Goal: Information Seeking & Learning: Learn about a topic

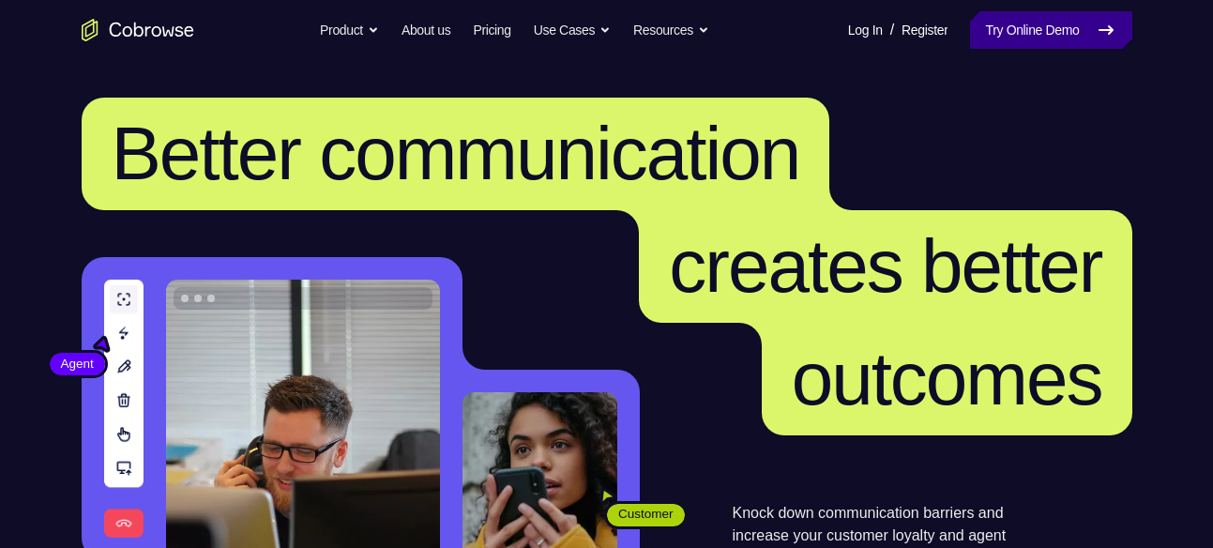
click at [970, 17] on link "Try Online Demo" at bounding box center [1050, 30] width 161 height 38
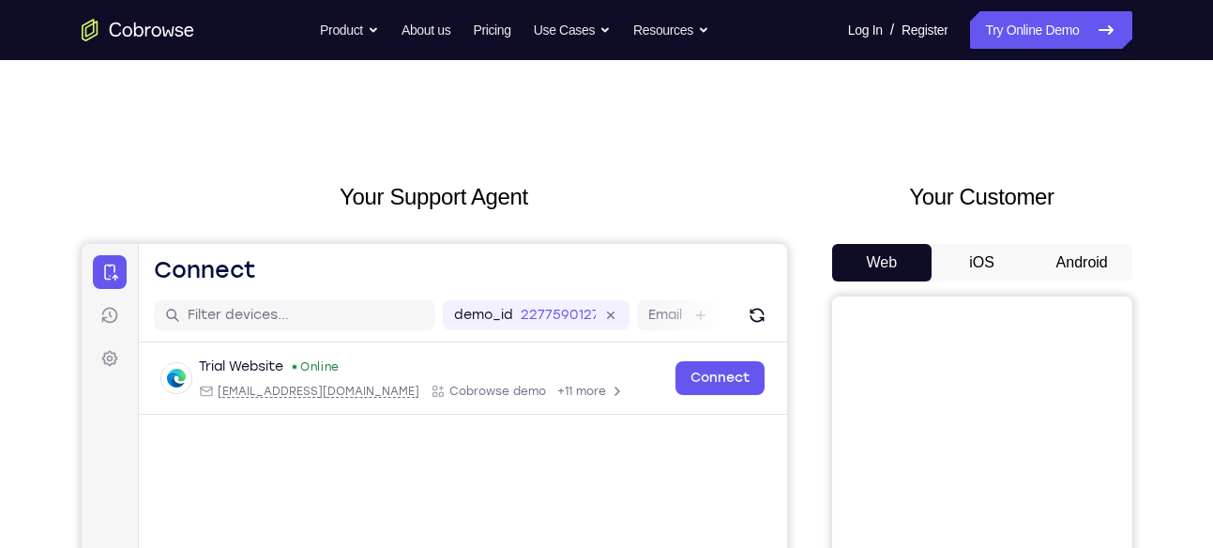
click at [1042, 266] on button "Android" at bounding box center [1082, 263] width 100 height 38
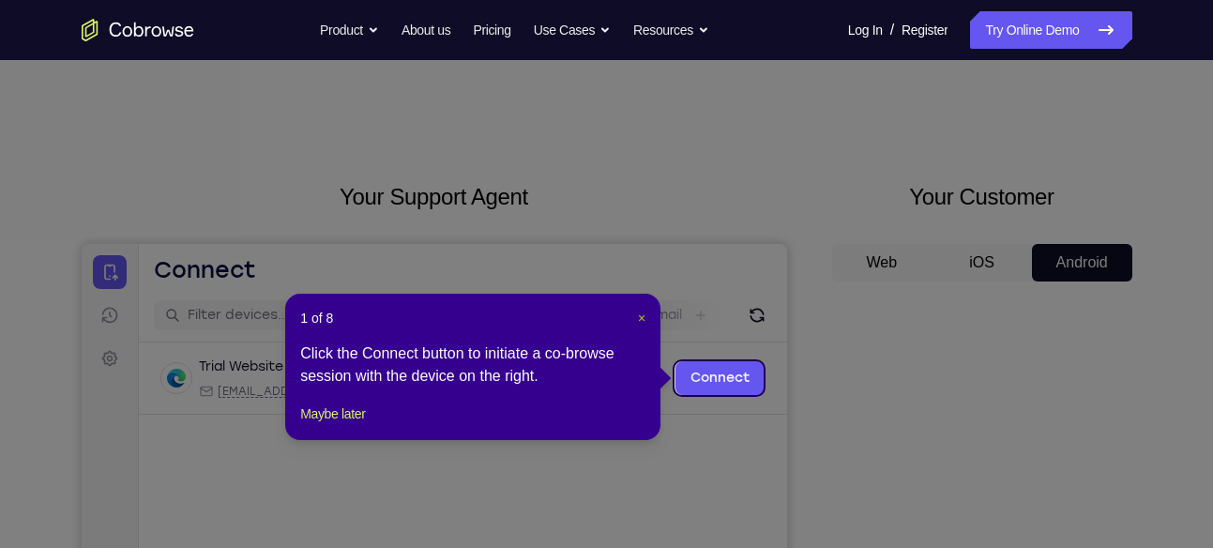
click at [640, 316] on span "×" at bounding box center [642, 318] width 8 height 15
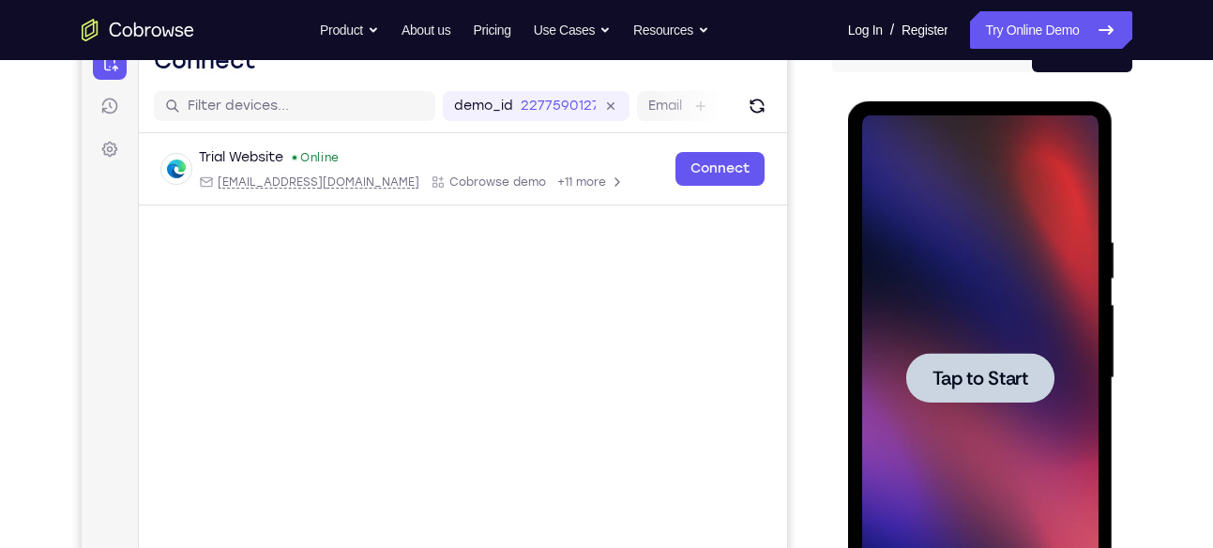
scroll to position [210, 0]
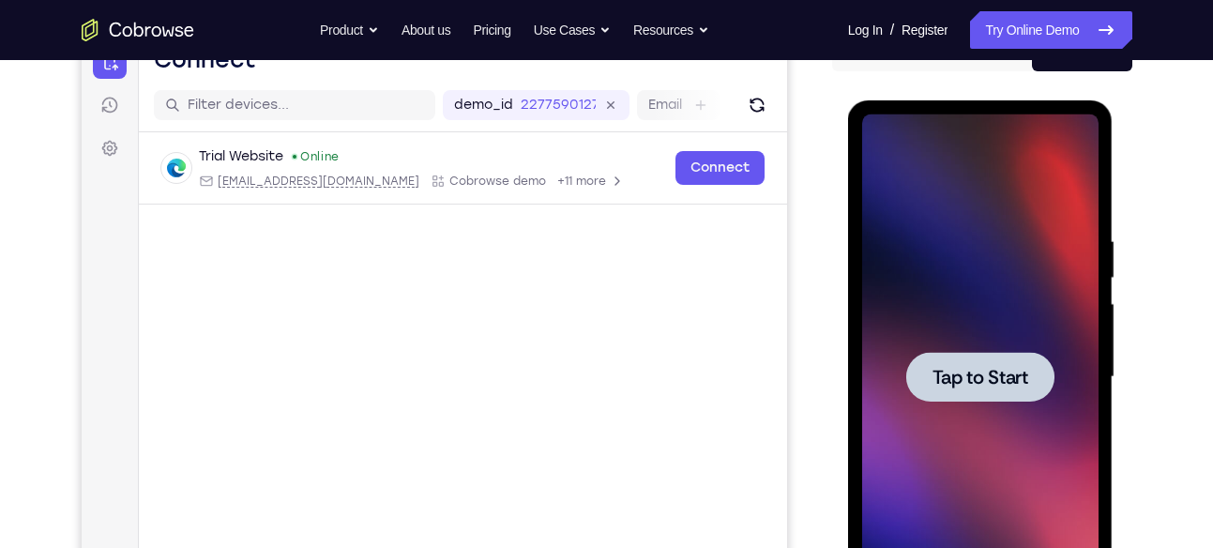
drag, startPoint x: 949, startPoint y: 318, endPoint x: 1657, endPoint y: 147, distance: 728.8
click at [949, 318] on div at bounding box center [980, 377] width 236 height 526
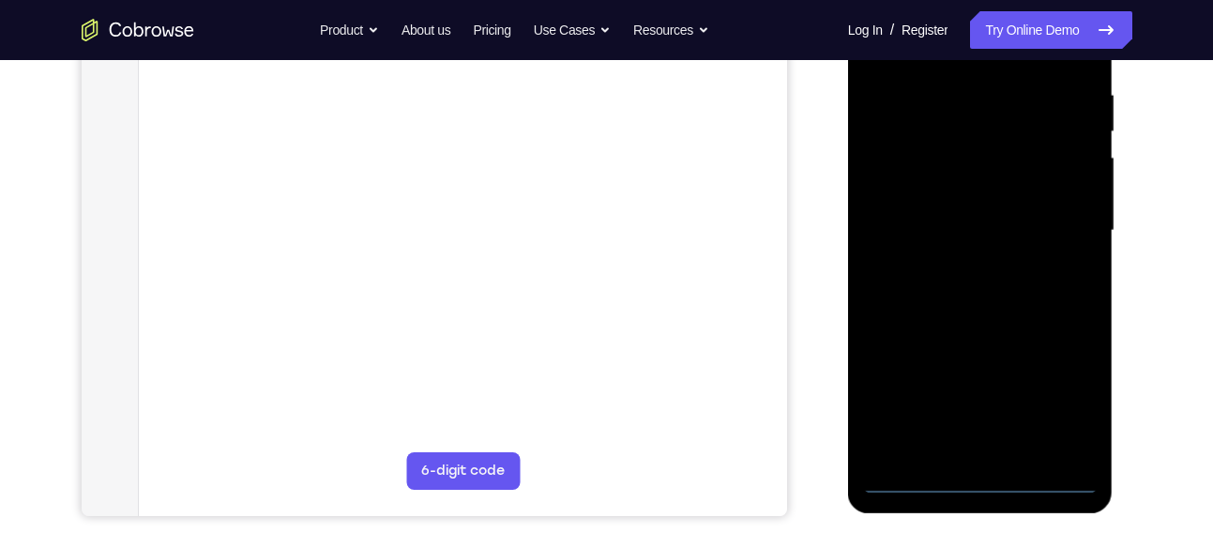
scroll to position [368, 0]
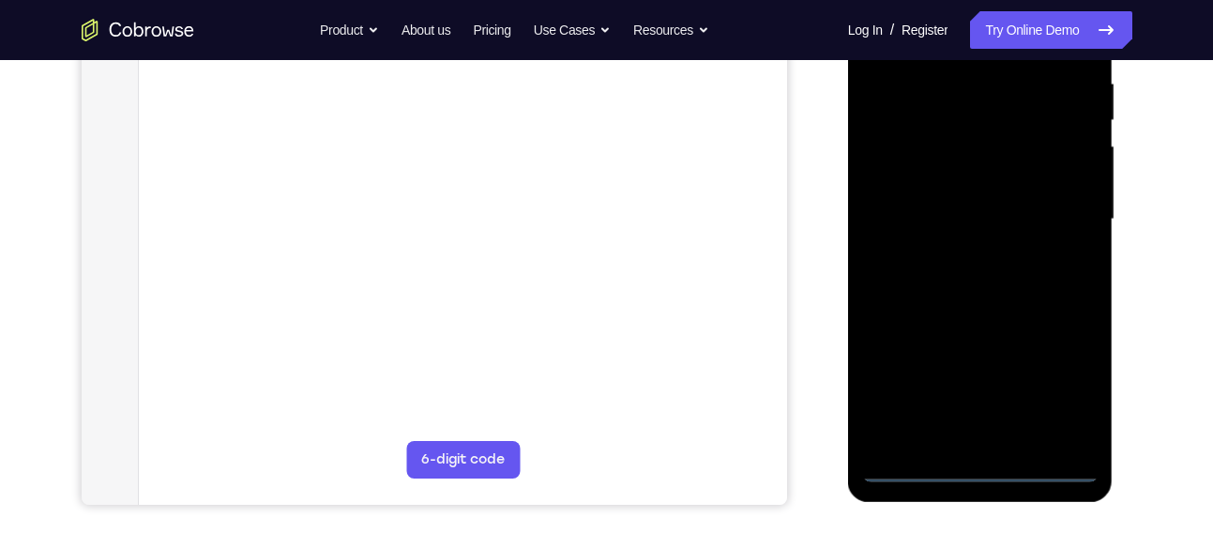
click at [981, 462] on div at bounding box center [980, 220] width 236 height 526
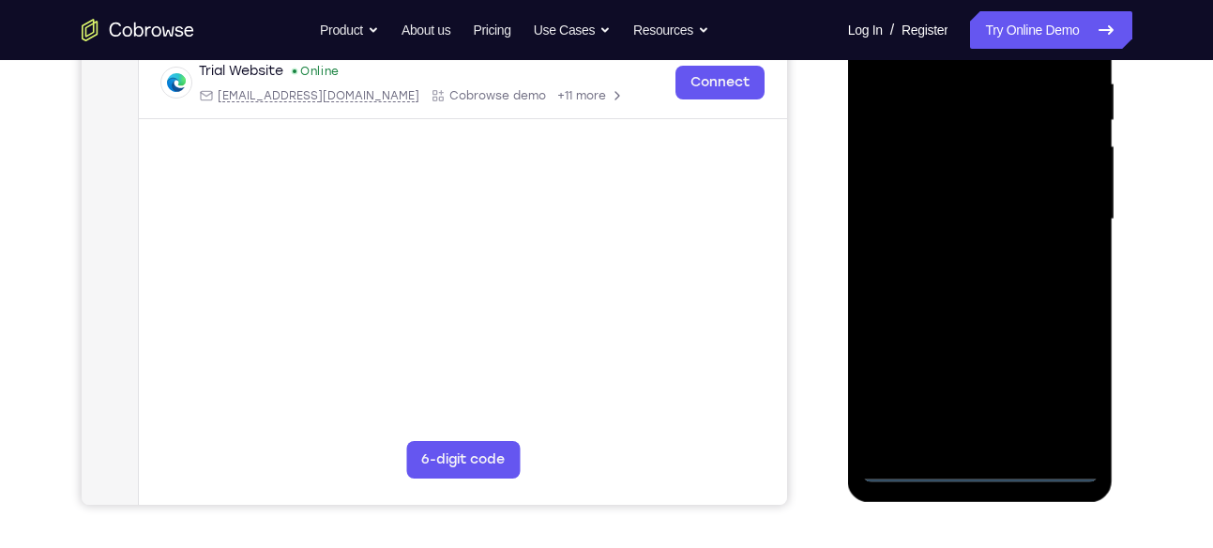
click at [1074, 393] on div at bounding box center [980, 220] width 236 height 526
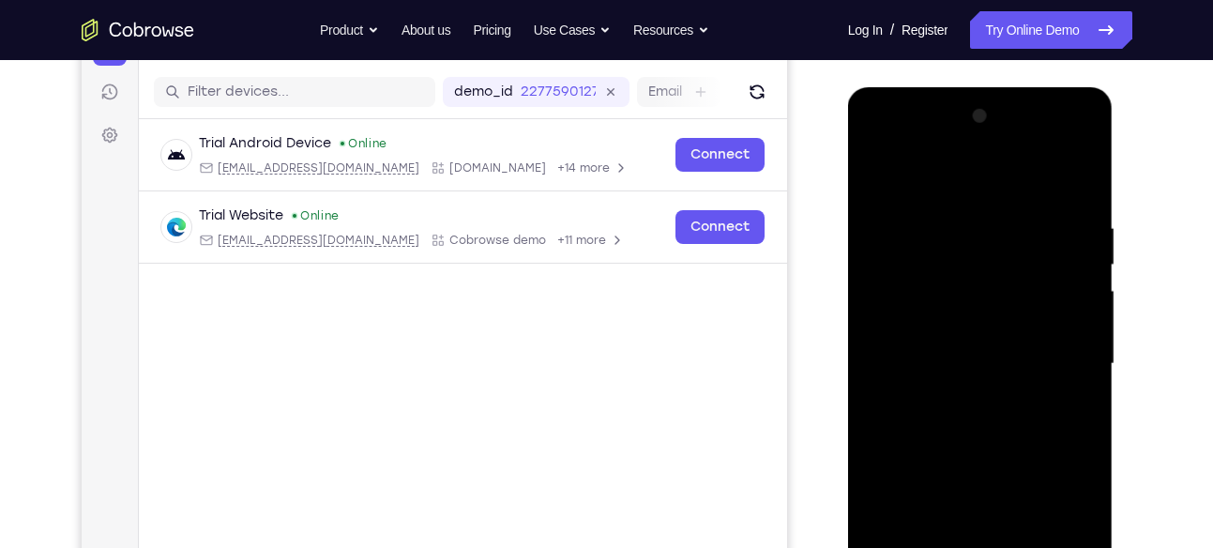
scroll to position [210, 0]
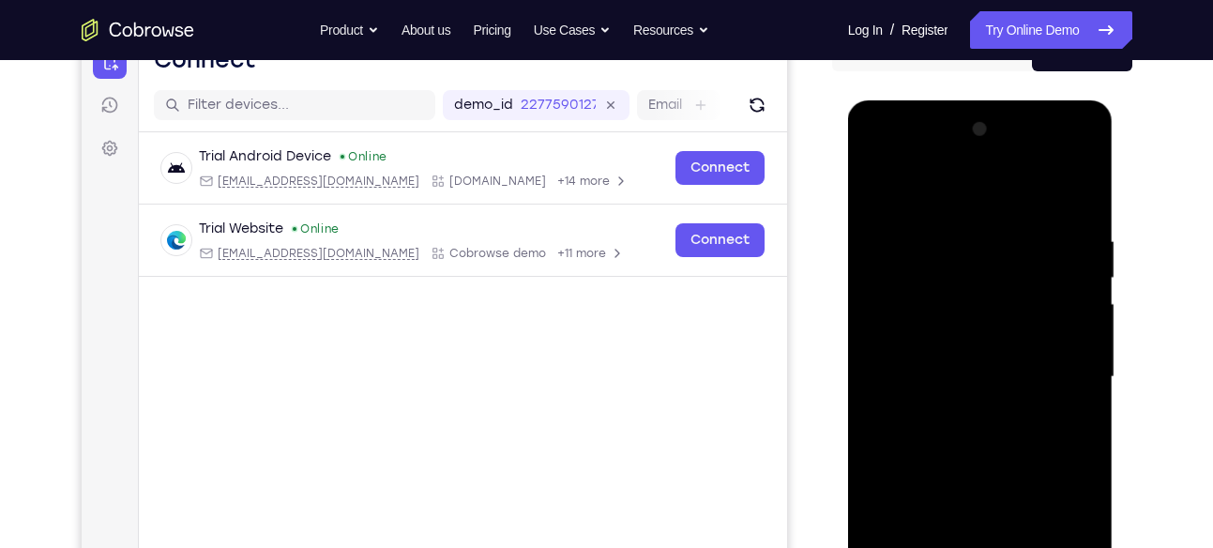
click at [887, 168] on div at bounding box center [980, 377] width 236 height 526
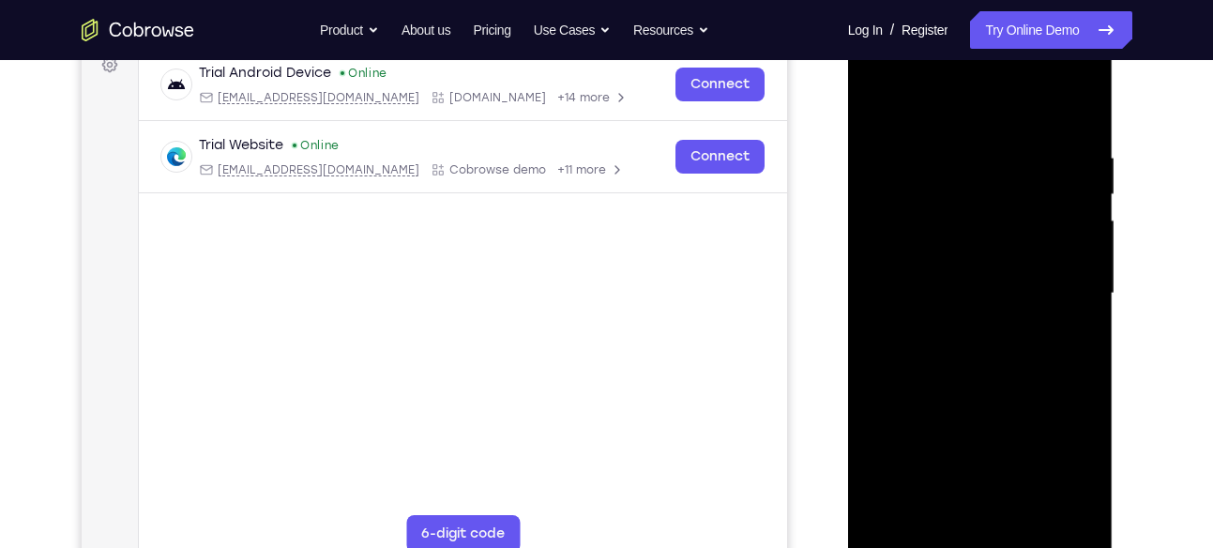
scroll to position [296, 0]
click at [1049, 277] on div at bounding box center [980, 292] width 236 height 526
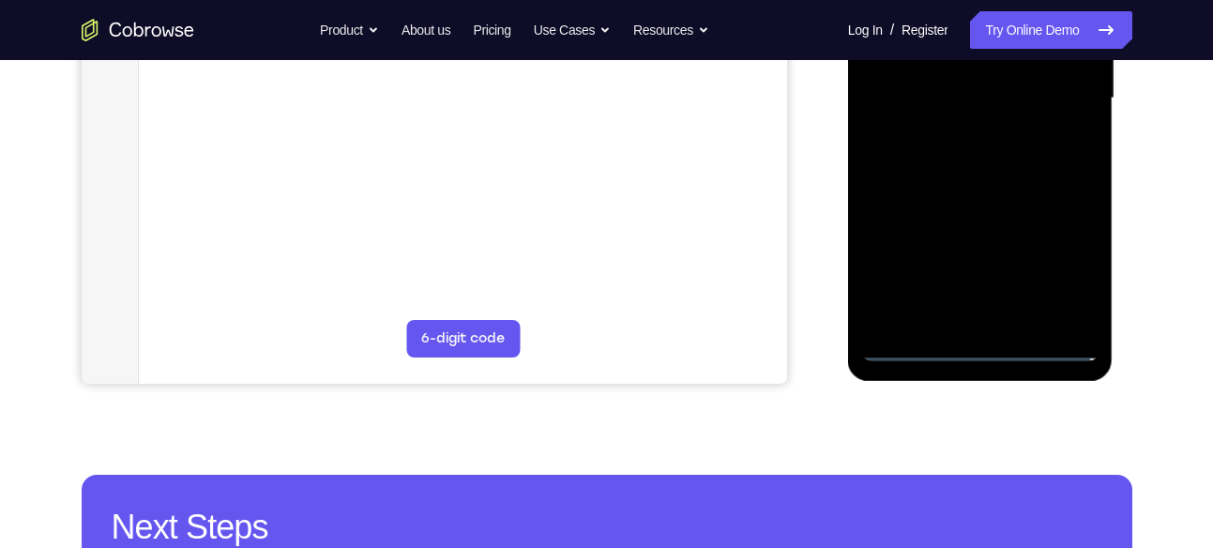
scroll to position [492, 0]
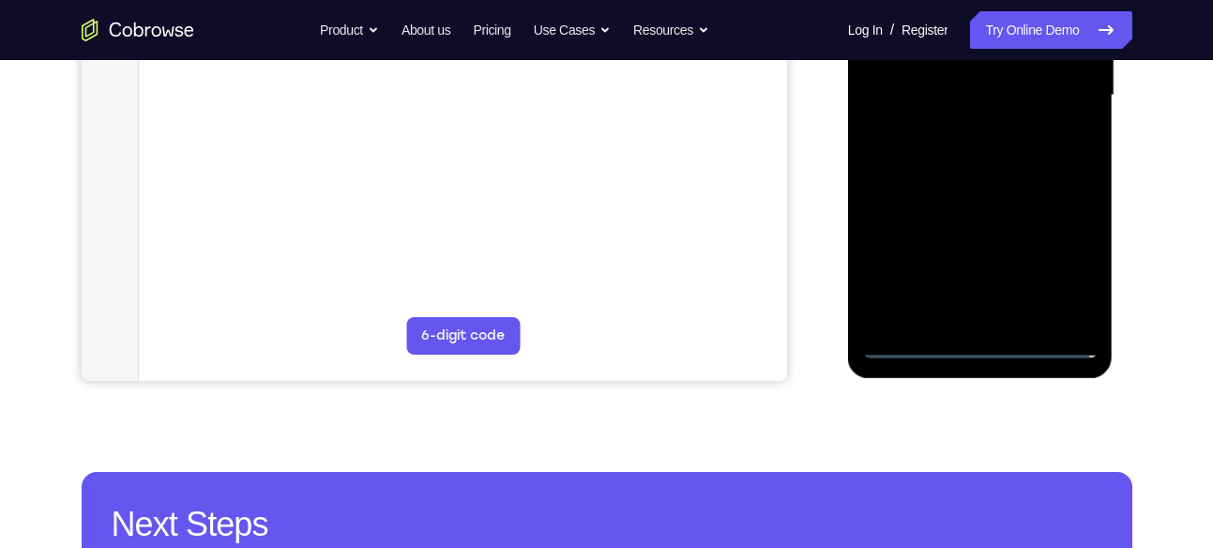
click at [999, 316] on div at bounding box center [980, 96] width 236 height 526
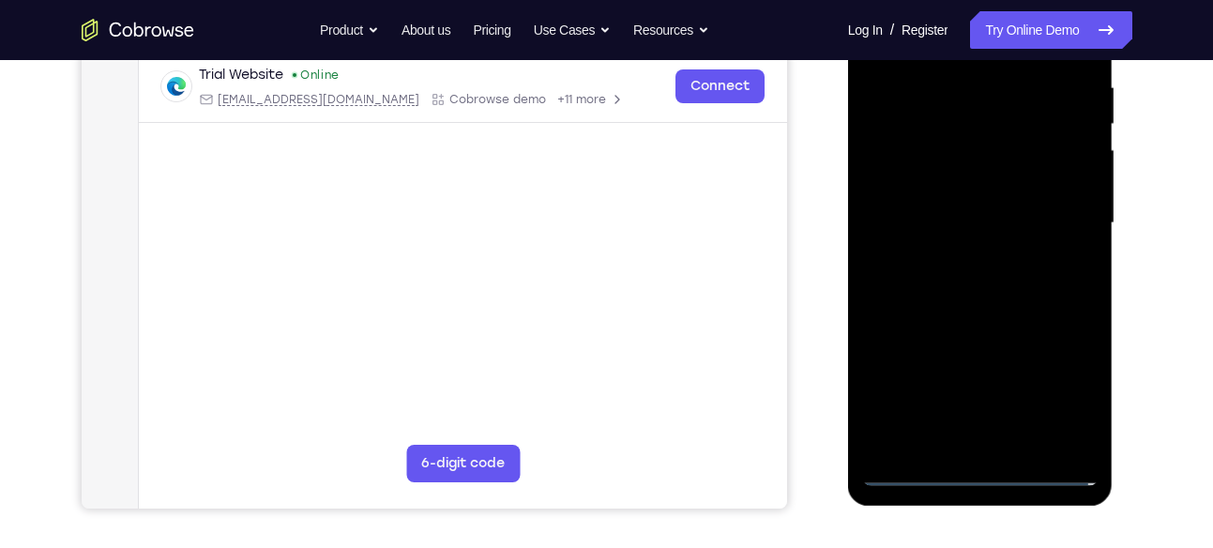
scroll to position [357, 0]
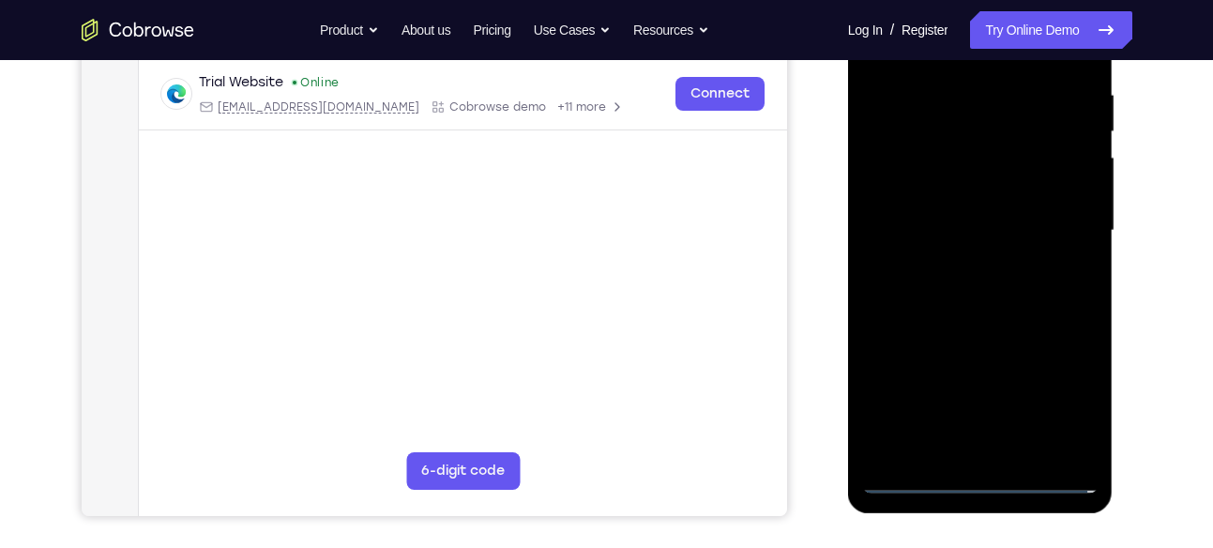
click at [951, 221] on div at bounding box center [980, 231] width 236 height 526
click at [925, 199] on div at bounding box center [980, 231] width 236 height 526
click at [916, 236] on div at bounding box center [980, 231] width 236 height 526
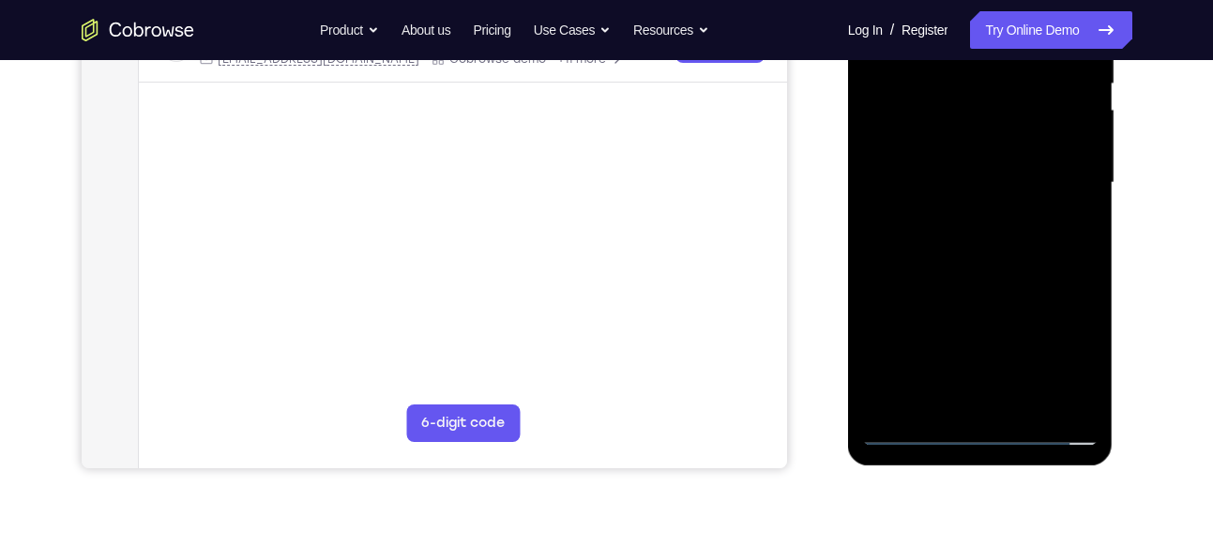
scroll to position [405, 0]
click at [1012, 261] on div at bounding box center [980, 182] width 236 height 526
click at [997, 275] on div at bounding box center [980, 182] width 236 height 526
click at [1086, 380] on div at bounding box center [980, 182] width 236 height 526
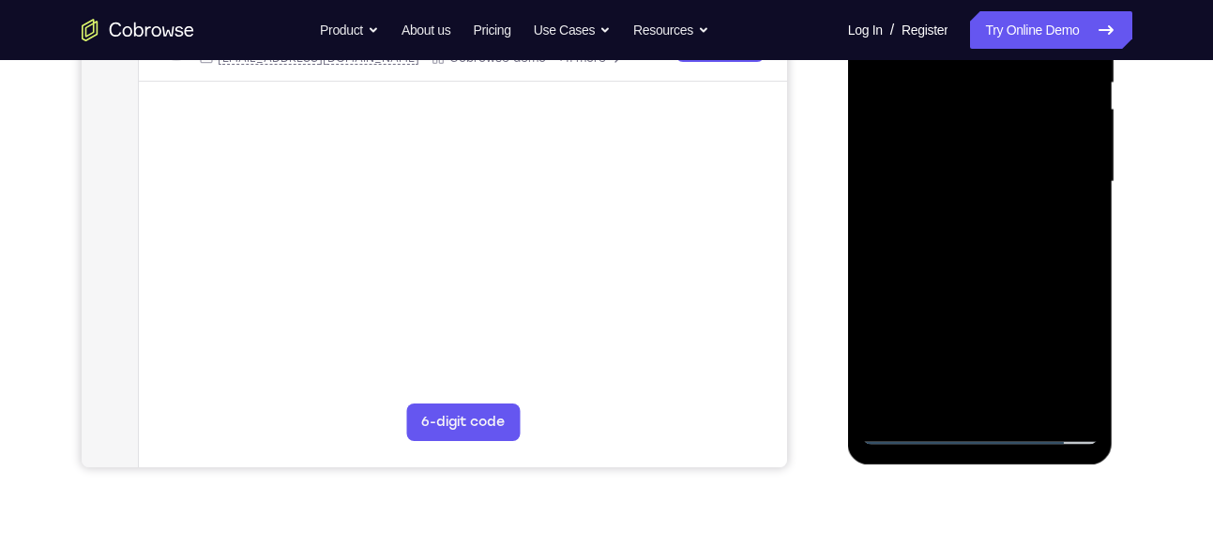
click at [1027, 404] on div at bounding box center [980, 182] width 236 height 526
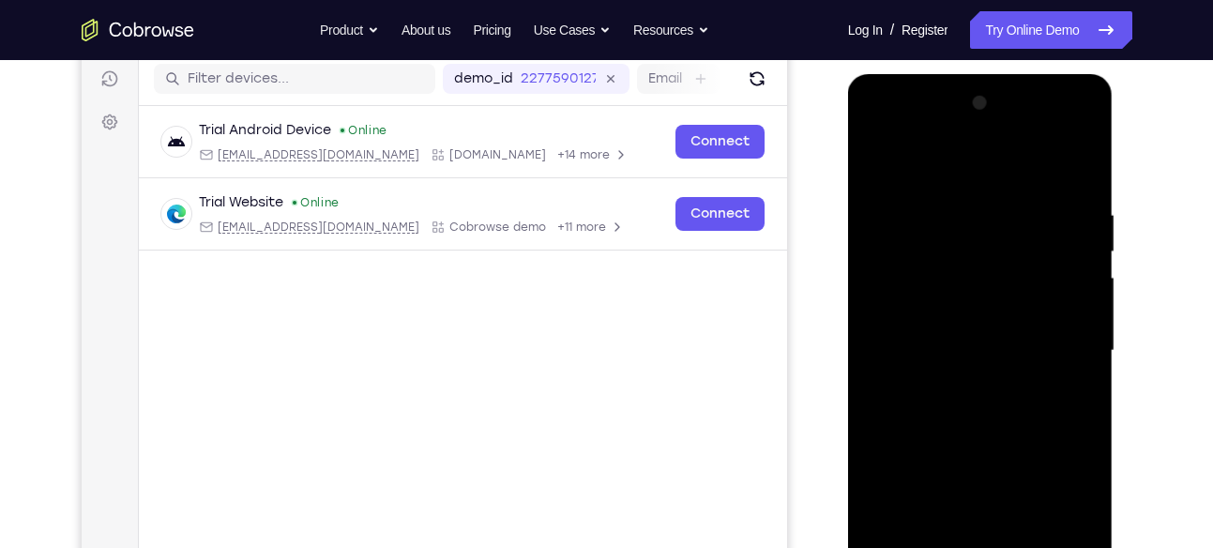
scroll to position [234, 0]
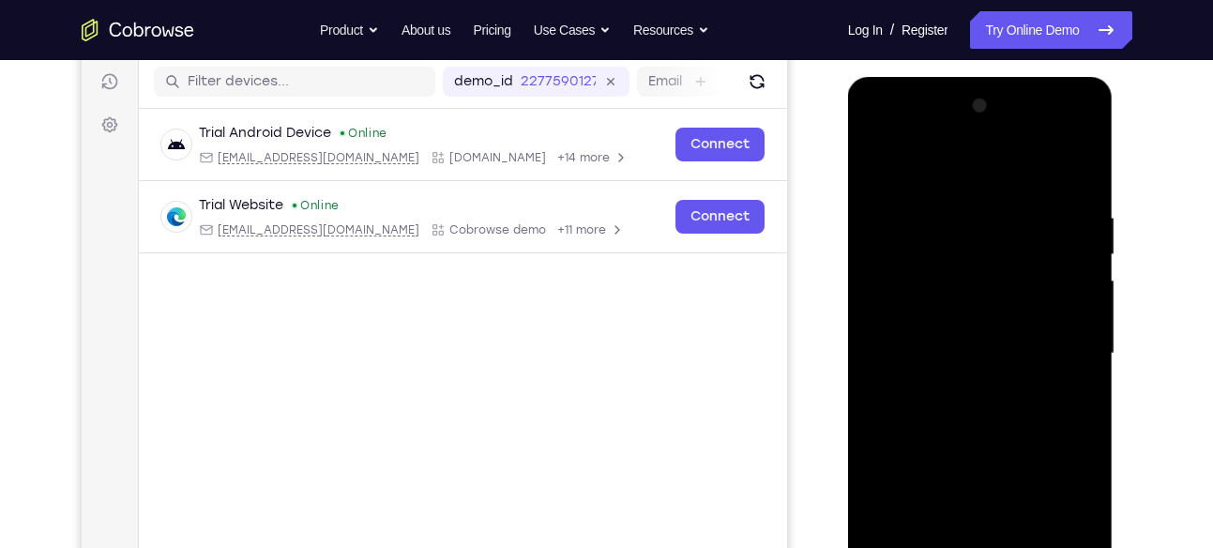
drag, startPoint x: 976, startPoint y: 183, endPoint x: 975, endPoint y: 31, distance: 152.0
click at [975, 77] on html "Online web based iOS Simulators and Android Emulators. Run iPhone, iPad, Mobile…" at bounding box center [981, 358] width 267 height 563
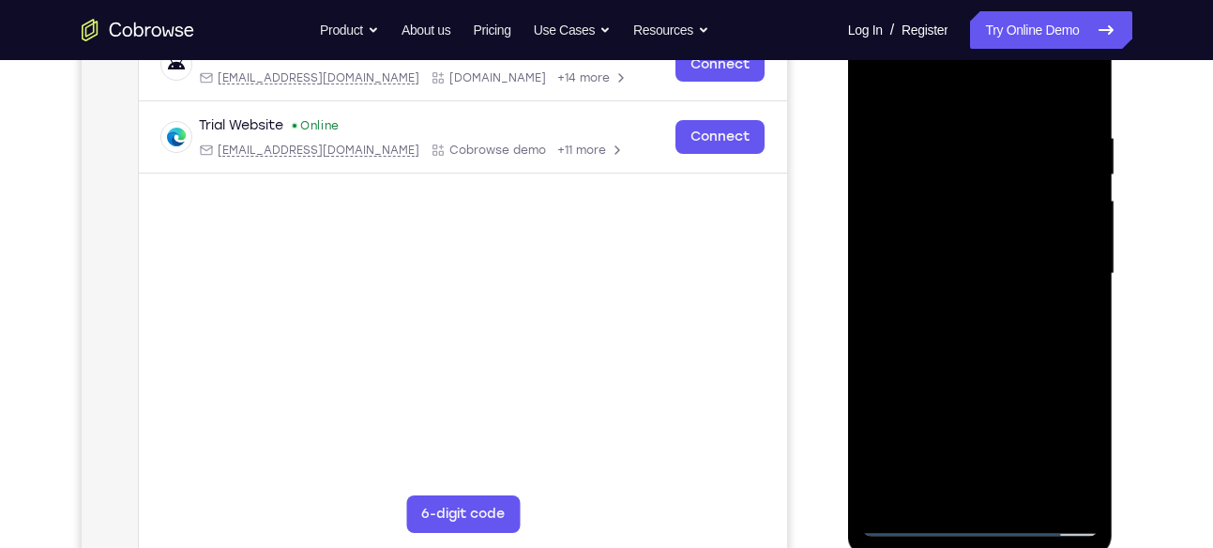
scroll to position [314, 0]
click at [972, 373] on div at bounding box center [980, 273] width 236 height 526
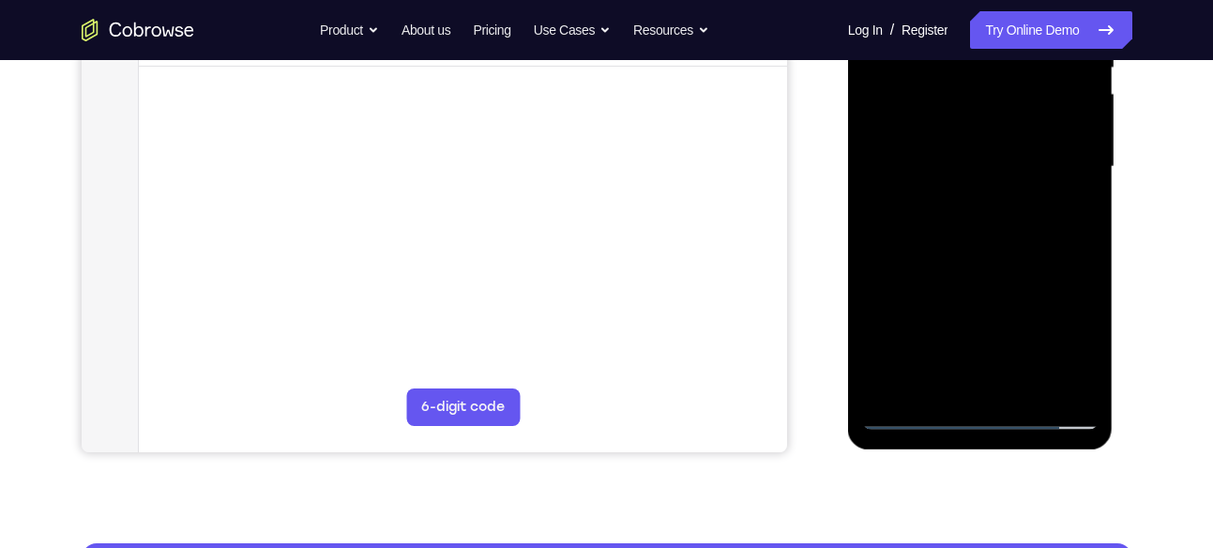
scroll to position [423, 0]
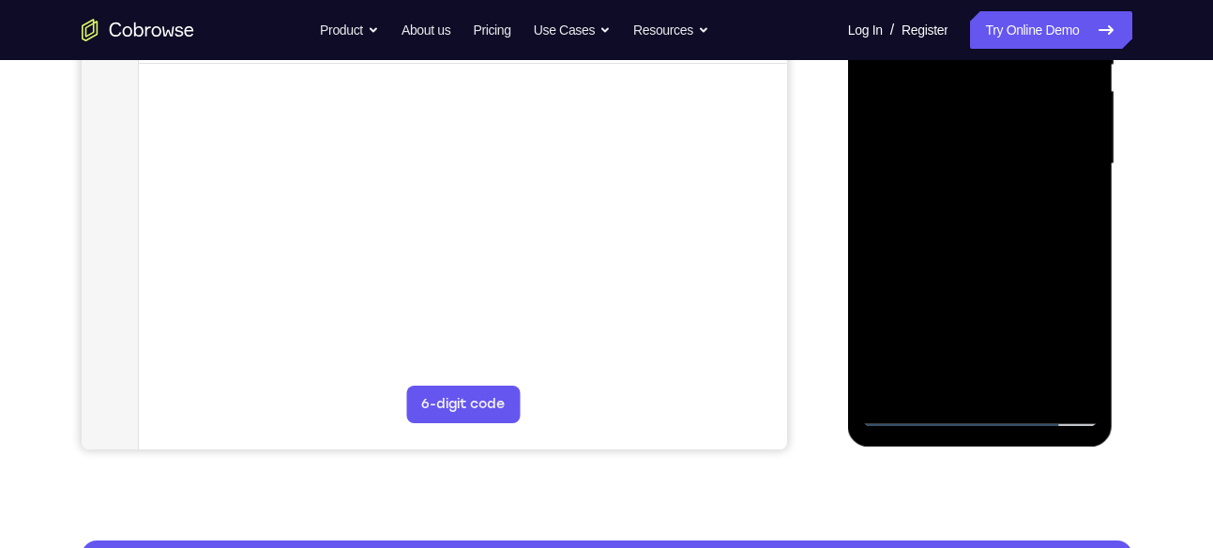
click at [907, 412] on div at bounding box center [980, 164] width 236 height 526
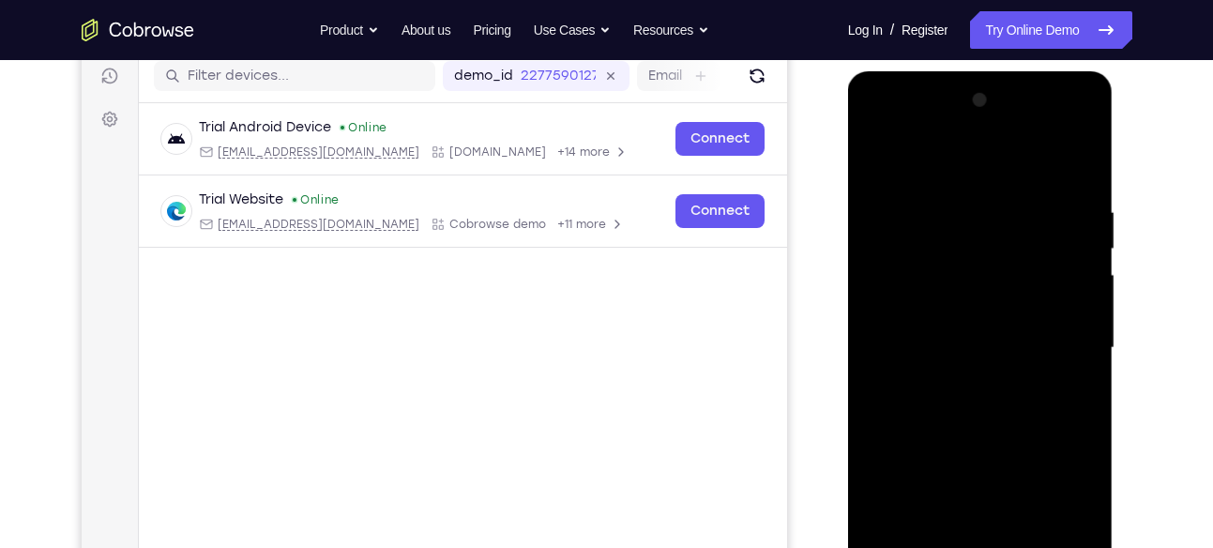
scroll to position [238, 0]
drag, startPoint x: 1030, startPoint y: 199, endPoint x: 935, endPoint y: 203, distance: 95.8
click at [935, 203] on div at bounding box center [980, 349] width 236 height 526
drag, startPoint x: 935, startPoint y: 203, endPoint x: 1034, endPoint y: 193, distance: 99.9
click at [1034, 193] on div at bounding box center [980, 349] width 236 height 526
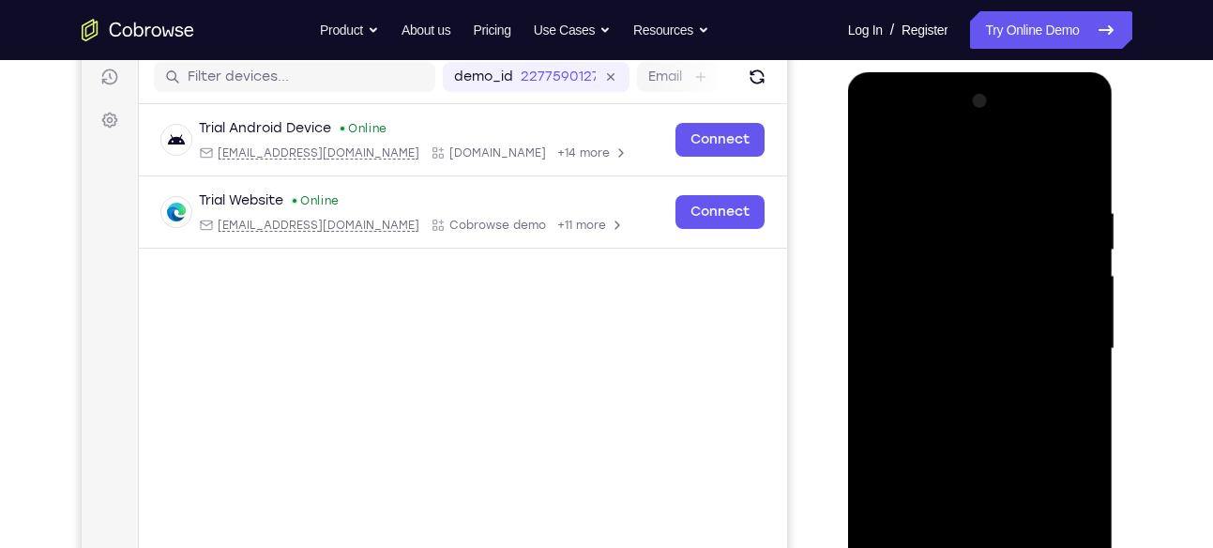
click at [889, 202] on div at bounding box center [980, 349] width 236 height 526
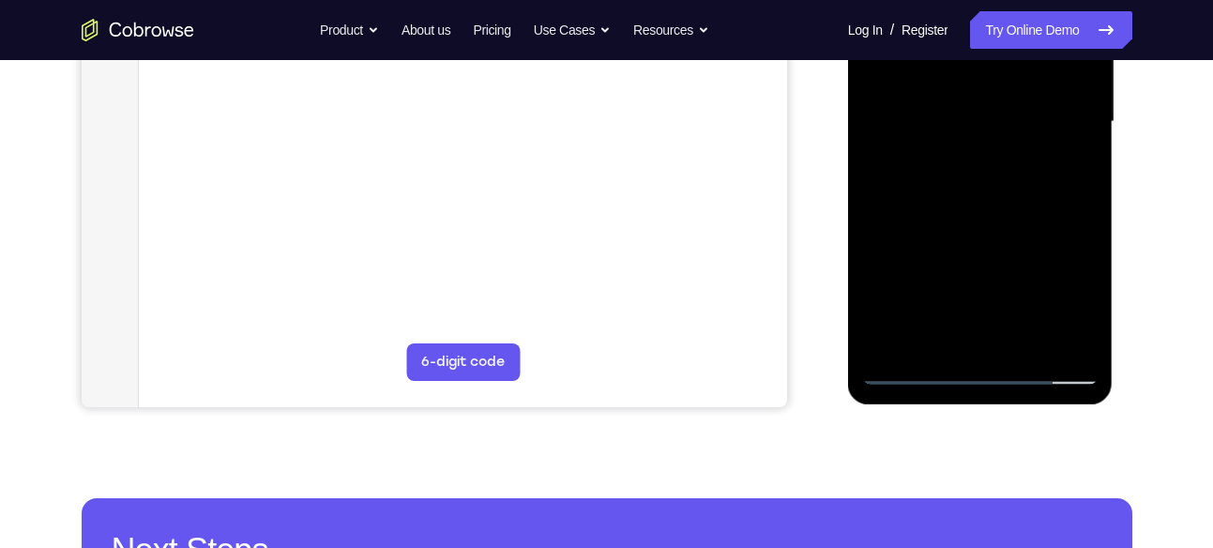
scroll to position [470, 0]
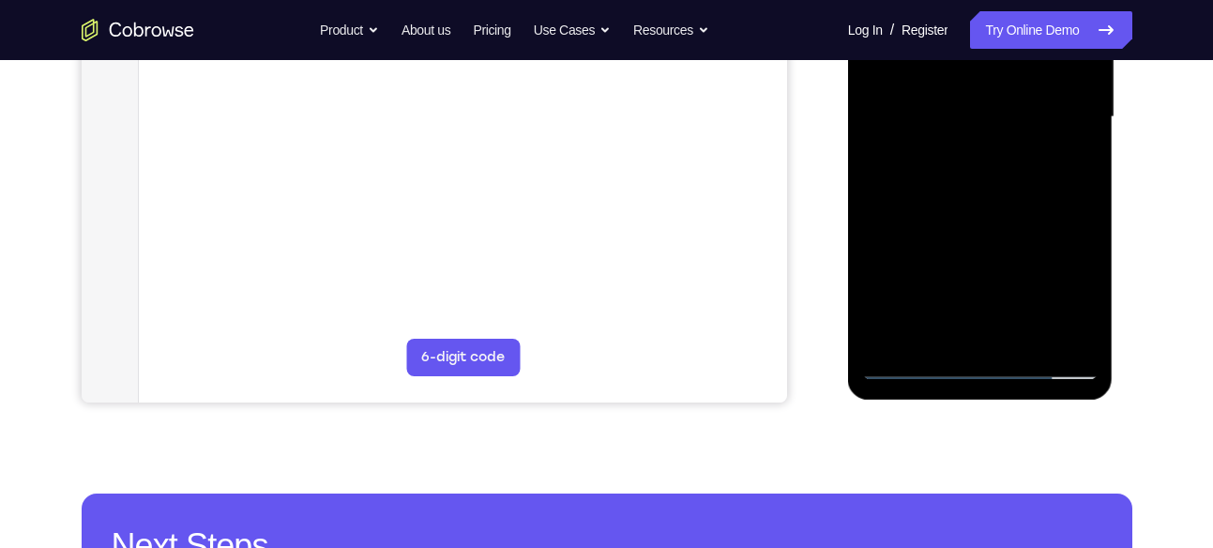
click at [907, 361] on div at bounding box center [980, 118] width 236 height 526
click at [1066, 337] on div at bounding box center [980, 118] width 236 height 526
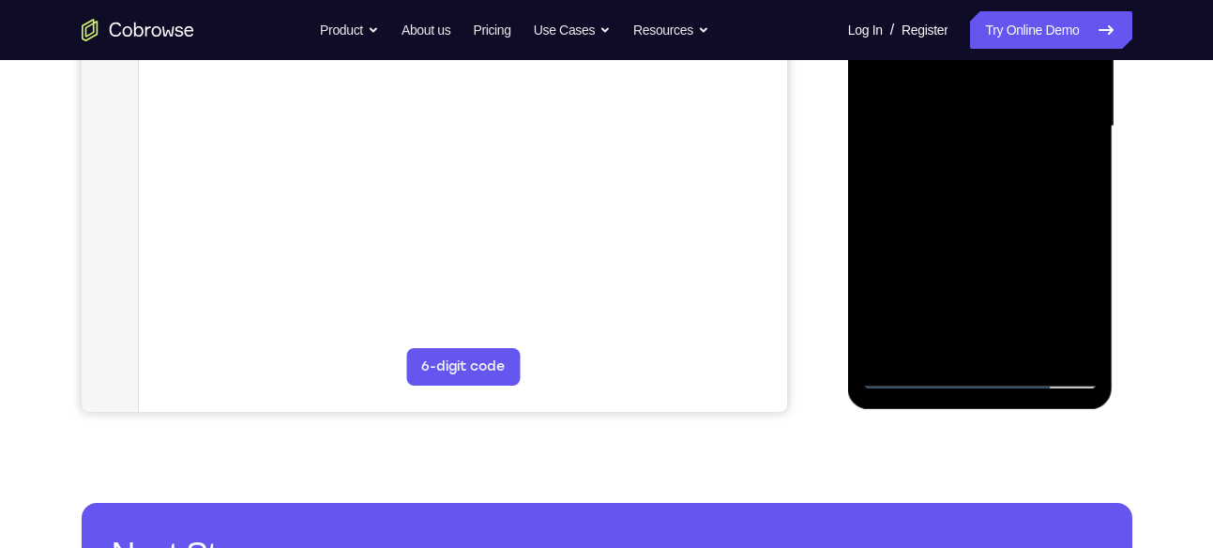
scroll to position [462, 0]
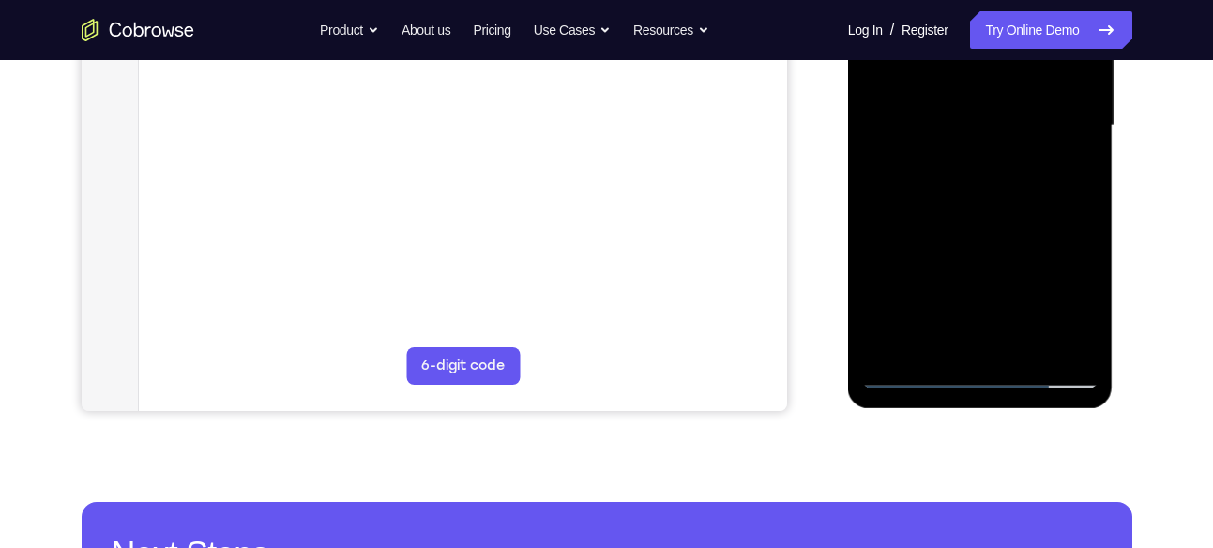
click at [890, 348] on div at bounding box center [980, 126] width 236 height 526
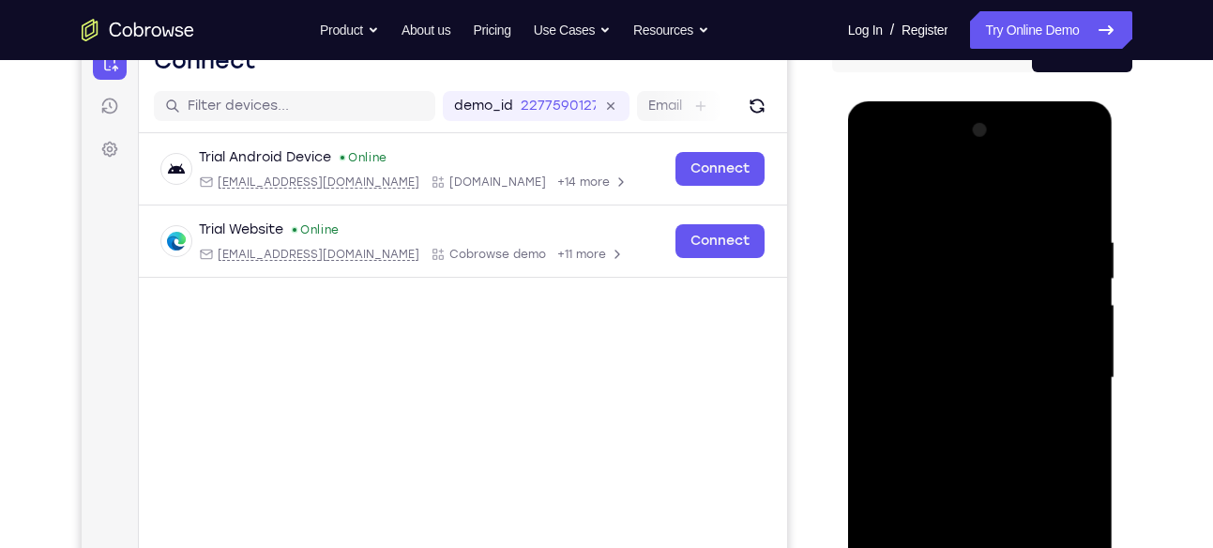
scroll to position [204, 0]
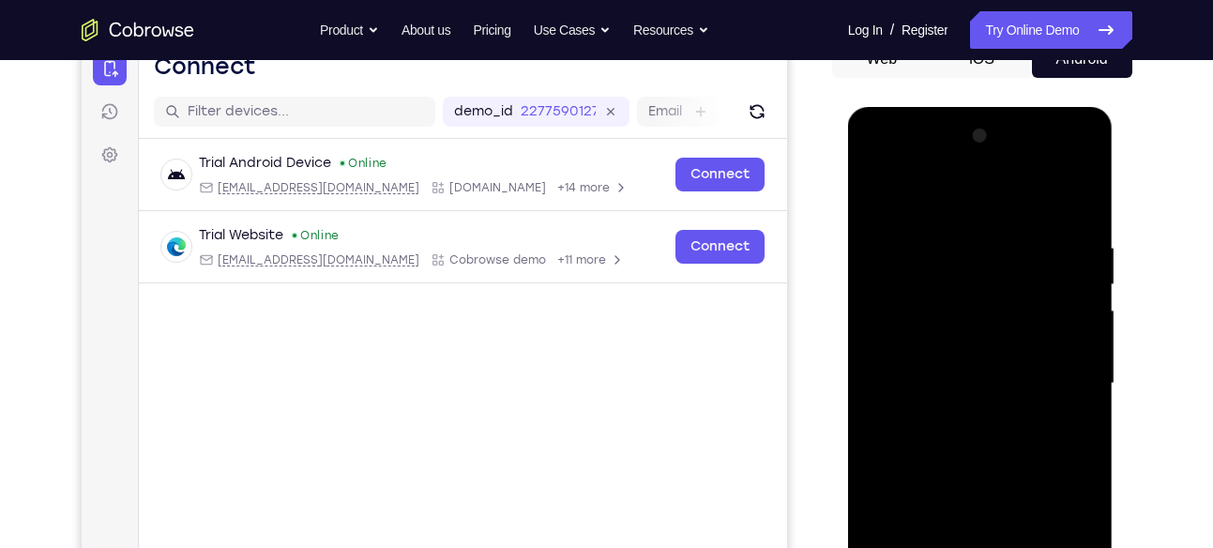
drag, startPoint x: 1008, startPoint y: 233, endPoint x: 938, endPoint y: 238, distance: 69.7
click at [938, 238] on div at bounding box center [980, 384] width 236 height 526
click at [1004, 239] on div at bounding box center [980, 384] width 236 height 526
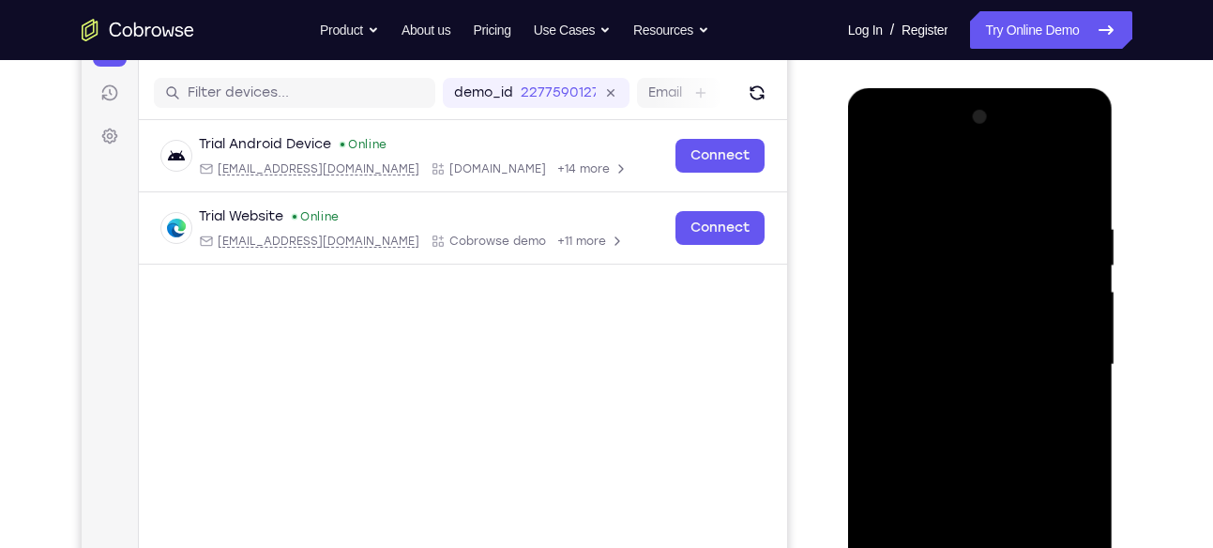
scroll to position [221, 0]
click at [1075, 189] on div at bounding box center [980, 366] width 236 height 526
drag, startPoint x: 1061, startPoint y: 234, endPoint x: 982, endPoint y: 237, distance: 79.9
click at [982, 237] on div at bounding box center [980, 366] width 236 height 526
drag, startPoint x: 966, startPoint y: 233, endPoint x: 1082, endPoint y: 220, distance: 117.1
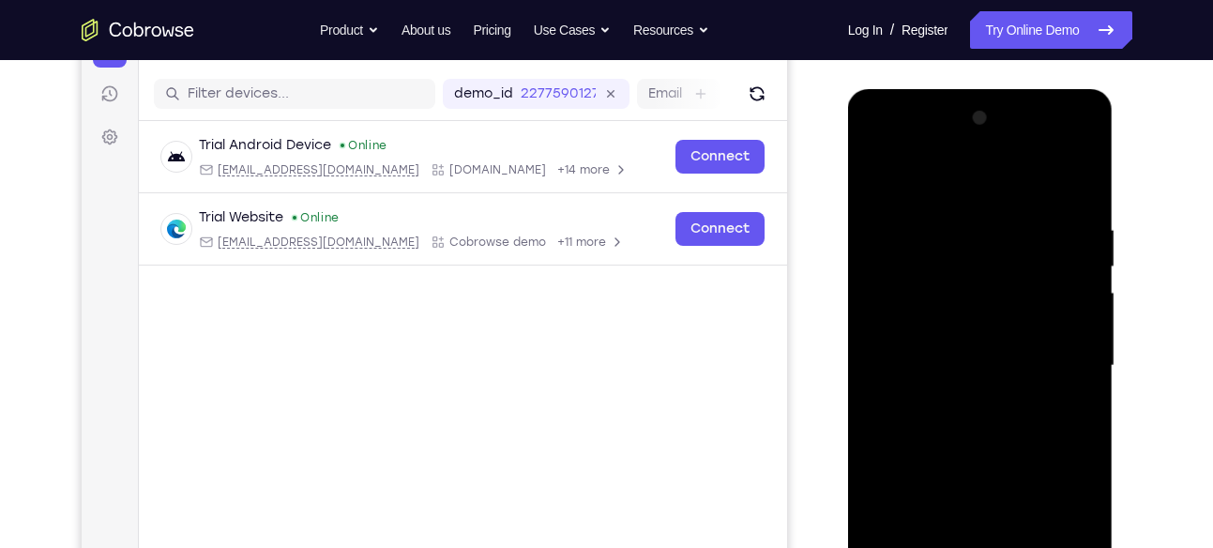
click at [1082, 220] on div at bounding box center [980, 366] width 236 height 526
click at [925, 213] on div at bounding box center [980, 366] width 236 height 526
click at [1082, 188] on div at bounding box center [980, 366] width 236 height 526
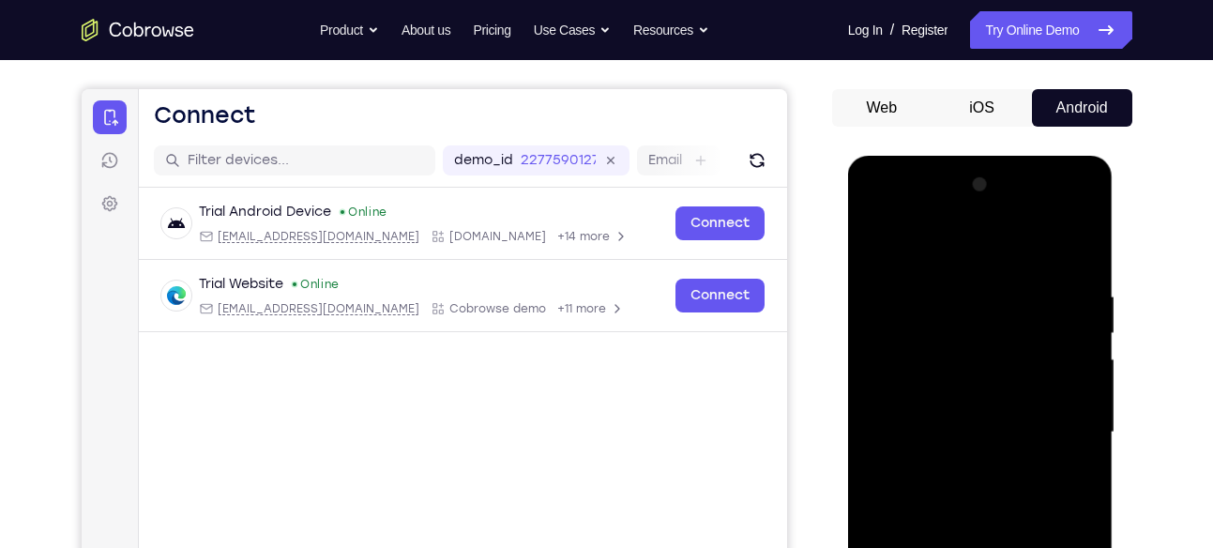
scroll to position [156, 0]
drag, startPoint x: 1054, startPoint y: 268, endPoint x: 949, endPoint y: 281, distance: 105.8
click at [949, 281] on div at bounding box center [980, 432] width 236 height 526
drag, startPoint x: 1042, startPoint y: 287, endPoint x: 905, endPoint y: 280, distance: 137.2
click at [905, 280] on div at bounding box center [980, 432] width 236 height 526
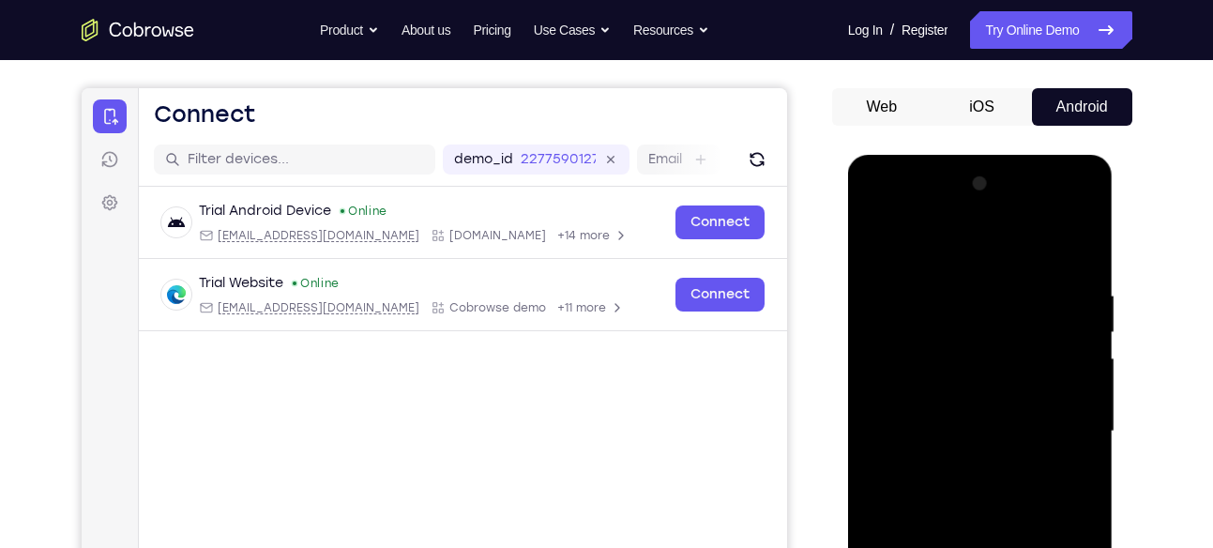
drag, startPoint x: 1029, startPoint y: 287, endPoint x: 906, endPoint y: 291, distance: 123.9
click at [906, 291] on div at bounding box center [980, 432] width 236 height 526
click at [876, 289] on div at bounding box center [980, 432] width 236 height 526
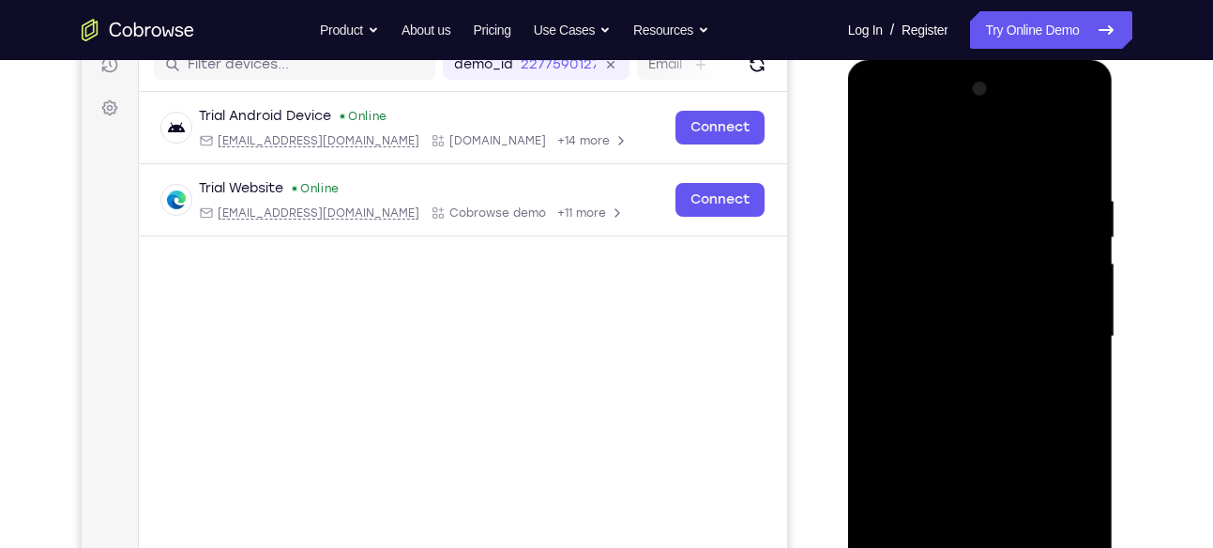
scroll to position [248, 0]
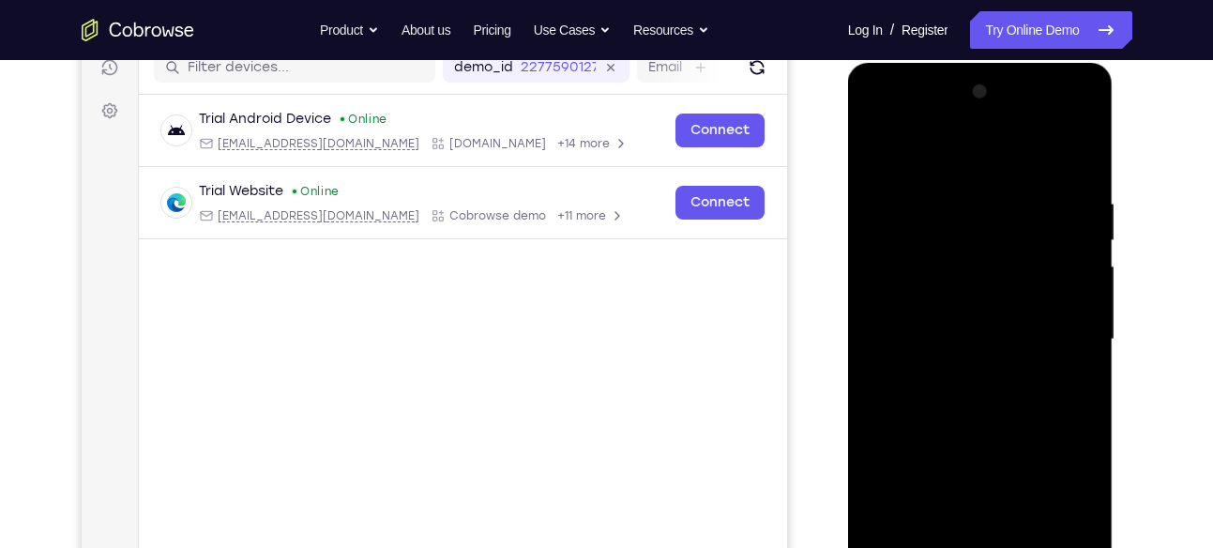
click at [877, 246] on div at bounding box center [980, 340] width 236 height 526
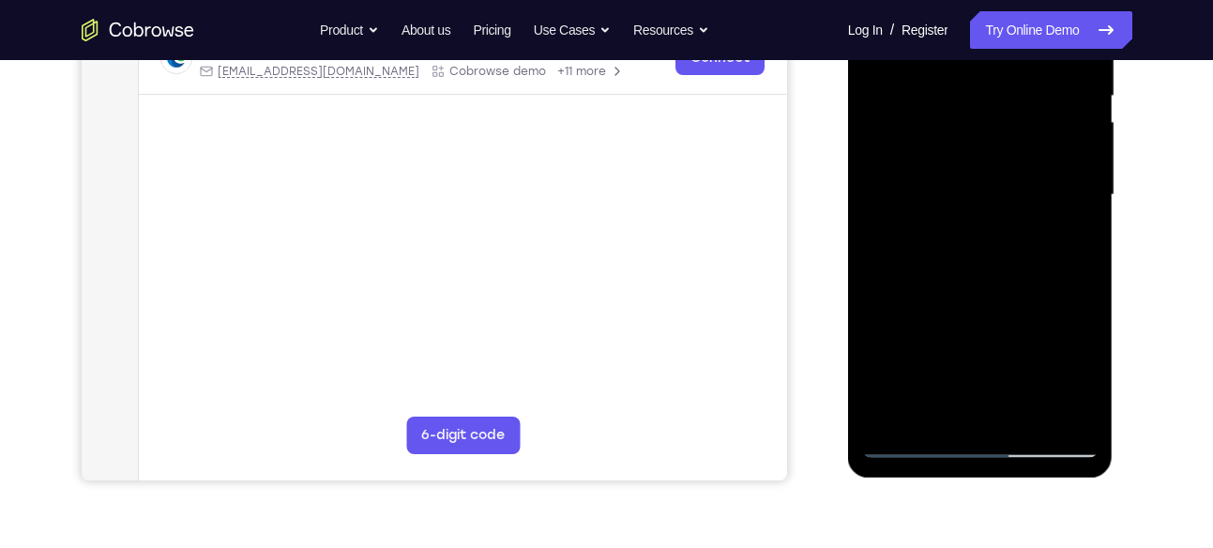
scroll to position [394, 0]
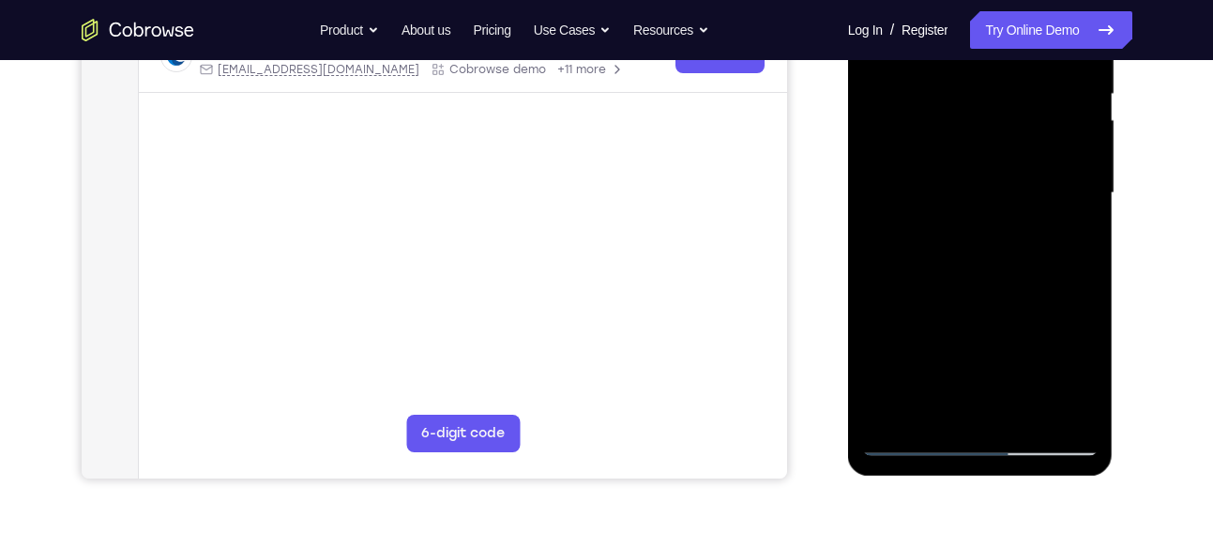
click at [1072, 411] on div at bounding box center [980, 194] width 236 height 526
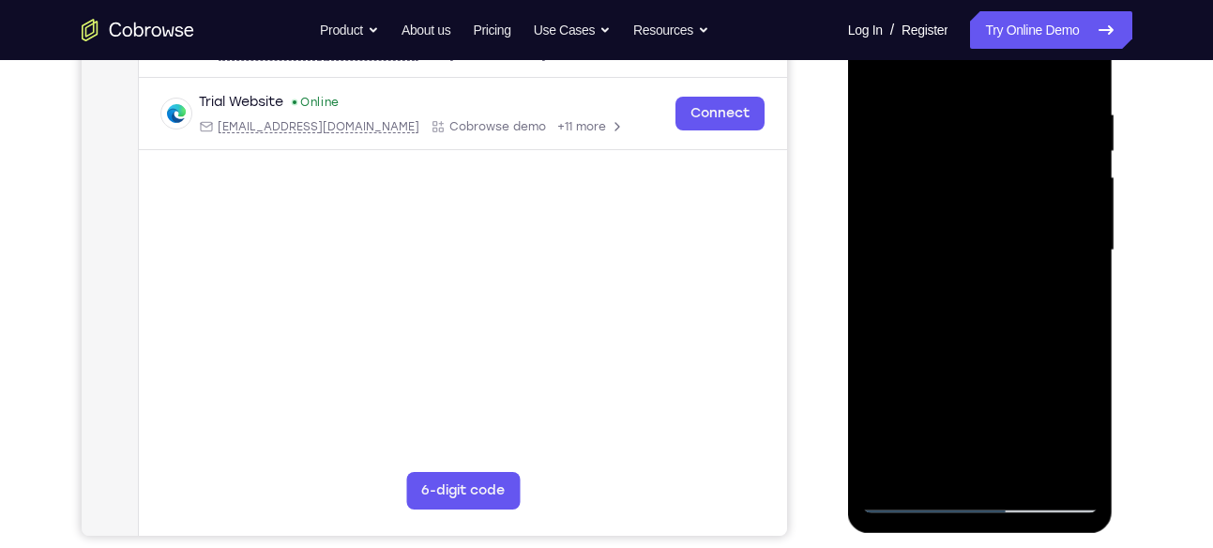
scroll to position [346, 0]
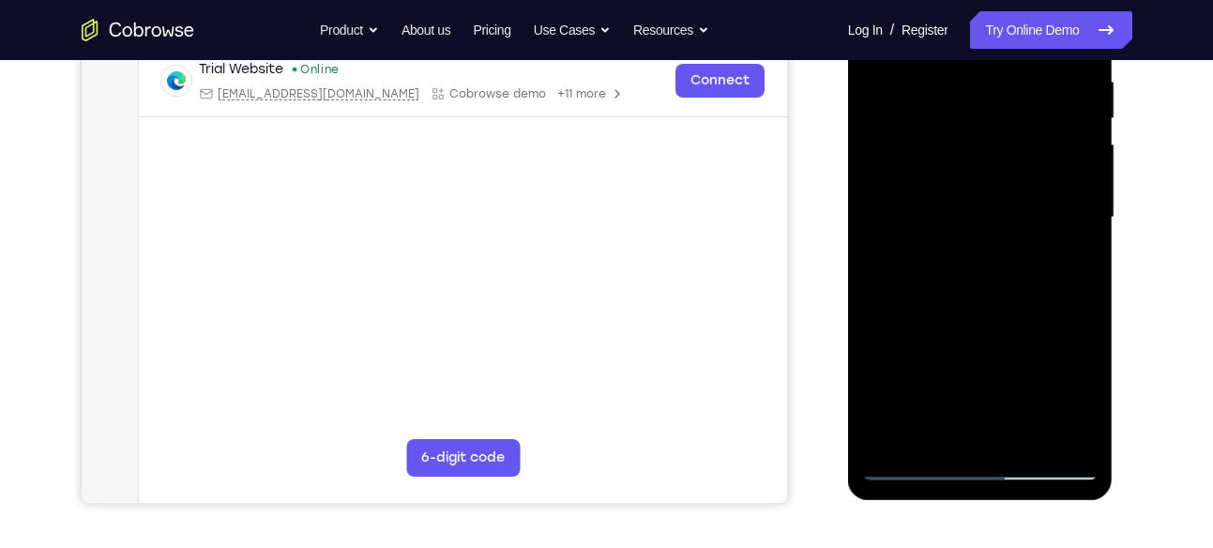
click at [1055, 342] on div at bounding box center [980, 218] width 236 height 526
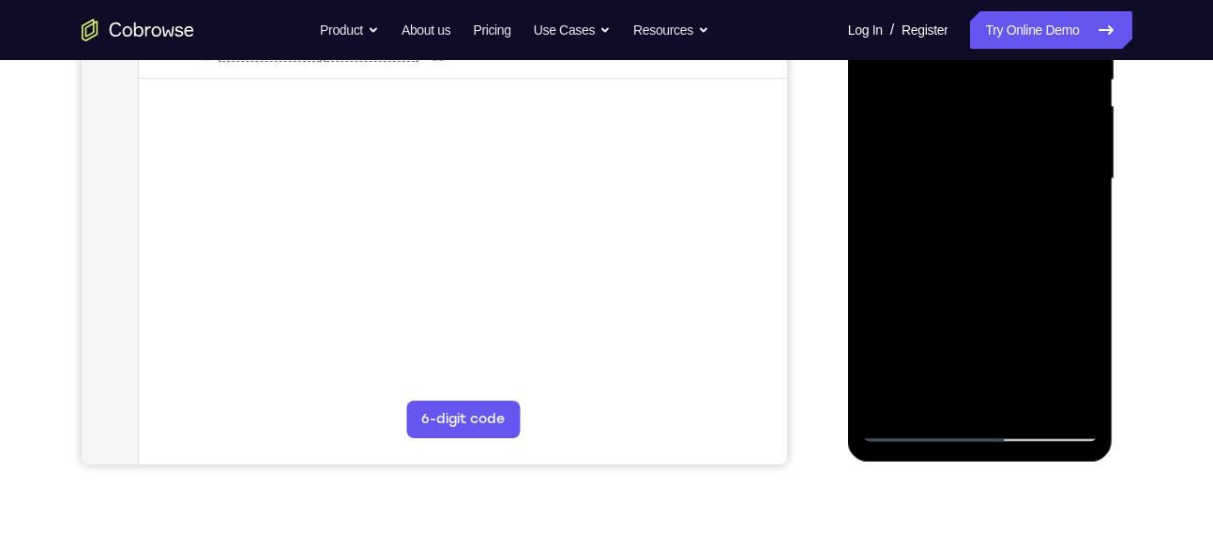
scroll to position [409, 0]
click at [1053, 396] on div at bounding box center [980, 179] width 236 height 526
click at [890, 283] on div at bounding box center [980, 179] width 236 height 526
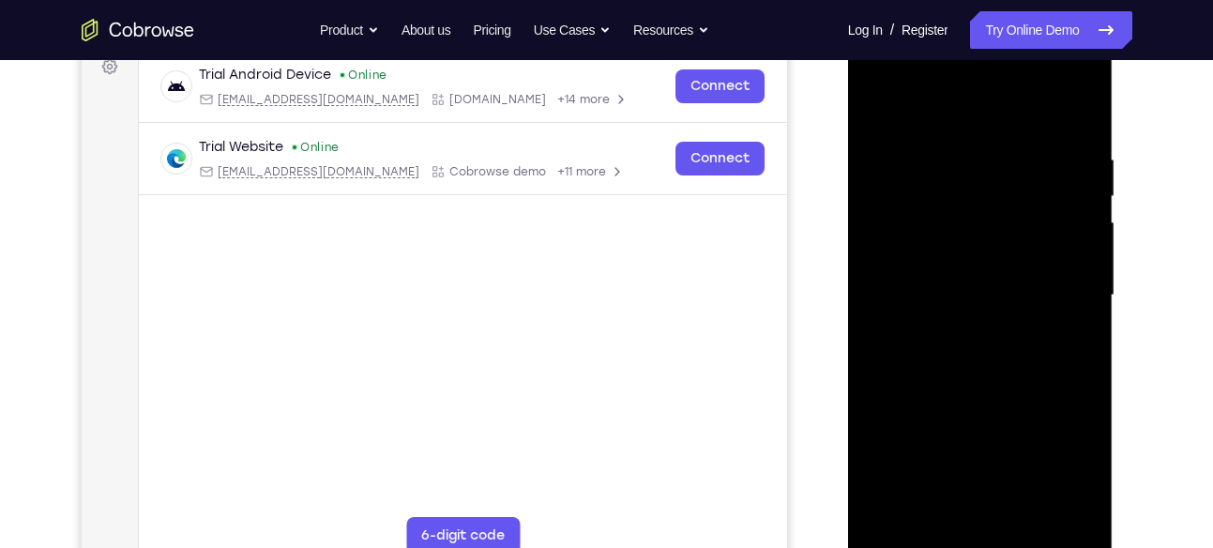
scroll to position [287, 0]
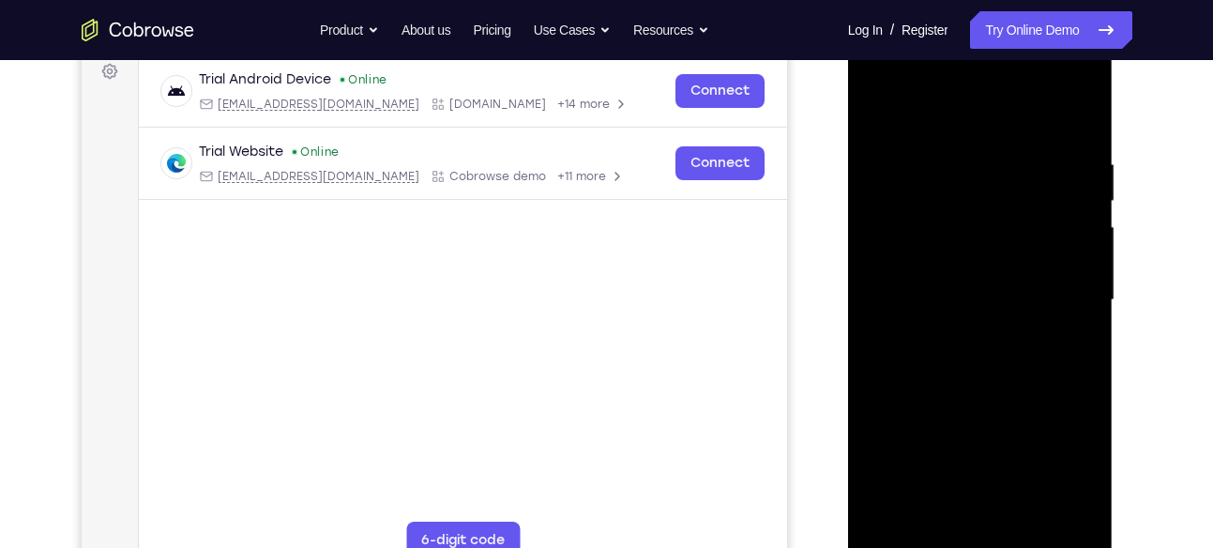
click at [1076, 117] on div at bounding box center [980, 301] width 236 height 526
click at [1076, 119] on div at bounding box center [980, 301] width 236 height 526
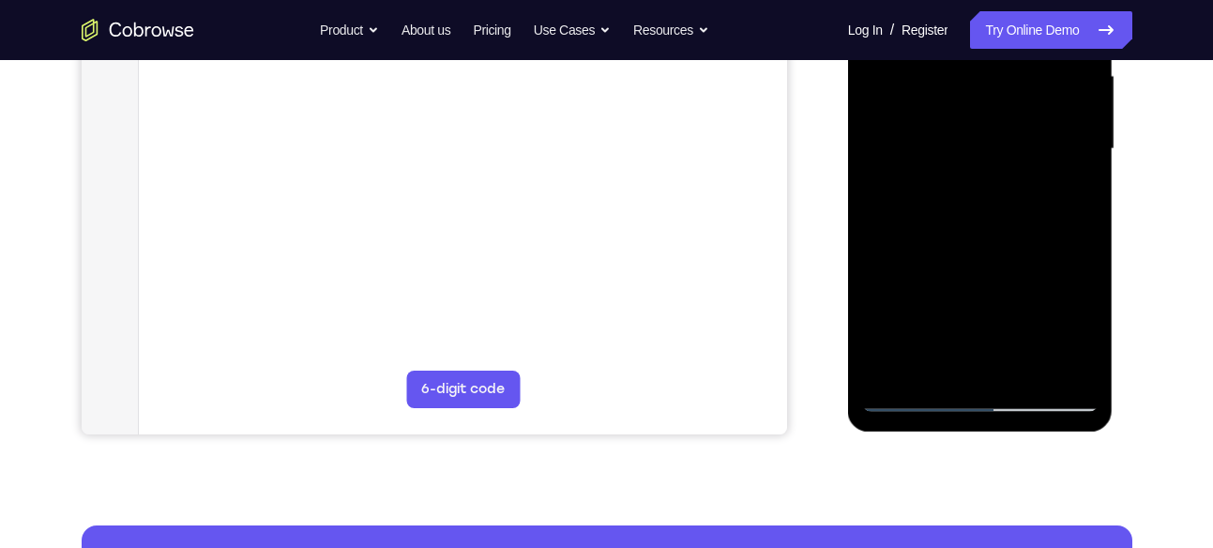
scroll to position [446, 0]
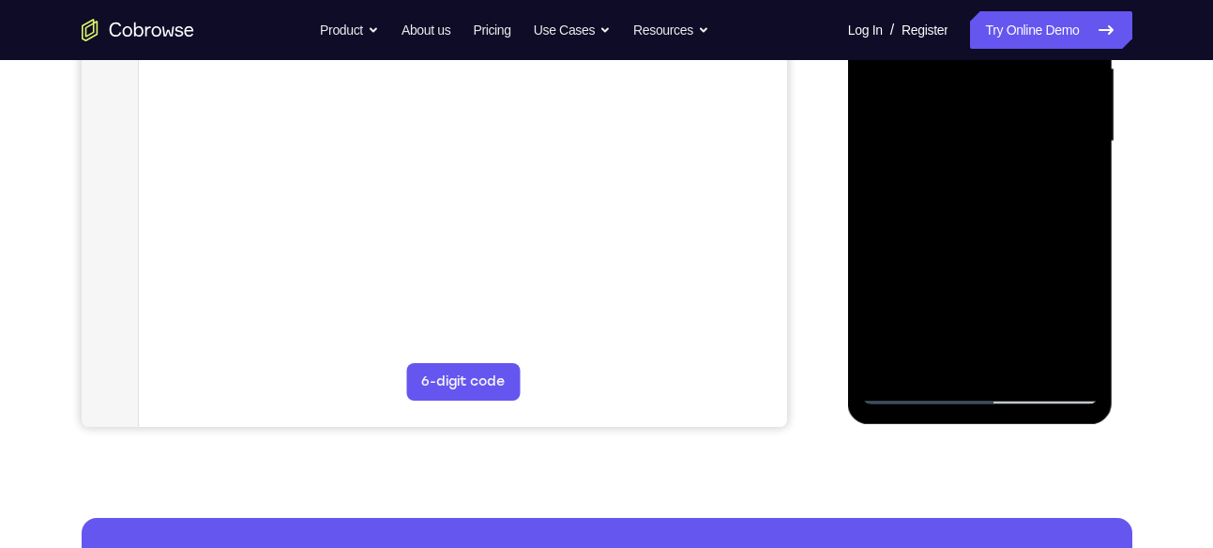
click at [1056, 355] on div at bounding box center [980, 142] width 236 height 526
click at [875, 253] on div at bounding box center [980, 142] width 236 height 526
click at [1075, 361] on div at bounding box center [980, 142] width 236 height 526
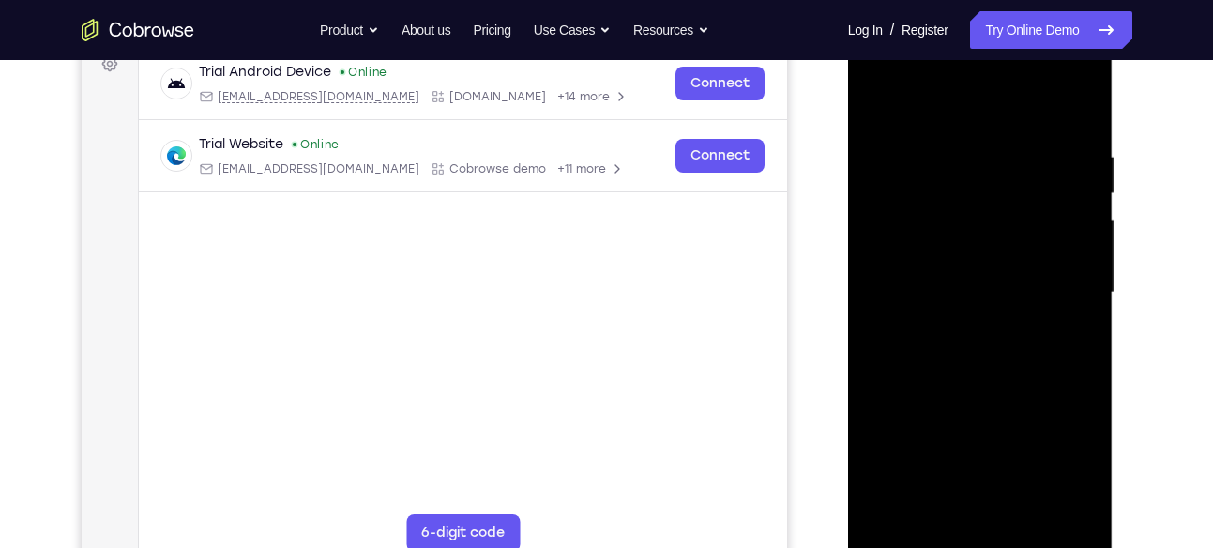
scroll to position [280, 0]
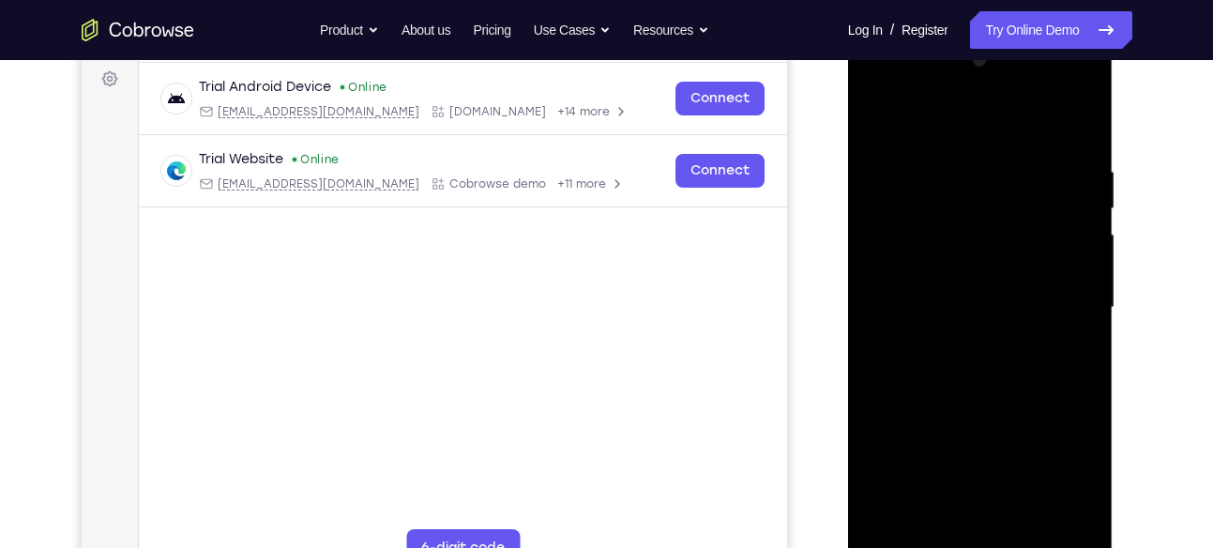
click at [895, 212] on div at bounding box center [980, 308] width 236 height 526
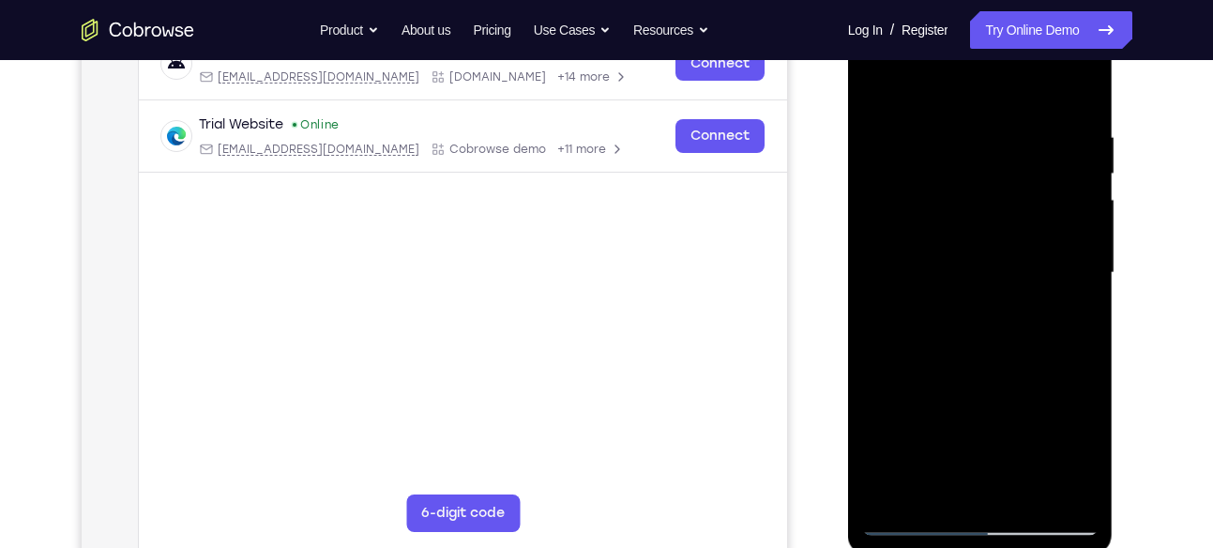
scroll to position [301, 0]
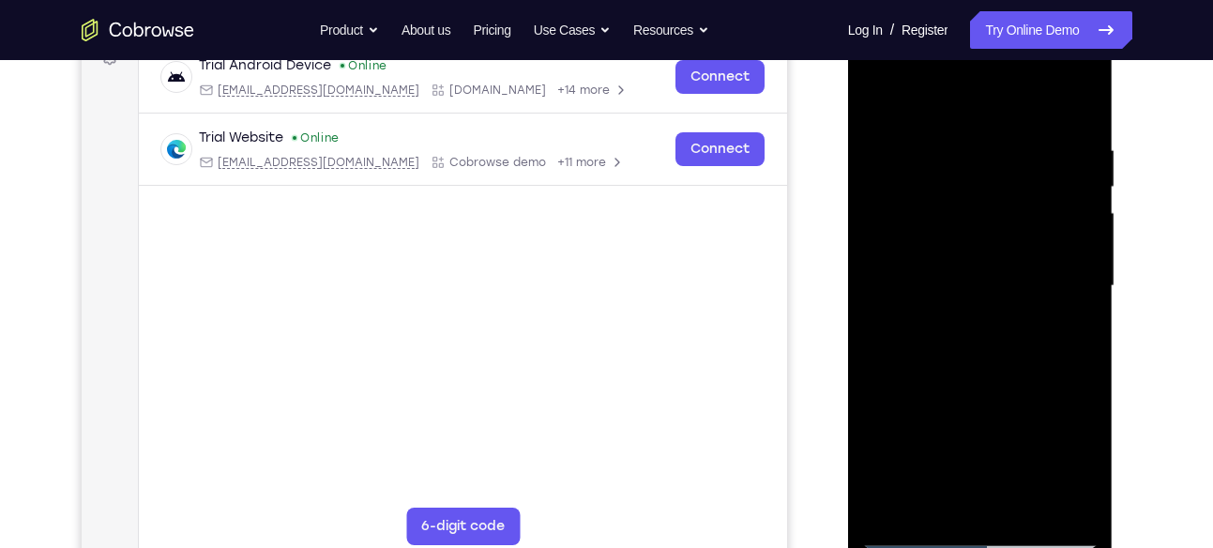
click at [1077, 104] on div at bounding box center [980, 286] width 236 height 526
drag, startPoint x: 1043, startPoint y: 130, endPoint x: 940, endPoint y: 136, distance: 102.4
click at [940, 136] on div at bounding box center [980, 286] width 236 height 526
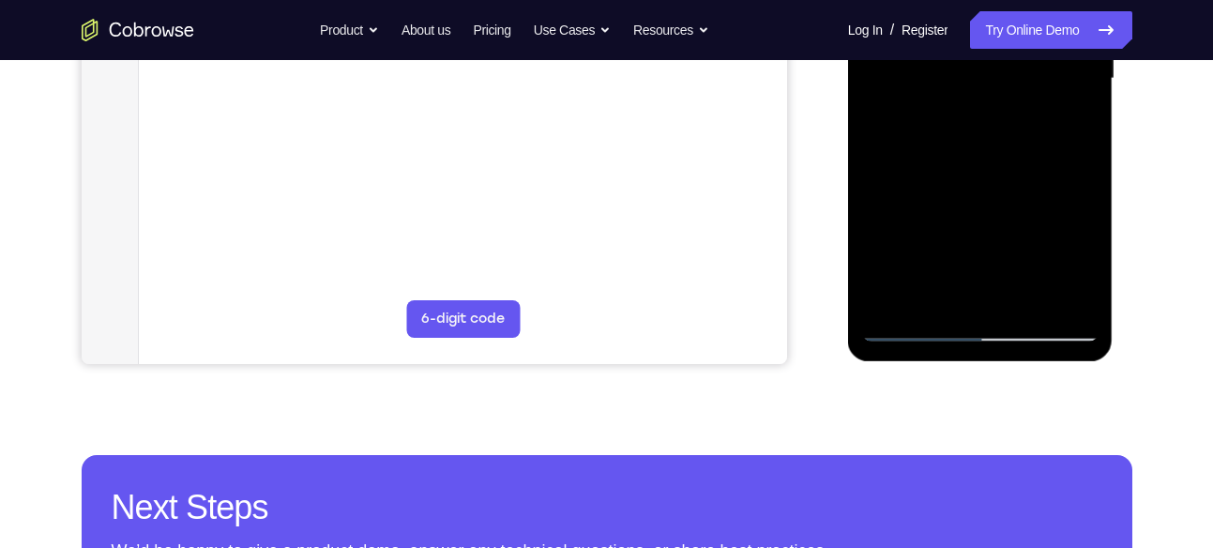
scroll to position [530, 0]
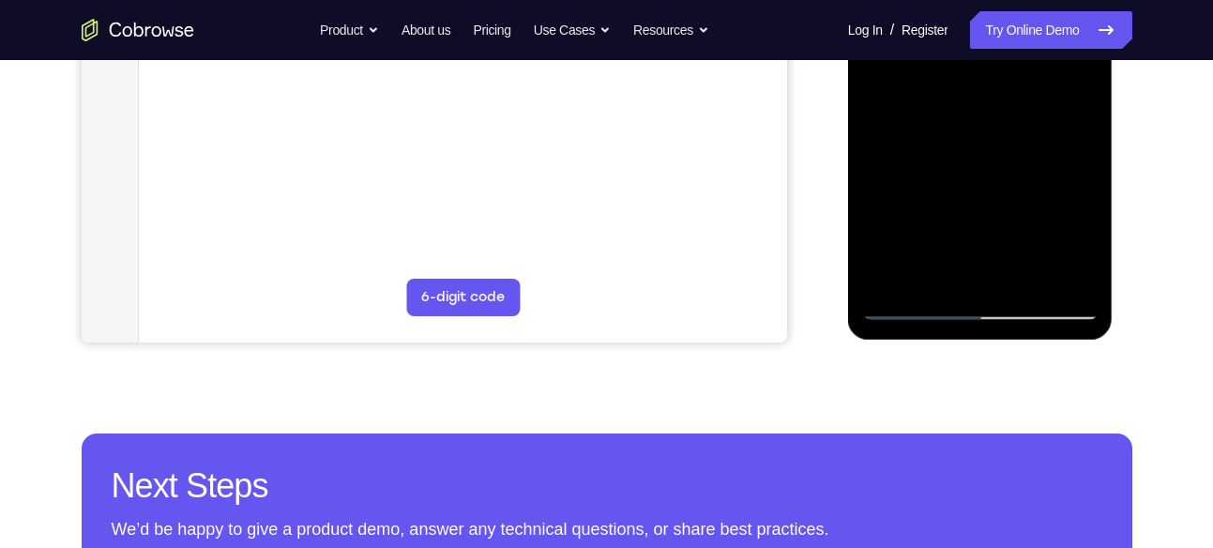
click at [1080, 284] on div at bounding box center [980, 57] width 236 height 526
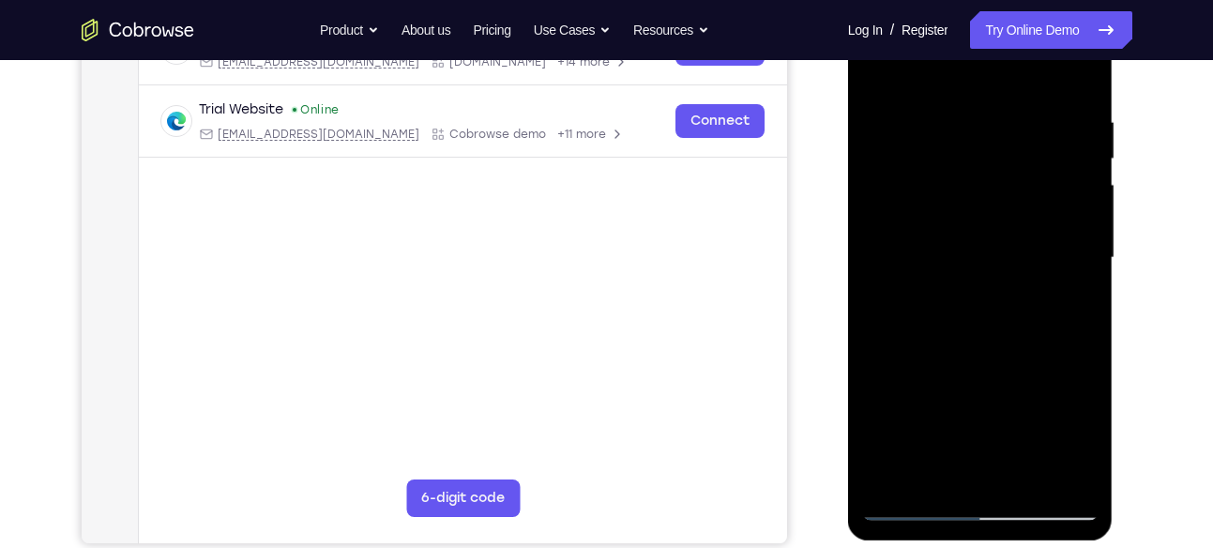
scroll to position [322, 0]
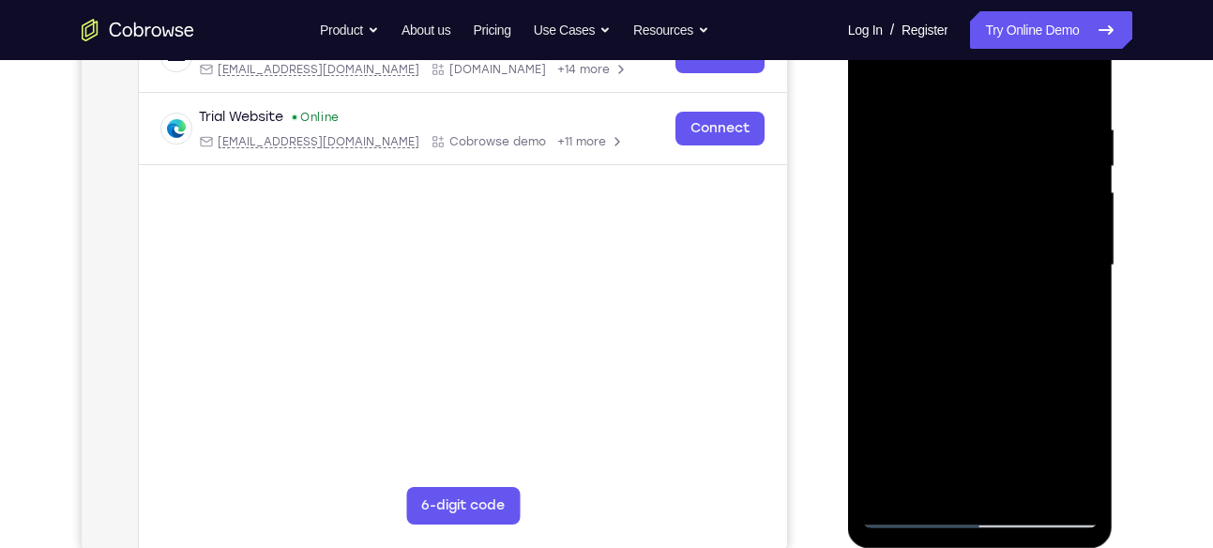
click at [905, 141] on div at bounding box center [980, 266] width 236 height 526
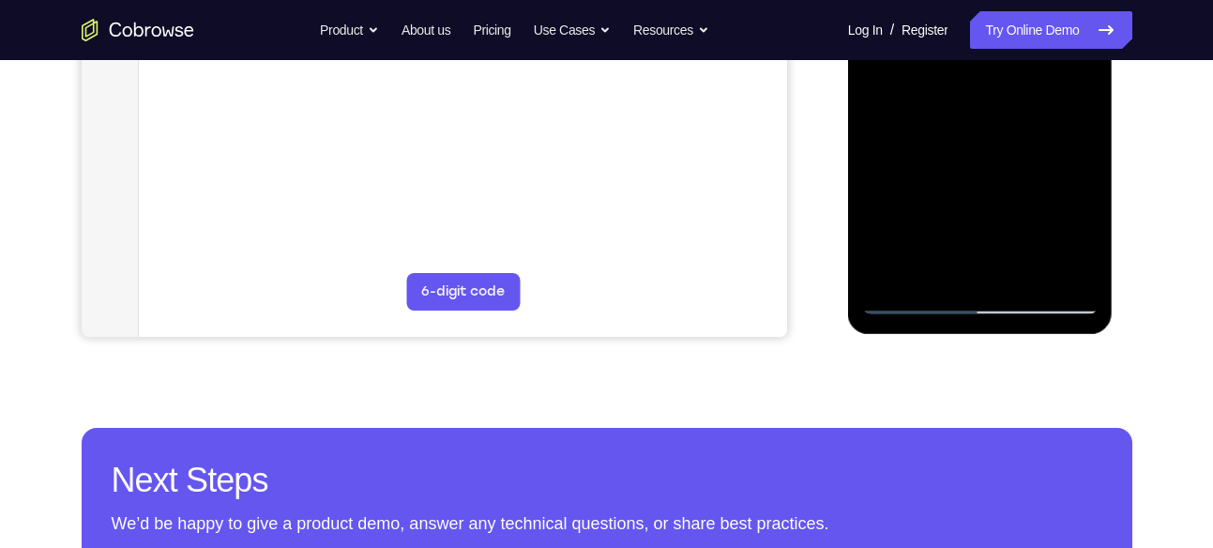
scroll to position [537, 0]
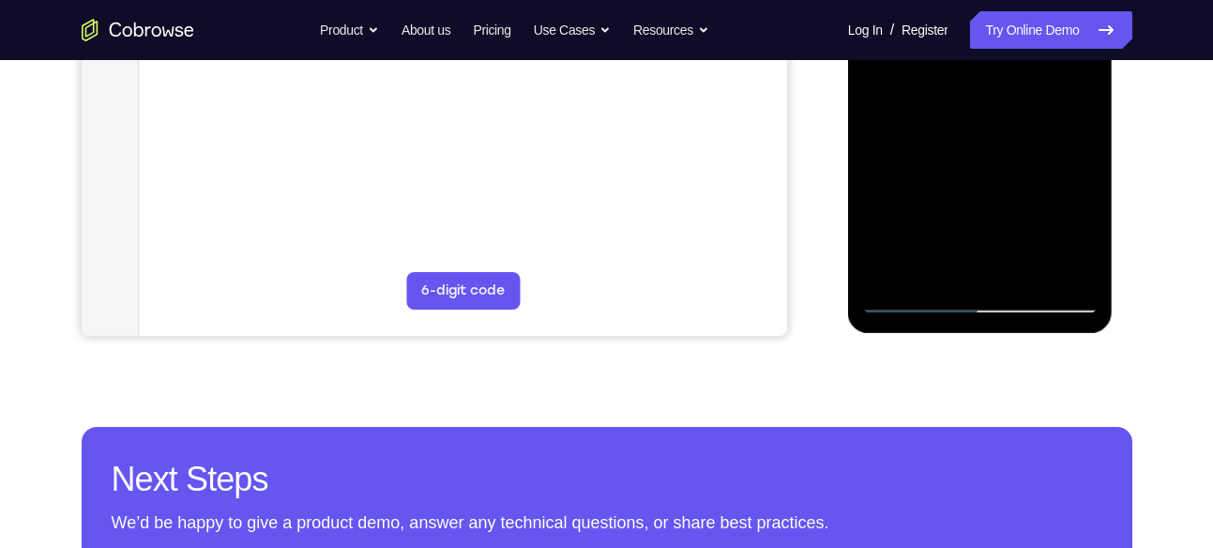
click at [887, 260] on div at bounding box center [980, 51] width 236 height 526
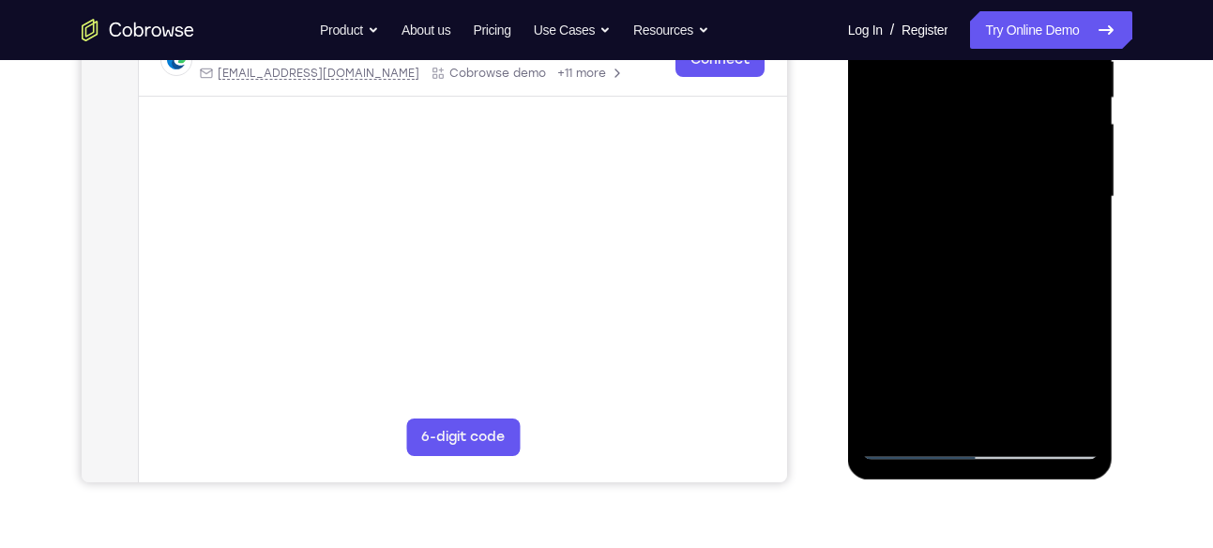
scroll to position [410, 0]
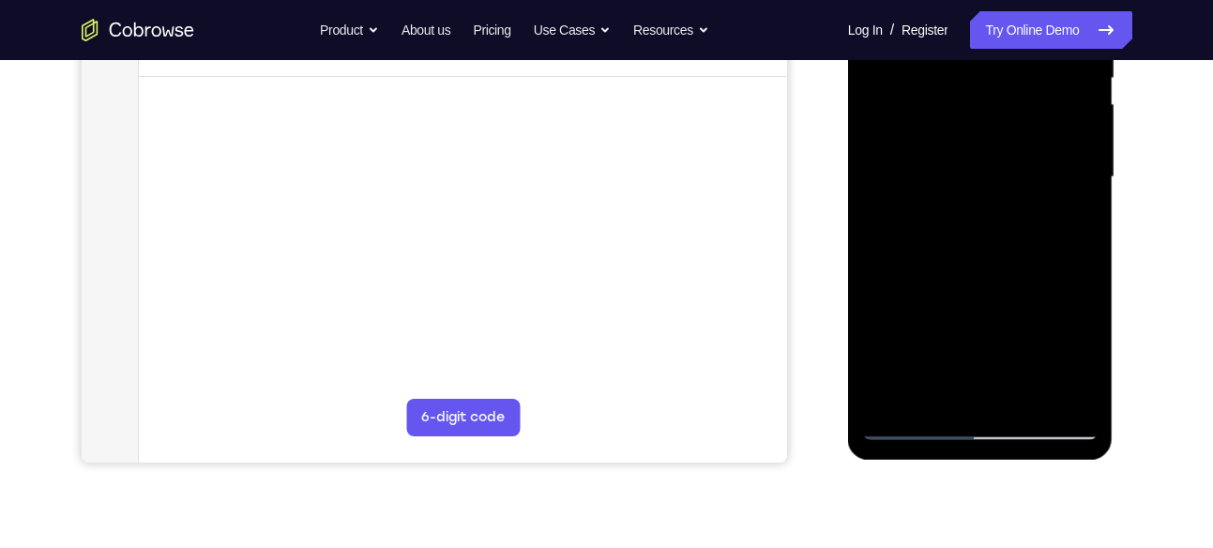
drag, startPoint x: 968, startPoint y: 267, endPoint x: 951, endPoint y: 178, distance: 90.0
click at [951, 178] on div at bounding box center [980, 178] width 236 height 526
drag, startPoint x: 971, startPoint y: 251, endPoint x: 956, endPoint y: 175, distance: 77.5
click at [956, 175] on div at bounding box center [980, 178] width 236 height 526
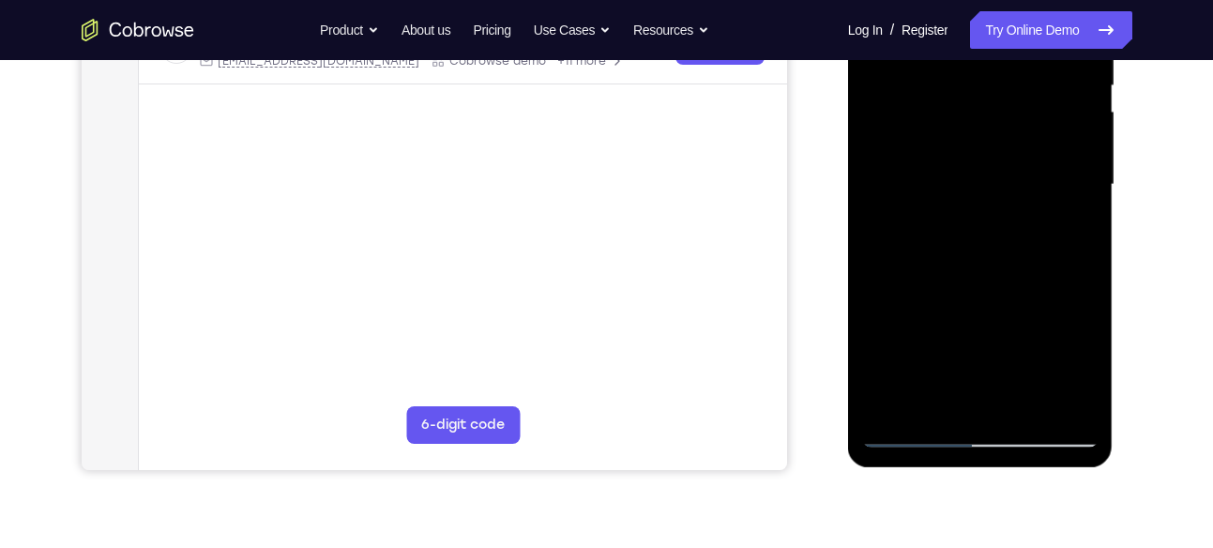
scroll to position [398, 0]
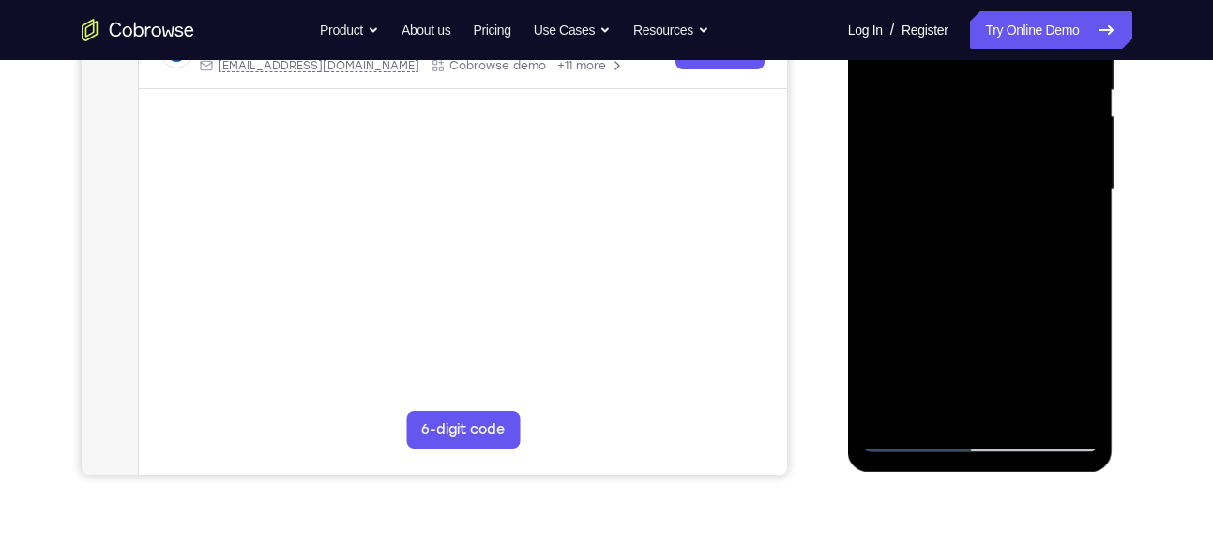
click at [902, 99] on div at bounding box center [980, 190] width 236 height 526
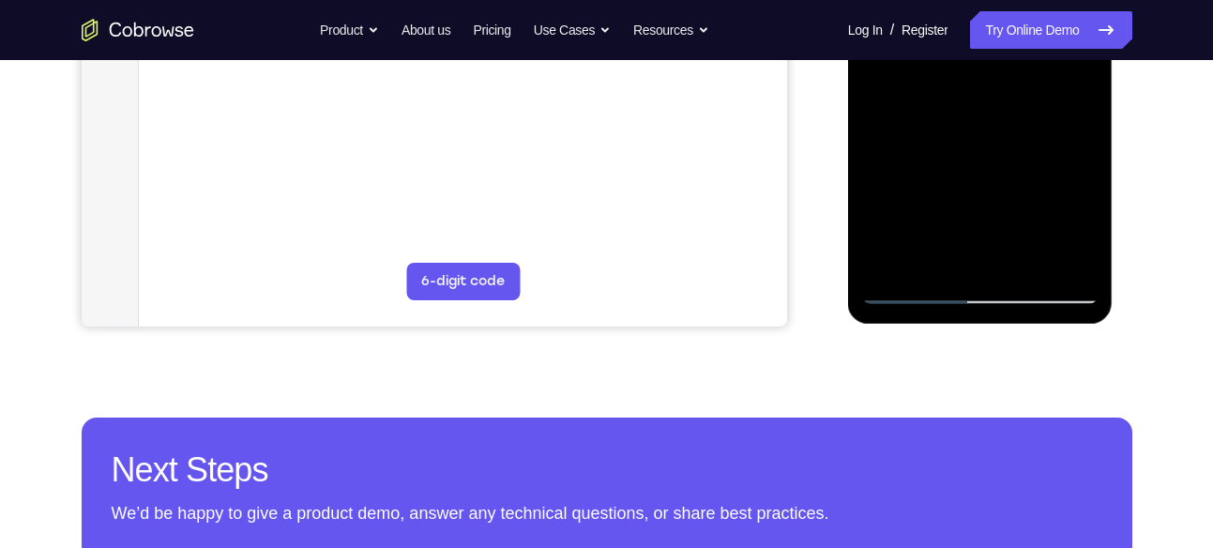
scroll to position [549, 0]
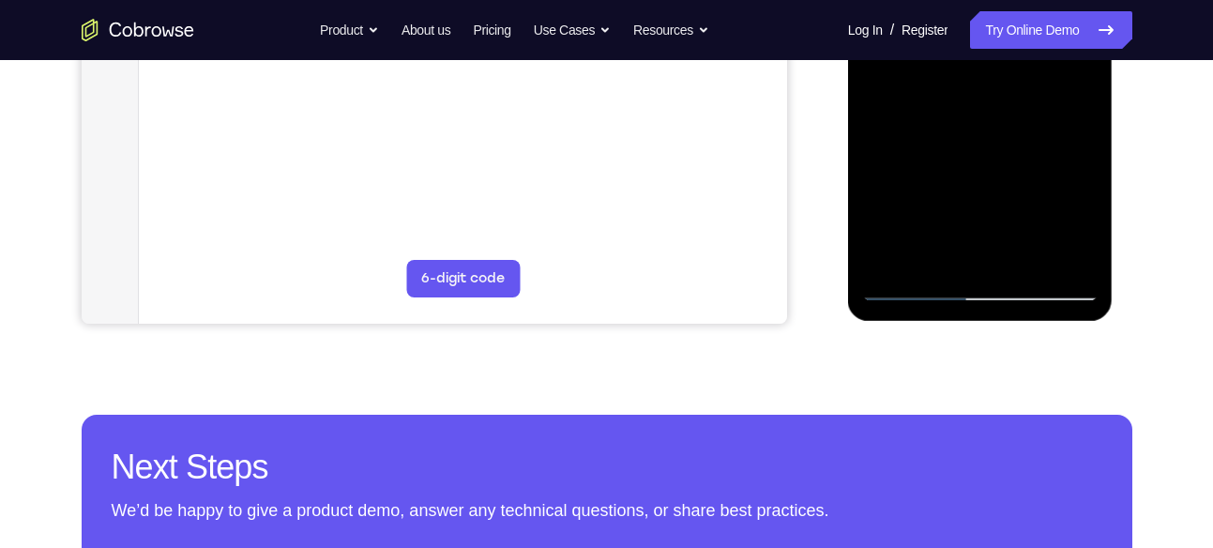
click at [907, 289] on div at bounding box center [980, 39] width 236 height 526
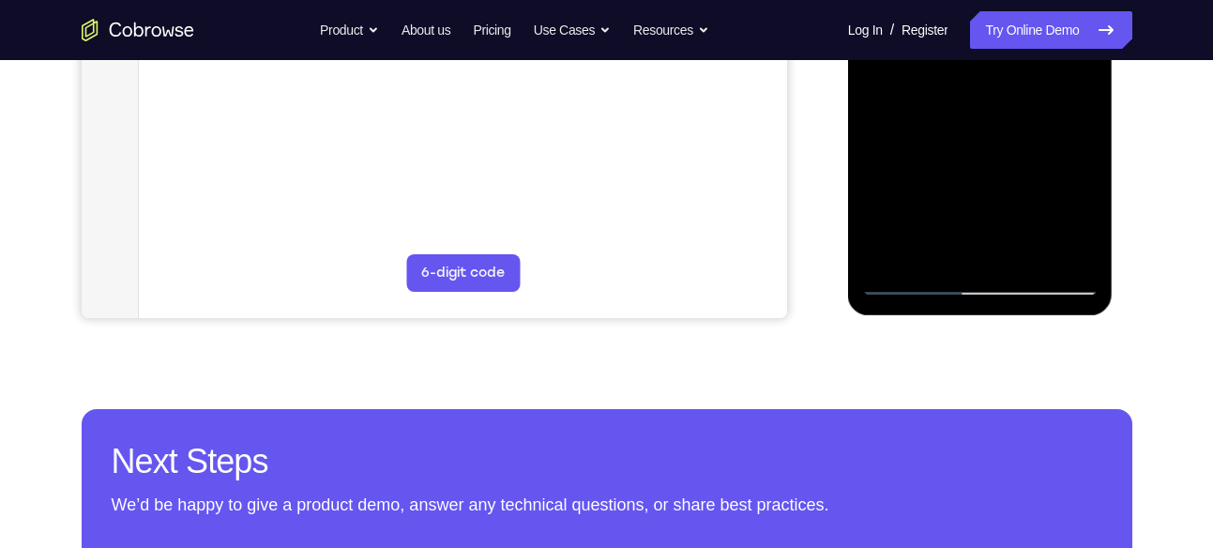
click at [890, 251] on div at bounding box center [980, 33] width 236 height 526
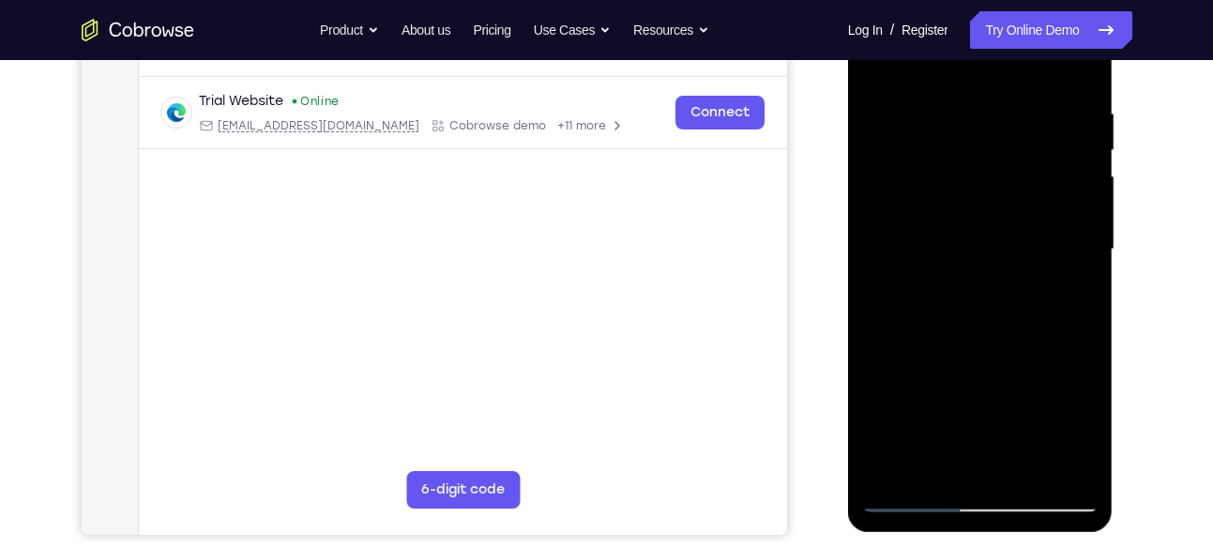
scroll to position [327, 0]
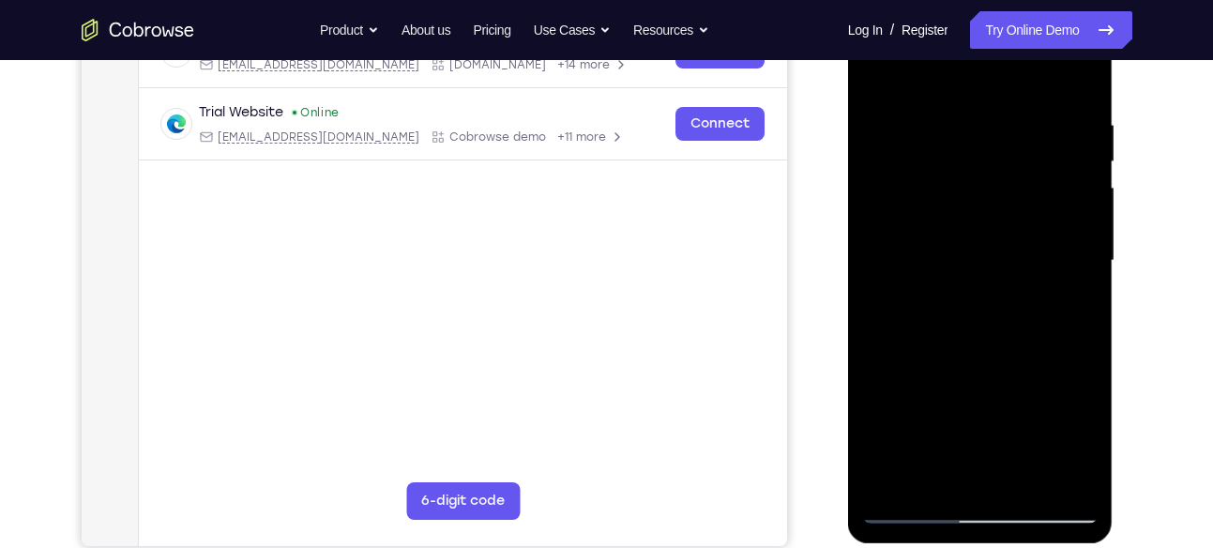
drag, startPoint x: 1059, startPoint y: 110, endPoint x: 976, endPoint y: 121, distance: 83.3
click at [976, 121] on div at bounding box center [980, 261] width 236 height 526
click at [941, 123] on div at bounding box center [980, 261] width 236 height 526
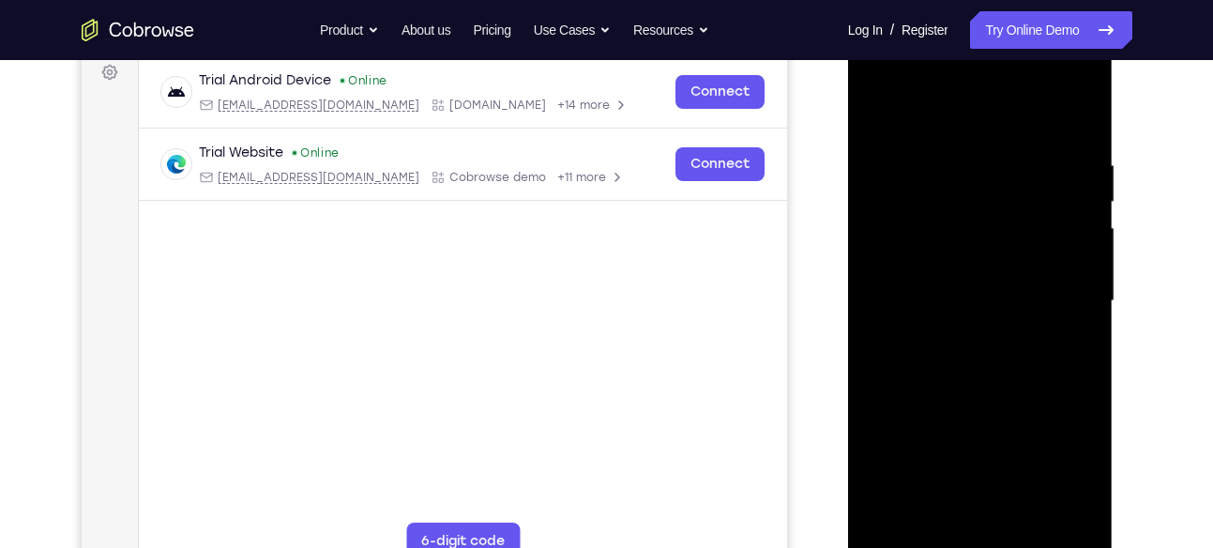
scroll to position [281, 0]
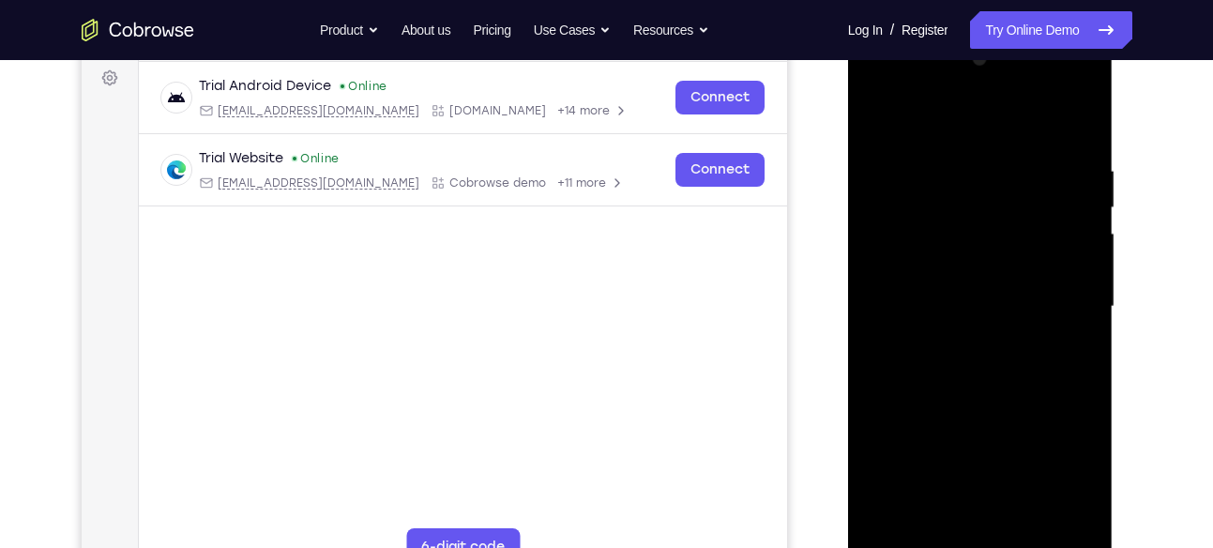
click at [1075, 128] on div at bounding box center [980, 307] width 236 height 526
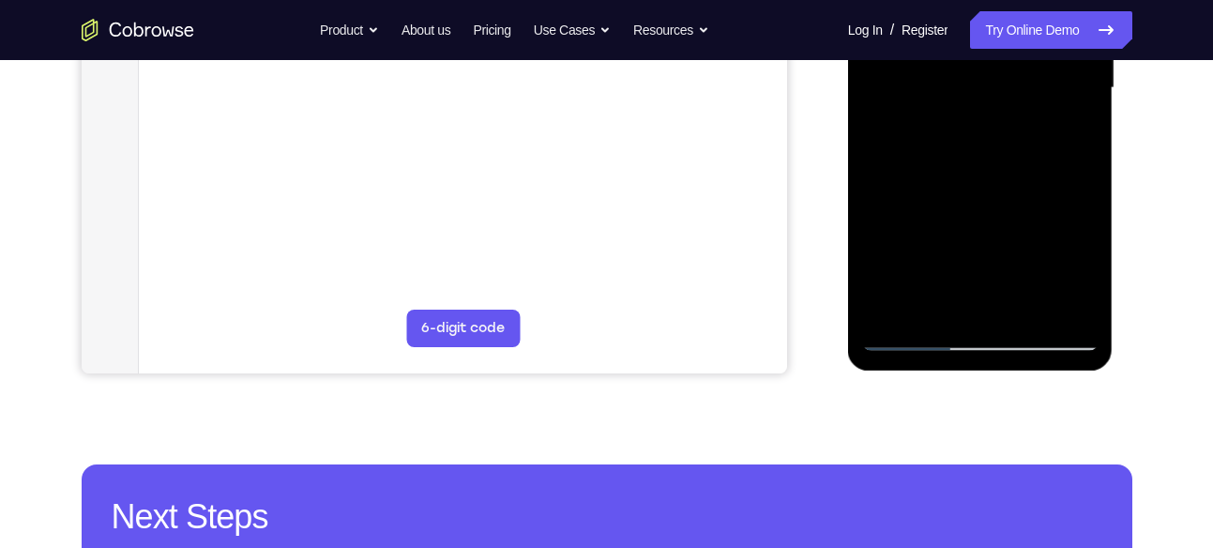
scroll to position [511, 0]
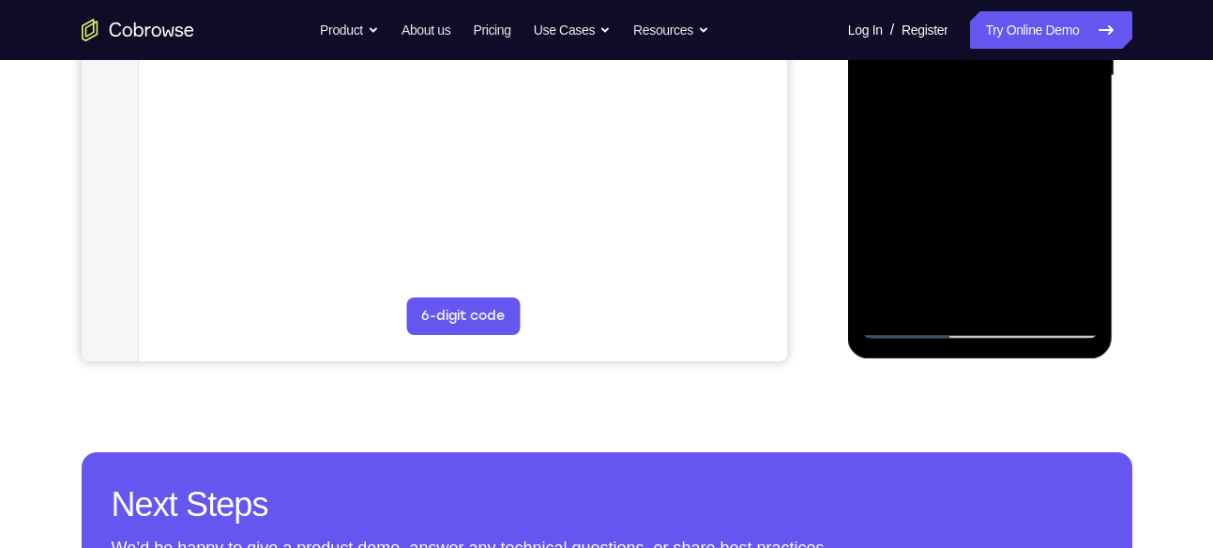
click at [1025, 297] on div at bounding box center [980, 76] width 236 height 526
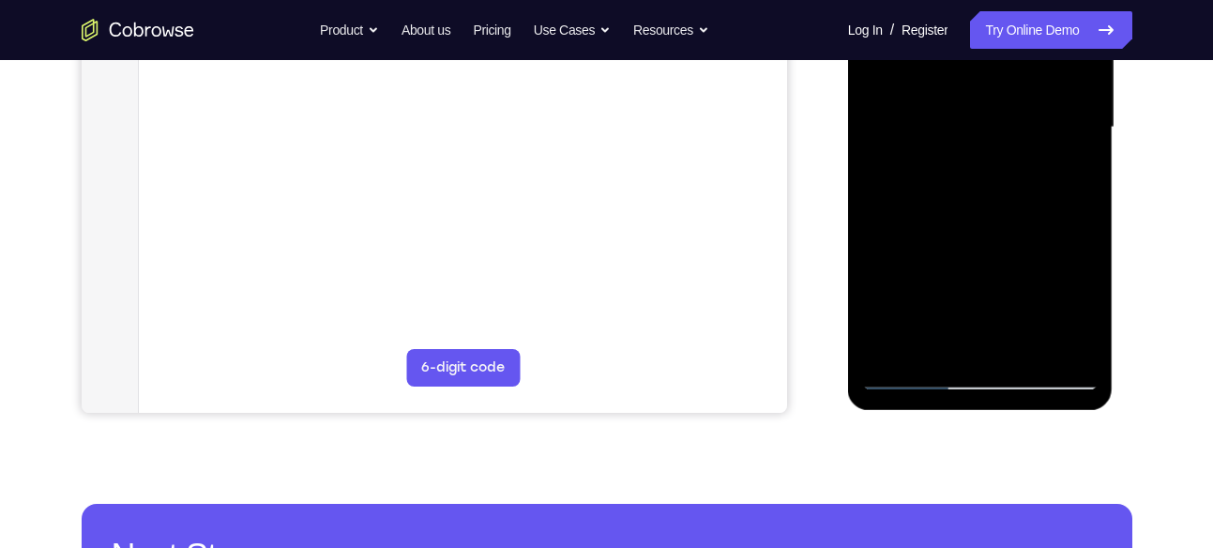
scroll to position [447, 0]
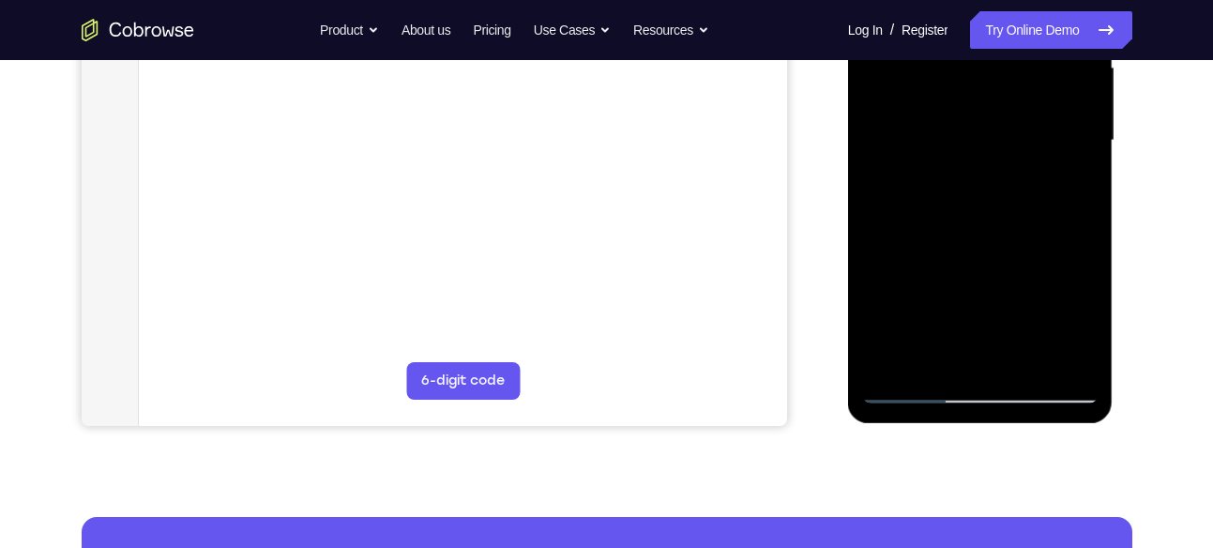
click at [981, 141] on div at bounding box center [980, 141] width 236 height 526
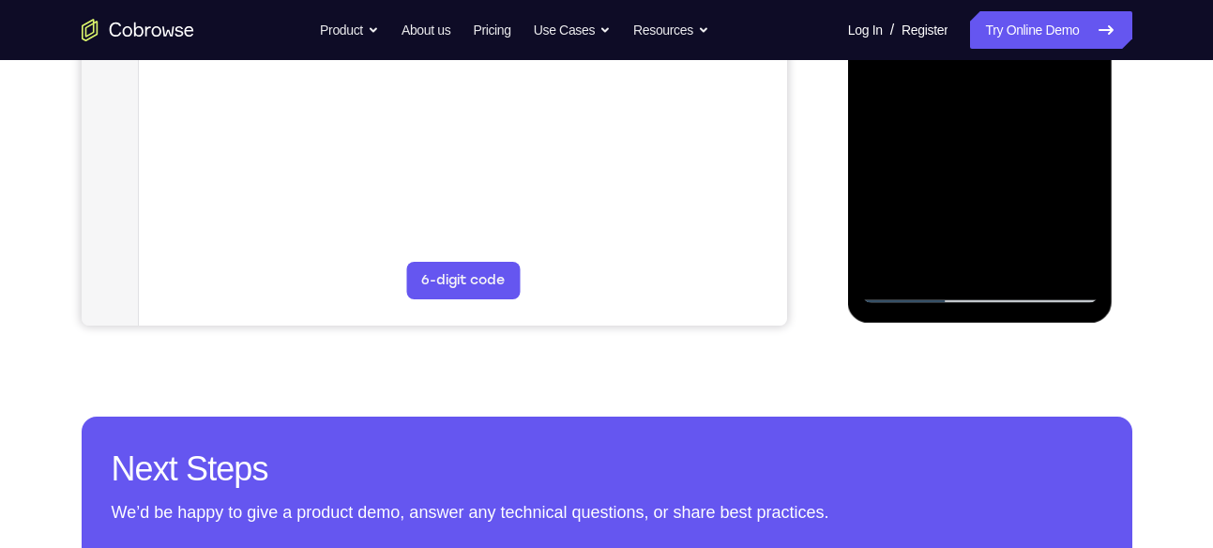
scroll to position [551, 0]
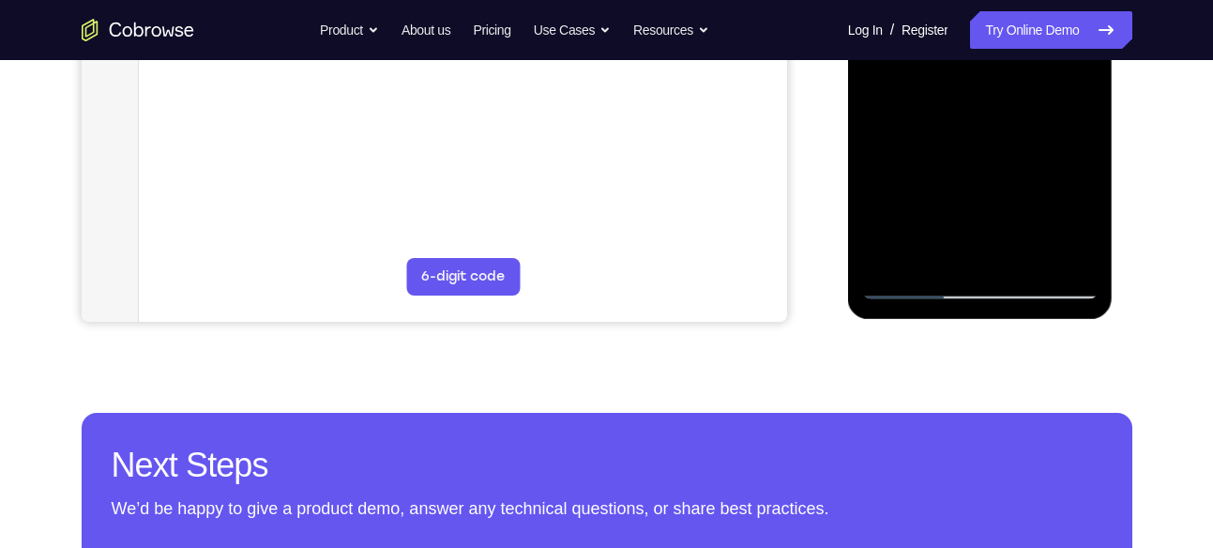
drag, startPoint x: 981, startPoint y: 37, endPoint x: 900, endPoint y: 252, distance: 230.4
click at [900, 252] on div at bounding box center [980, 37] width 236 height 526
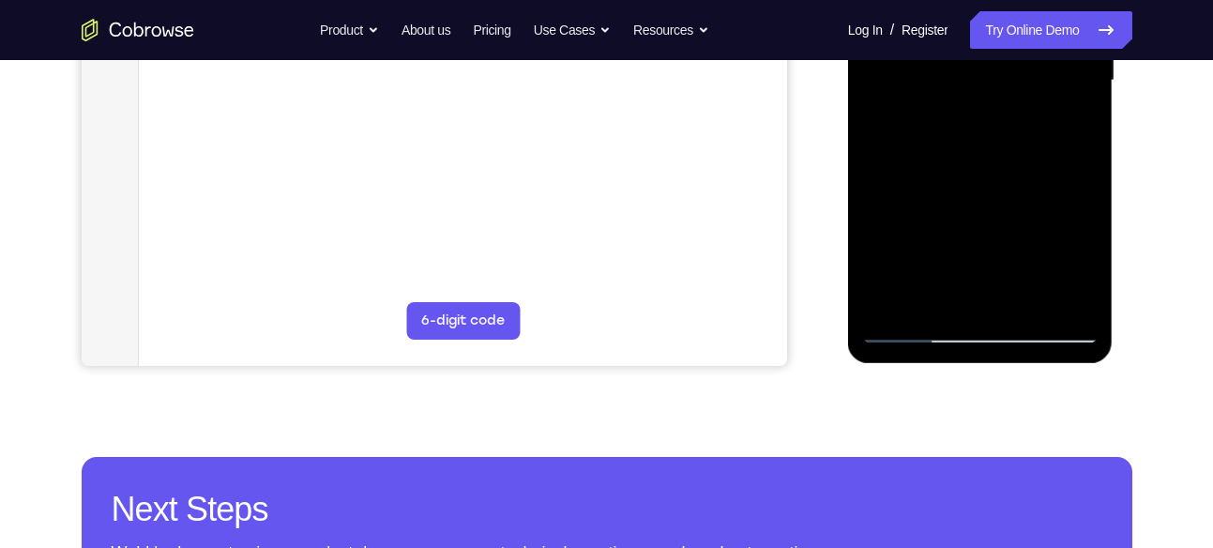
scroll to position [506, 0]
click at [1064, 129] on div at bounding box center [980, 82] width 236 height 526
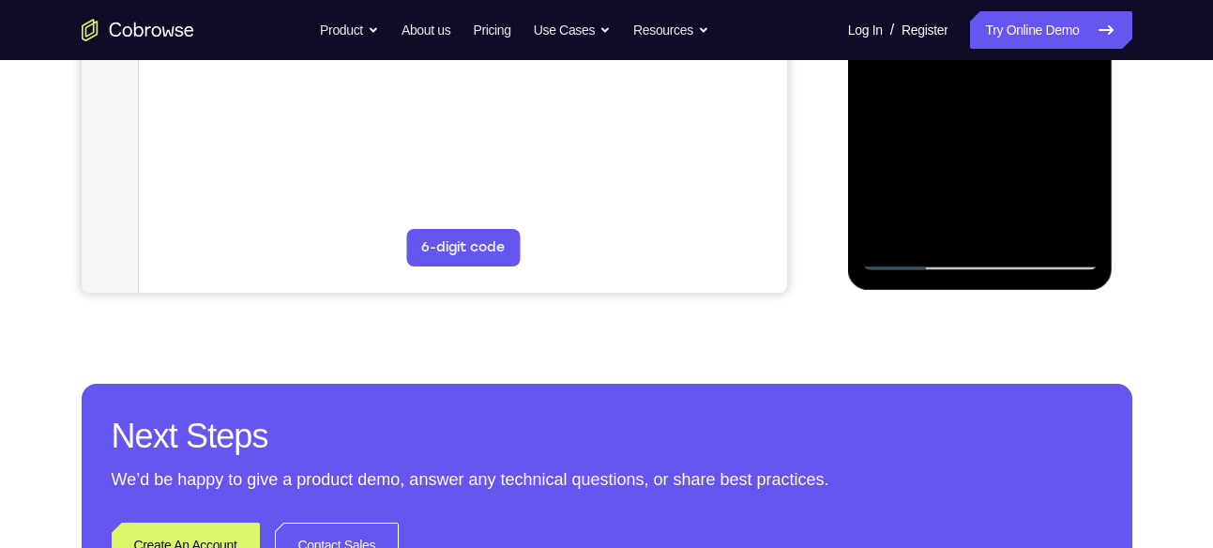
scroll to position [583, 0]
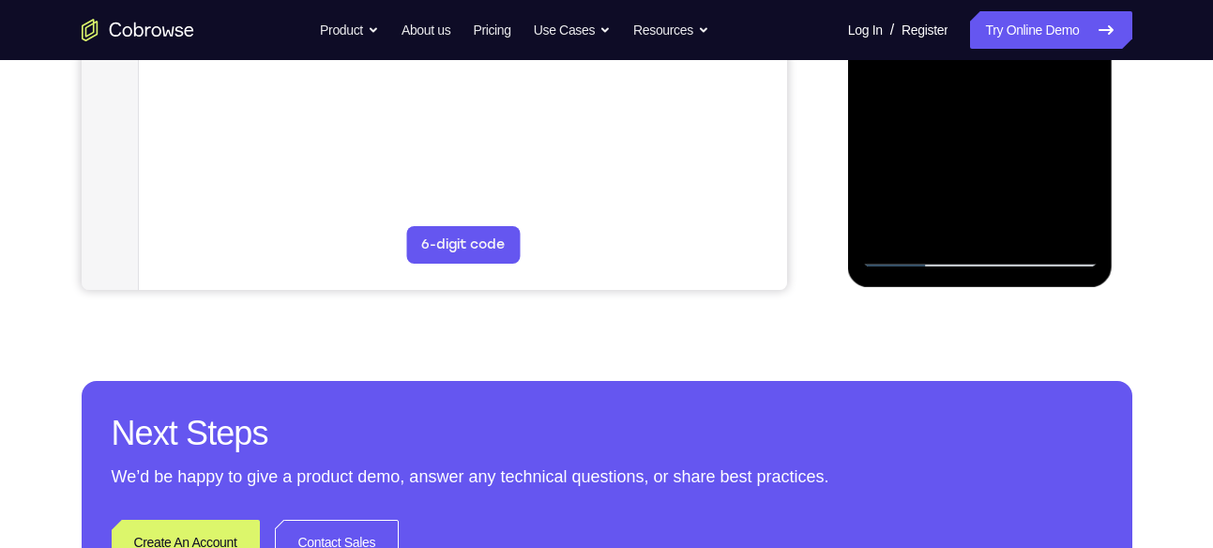
click at [906, 256] on div at bounding box center [980, 5] width 236 height 526
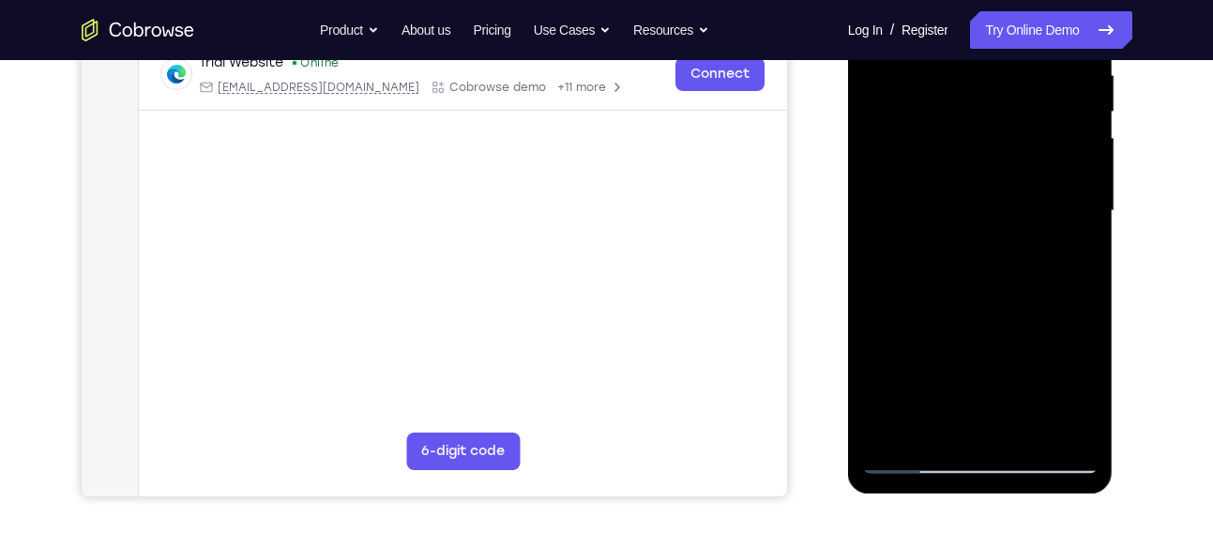
scroll to position [369, 0]
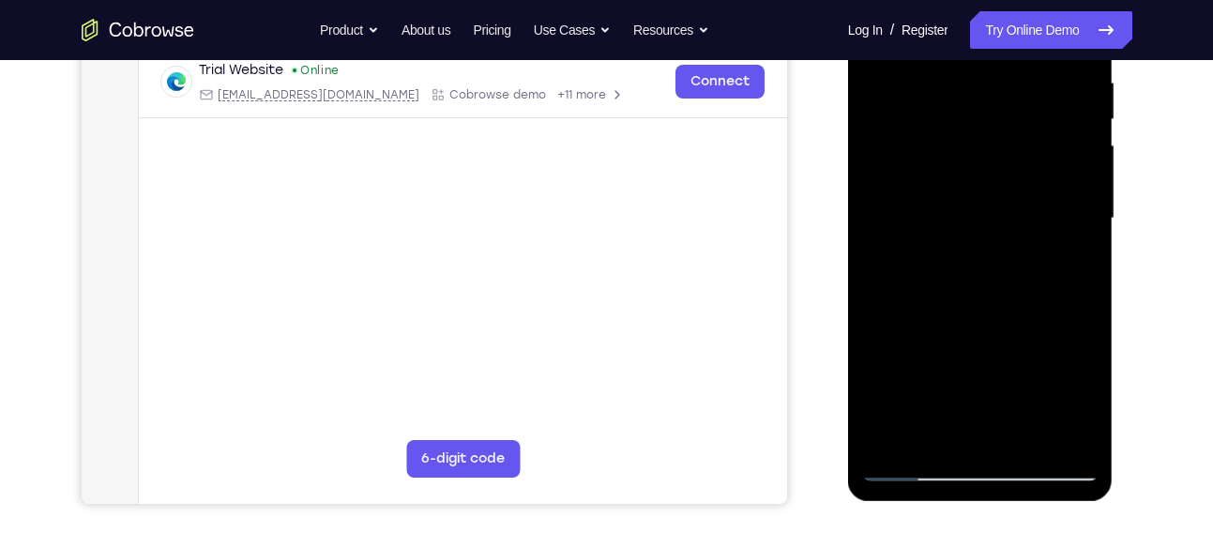
click at [1081, 120] on div at bounding box center [980, 219] width 236 height 526
click at [1082, 118] on div at bounding box center [980, 219] width 236 height 526
click at [877, 122] on div at bounding box center [980, 219] width 236 height 526
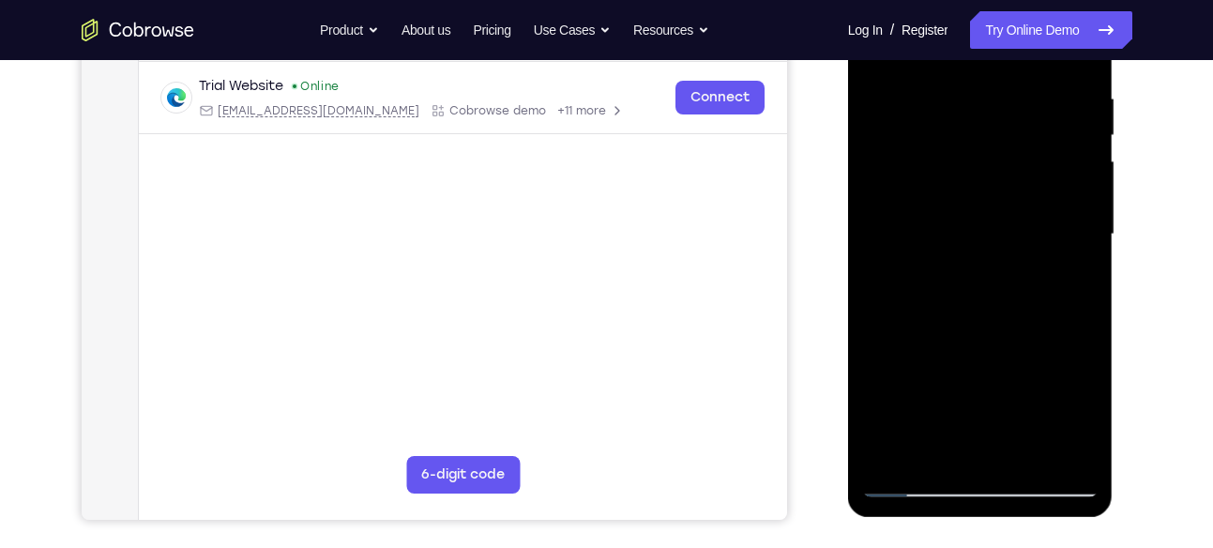
click at [1088, 130] on div at bounding box center [980, 235] width 236 height 526
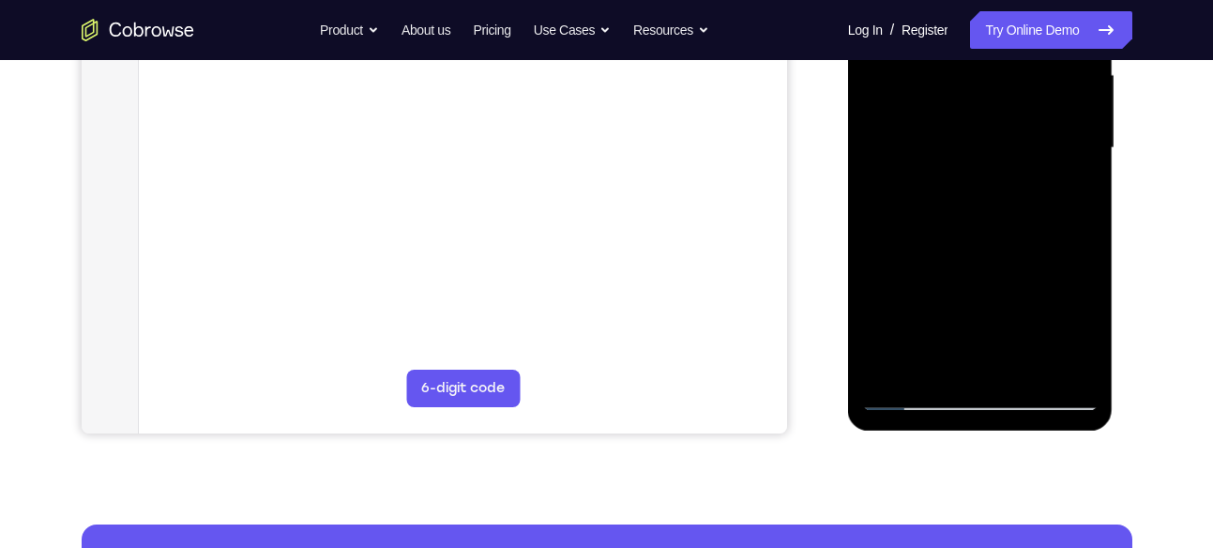
scroll to position [447, 0]
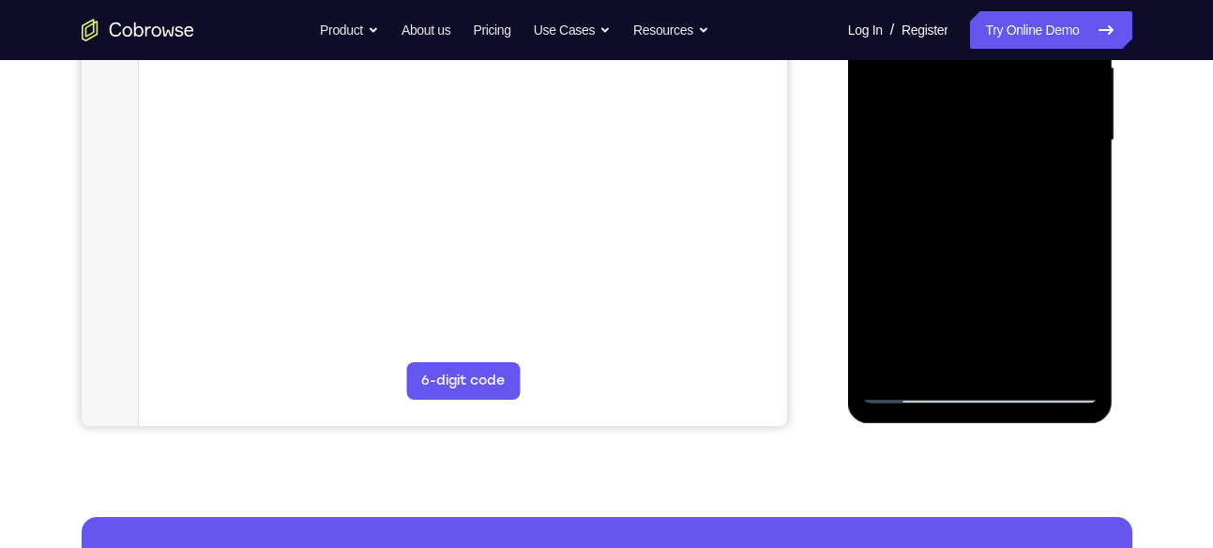
drag, startPoint x: 988, startPoint y: 249, endPoint x: 989, endPoint y: 198, distance: 50.7
click at [989, 198] on div at bounding box center [980, 141] width 236 height 526
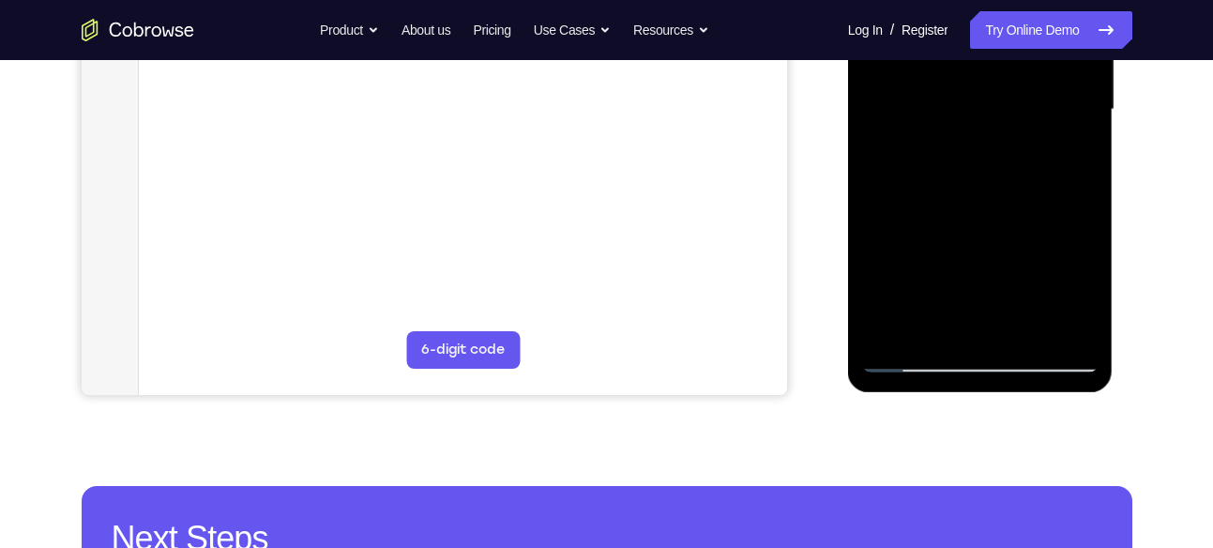
scroll to position [480, 0]
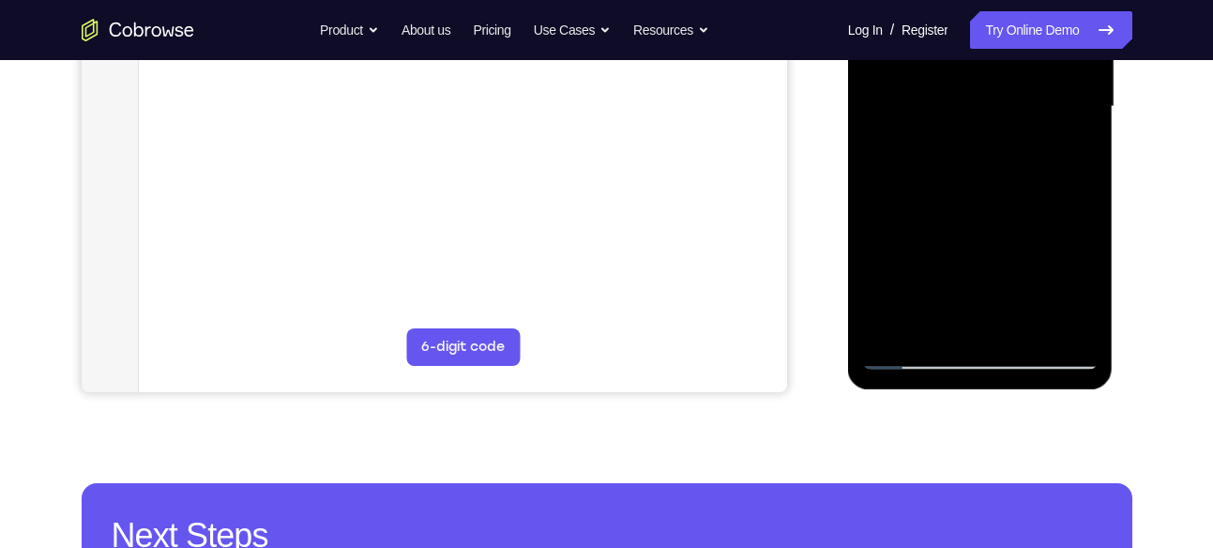
click at [993, 221] on div at bounding box center [980, 107] width 236 height 526
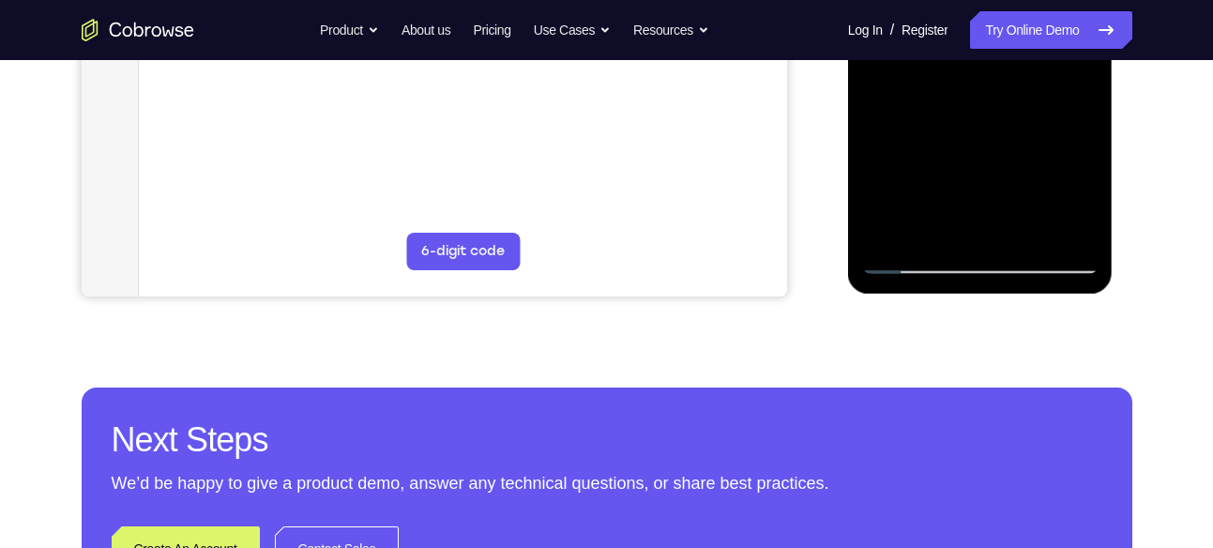
scroll to position [577, 0]
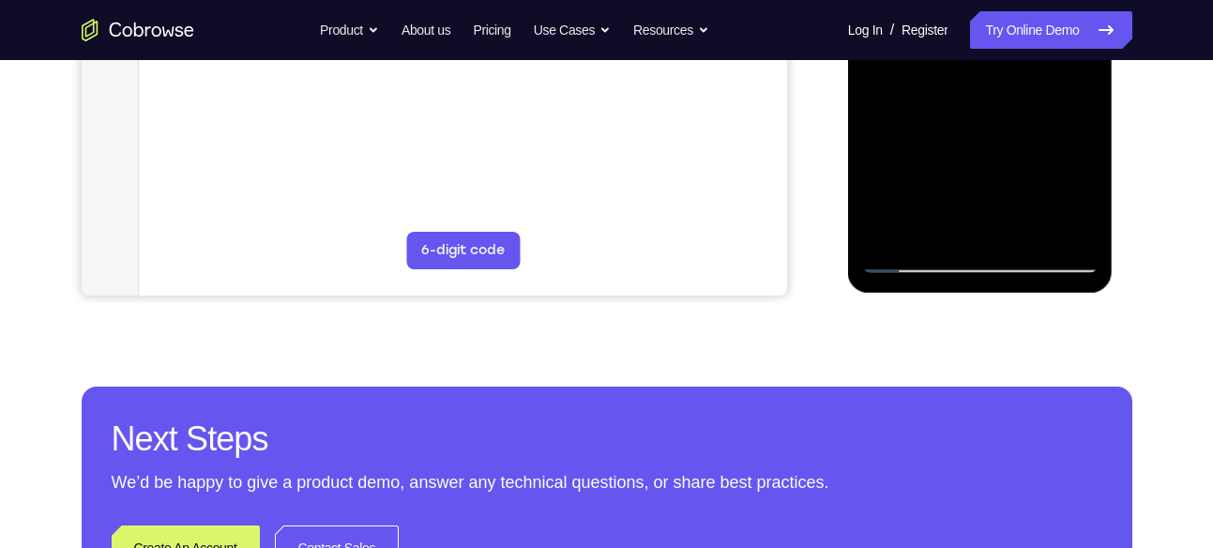
click at [918, 258] on div at bounding box center [980, 11] width 236 height 526
click at [914, 270] on div at bounding box center [980, 11] width 236 height 526
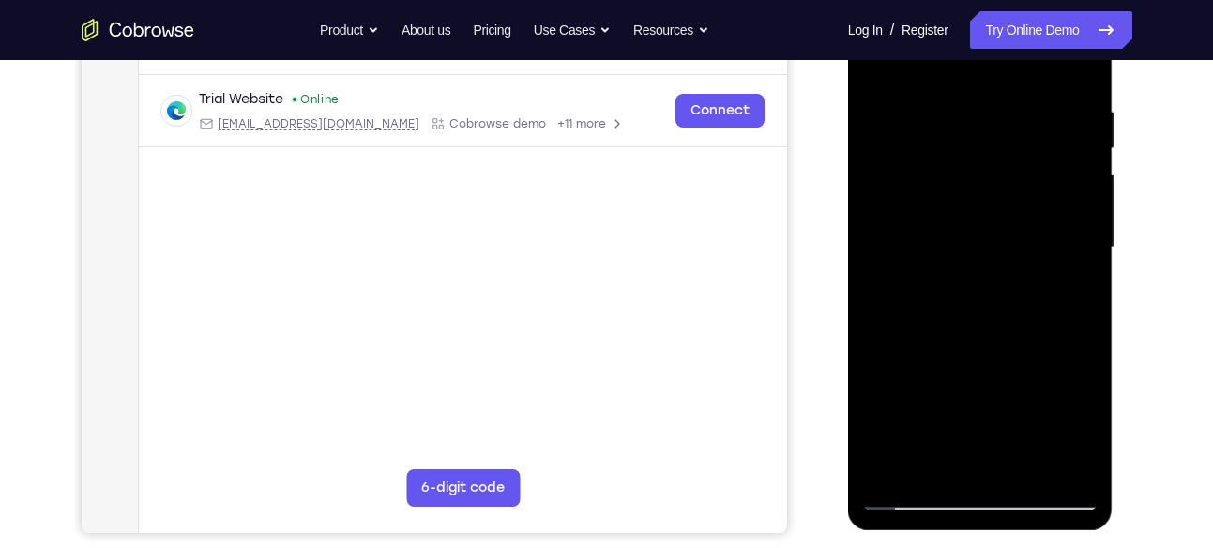
scroll to position [339, 0]
drag, startPoint x: 1000, startPoint y: 151, endPoint x: 988, endPoint y: 312, distance: 160.9
click at [988, 312] on div at bounding box center [980, 249] width 236 height 526
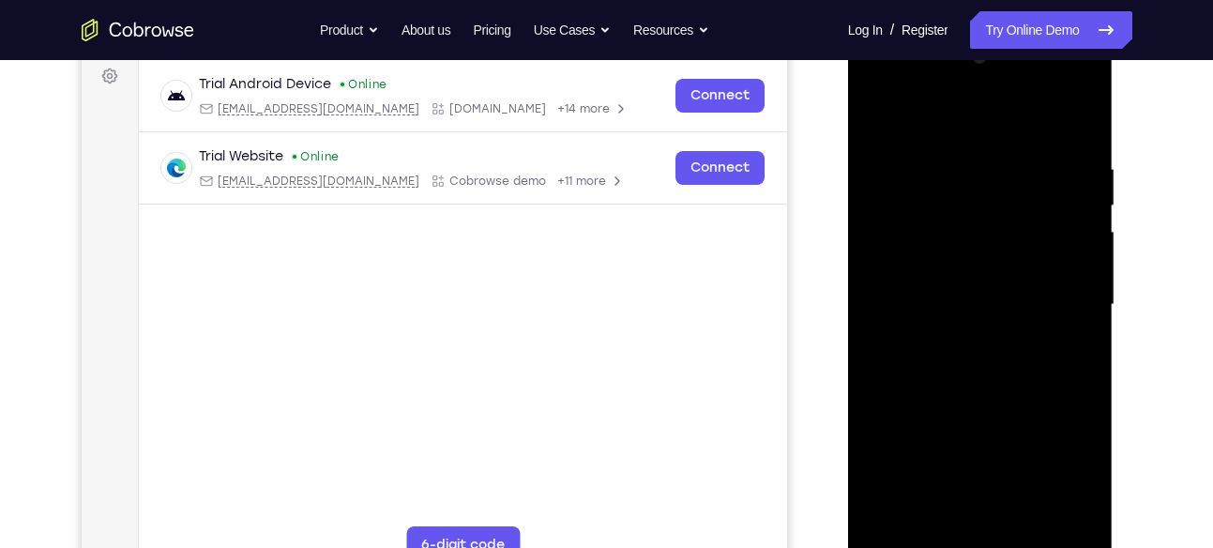
scroll to position [282, 0]
click at [1063, 168] on div at bounding box center [980, 306] width 236 height 526
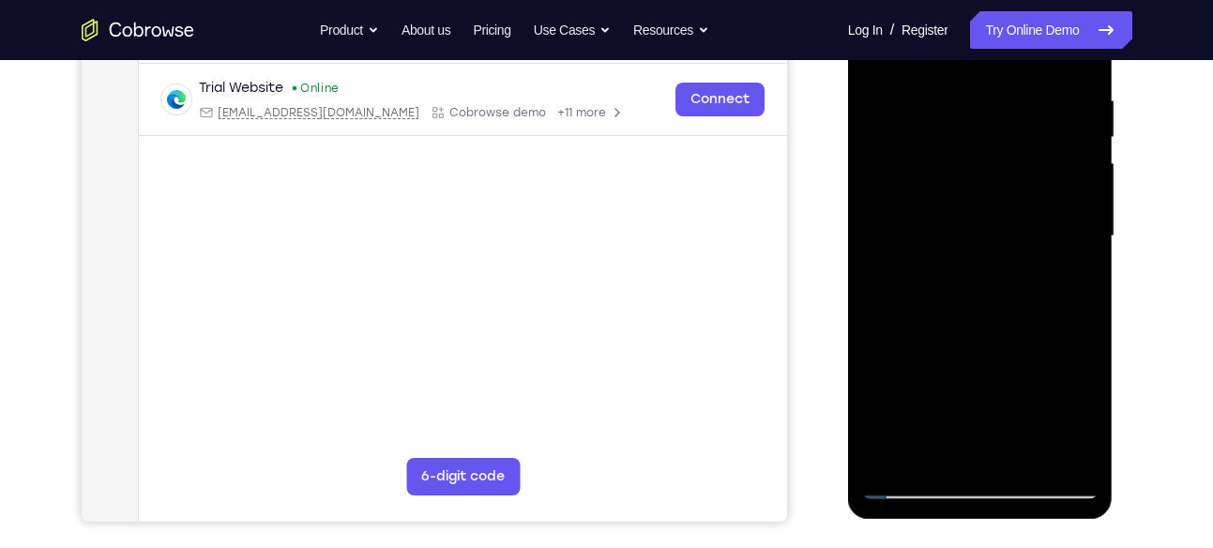
click at [1096, 173] on div at bounding box center [980, 237] width 236 height 526
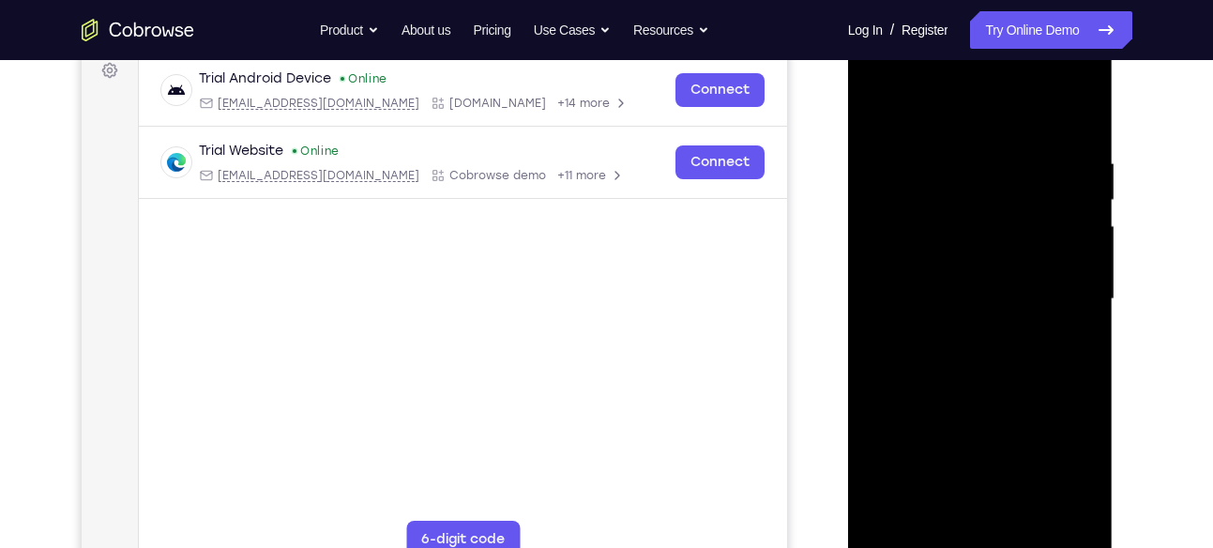
scroll to position [287, 0]
click at [1076, 157] on div at bounding box center [980, 301] width 236 height 526
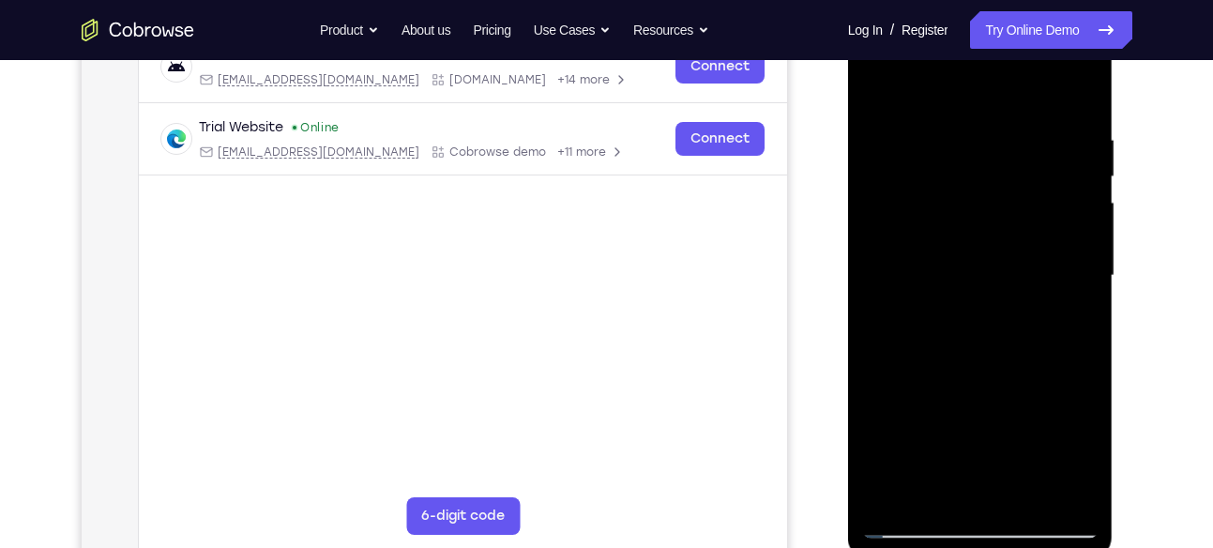
scroll to position [292, 0]
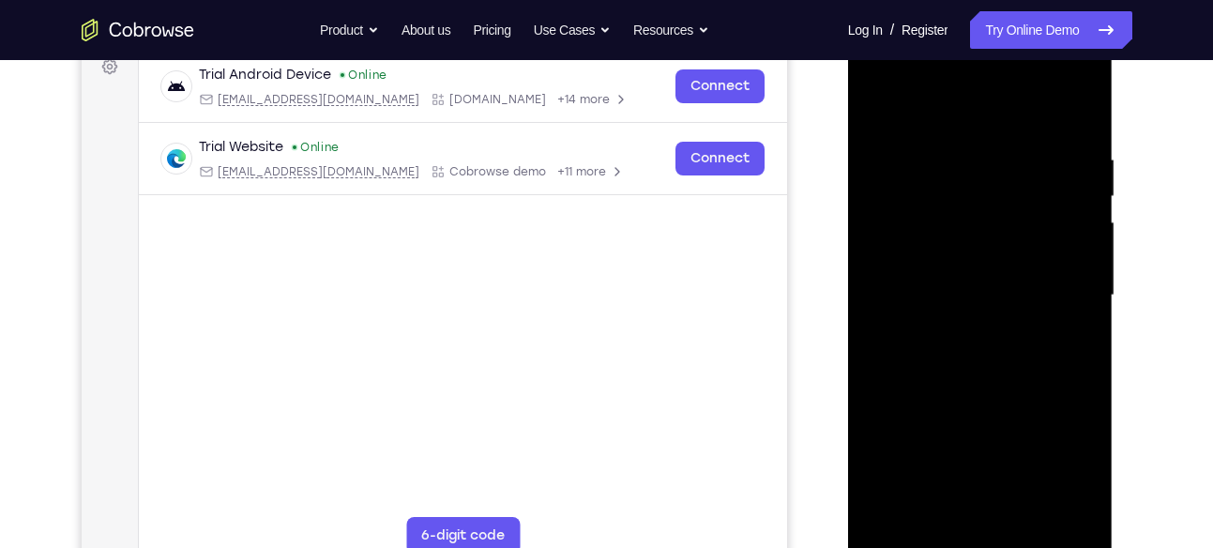
click at [1070, 116] on div at bounding box center [980, 296] width 236 height 526
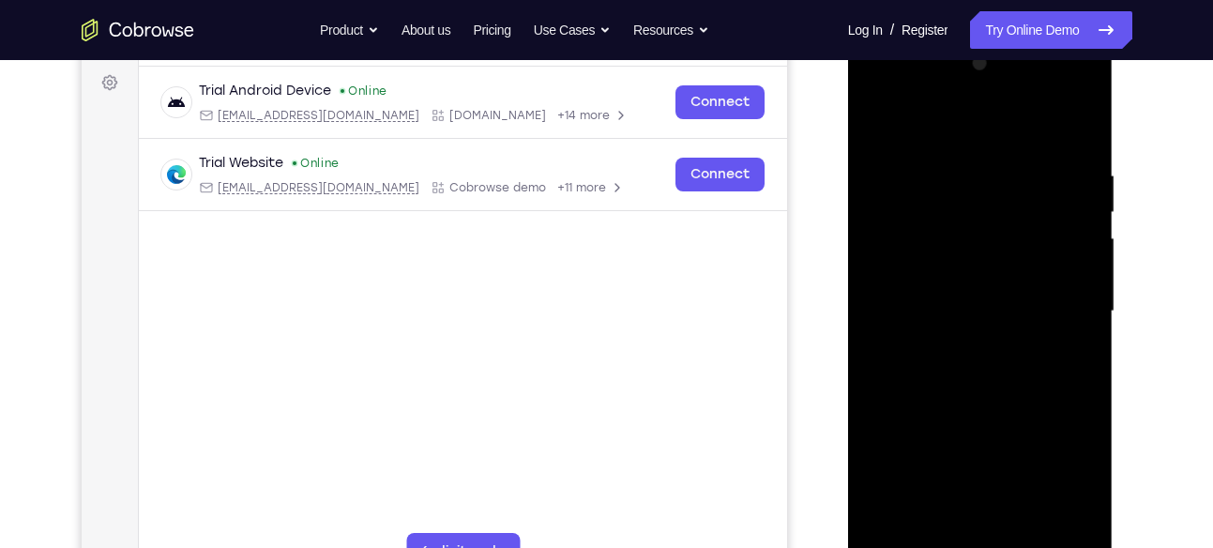
scroll to position [275, 0]
drag, startPoint x: 1058, startPoint y: 155, endPoint x: 986, endPoint y: 158, distance: 71.4
click at [986, 158] on div at bounding box center [980, 313] width 236 height 526
click at [884, 163] on div at bounding box center [980, 313] width 236 height 526
click at [887, 167] on div at bounding box center [980, 313] width 236 height 526
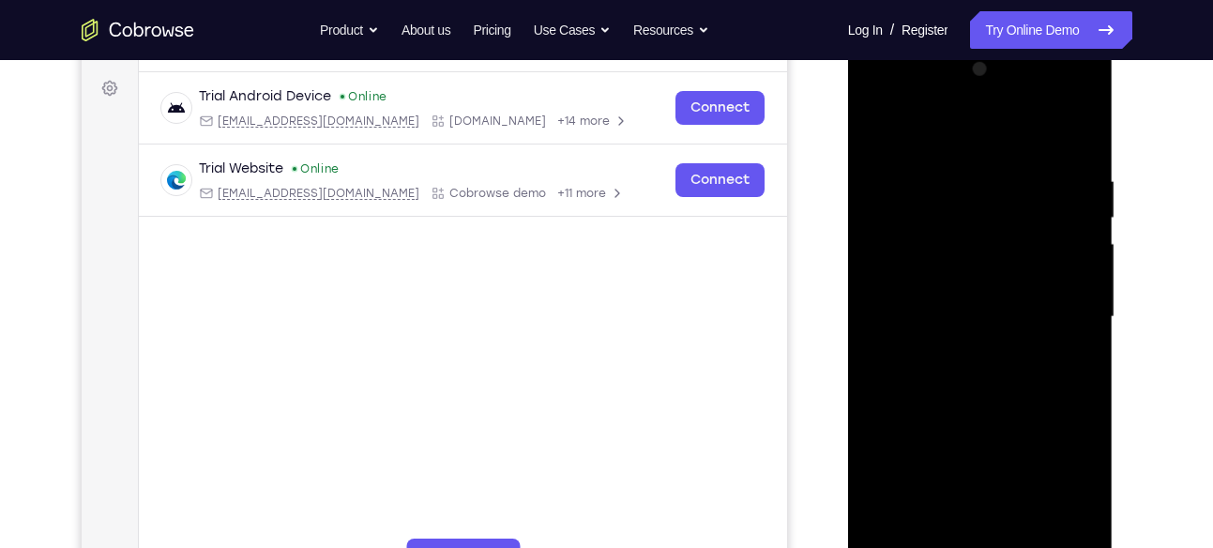
scroll to position [269, 0]
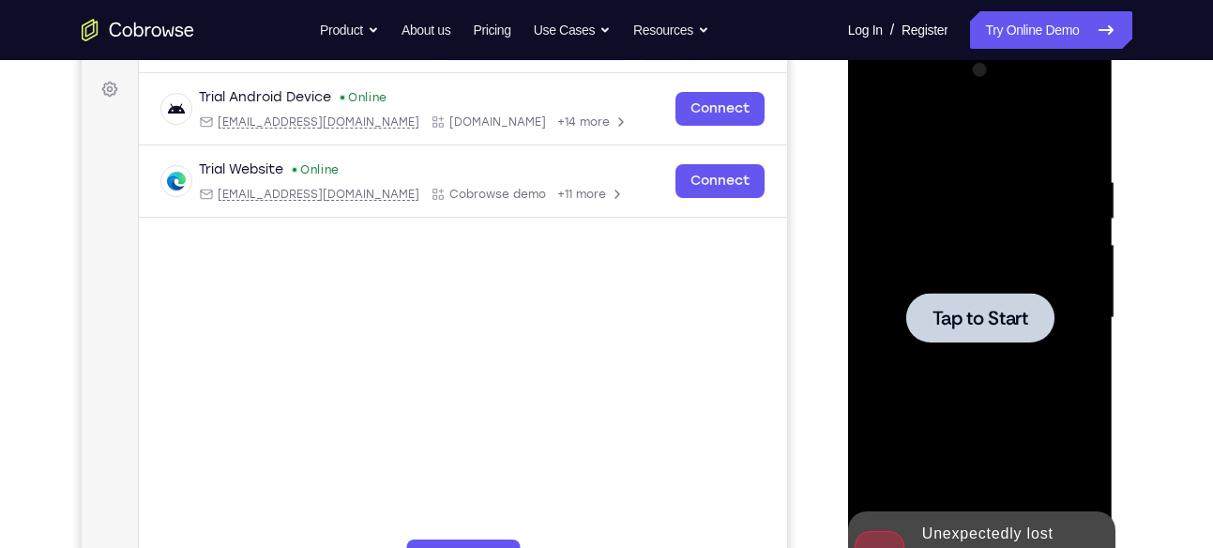
click at [907, 173] on div at bounding box center [980, 318] width 236 height 526
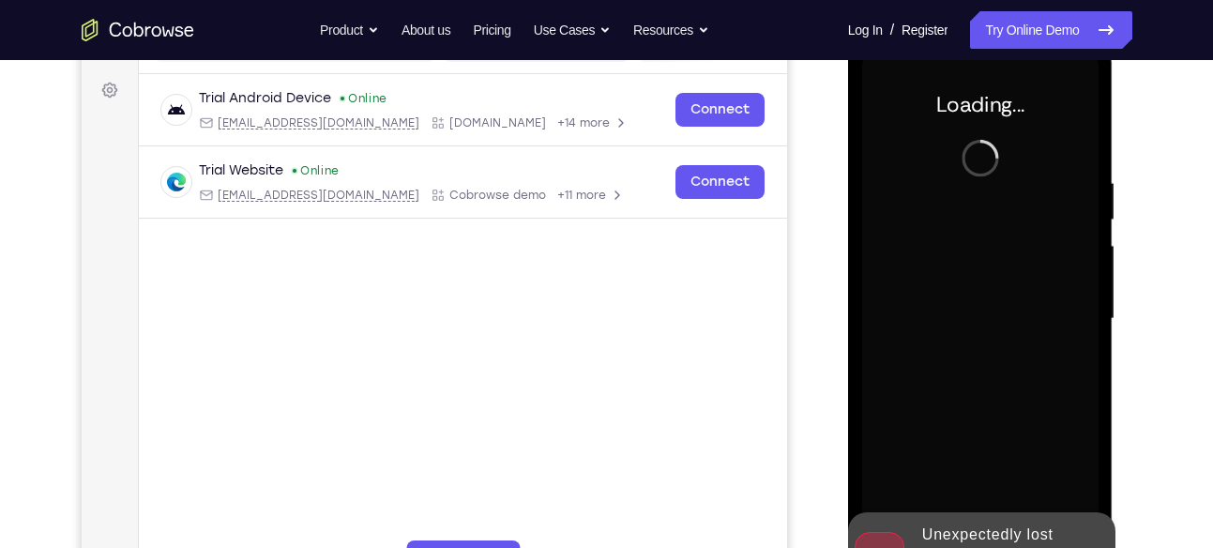
scroll to position [321, 0]
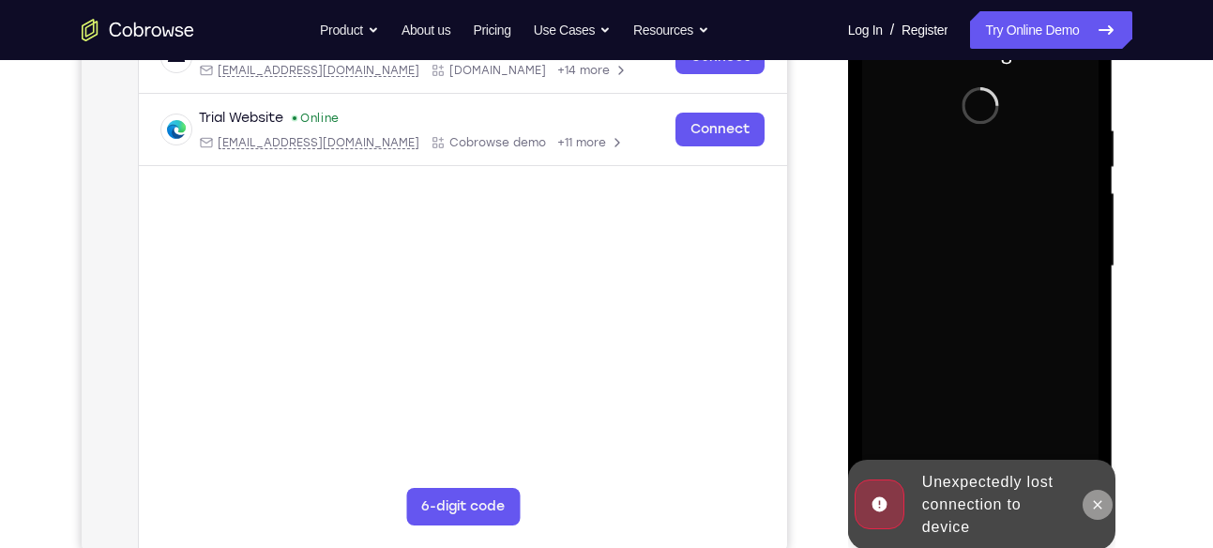
click at [1101, 504] on icon at bounding box center [1097, 504] width 15 height 15
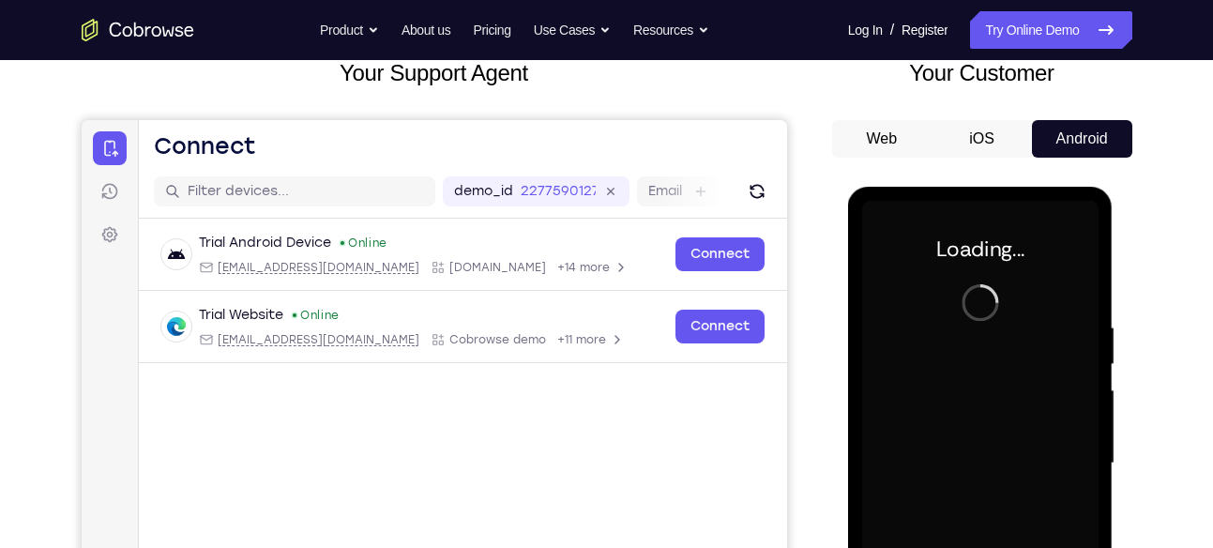
scroll to position [122, 0]
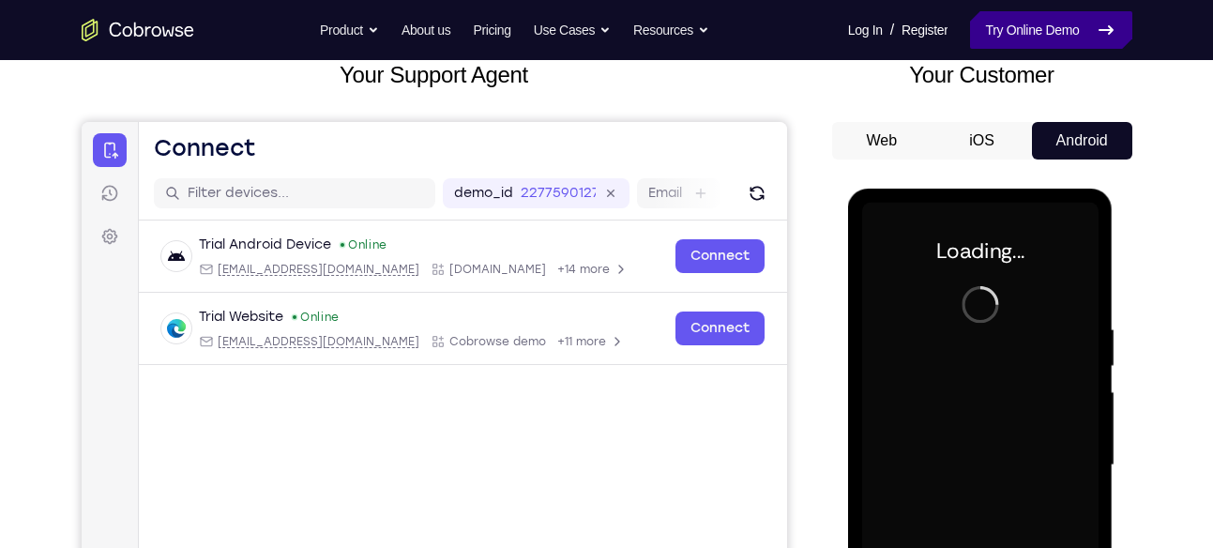
click at [1073, 24] on link "Try Online Demo" at bounding box center [1050, 30] width 161 height 38
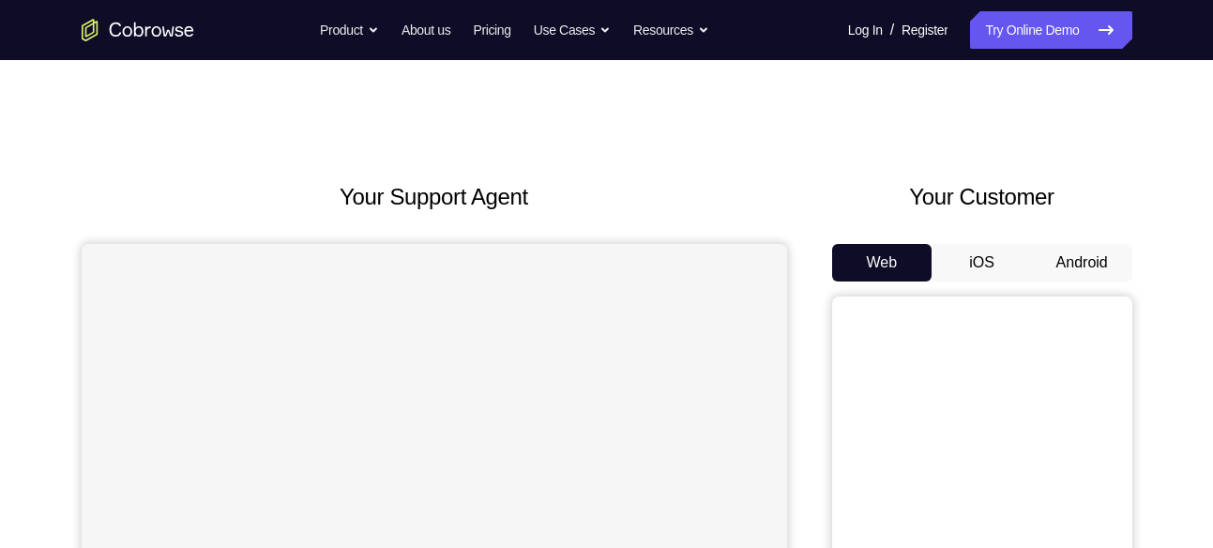
click at [1032, 253] on button "Android" at bounding box center [1082, 263] width 100 height 38
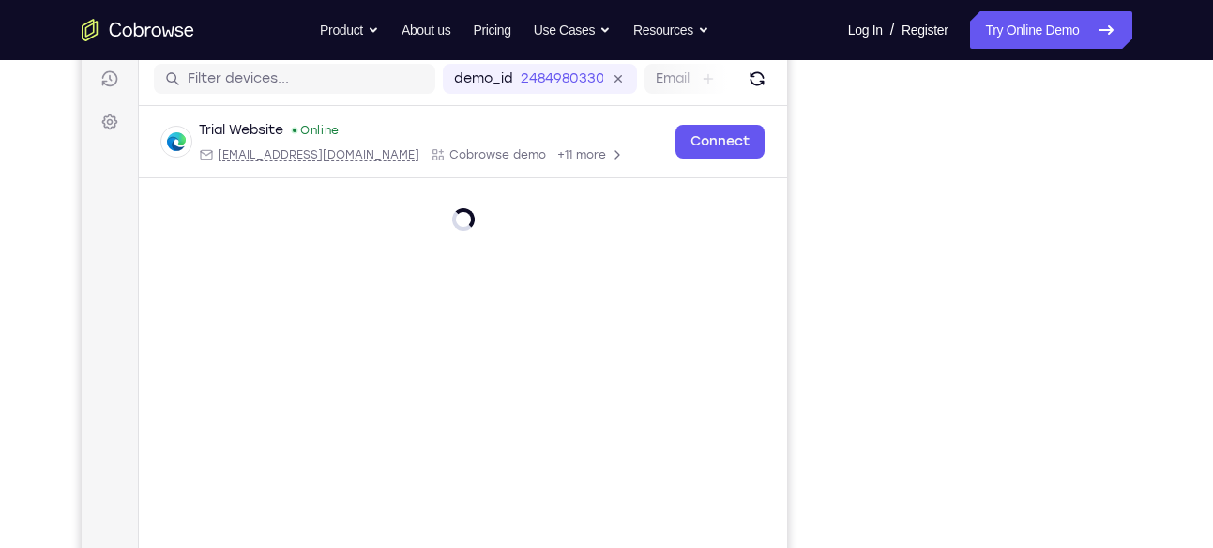
scroll to position [238, 0]
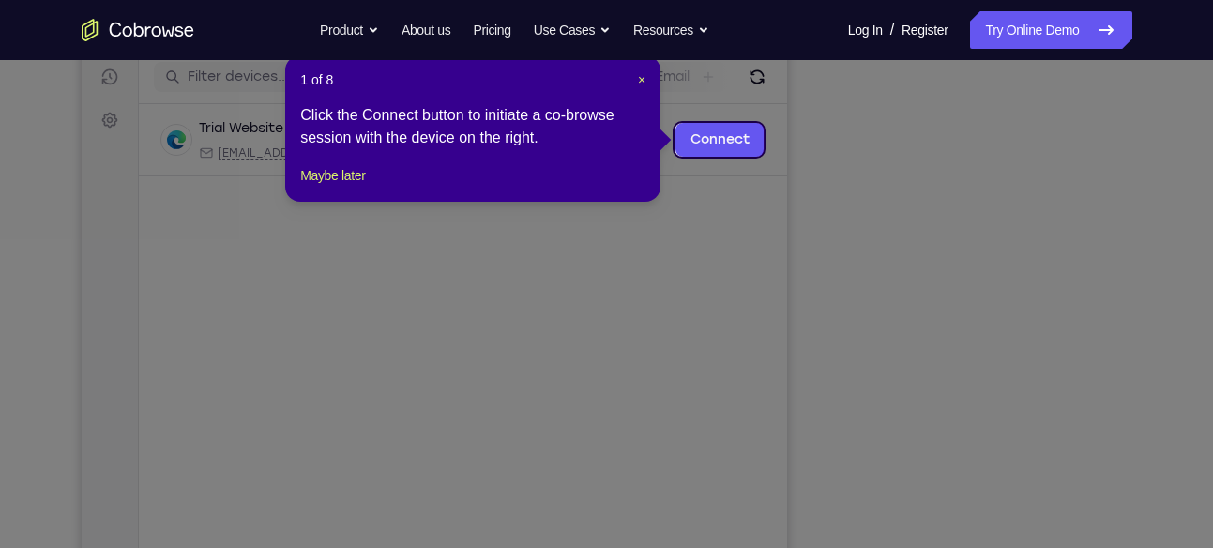
click at [999, 306] on icon at bounding box center [613, 274] width 1227 height 548
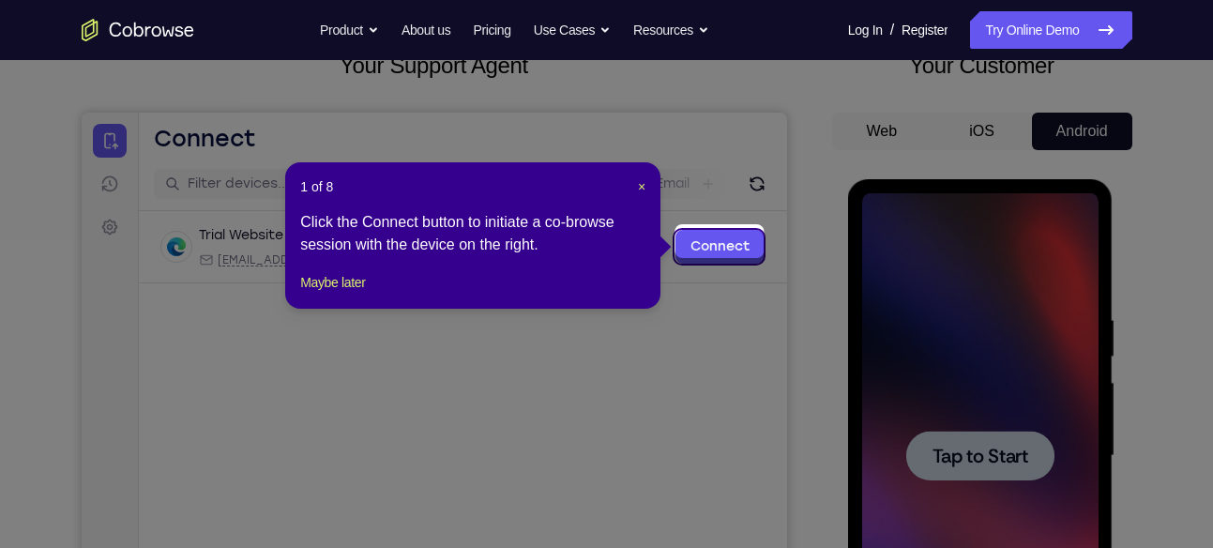
scroll to position [0, 0]
click at [638, 185] on span "×" at bounding box center [642, 186] width 8 height 15
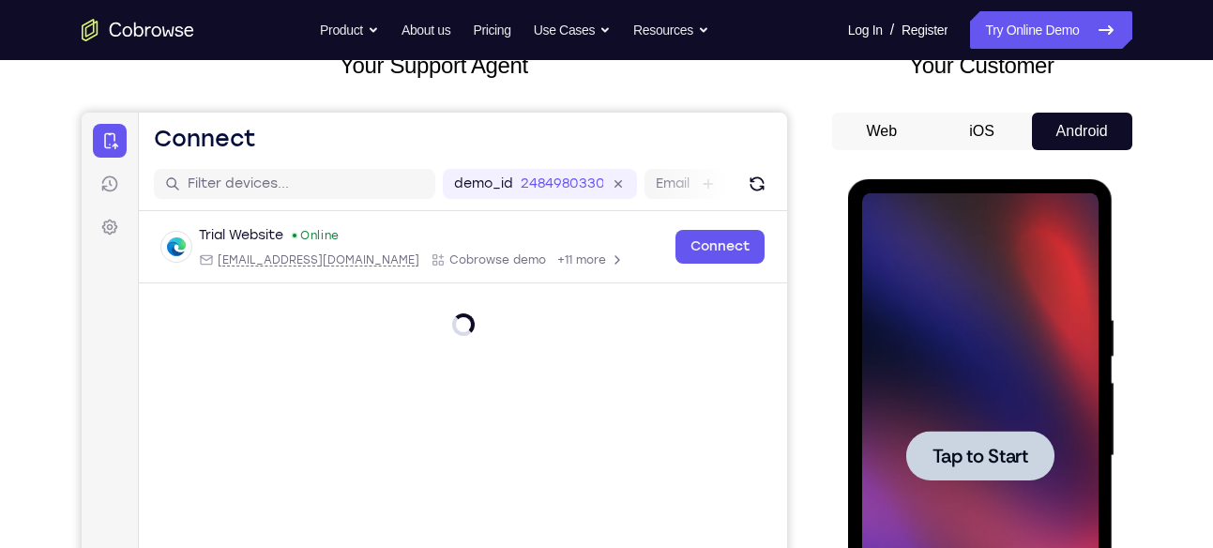
click at [953, 358] on div at bounding box center [980, 456] width 236 height 526
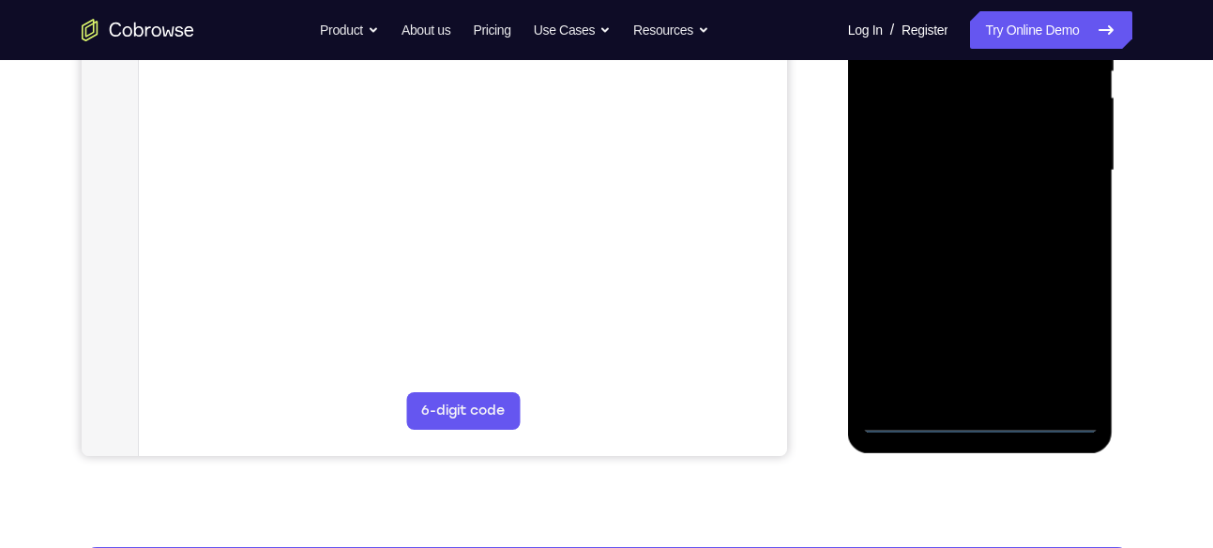
scroll to position [418, 0]
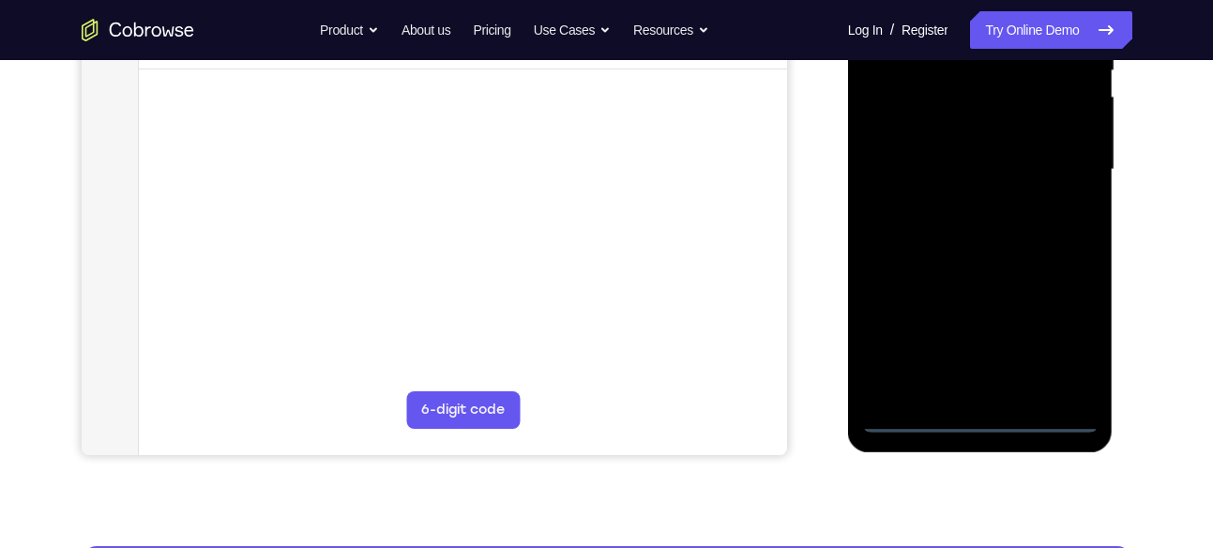
click at [998, 421] on div at bounding box center [980, 170] width 236 height 526
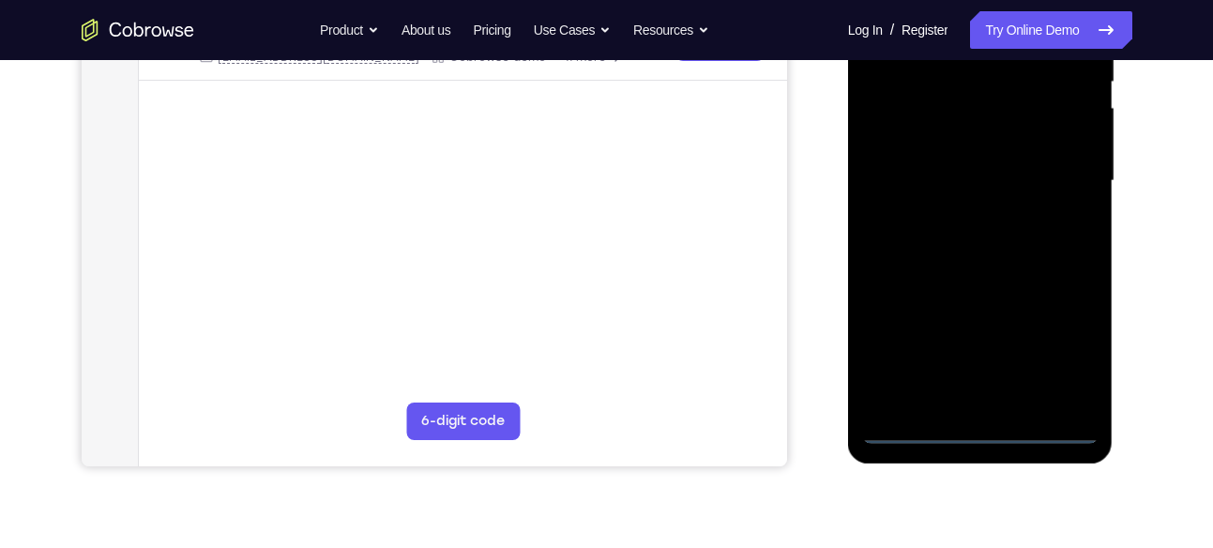
click at [1064, 352] on div at bounding box center [980, 181] width 236 height 526
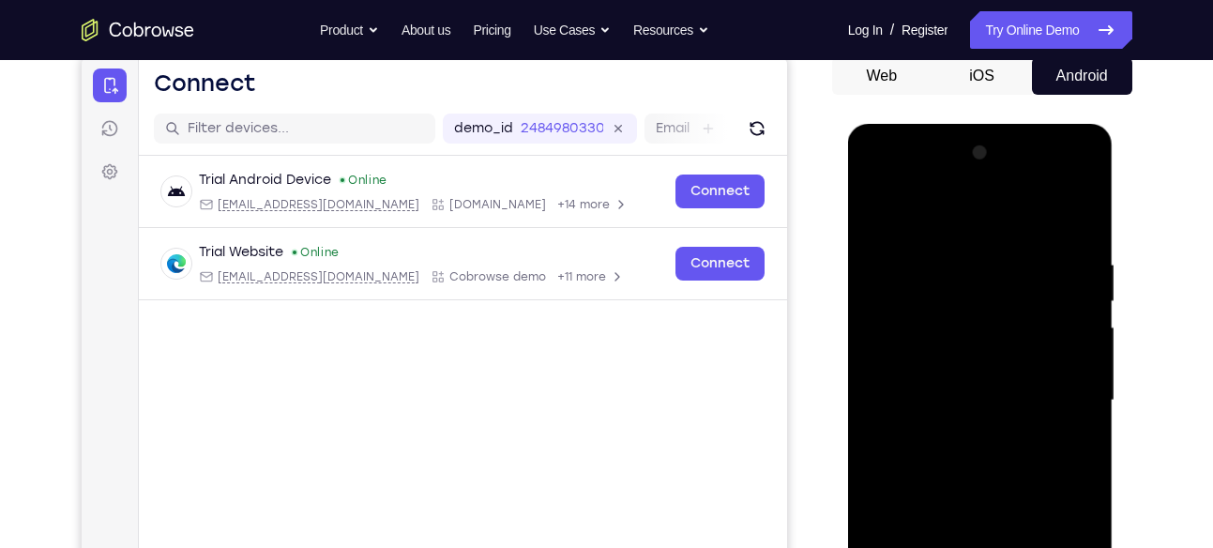
scroll to position [185, 0]
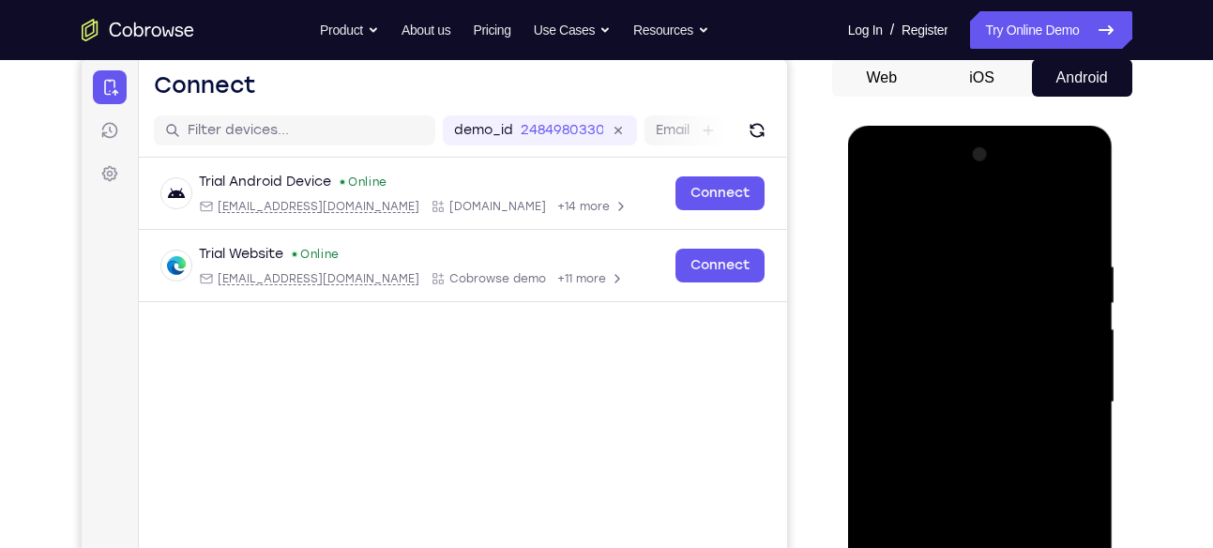
click at [870, 183] on div at bounding box center [980, 403] width 236 height 526
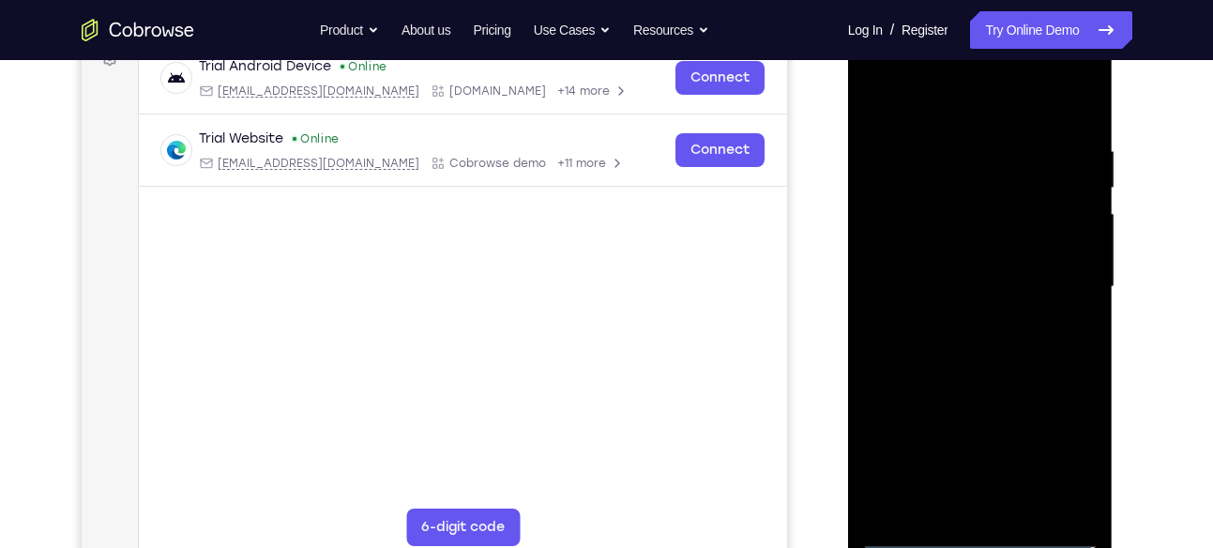
scroll to position [309, 0]
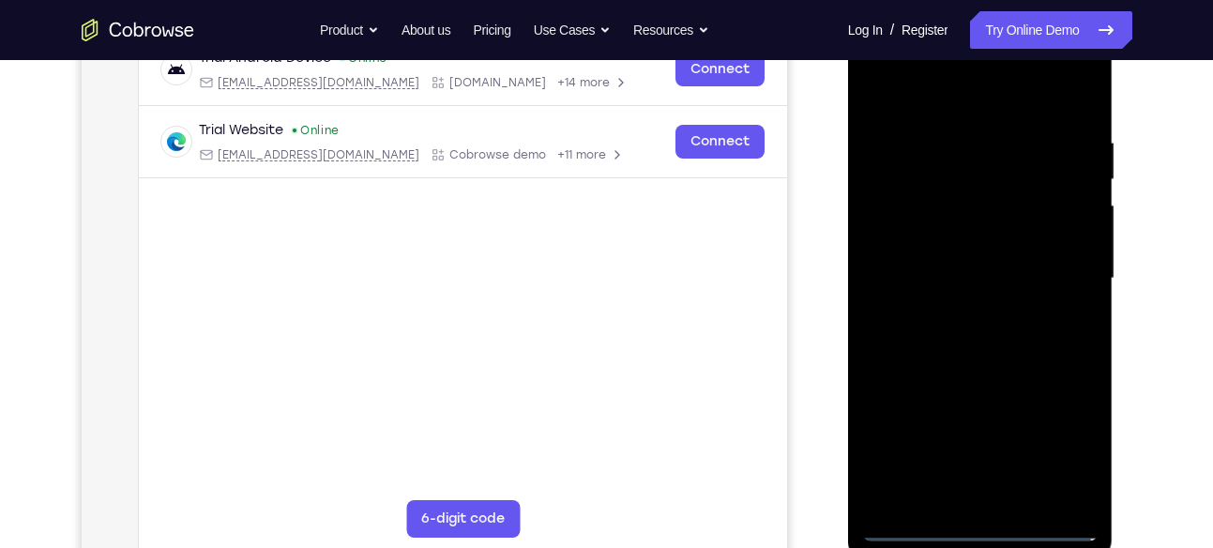
click at [1058, 271] on div at bounding box center [980, 279] width 236 height 526
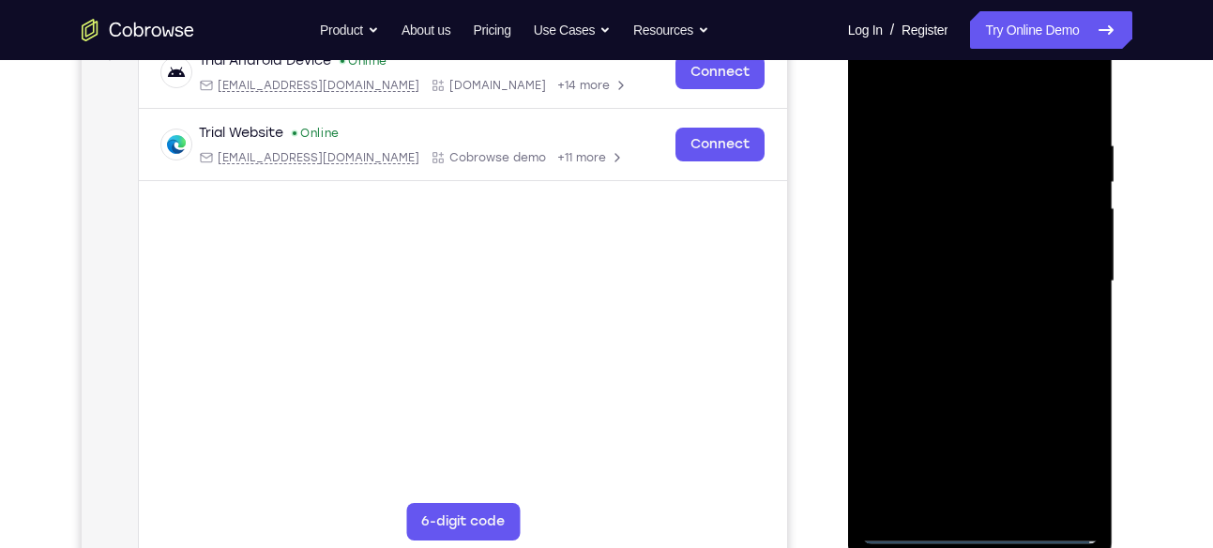
scroll to position [307, 0]
click at [959, 312] on div at bounding box center [980, 281] width 236 height 526
click at [940, 255] on div at bounding box center [980, 281] width 236 height 526
click at [918, 244] on div at bounding box center [980, 281] width 236 height 526
click at [1072, 249] on div at bounding box center [980, 281] width 236 height 526
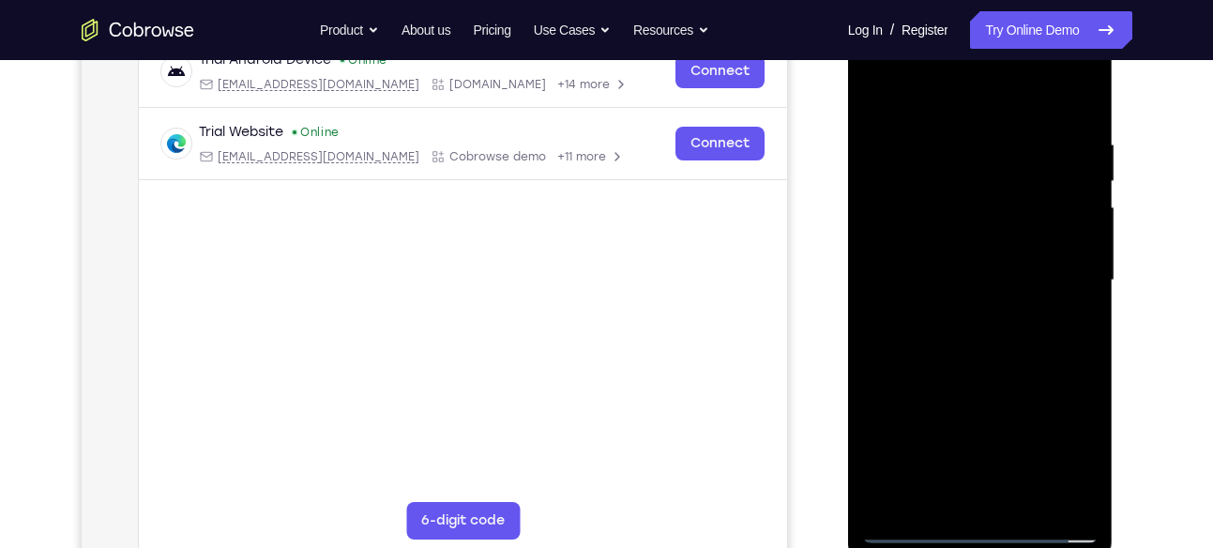
click at [997, 277] on div at bounding box center [980, 281] width 236 height 526
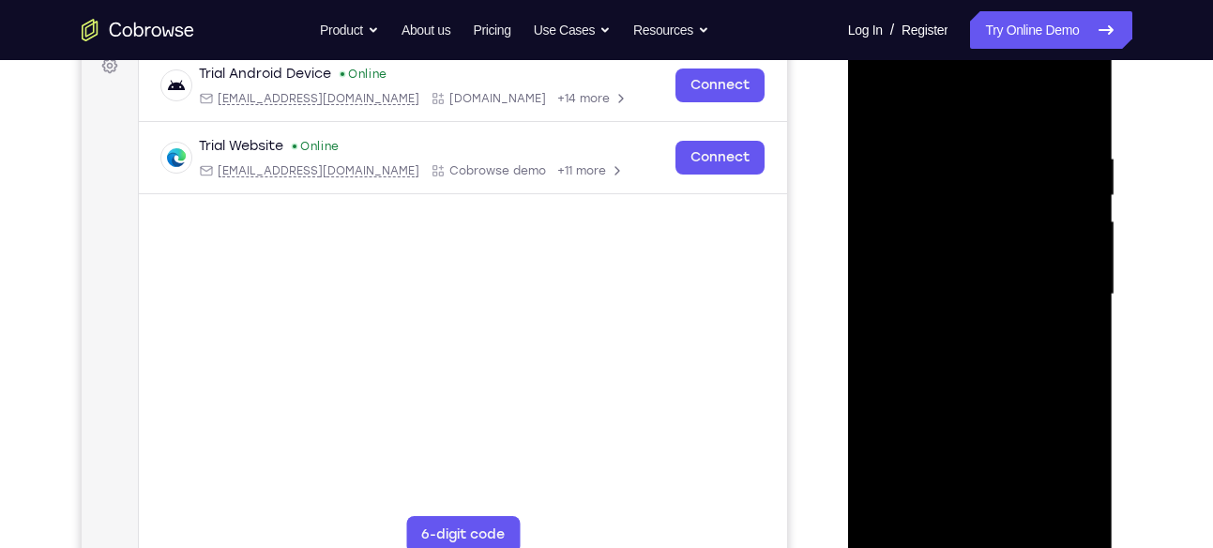
scroll to position [294, 0]
click at [1074, 320] on div at bounding box center [980, 294] width 236 height 526
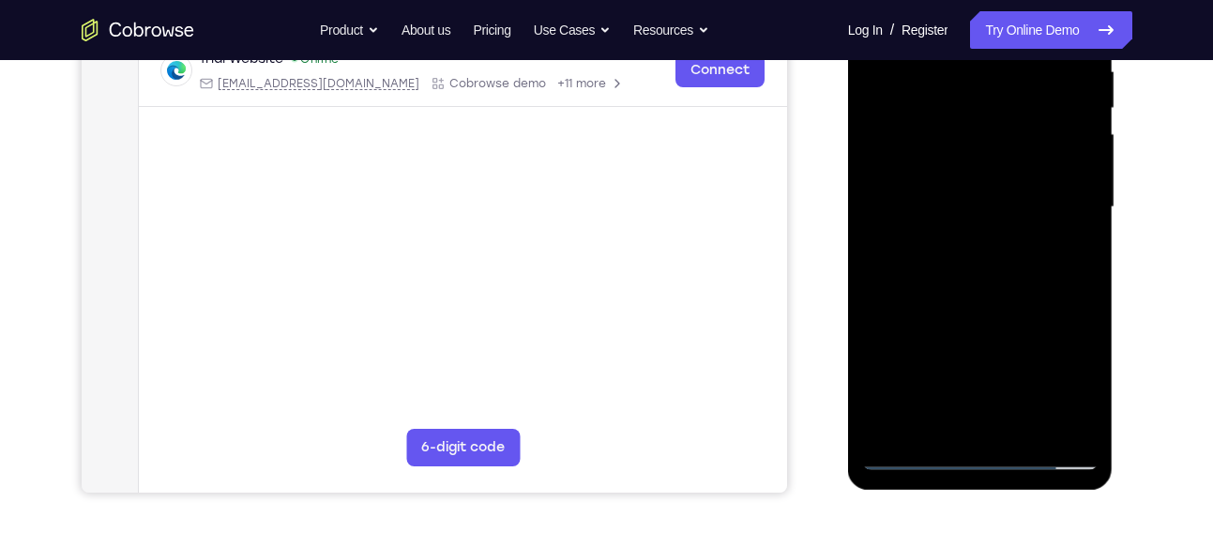
scroll to position [384, 0]
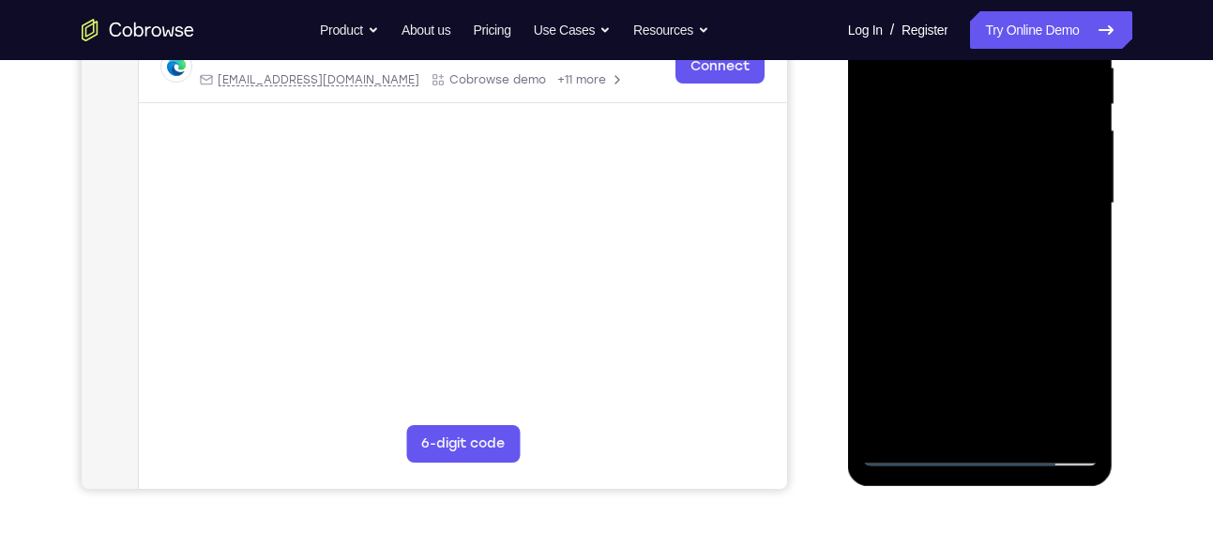
click at [999, 283] on div at bounding box center [980, 204] width 236 height 526
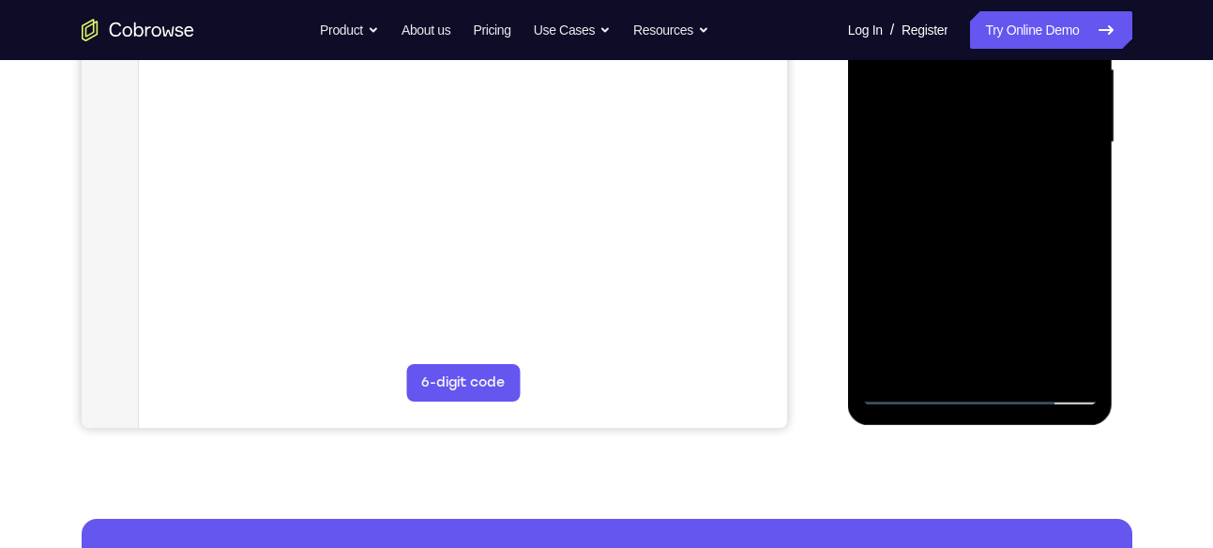
scroll to position [446, 0]
click at [1078, 359] on div at bounding box center [980, 142] width 236 height 526
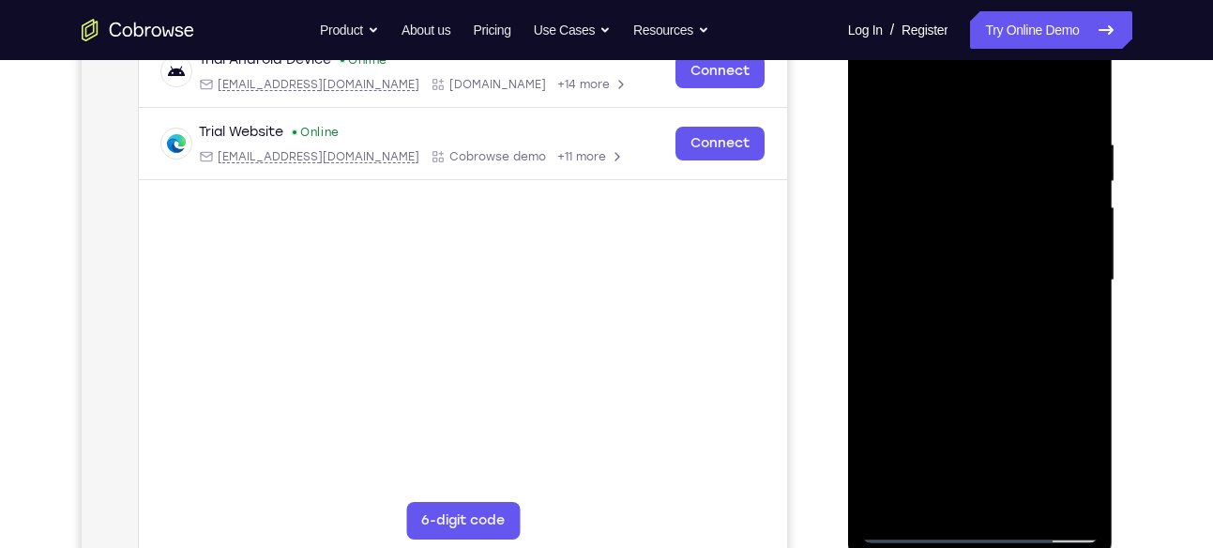
scroll to position [293, 0]
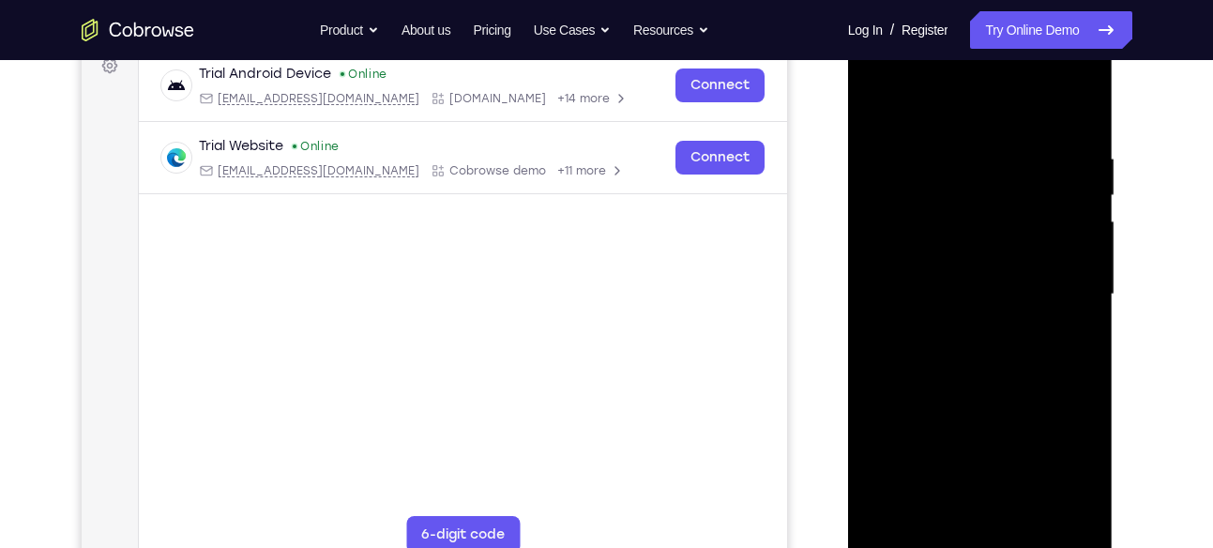
drag, startPoint x: 965, startPoint y: 119, endPoint x: 953, endPoint y: 11, distance: 108.6
click at [953, 18] on html "Online web based iOS Simulators and Android Emulators. Run iPhone, iPad, Mobile…" at bounding box center [981, 299] width 267 height 563
drag, startPoint x: 1060, startPoint y: 159, endPoint x: 973, endPoint y: 160, distance: 86.4
click at [973, 160] on div at bounding box center [980, 295] width 236 height 526
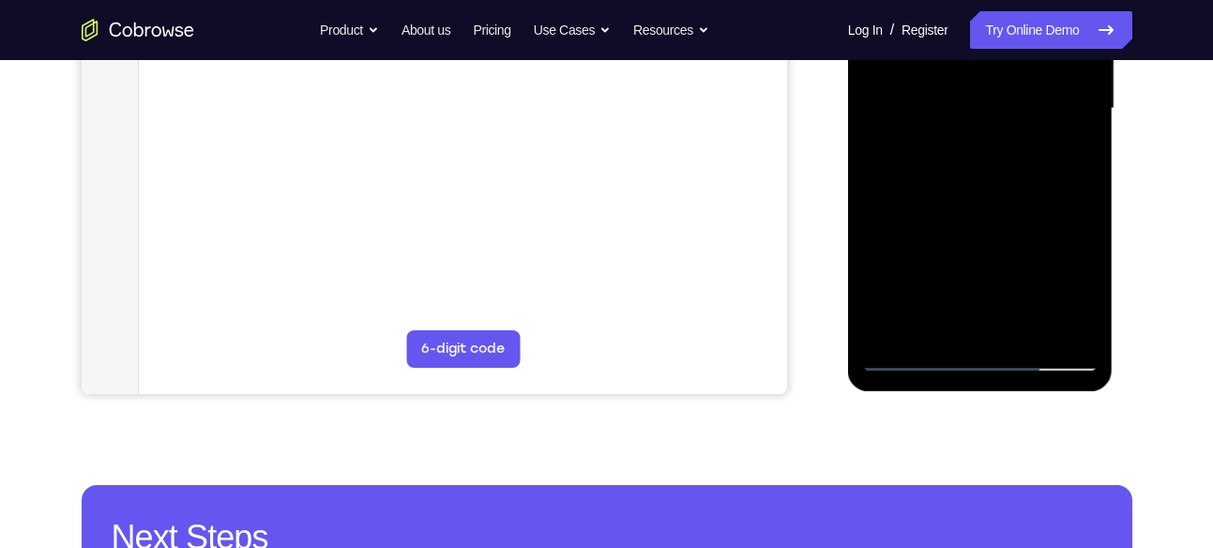
scroll to position [500, 0]
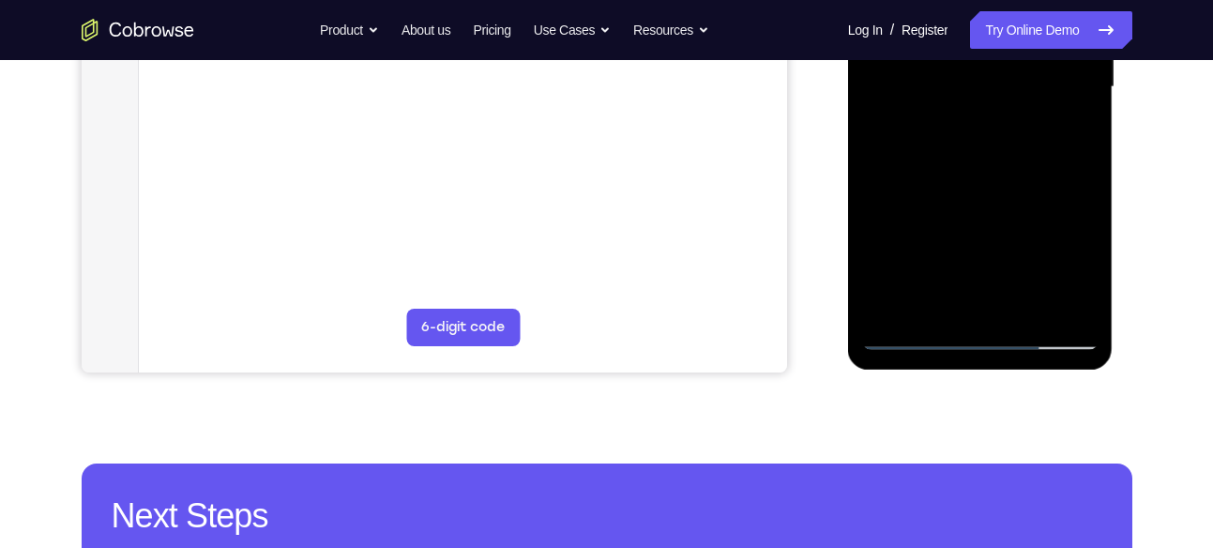
click at [937, 304] on div at bounding box center [980, 88] width 236 height 526
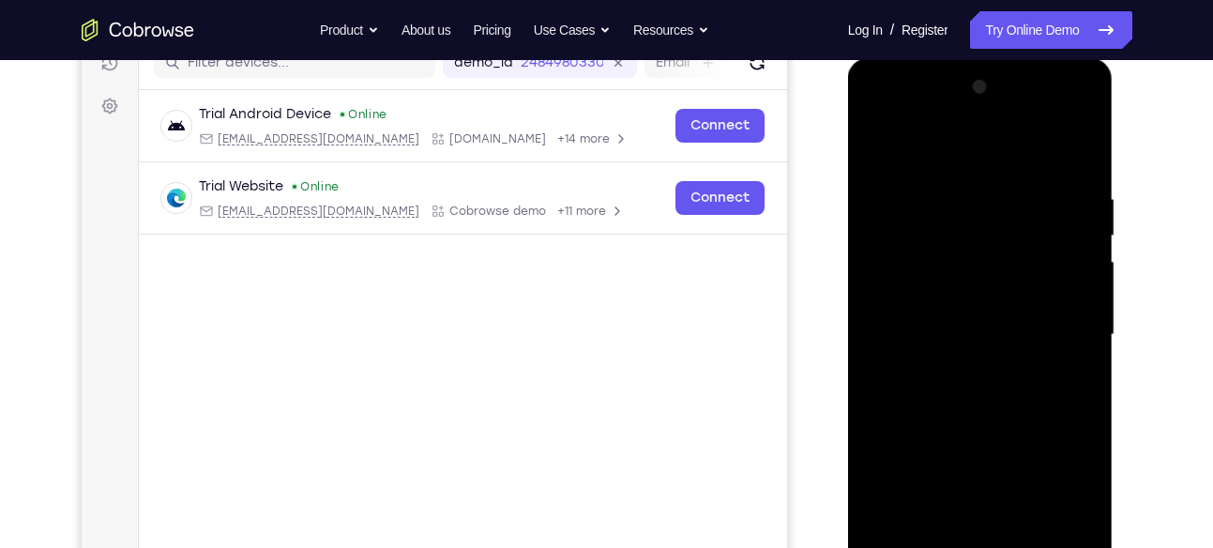
scroll to position [252, 0]
click at [952, 151] on div at bounding box center [980, 336] width 236 height 526
click at [940, 146] on div at bounding box center [980, 336] width 236 height 526
click at [898, 143] on div at bounding box center [980, 336] width 236 height 526
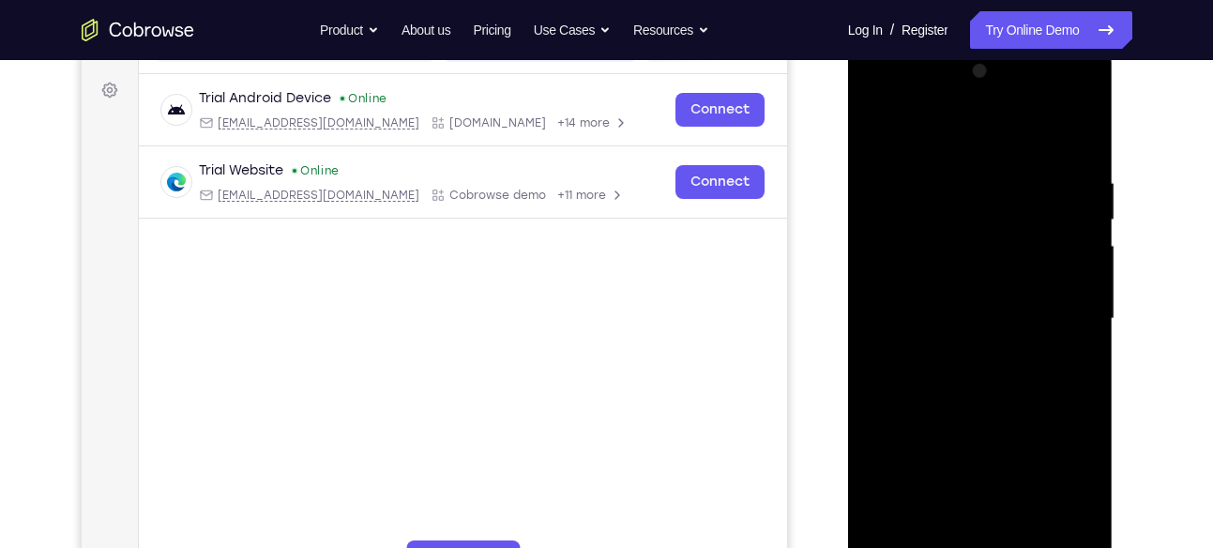
scroll to position [269, 0]
click at [986, 183] on div at bounding box center [980, 318] width 236 height 526
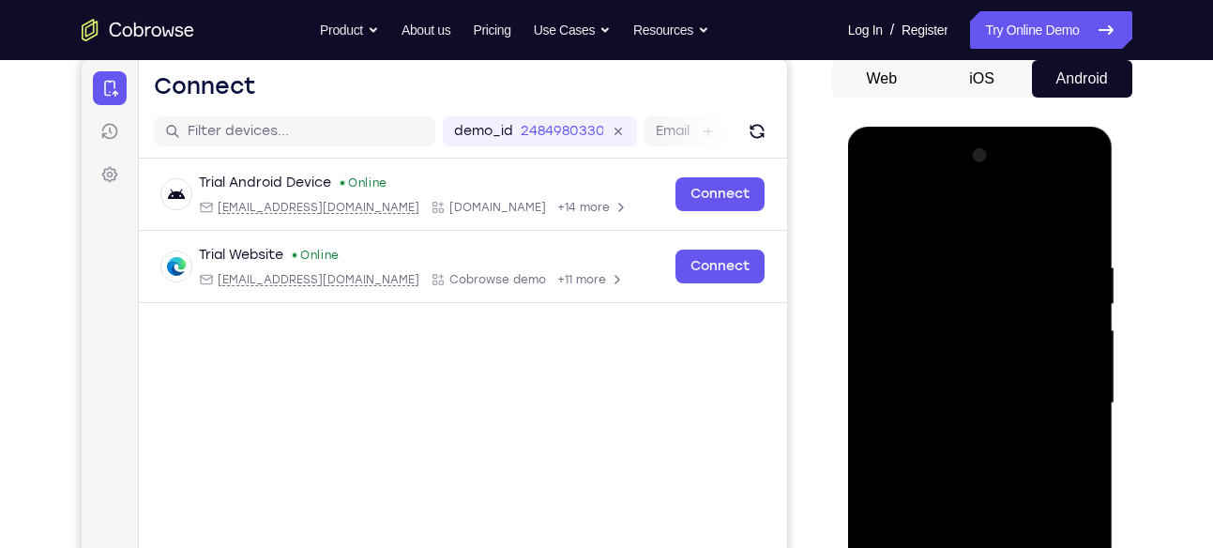
scroll to position [182, 0]
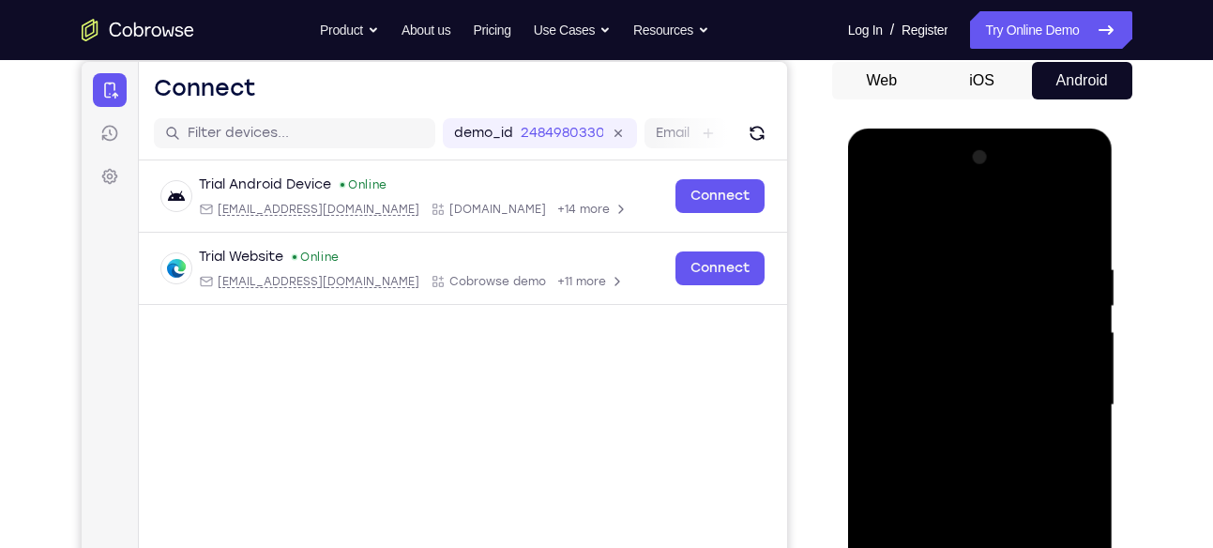
click at [877, 216] on div at bounding box center [980, 406] width 236 height 526
click at [1085, 274] on div at bounding box center [980, 406] width 236 height 526
click at [990, 271] on div at bounding box center [980, 406] width 236 height 526
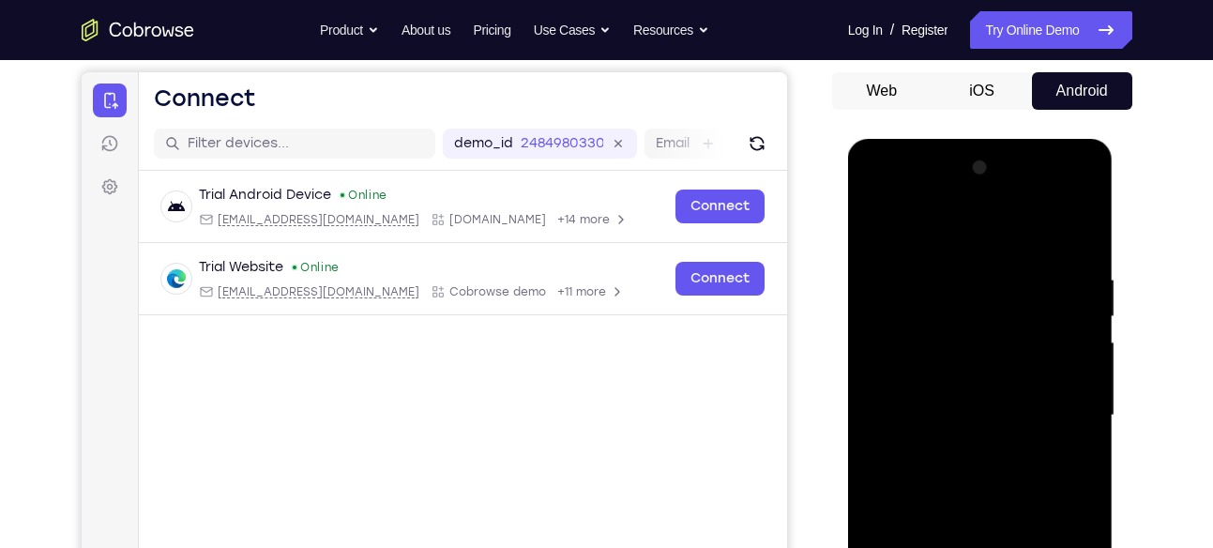
scroll to position [163, 0]
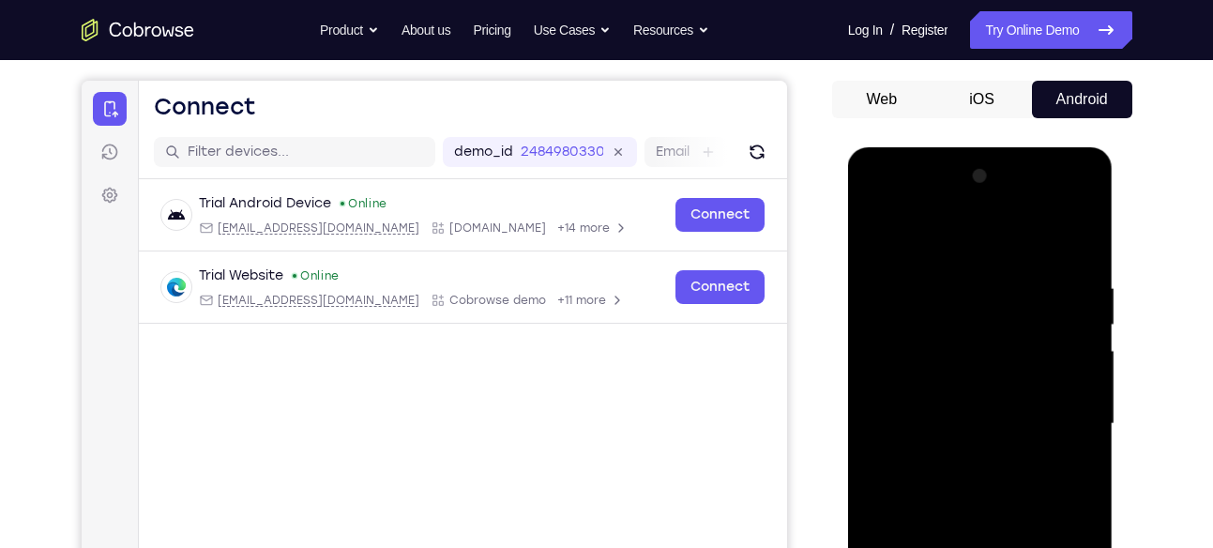
click at [877, 231] on div at bounding box center [980, 424] width 236 height 526
click at [1080, 286] on div at bounding box center [980, 424] width 236 height 526
click at [956, 290] on div at bounding box center [980, 424] width 236 height 526
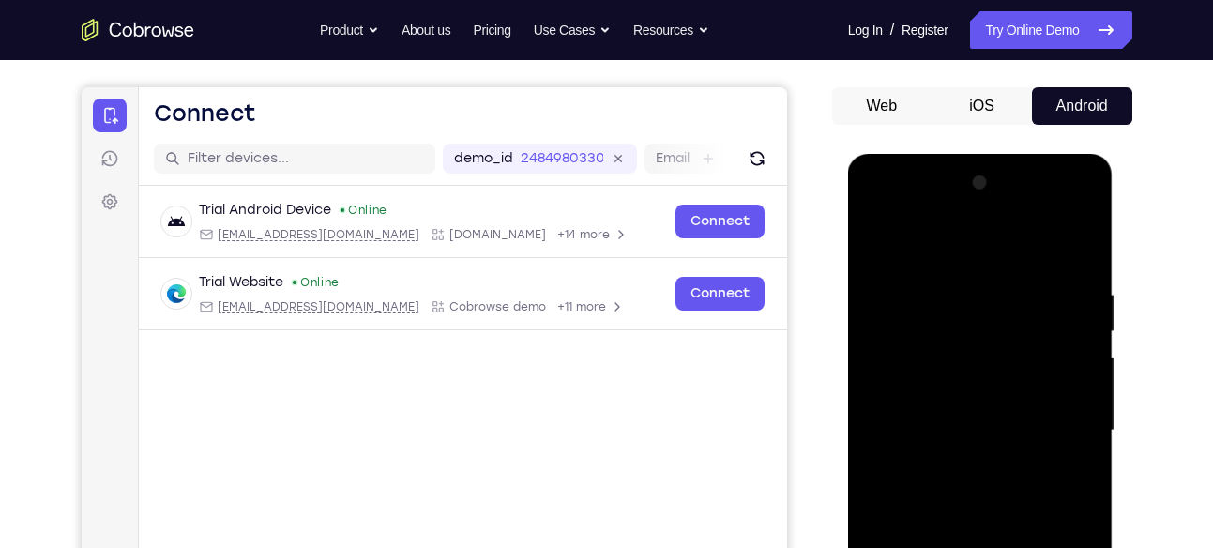
scroll to position [156, 0]
click at [880, 239] on div at bounding box center [980, 432] width 236 height 526
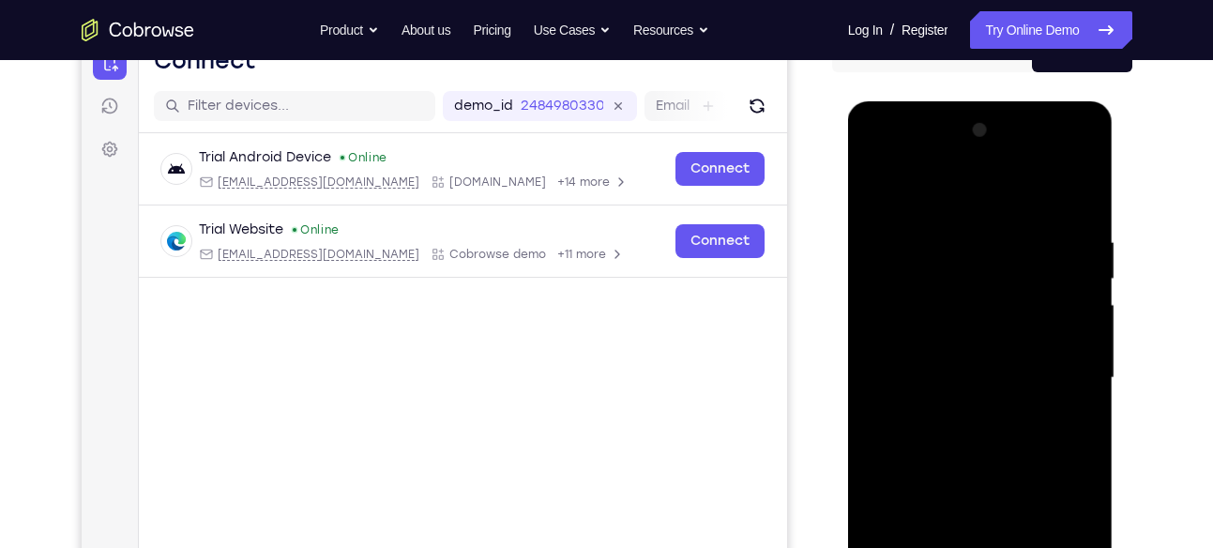
scroll to position [216, 0]
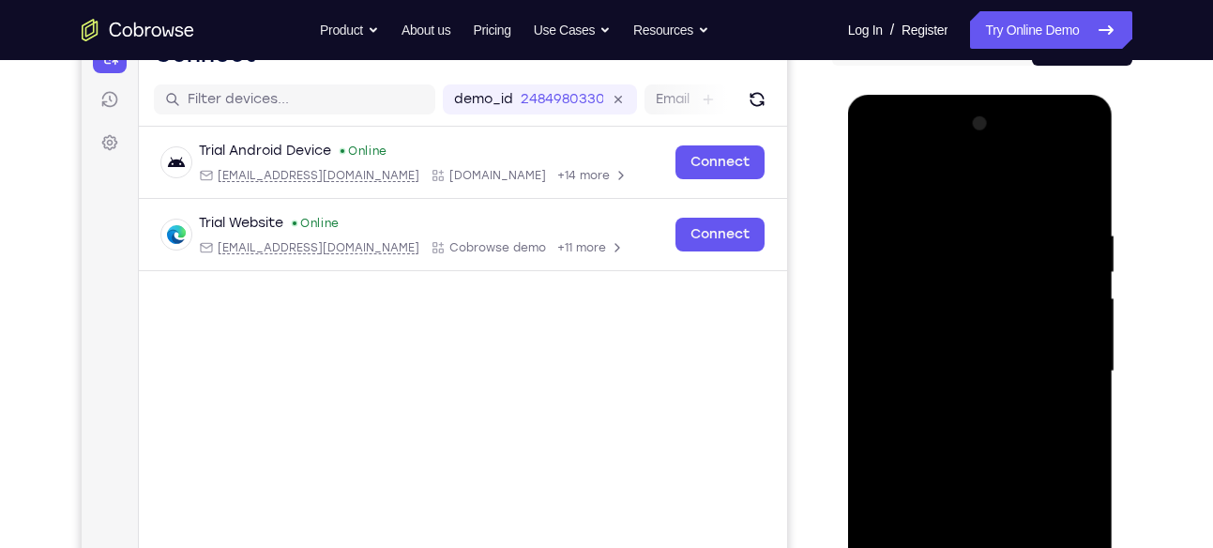
drag, startPoint x: 938, startPoint y: 342, endPoint x: 966, endPoint y: 266, distance: 80.7
click at [966, 266] on div at bounding box center [980, 372] width 236 height 526
click at [1082, 309] on div at bounding box center [980, 372] width 236 height 526
drag, startPoint x: 981, startPoint y: 355, endPoint x: 987, endPoint y: 280, distance: 75.4
click at [987, 280] on div at bounding box center [980, 372] width 236 height 526
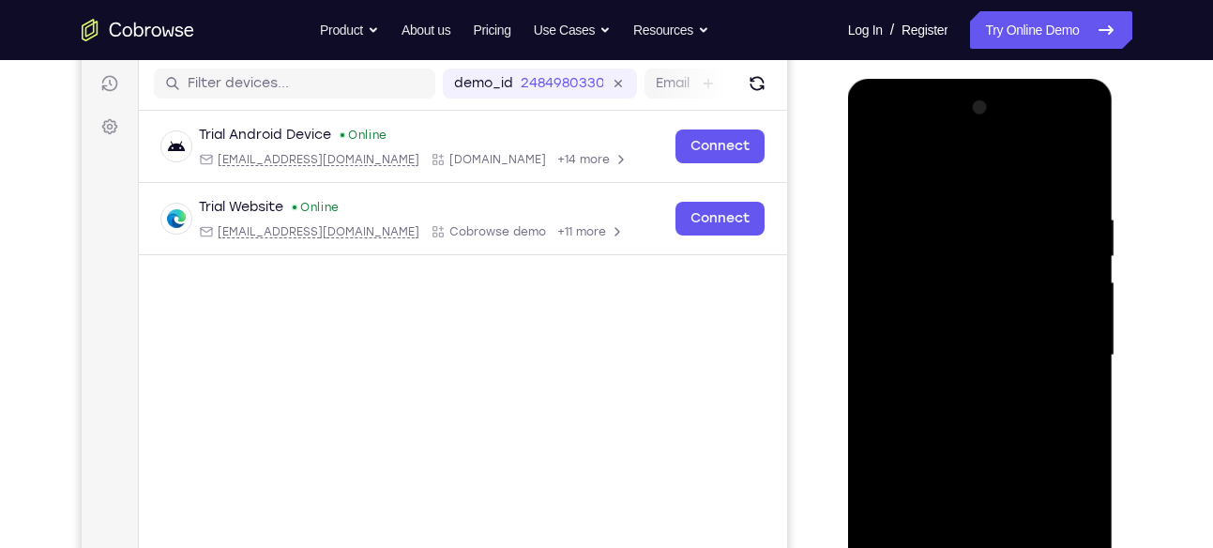
scroll to position [236, 0]
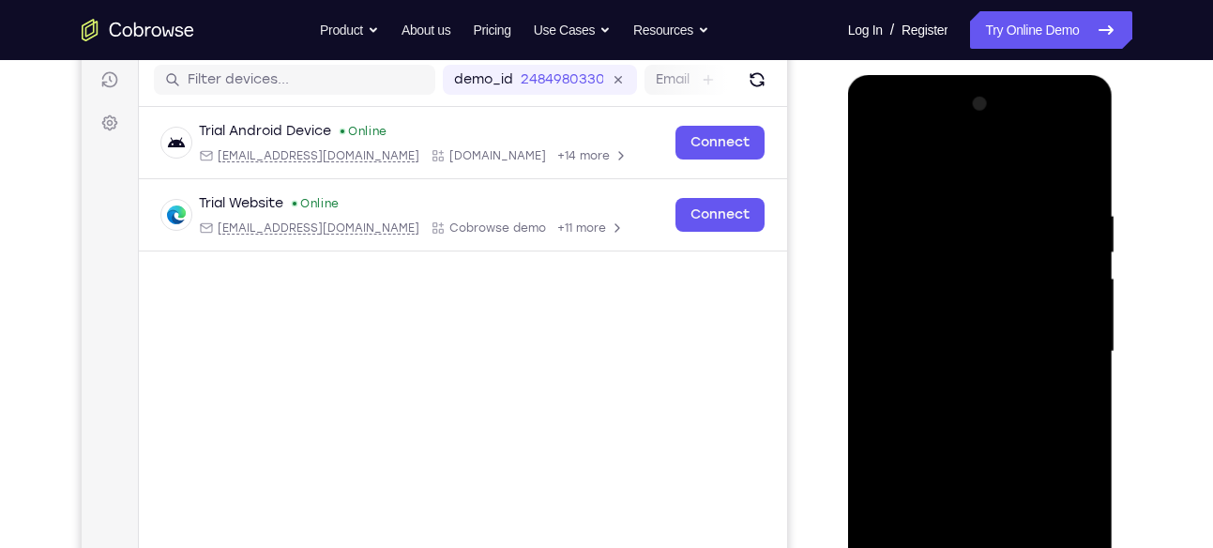
click at [961, 363] on div at bounding box center [980, 352] width 236 height 526
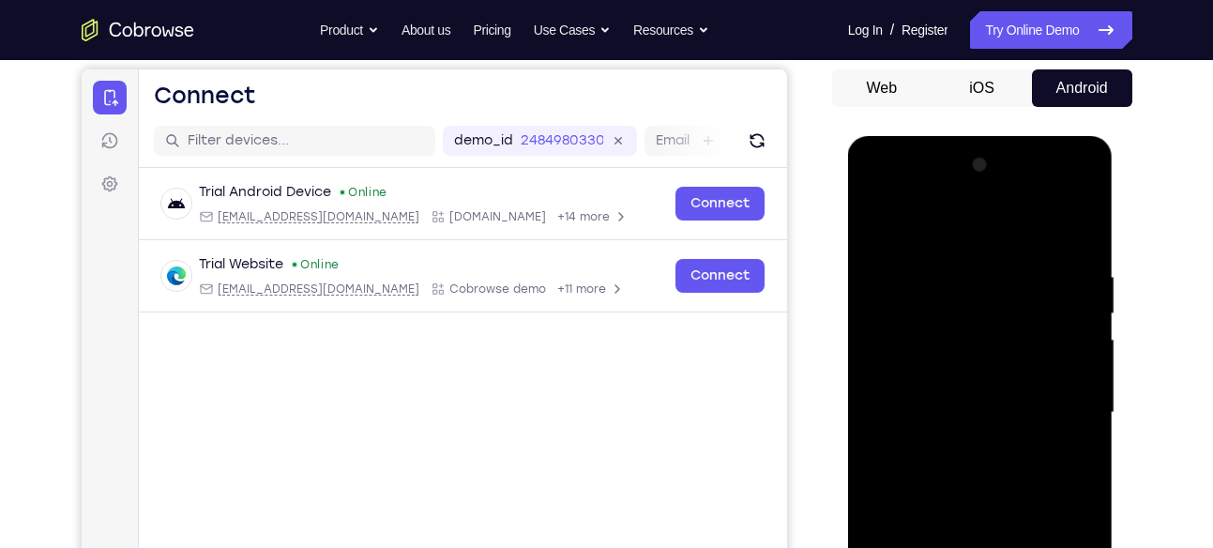
scroll to position [173, 0]
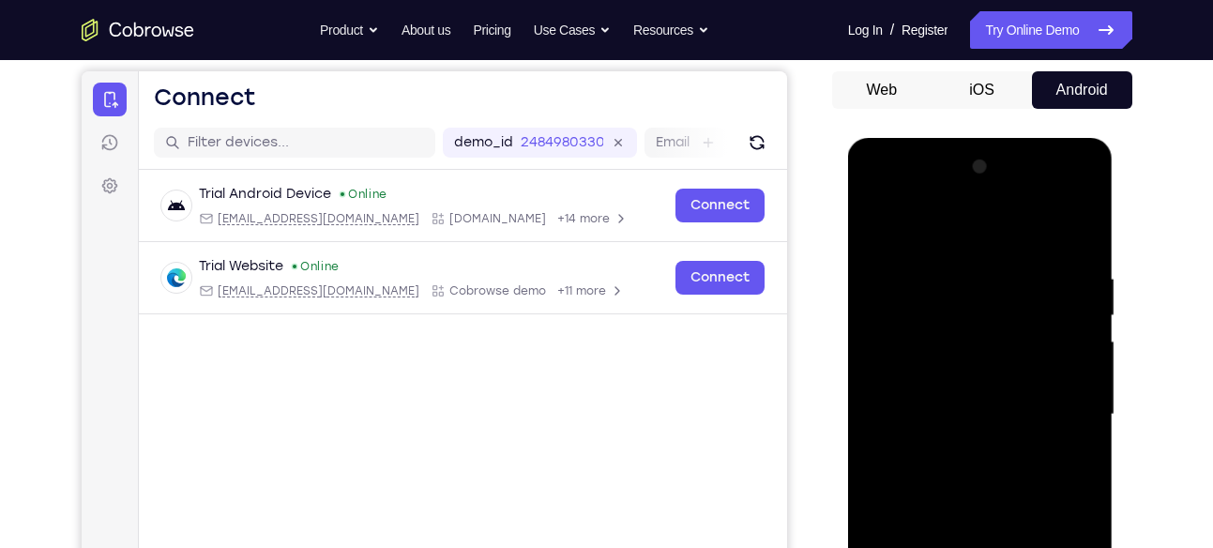
drag, startPoint x: 947, startPoint y: 297, endPoint x: 935, endPoint y: 359, distance: 63.1
click at [935, 359] on div at bounding box center [980, 415] width 236 height 526
click at [968, 285] on div at bounding box center [980, 415] width 236 height 526
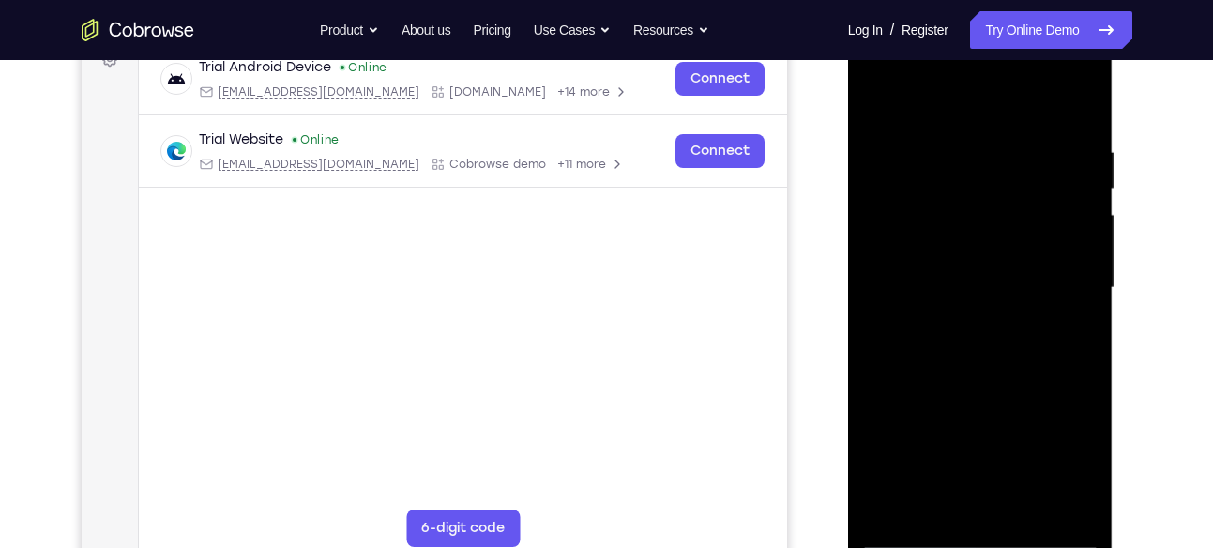
click at [964, 354] on div at bounding box center [980, 288] width 236 height 526
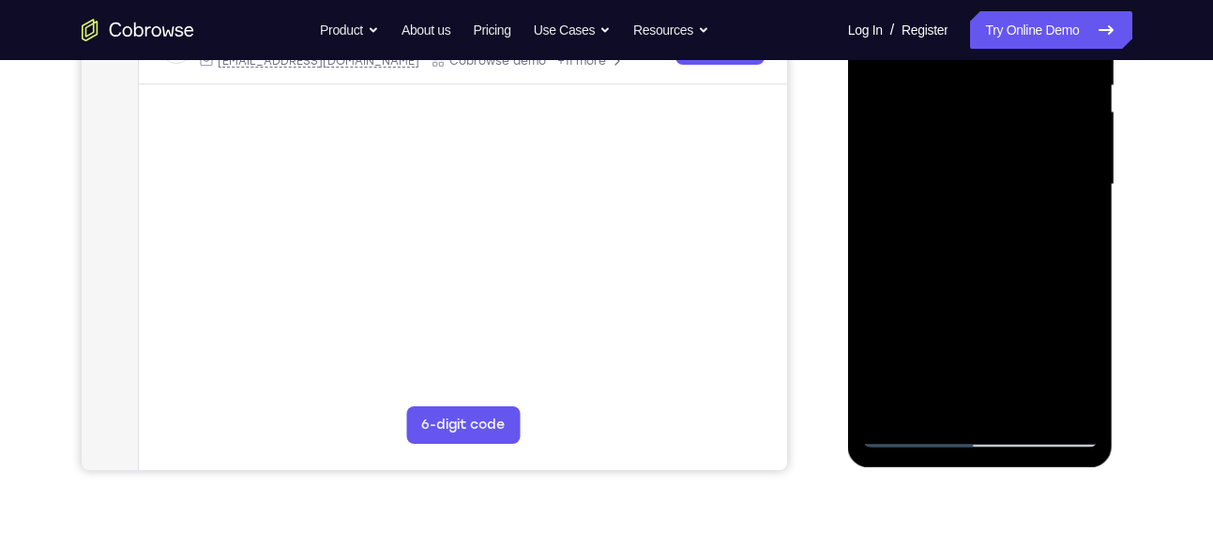
scroll to position [407, 0]
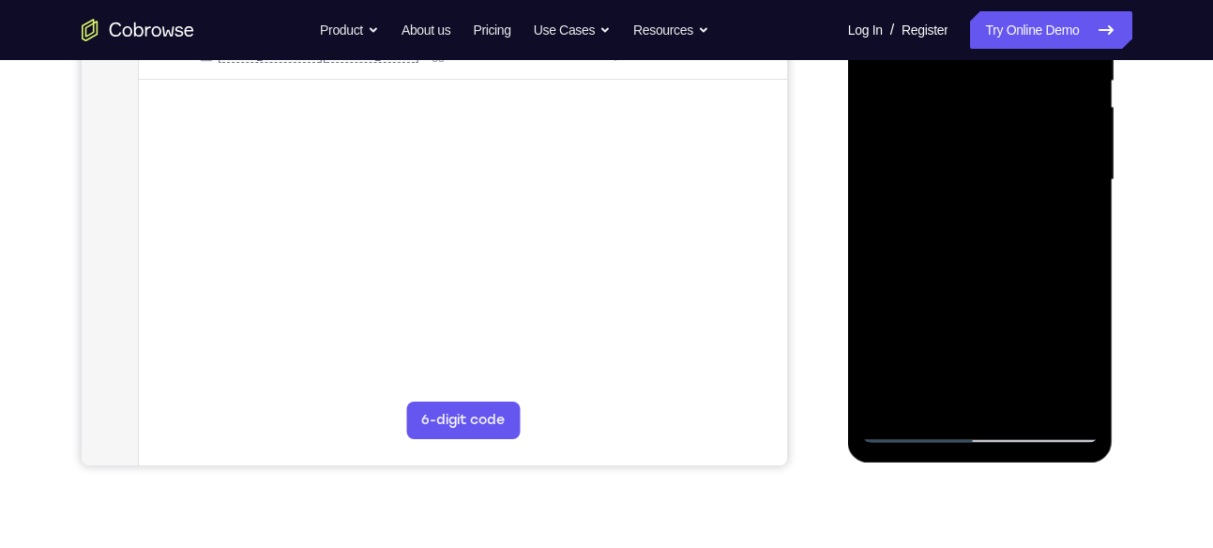
click at [1085, 348] on div at bounding box center [980, 180] width 236 height 526
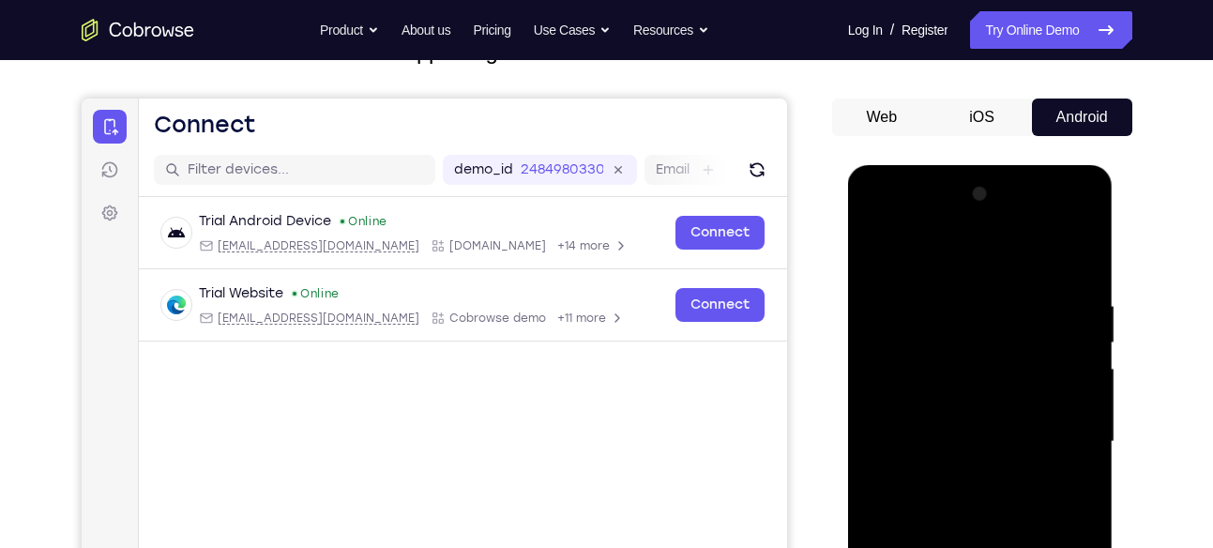
scroll to position [141, 0]
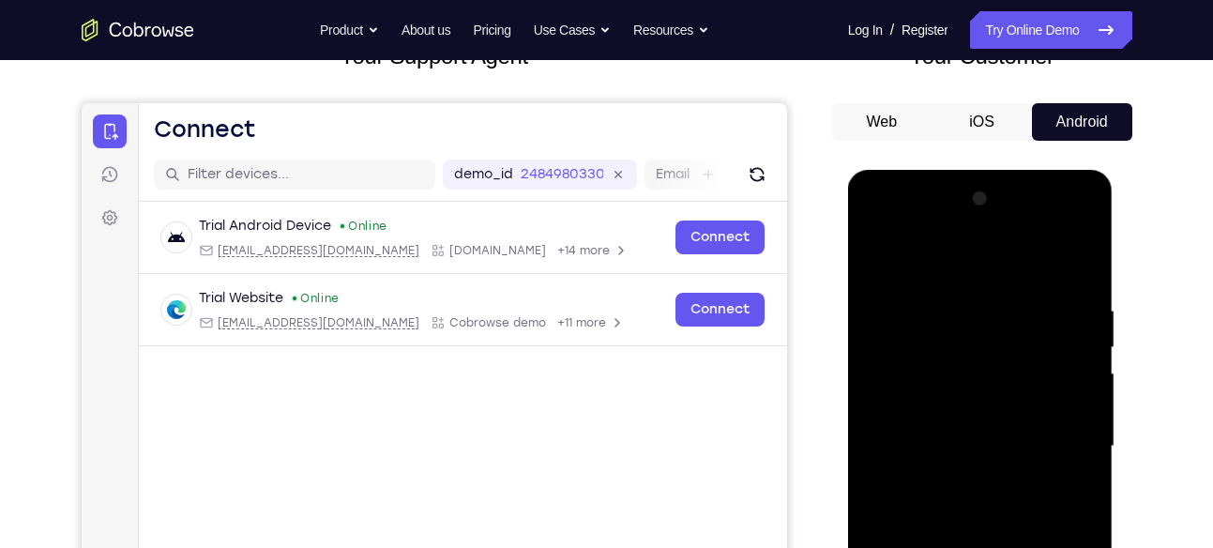
click at [872, 265] on div at bounding box center [980, 447] width 236 height 526
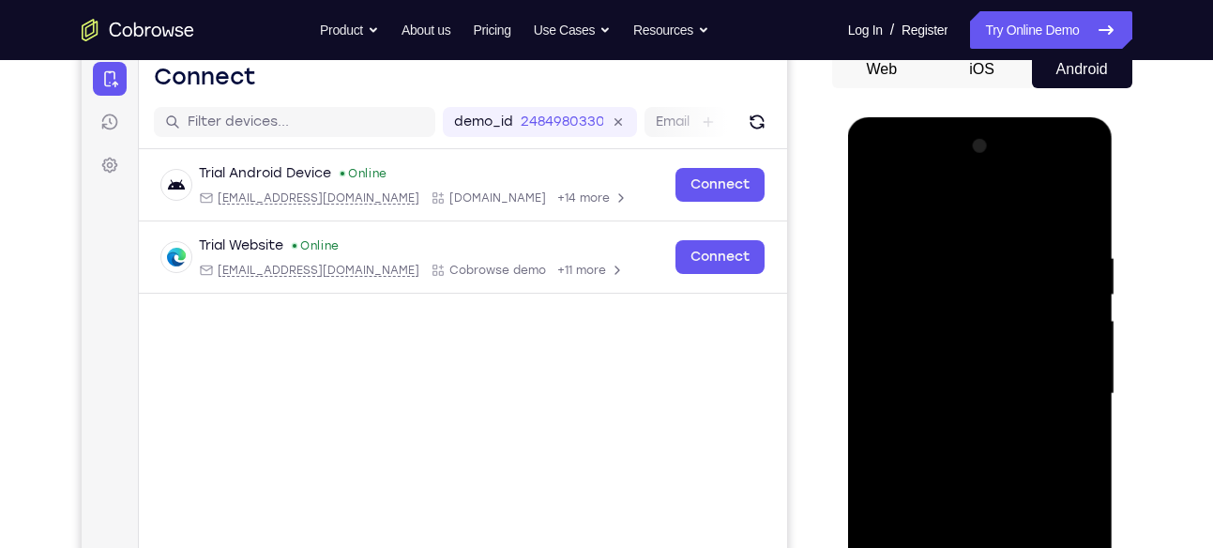
scroll to position [196, 0]
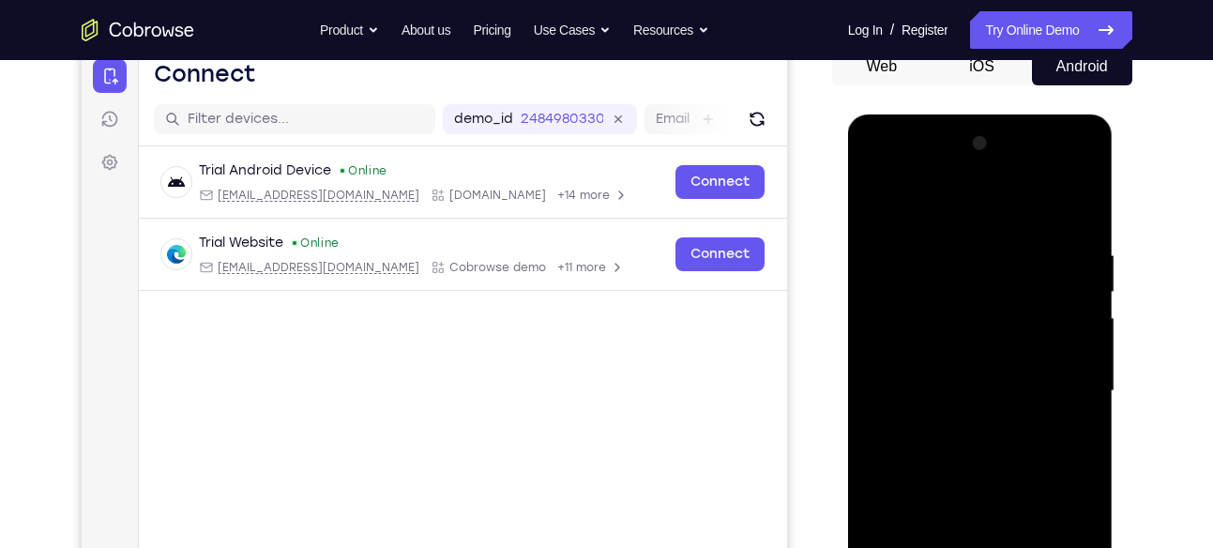
click at [1076, 259] on div at bounding box center [980, 392] width 236 height 526
click at [992, 326] on div at bounding box center [980, 392] width 236 height 526
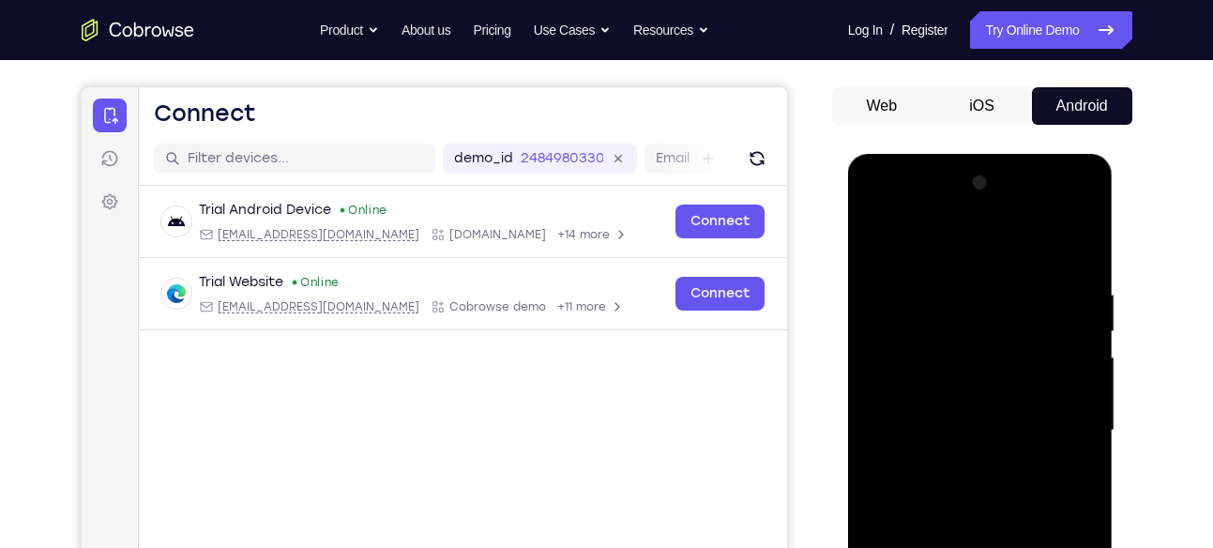
scroll to position [155, 0]
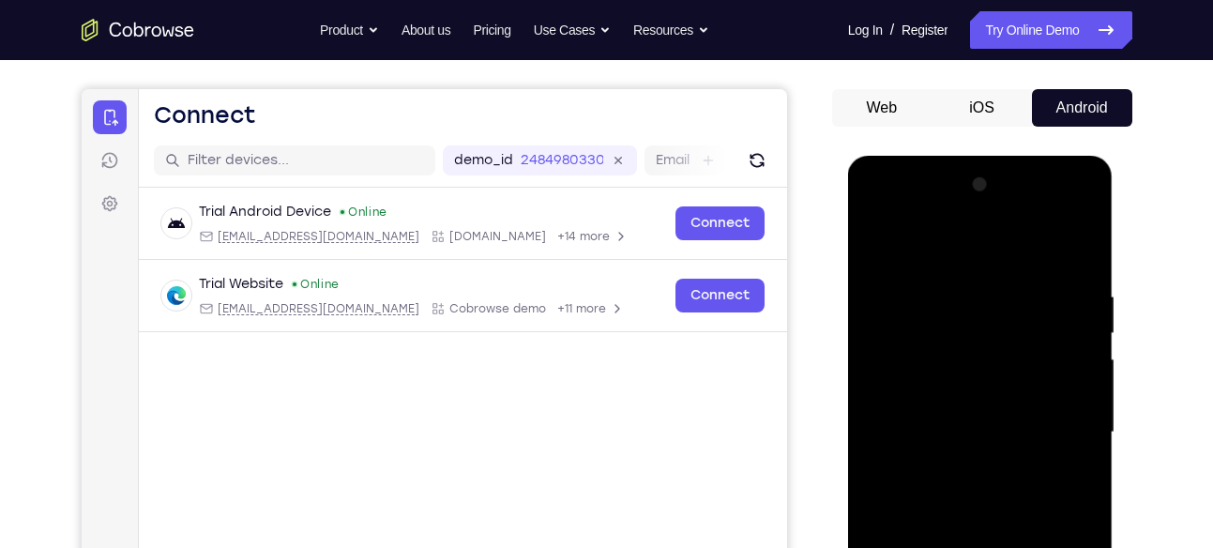
click at [964, 310] on div at bounding box center [980, 433] width 236 height 526
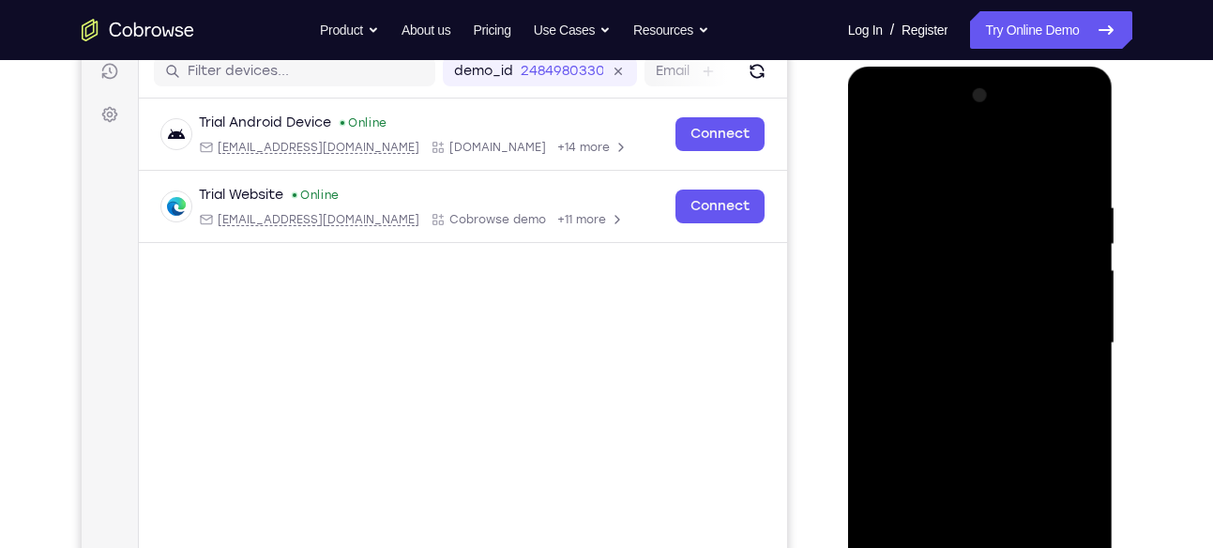
scroll to position [245, 0]
click at [975, 406] on div at bounding box center [980, 343] width 236 height 526
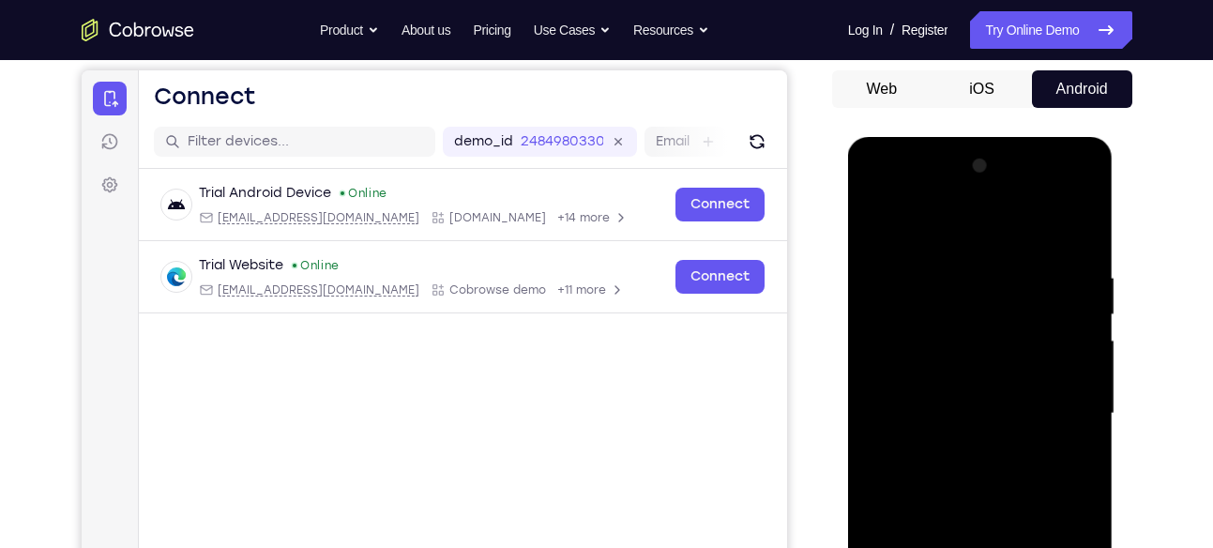
scroll to position [127, 0]
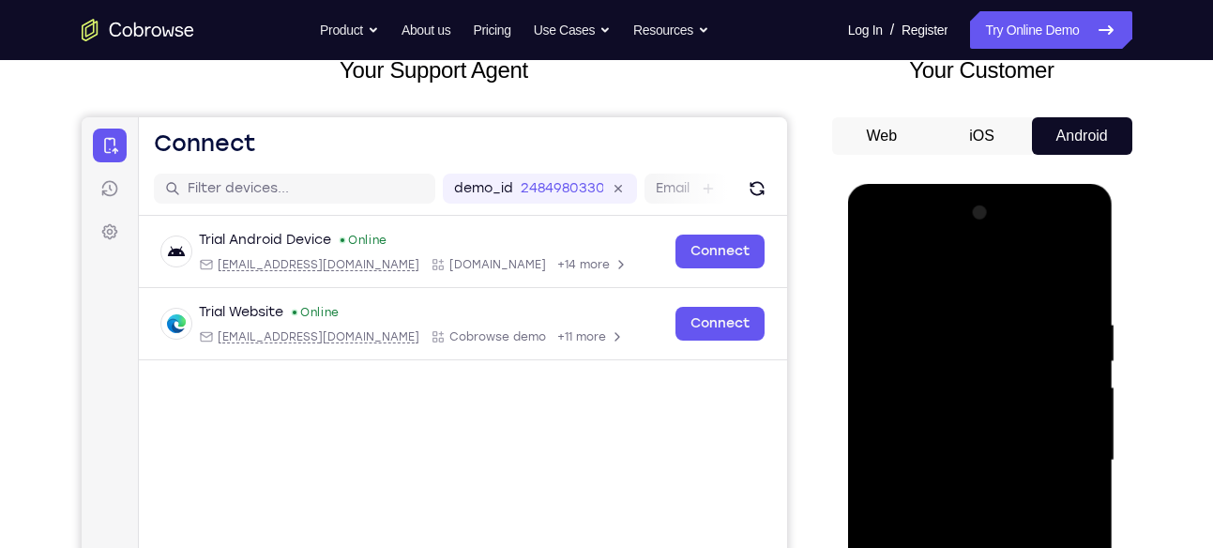
click at [880, 273] on div at bounding box center [980, 461] width 236 height 526
click at [1080, 326] on div at bounding box center [980, 461] width 236 height 526
click at [947, 328] on div at bounding box center [980, 461] width 236 height 526
click at [957, 337] on div at bounding box center [980, 461] width 236 height 526
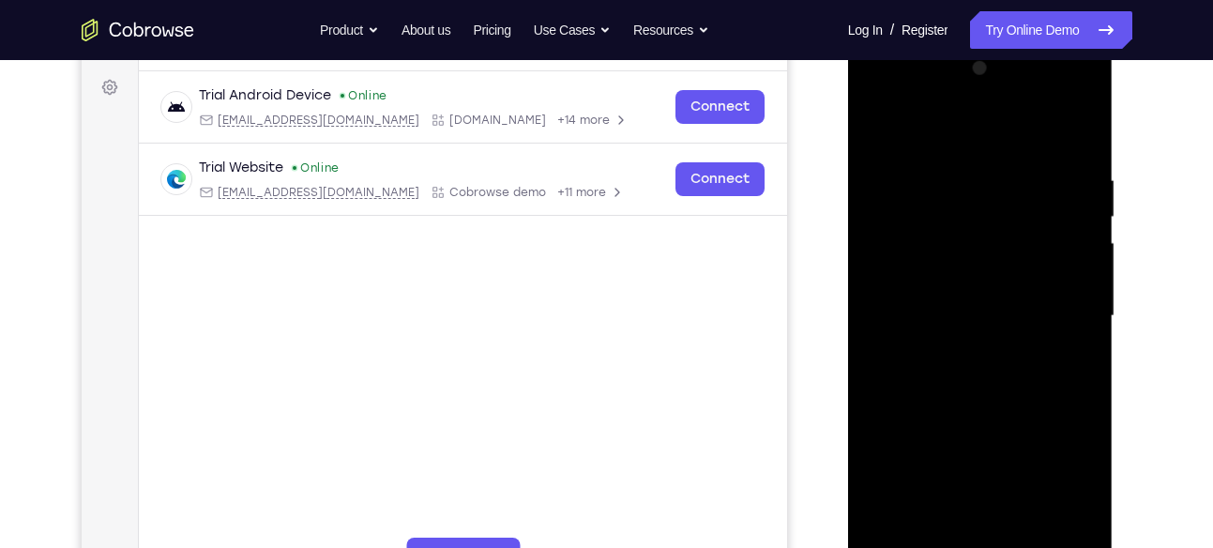
click at [968, 379] on div at bounding box center [980, 316] width 236 height 526
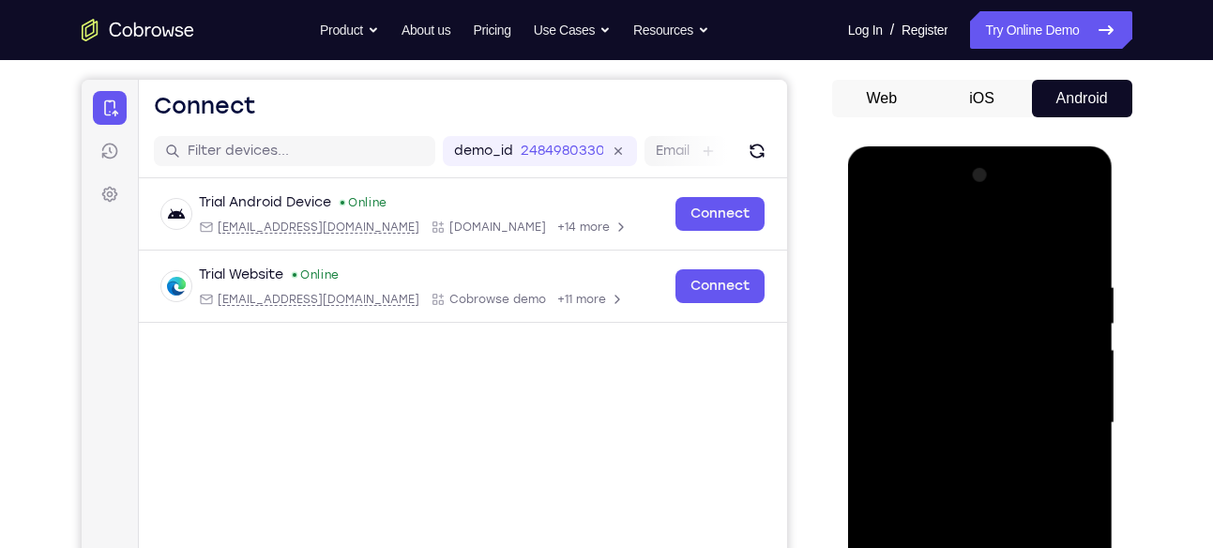
scroll to position [140, 0]
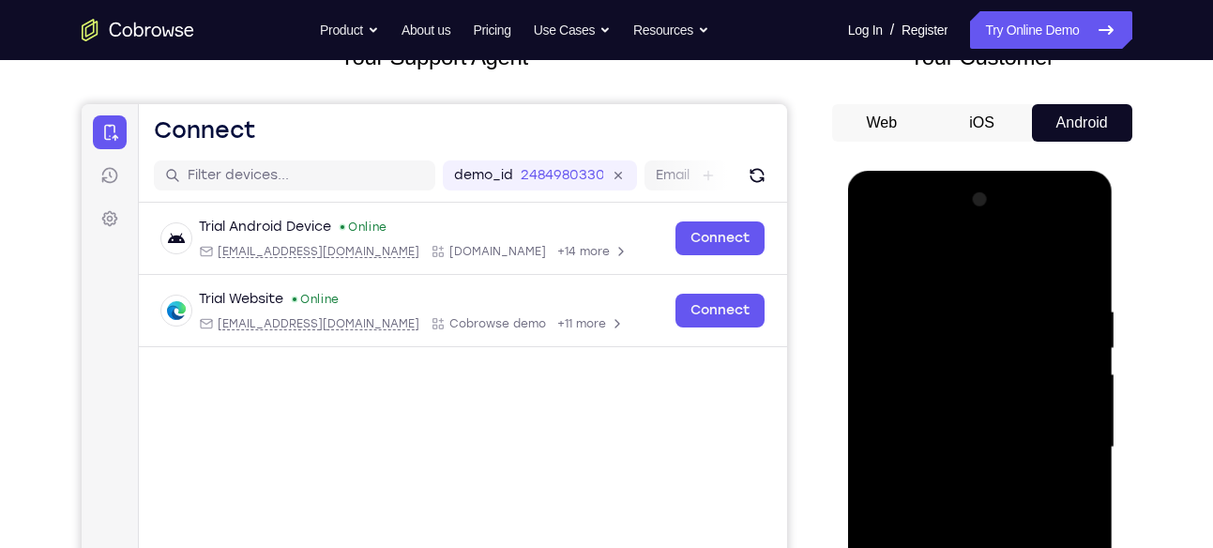
click at [879, 264] on div at bounding box center [980, 448] width 236 height 526
click at [1081, 318] on div at bounding box center [980, 448] width 236 height 526
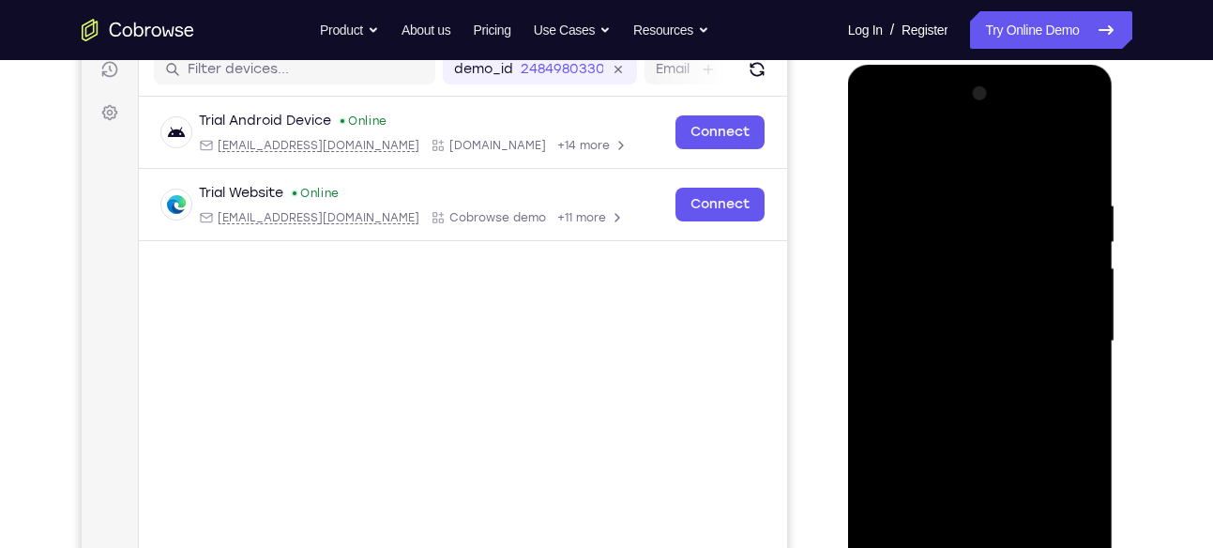
click at [962, 349] on div at bounding box center [980, 342] width 236 height 526
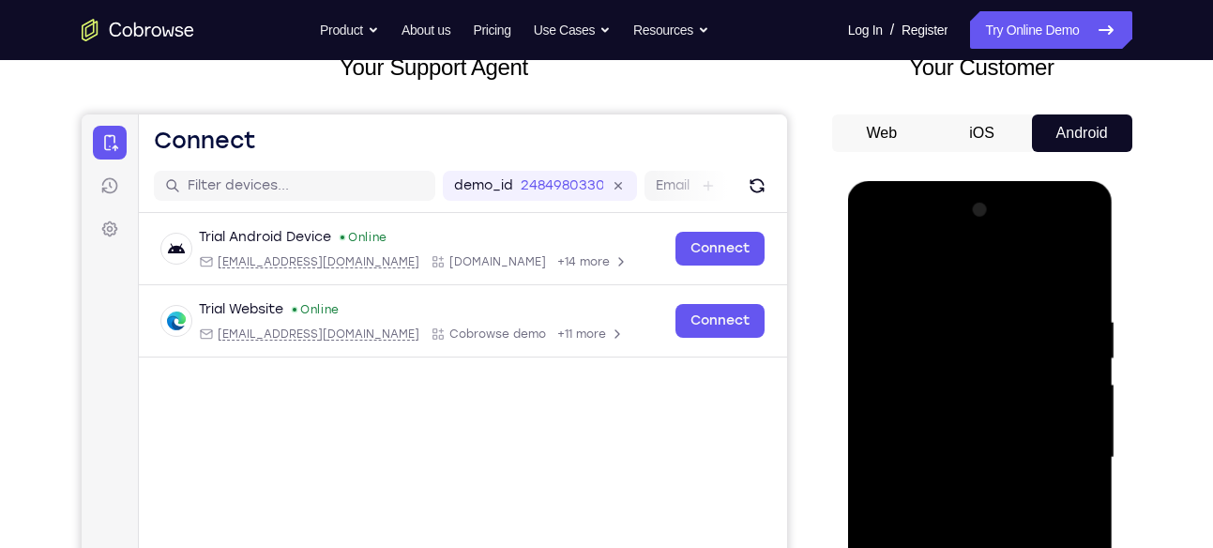
scroll to position [129, 0]
click at [878, 264] on div at bounding box center [980, 459] width 236 height 526
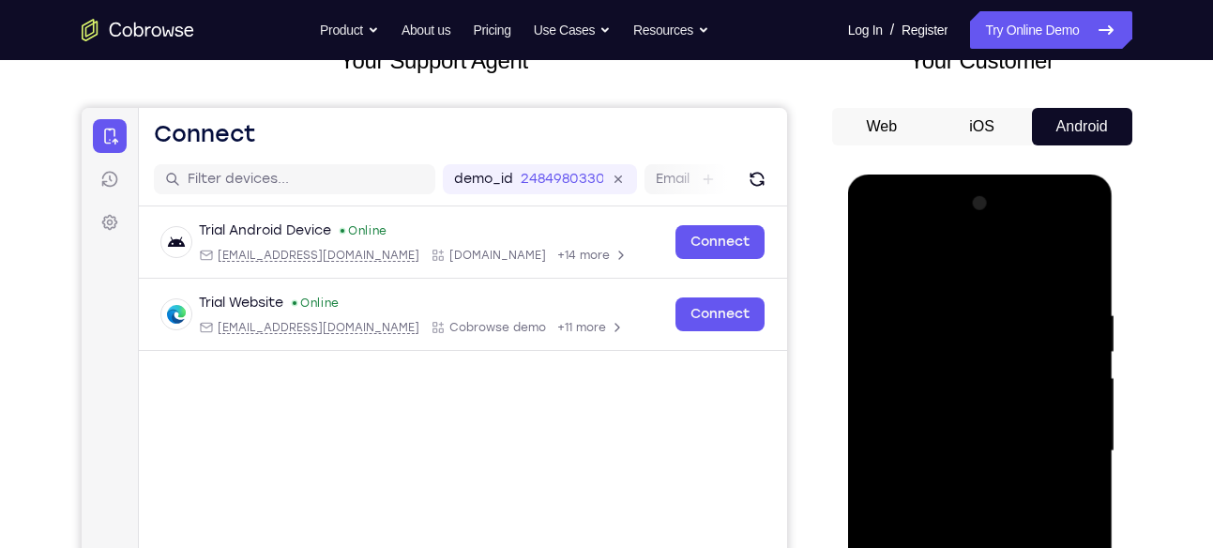
scroll to position [137, 0]
click at [932, 323] on div at bounding box center [980, 451] width 236 height 526
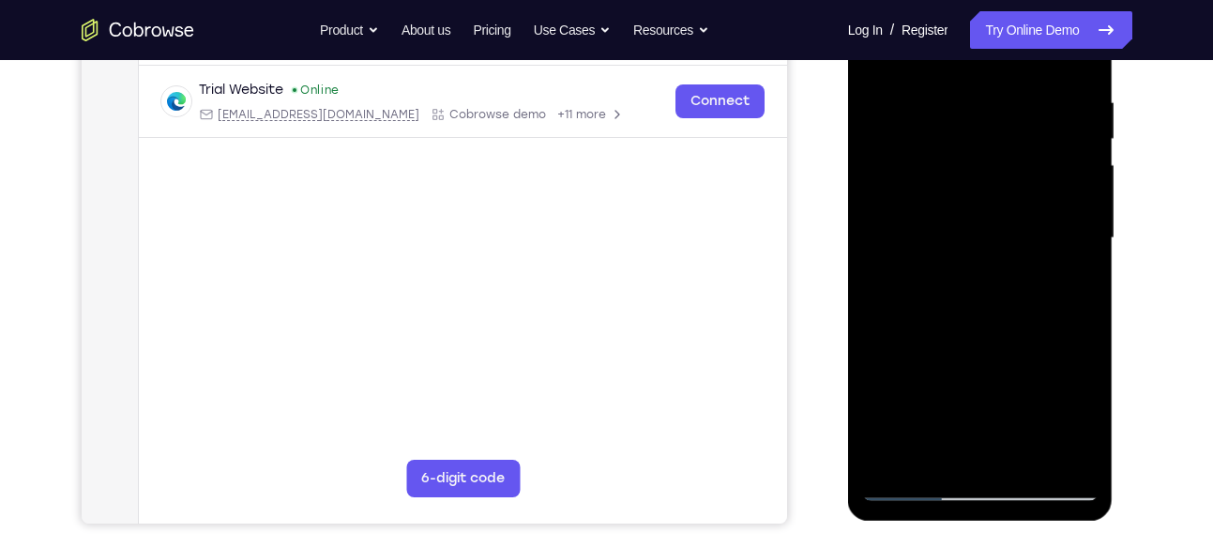
scroll to position [385, 0]
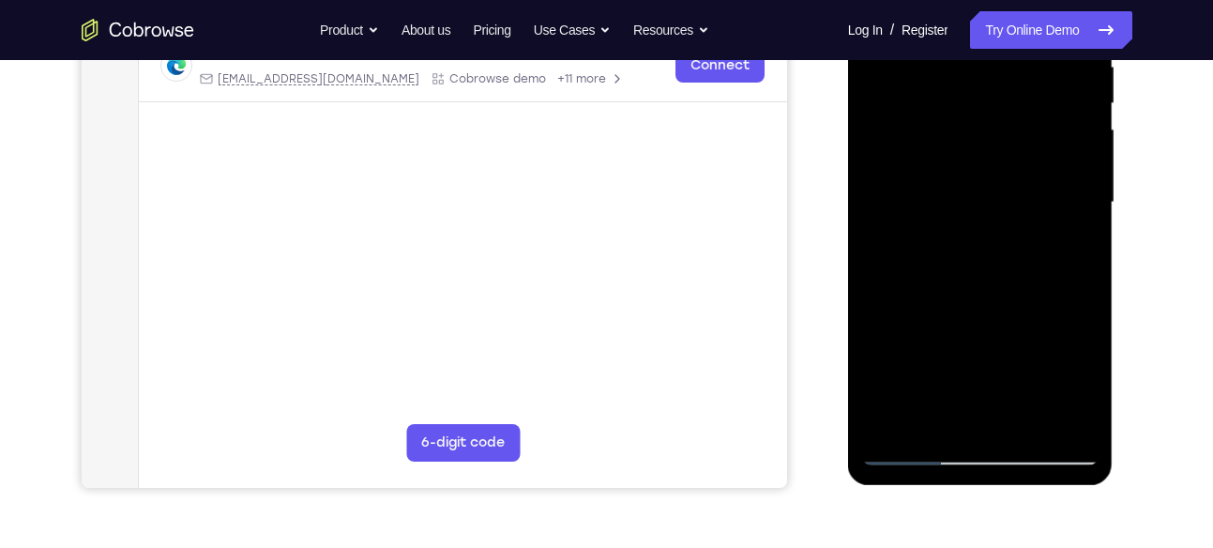
click at [1088, 357] on div at bounding box center [980, 203] width 236 height 526
click at [1086, 353] on div at bounding box center [980, 203] width 236 height 526
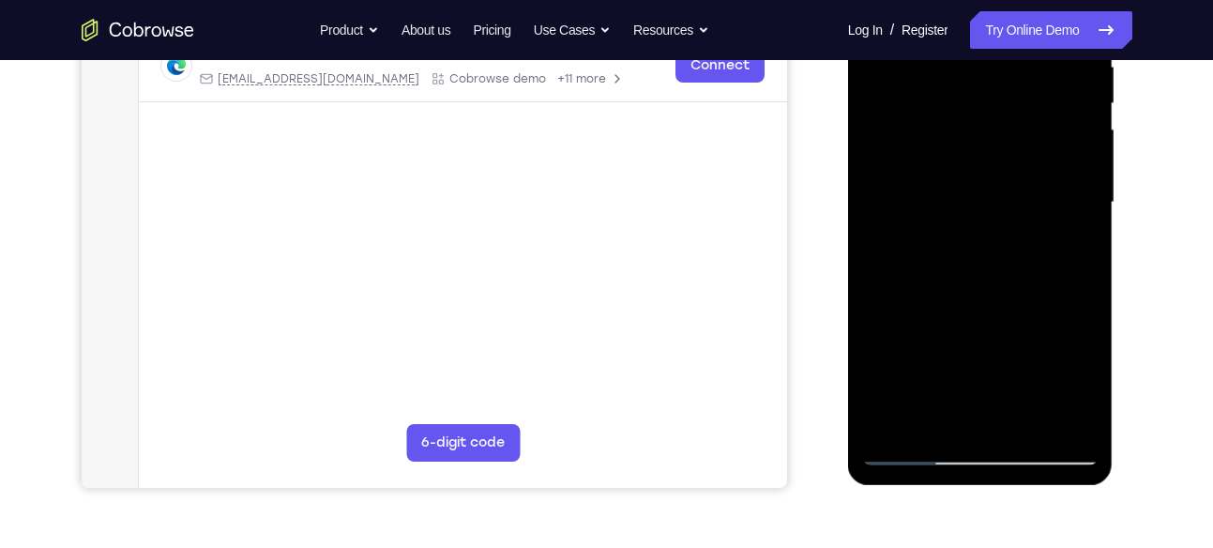
click at [1086, 353] on div at bounding box center [980, 203] width 236 height 526
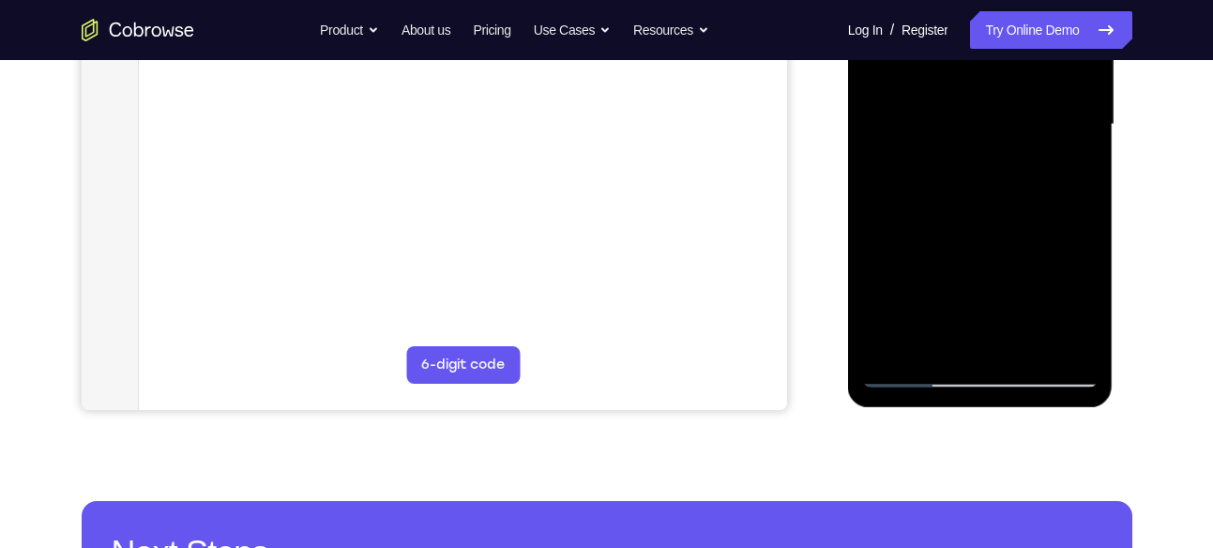
scroll to position [465, 0]
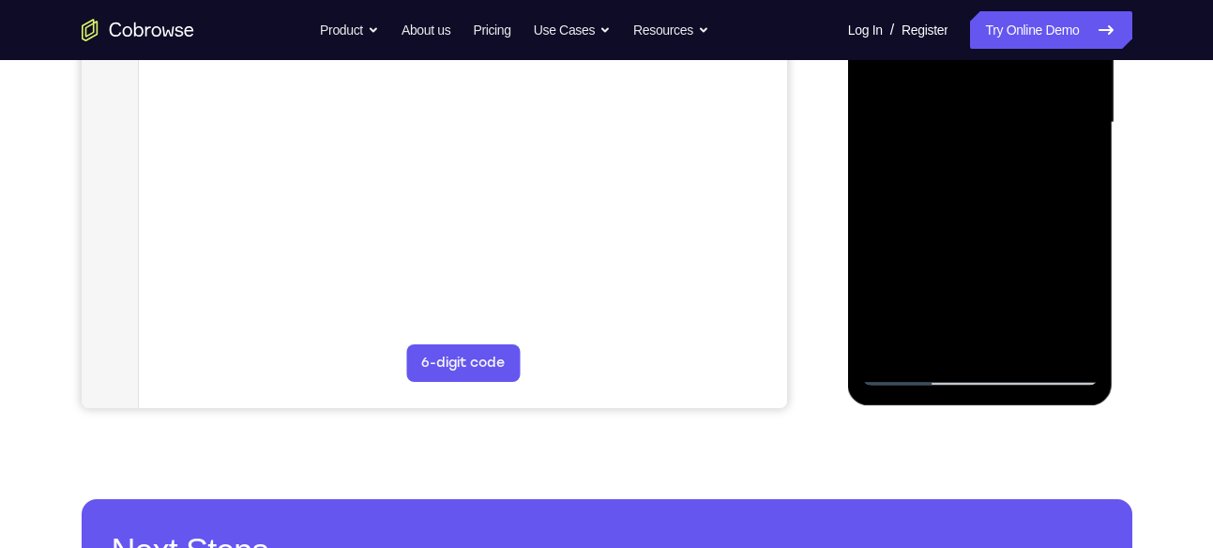
click at [920, 372] on div at bounding box center [980, 123] width 236 height 526
click at [914, 374] on div at bounding box center [980, 123] width 236 height 526
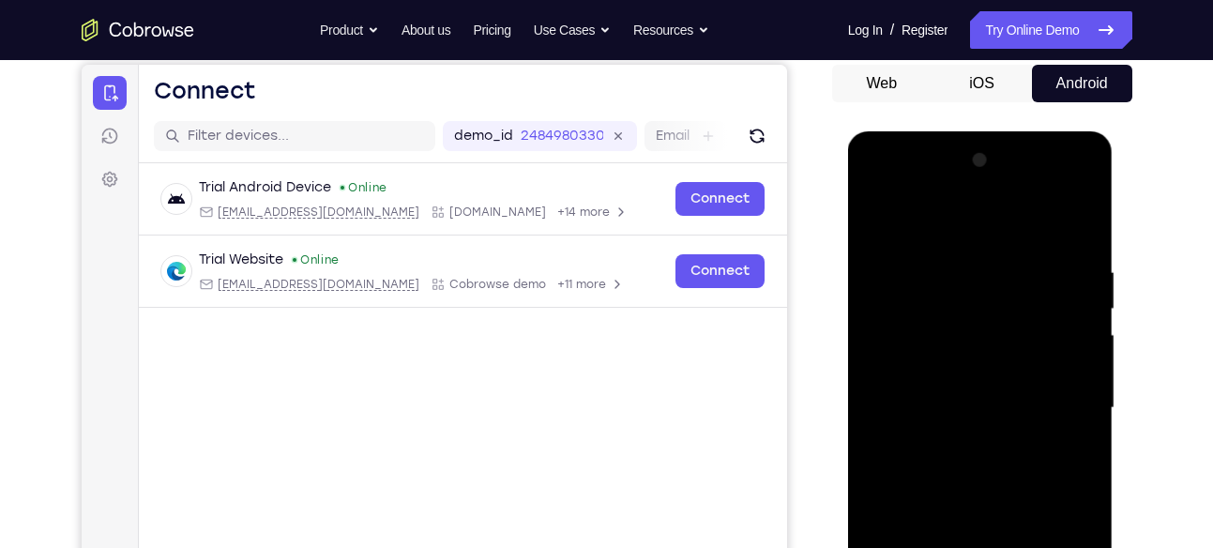
scroll to position [178, 0]
click at [1079, 277] on div at bounding box center [980, 409] width 236 height 526
click at [1014, 314] on div at bounding box center [980, 409] width 236 height 526
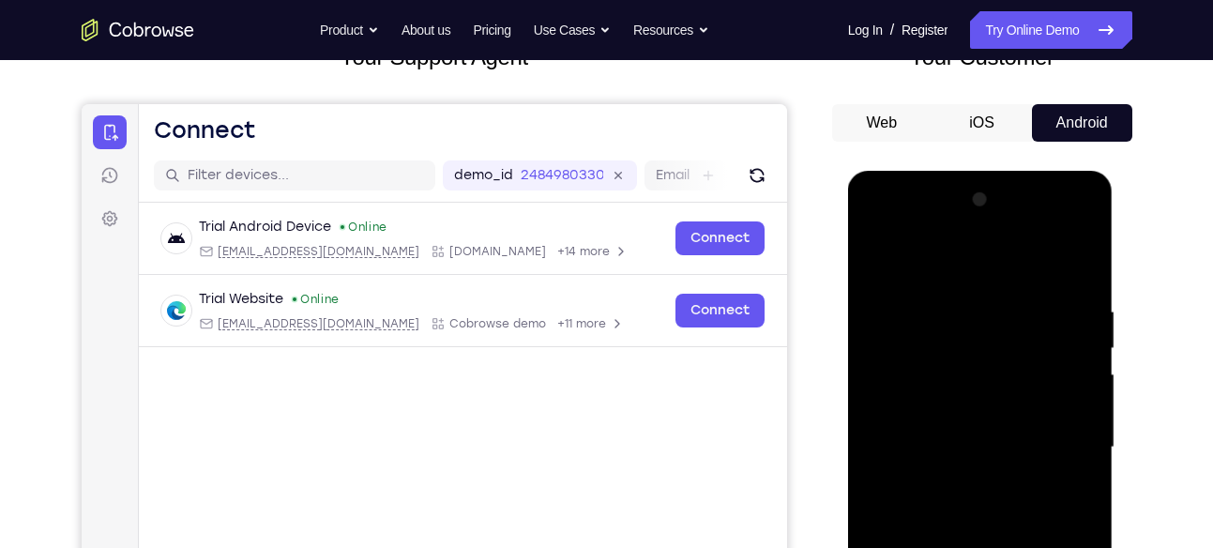
scroll to position [136, 0]
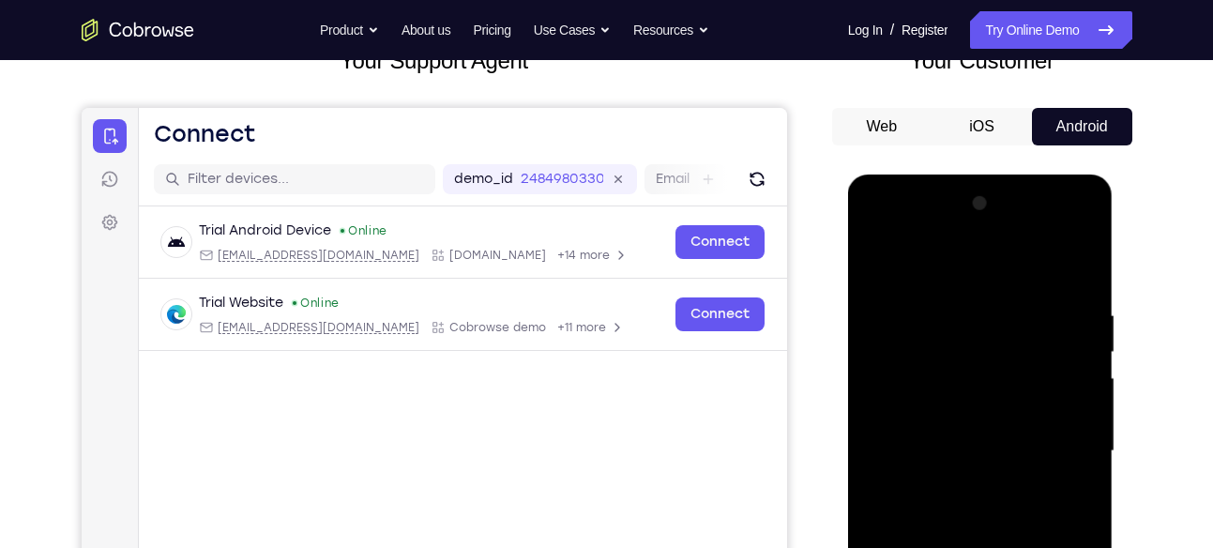
click at [878, 265] on div at bounding box center [980, 452] width 236 height 526
click at [1085, 318] on div at bounding box center [980, 452] width 236 height 526
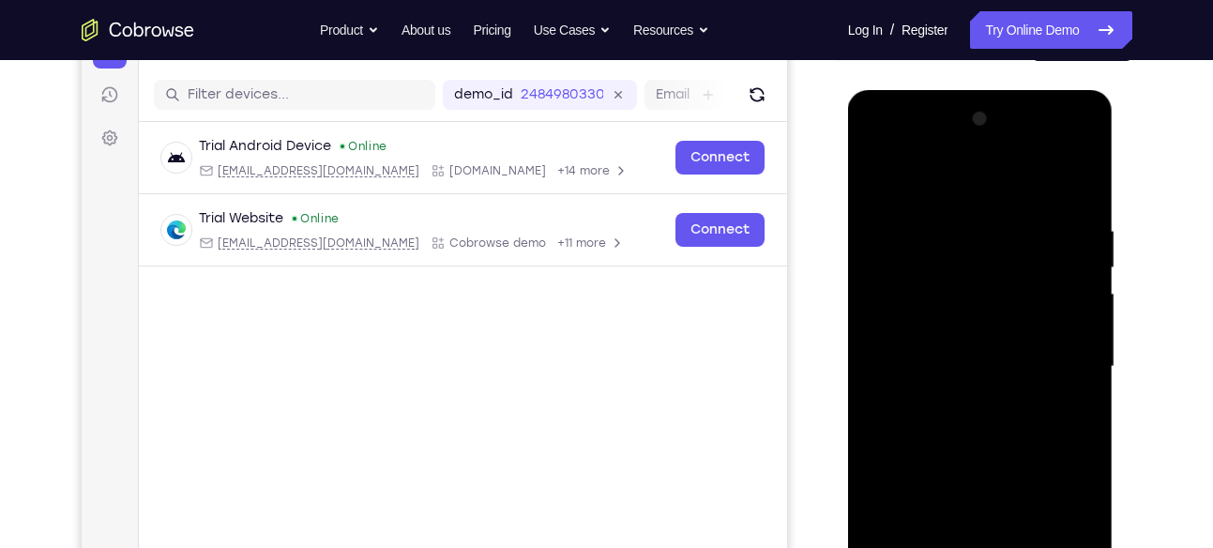
click at [981, 304] on div at bounding box center [980, 367] width 236 height 526
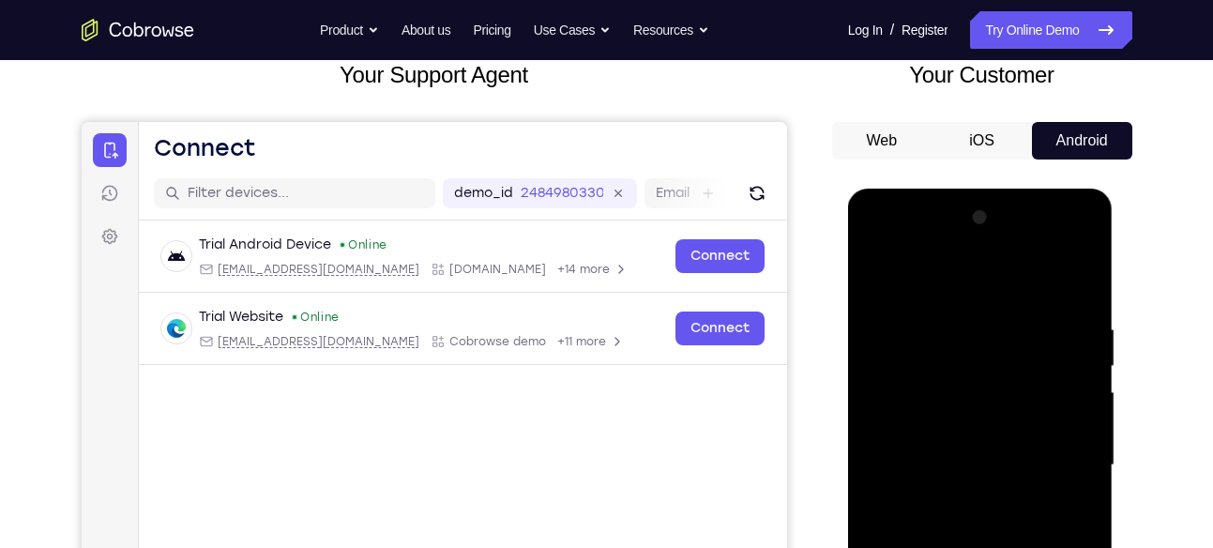
scroll to position [121, 0]
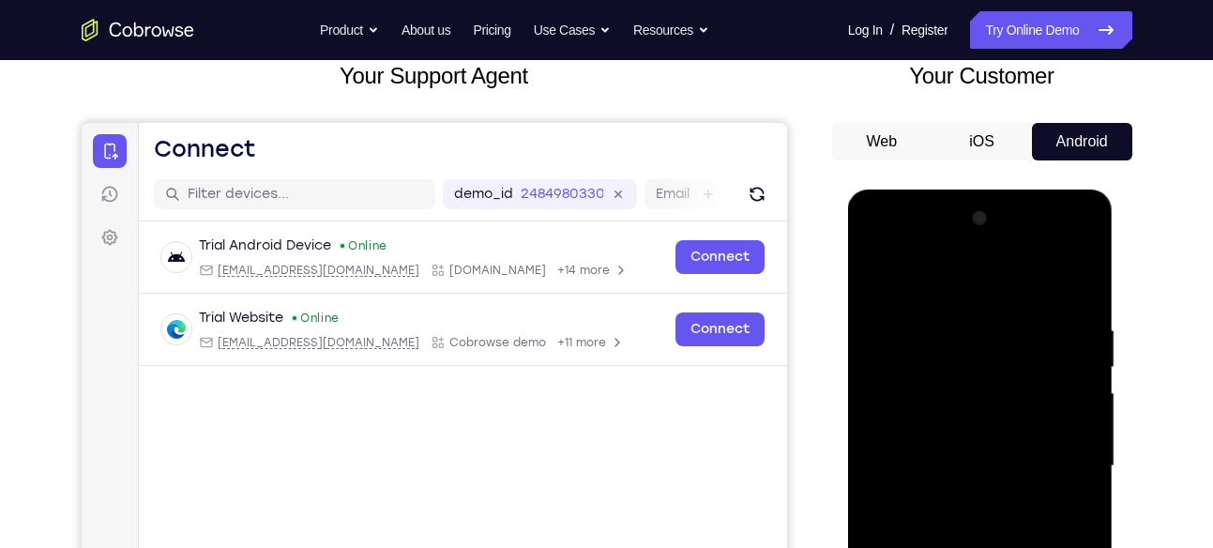
click at [881, 281] on div at bounding box center [980, 467] width 236 height 526
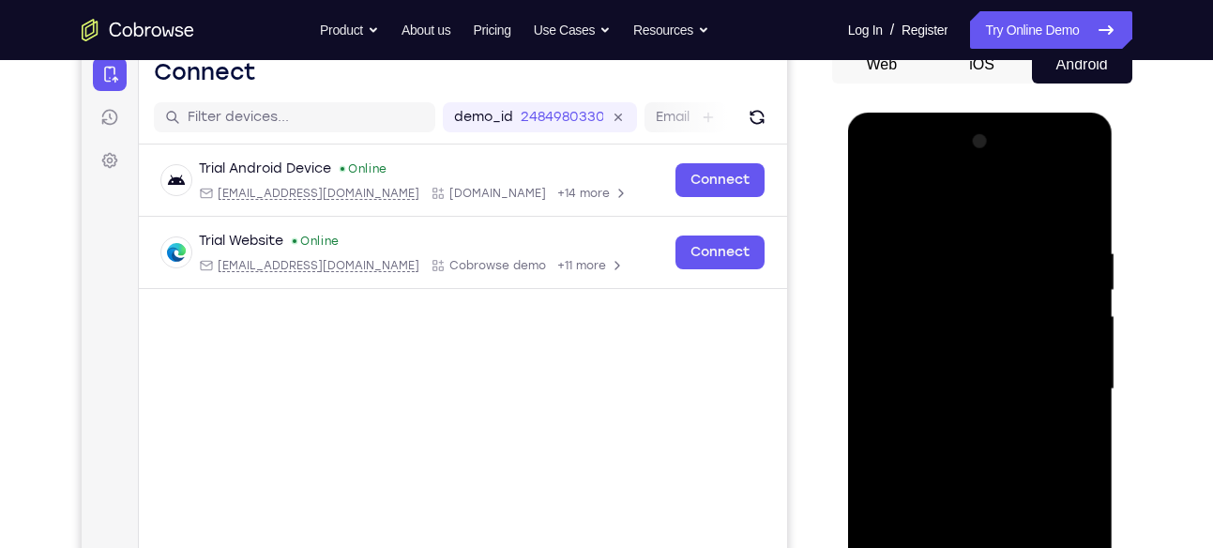
scroll to position [191, 0]
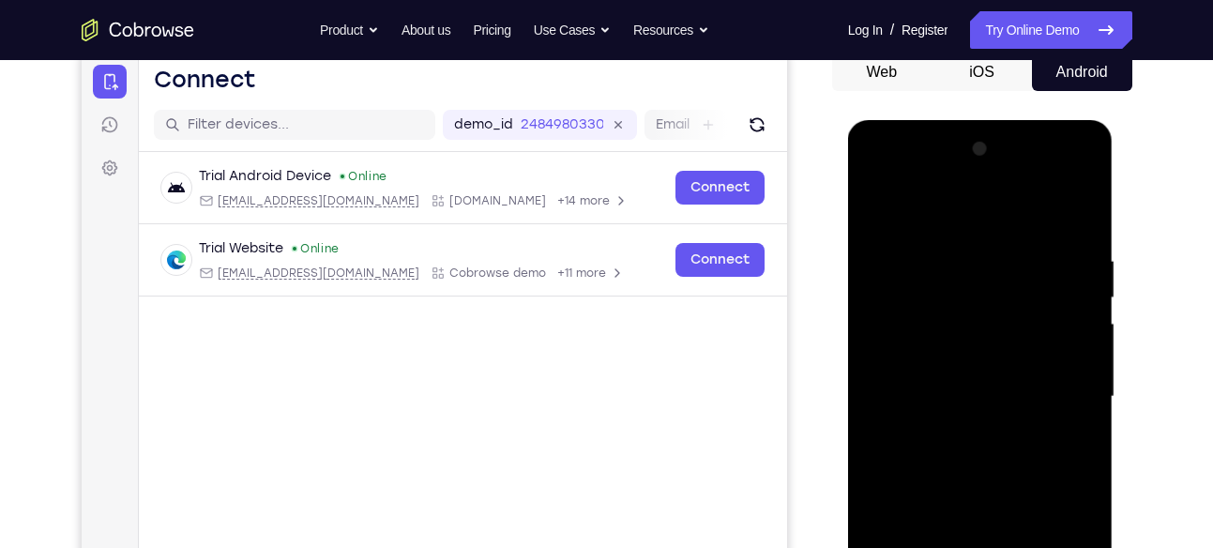
click at [1083, 262] on div at bounding box center [980, 397] width 236 height 526
click at [982, 273] on div at bounding box center [980, 397] width 236 height 526
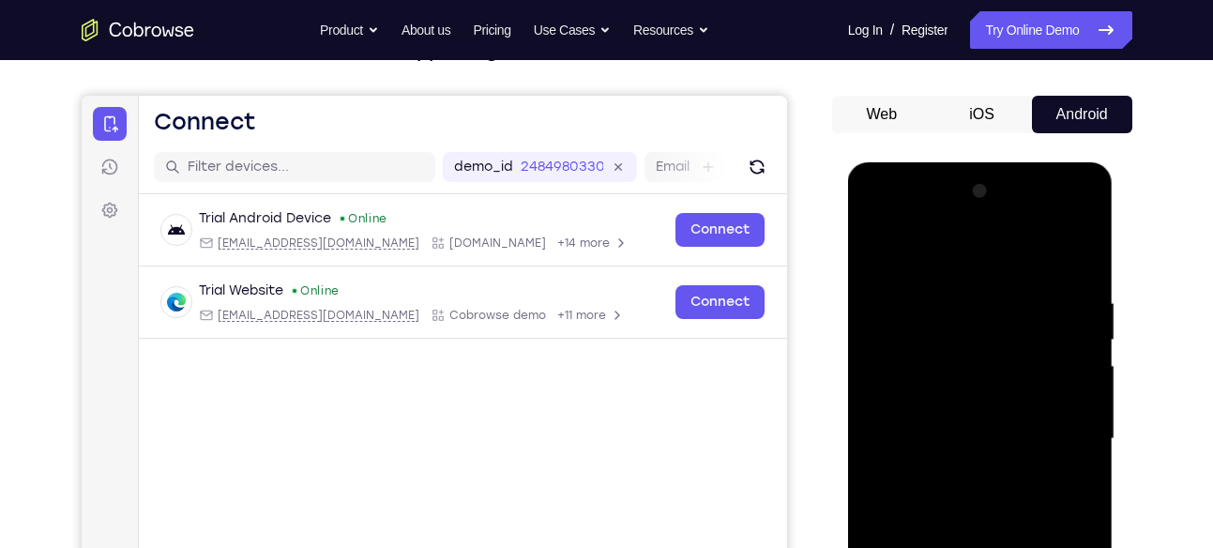
scroll to position [146, 0]
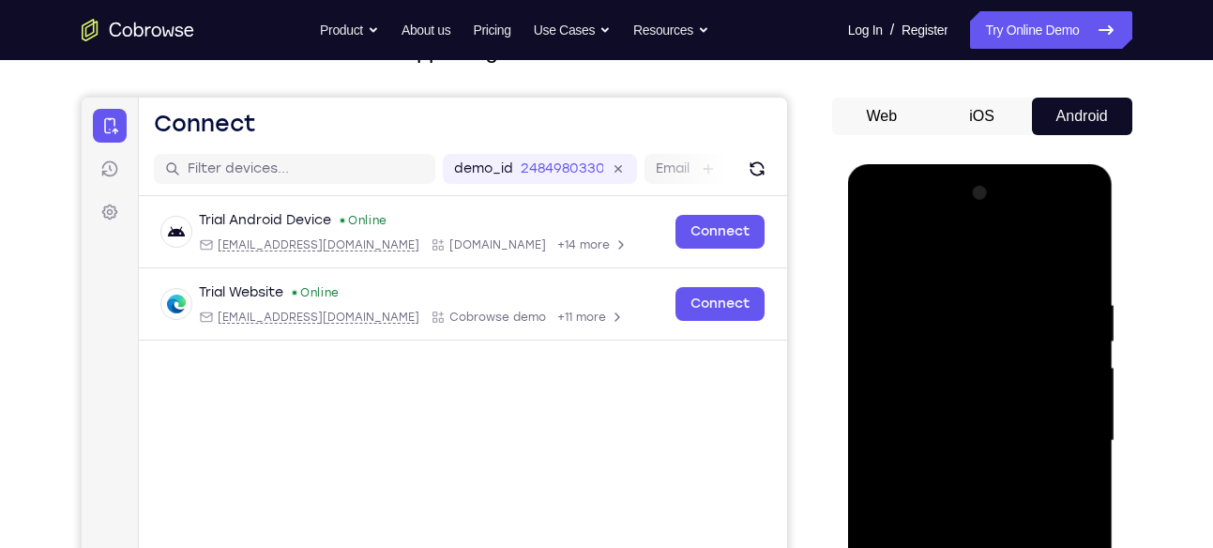
click at [876, 252] on div at bounding box center [980, 441] width 236 height 526
click at [898, 250] on div at bounding box center [980, 441] width 236 height 526
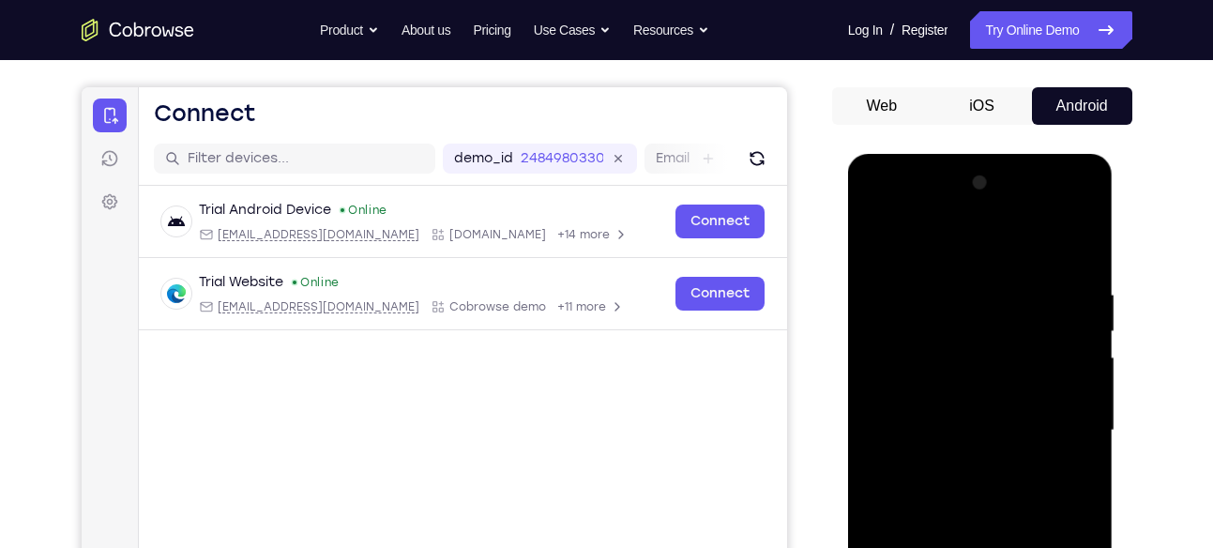
scroll to position [156, 0]
click at [1047, 245] on div at bounding box center [980, 432] width 236 height 526
click at [944, 299] on div at bounding box center [980, 432] width 236 height 526
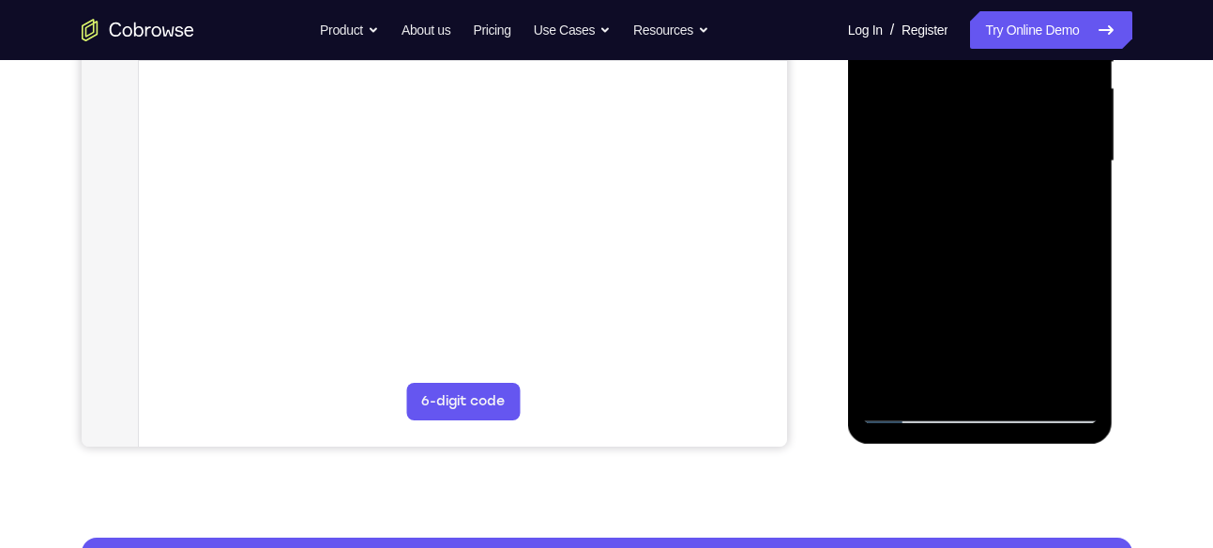
scroll to position [422, 0]
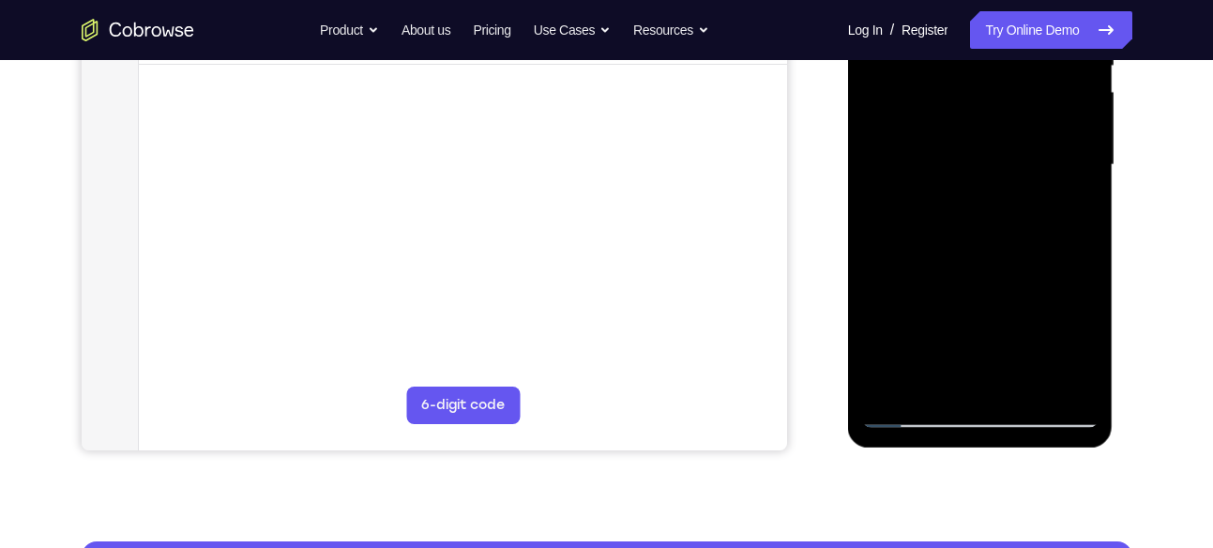
click at [937, 382] on div at bounding box center [980, 165] width 236 height 526
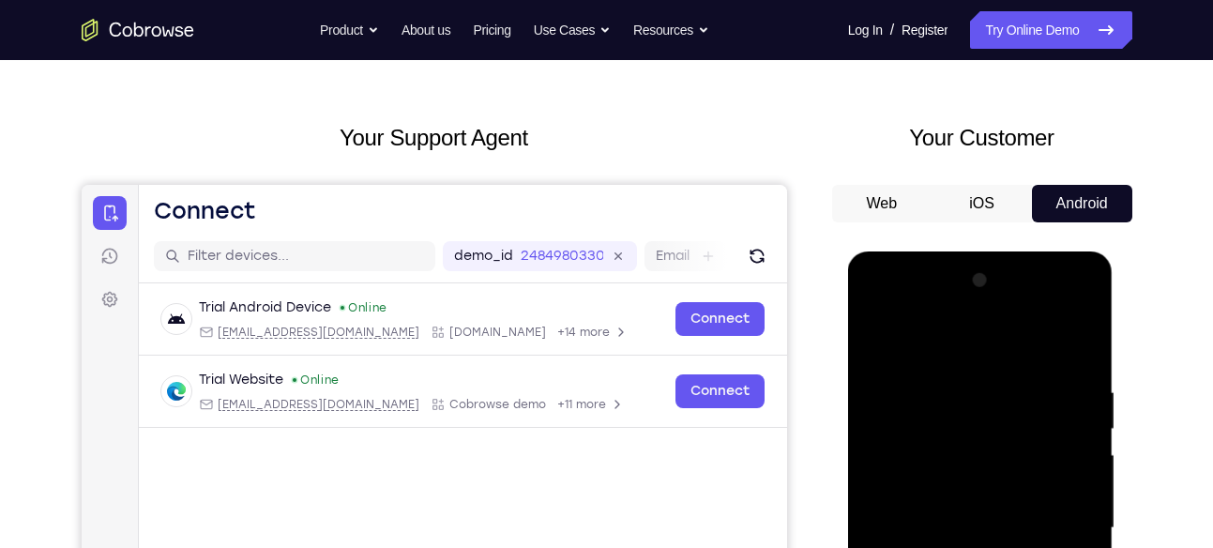
scroll to position [58, 0]
click at [945, 340] on div at bounding box center [980, 530] width 236 height 526
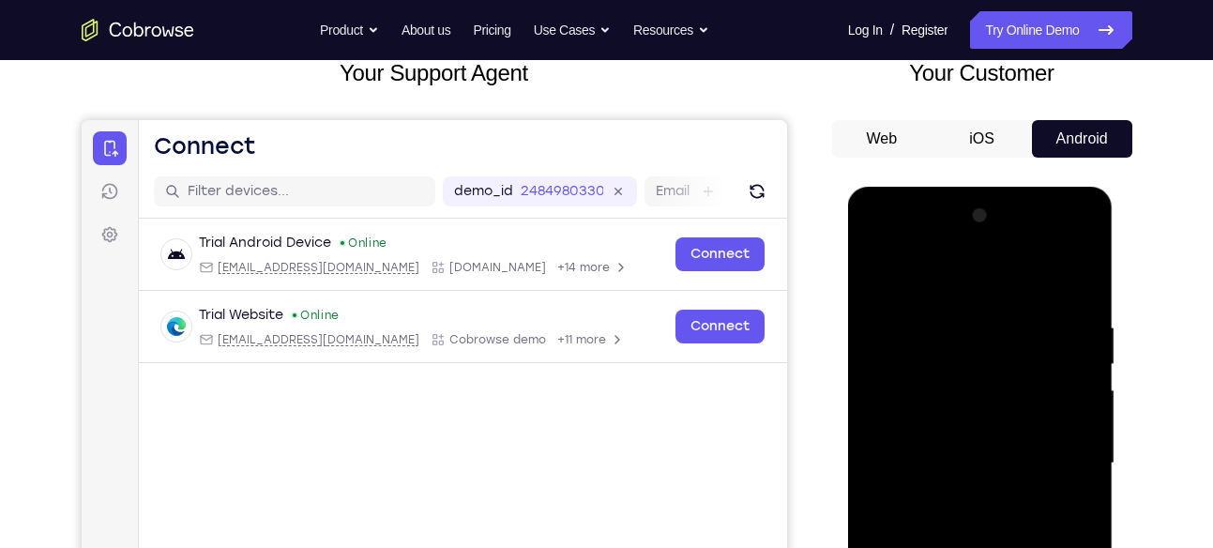
scroll to position [125, 0]
click at [951, 319] on div at bounding box center [980, 463] width 236 height 526
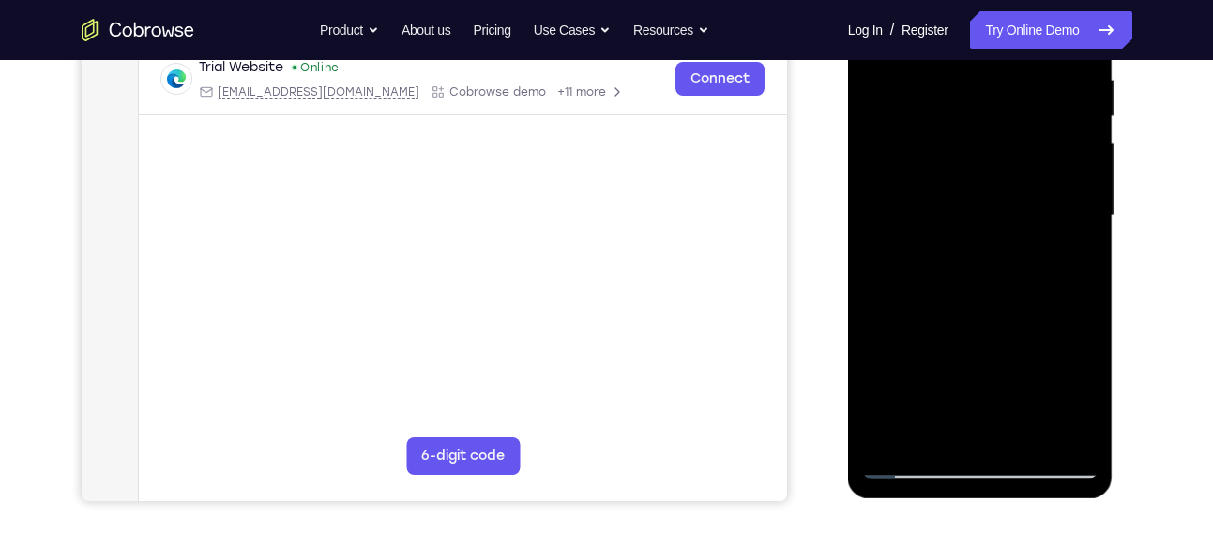
scroll to position [408, 0]
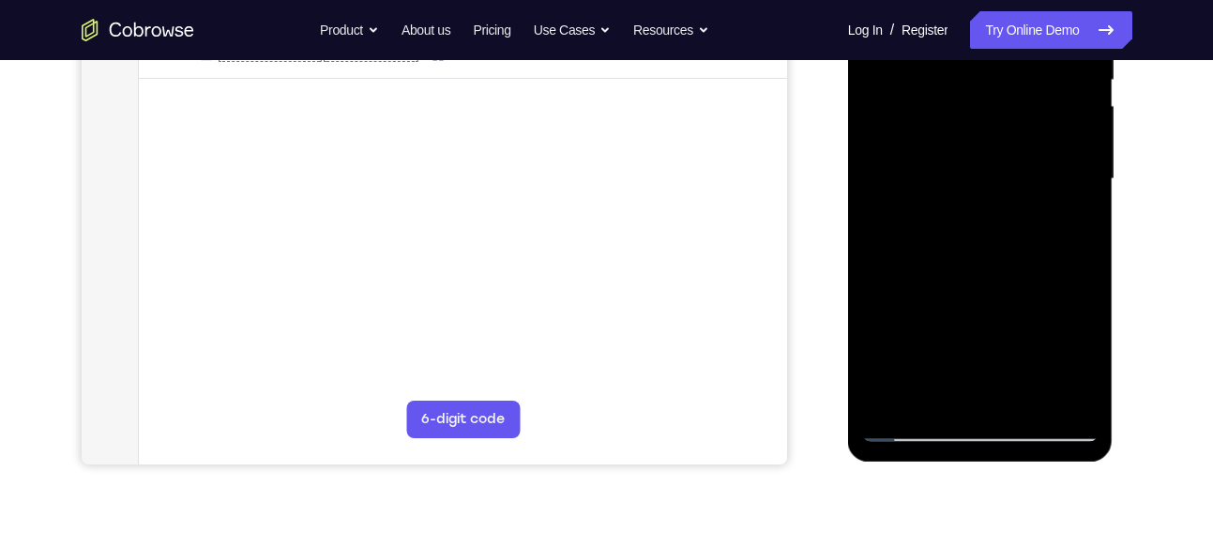
click at [918, 332] on div at bounding box center [980, 179] width 236 height 526
drag, startPoint x: 966, startPoint y: 335, endPoint x: 958, endPoint y: 296, distance: 40.1
click at [958, 296] on div at bounding box center [980, 179] width 236 height 526
click at [916, 352] on div at bounding box center [980, 179] width 236 height 526
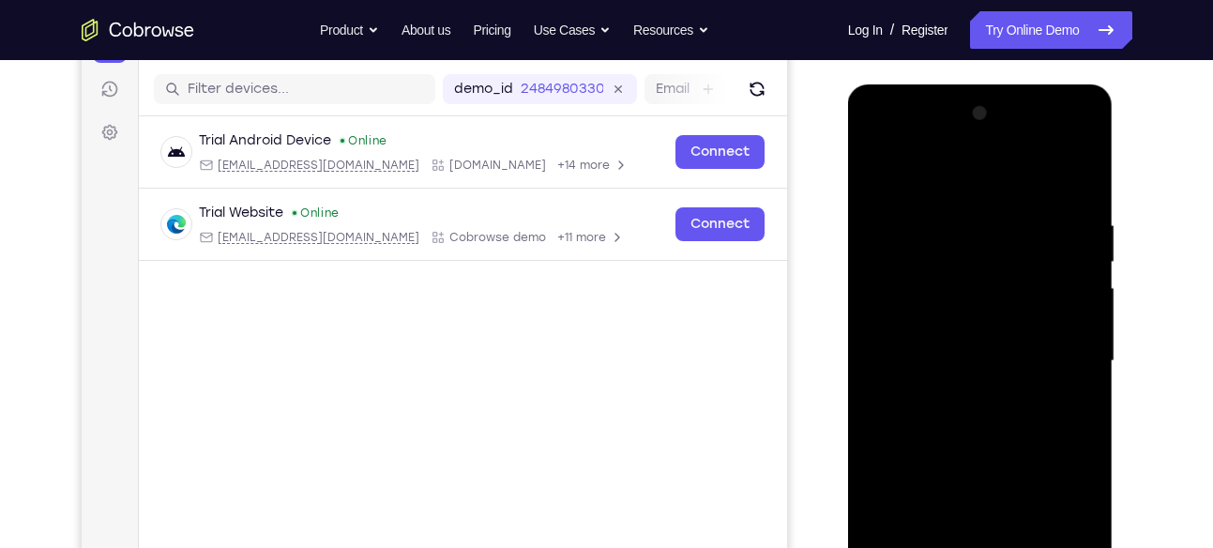
scroll to position [216, 0]
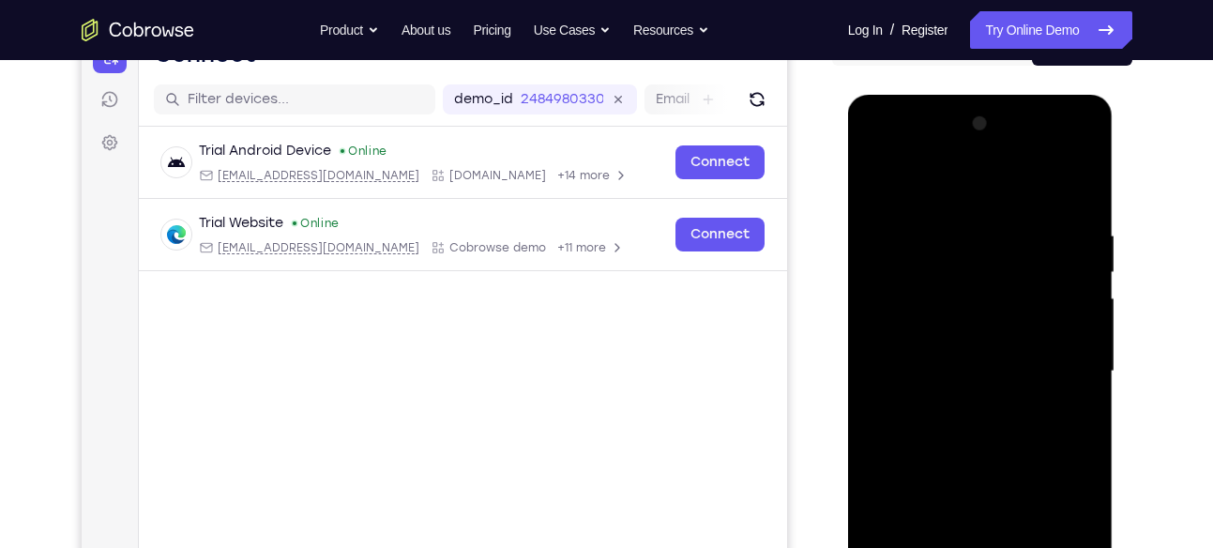
click at [881, 191] on div at bounding box center [980, 372] width 236 height 526
click at [878, 183] on div at bounding box center [980, 372] width 236 height 526
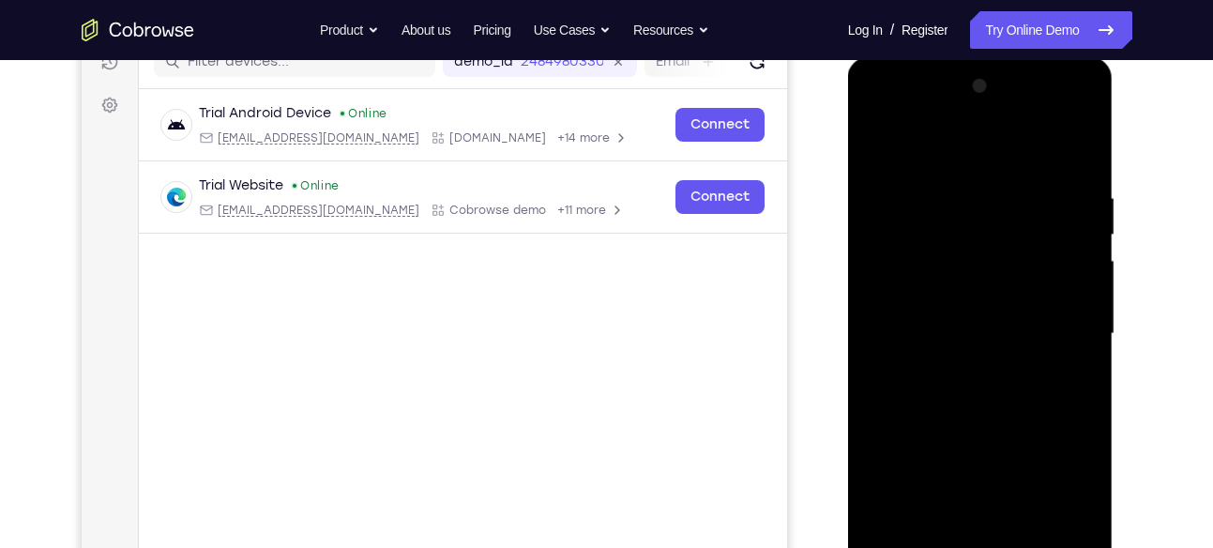
scroll to position [256, 0]
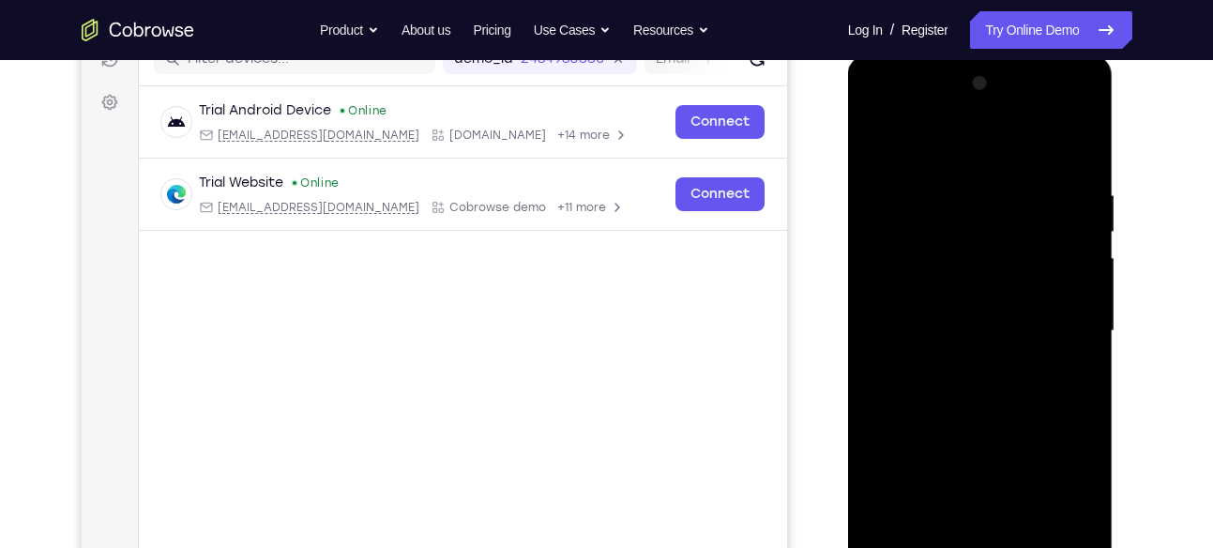
click at [1083, 313] on div at bounding box center [980, 332] width 236 height 526
click at [1089, 312] on div at bounding box center [980, 332] width 236 height 526
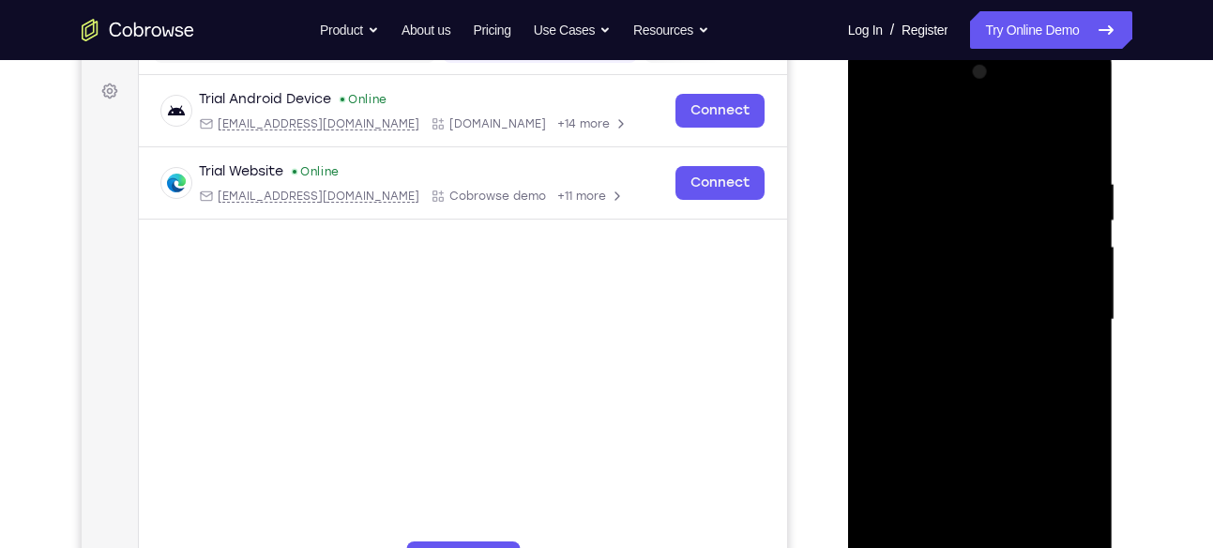
click at [1089, 302] on div at bounding box center [980, 320] width 236 height 526
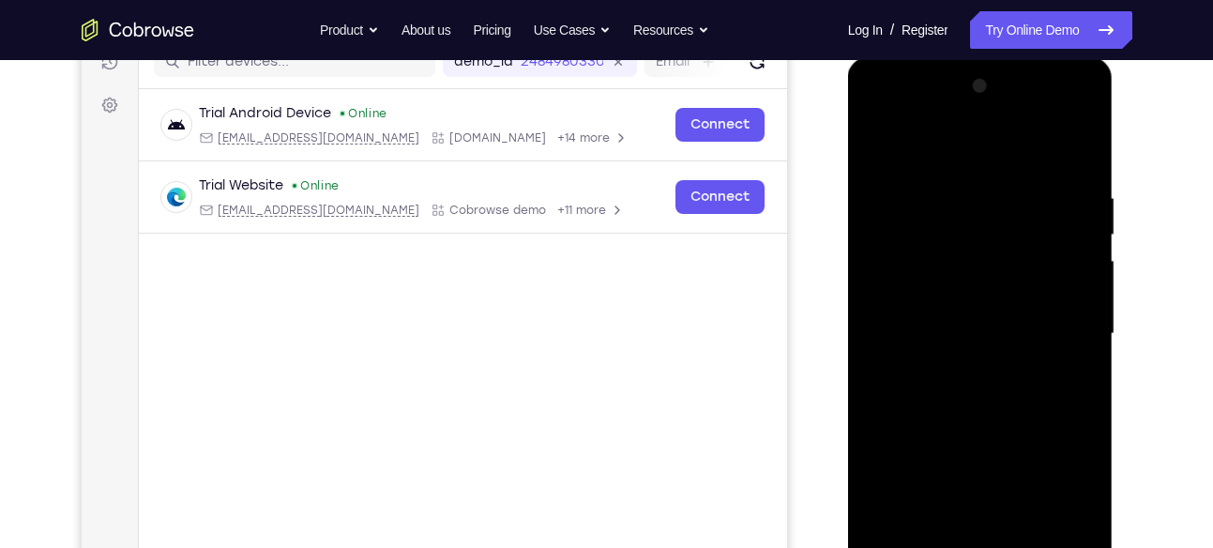
scroll to position [252, 0]
click at [1087, 307] on div at bounding box center [980, 335] width 236 height 526
click at [1088, 305] on div at bounding box center [980, 335] width 236 height 526
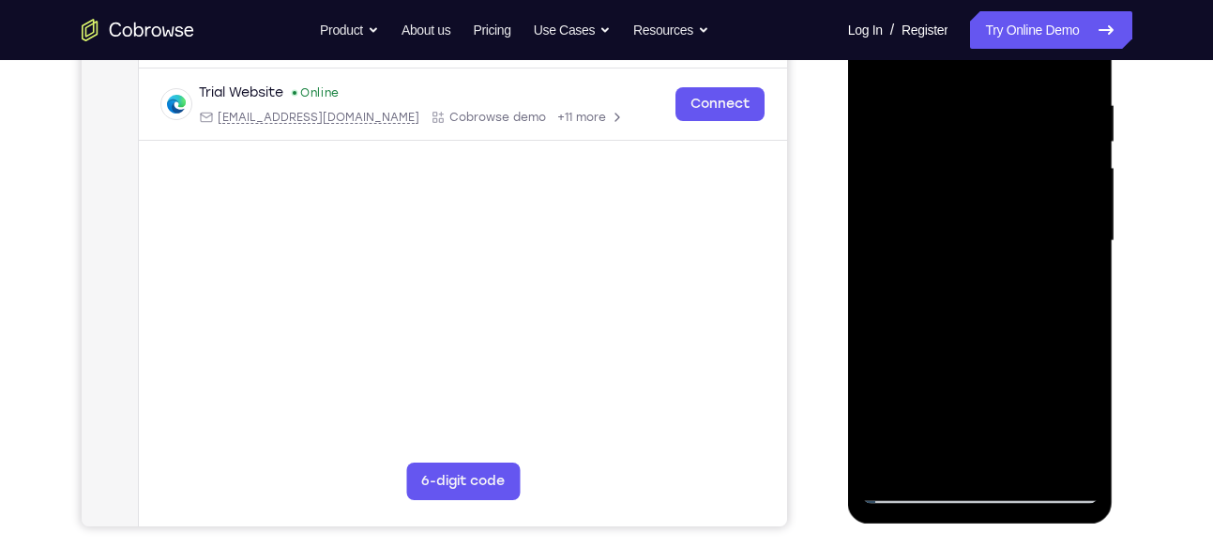
scroll to position [348, 0]
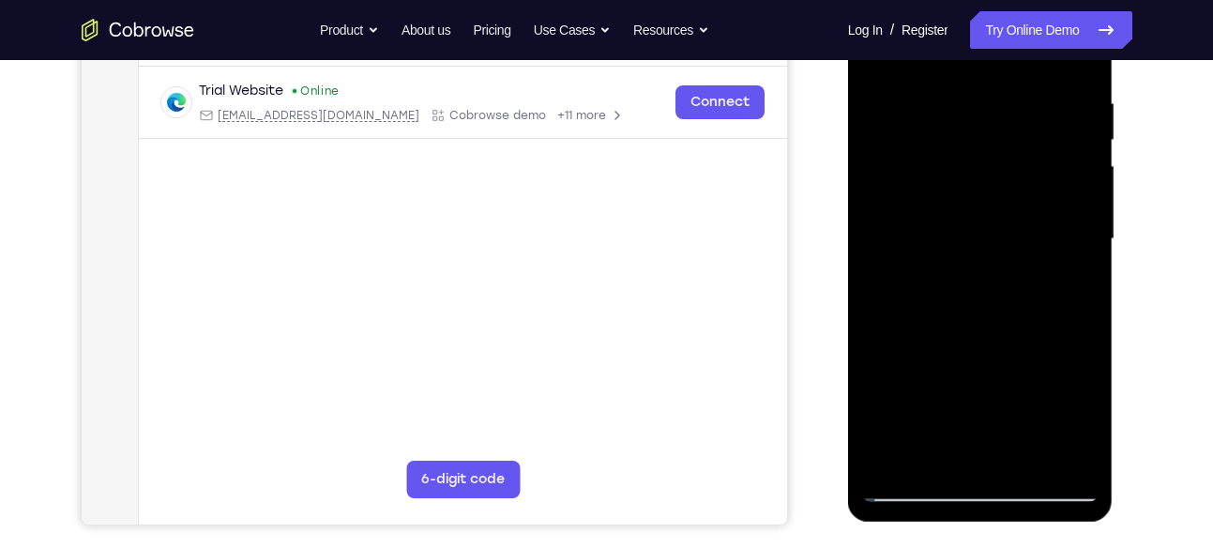
click at [907, 420] on div at bounding box center [980, 240] width 236 height 526
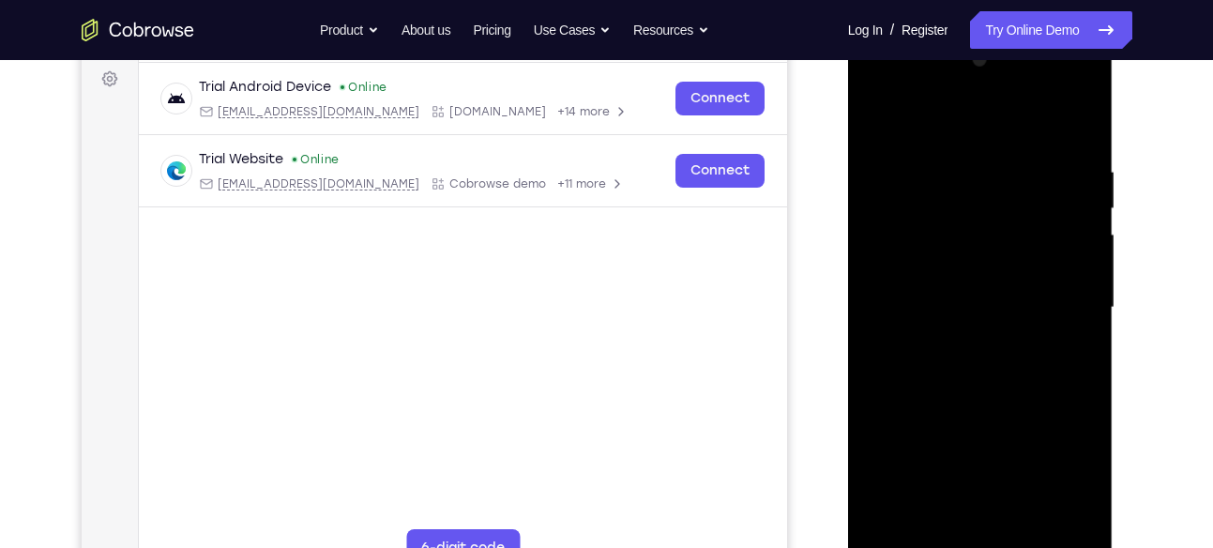
scroll to position [279, 0]
click at [890, 257] on div at bounding box center [980, 309] width 236 height 526
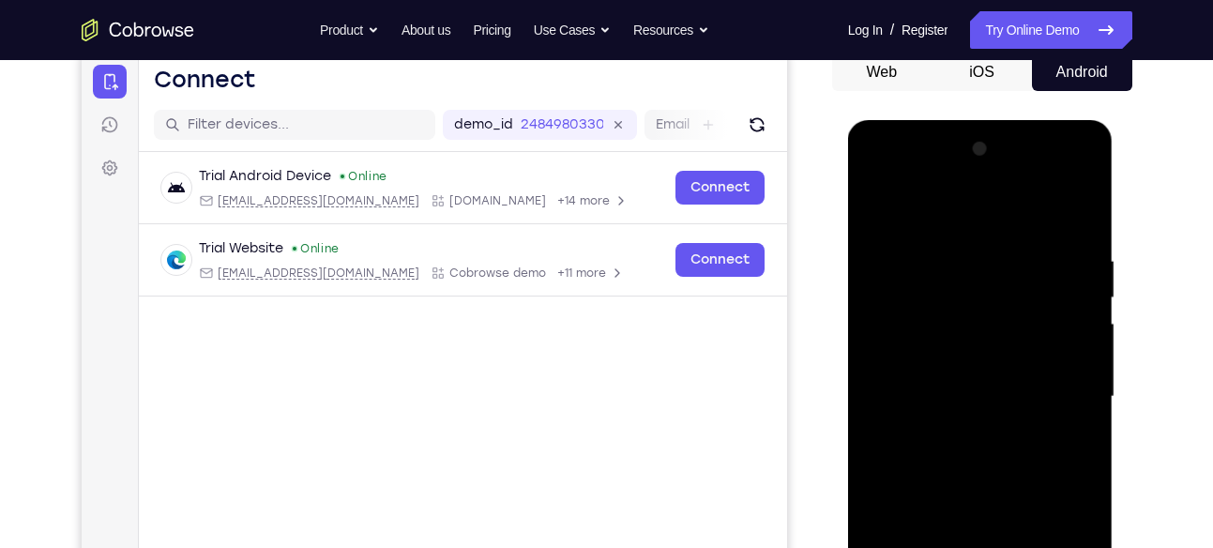
scroll to position [188, 0]
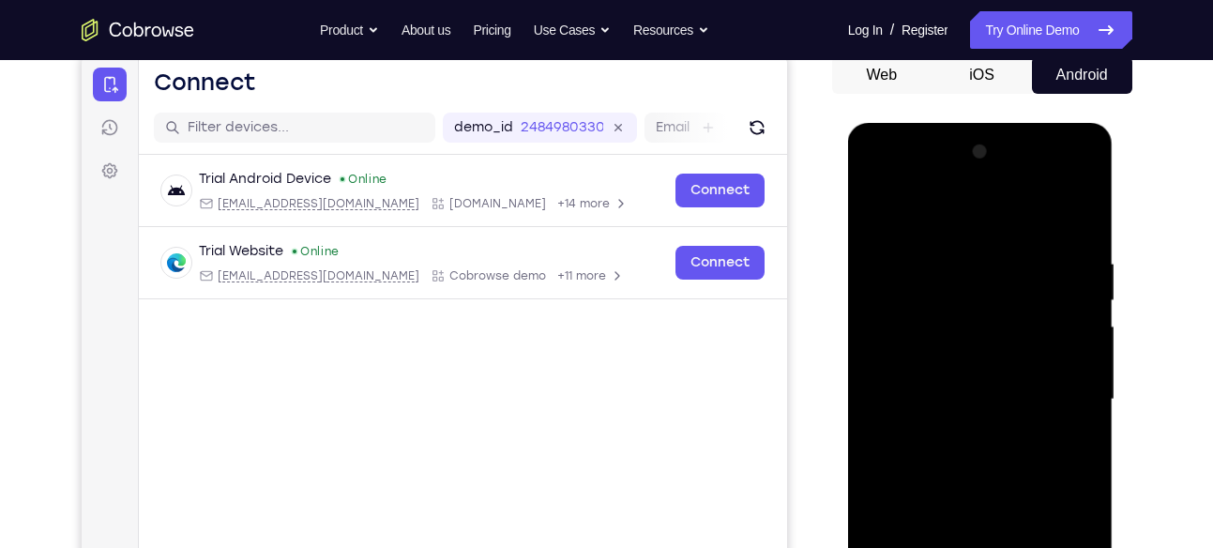
drag, startPoint x: 917, startPoint y: 279, endPoint x: 913, endPoint y: 322, distance: 43.3
click at [913, 322] on div at bounding box center [980, 400] width 236 height 526
click at [882, 212] on div at bounding box center [980, 400] width 236 height 526
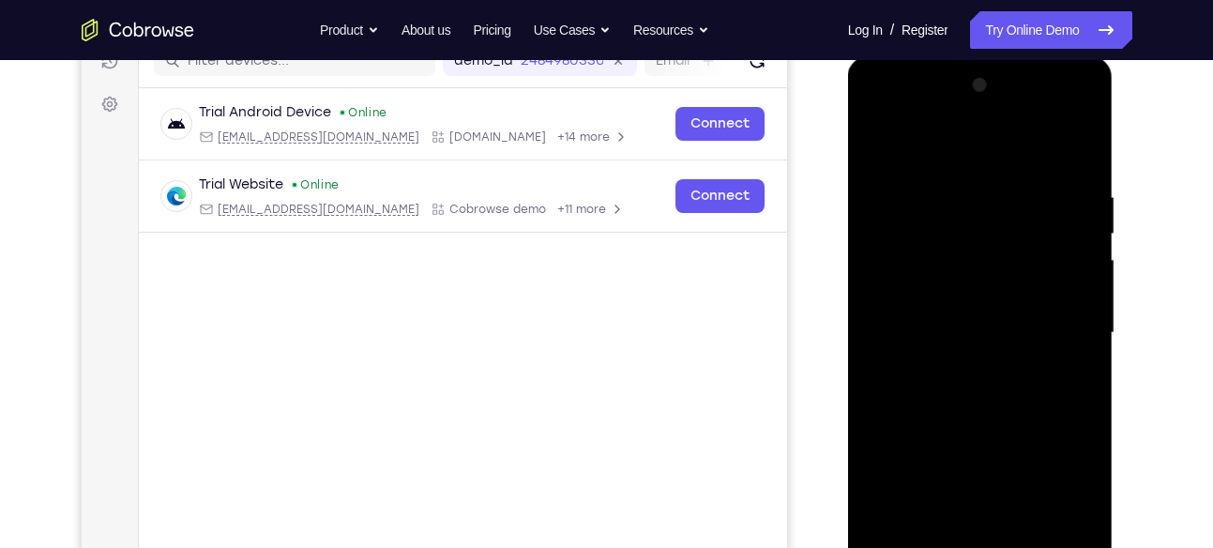
scroll to position [262, 0]
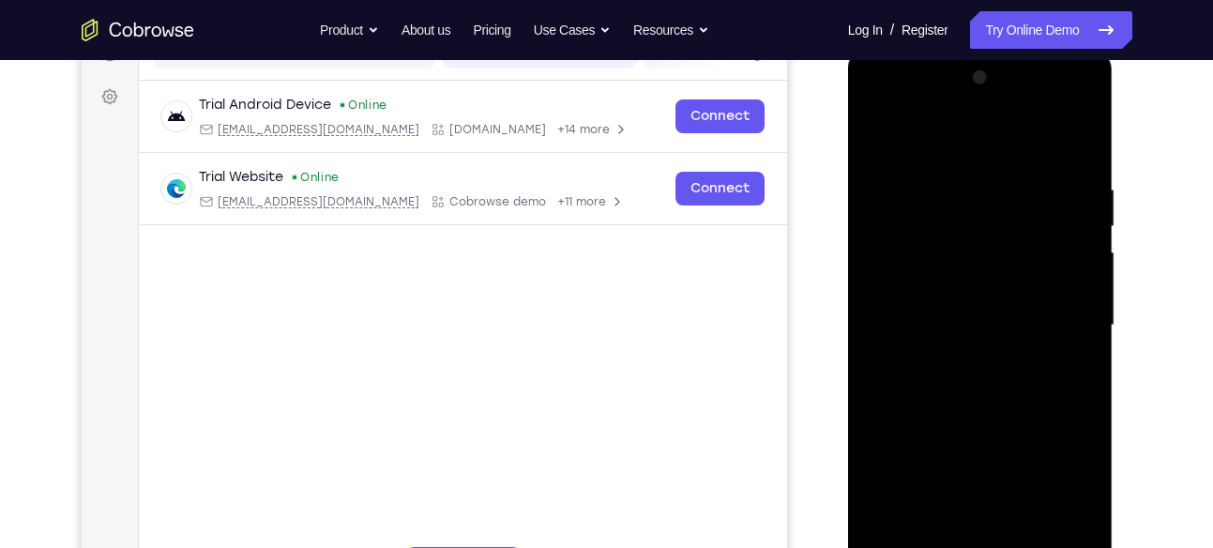
drag, startPoint x: 943, startPoint y: 356, endPoint x: 945, endPoint y: 256, distance: 99.5
click at [945, 256] on div at bounding box center [980, 326] width 236 height 526
drag, startPoint x: 961, startPoint y: 372, endPoint x: 959, endPoint y: 261, distance: 110.8
click at [959, 261] on div at bounding box center [980, 326] width 236 height 526
drag, startPoint x: 947, startPoint y: 386, endPoint x: 937, endPoint y: 267, distance: 119.6
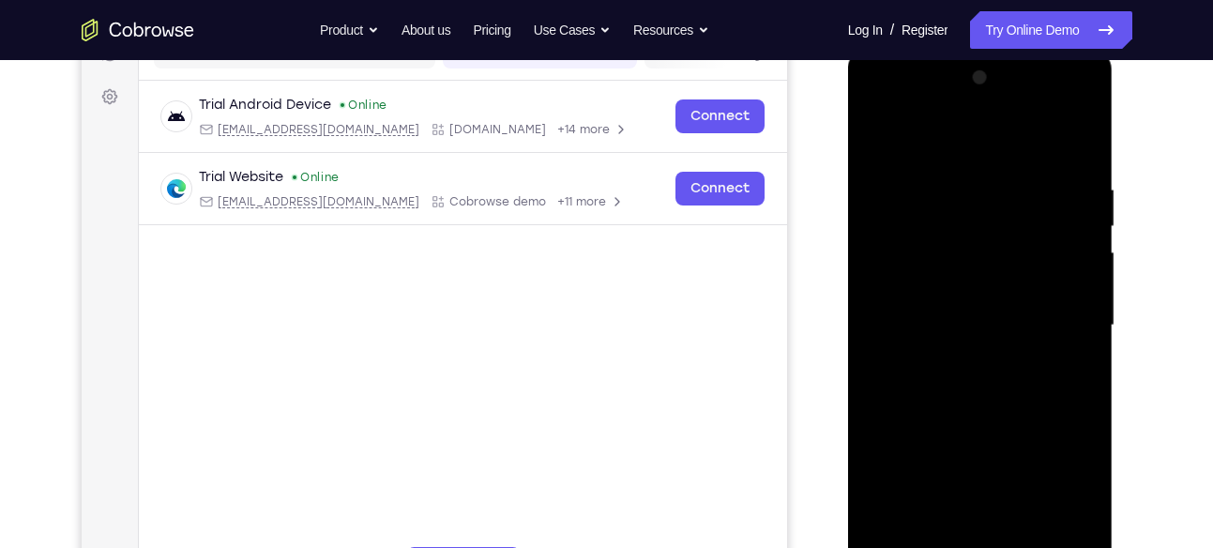
click at [937, 267] on div at bounding box center [980, 326] width 236 height 526
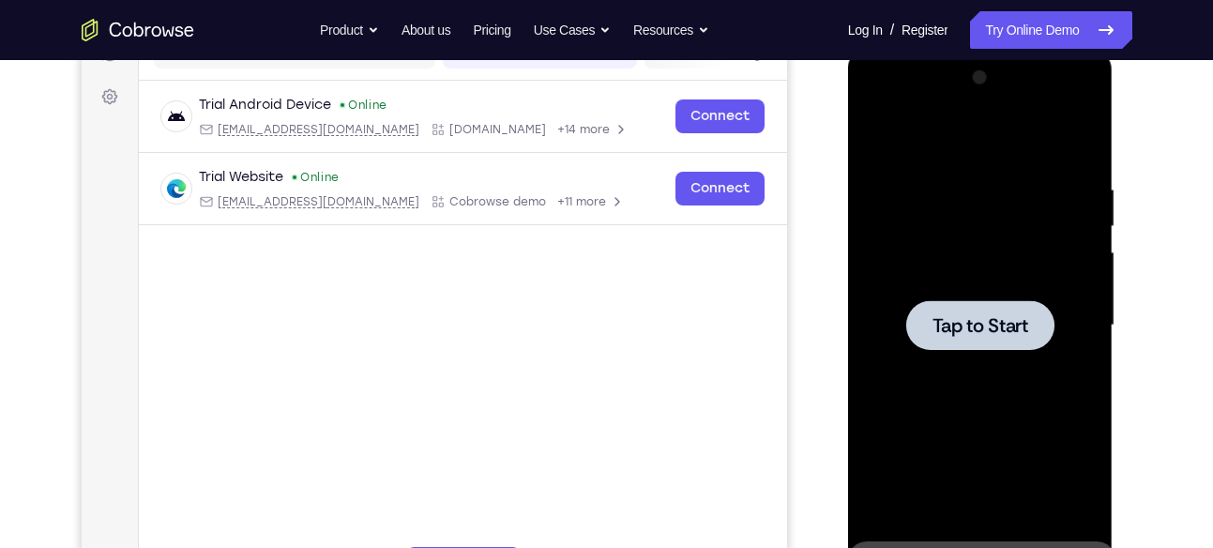
drag, startPoint x: 934, startPoint y: 369, endPoint x: 933, endPoint y: 340, distance: 29.1
click at [933, 340] on div "Tap to Start" at bounding box center [980, 326] width 236 height 526
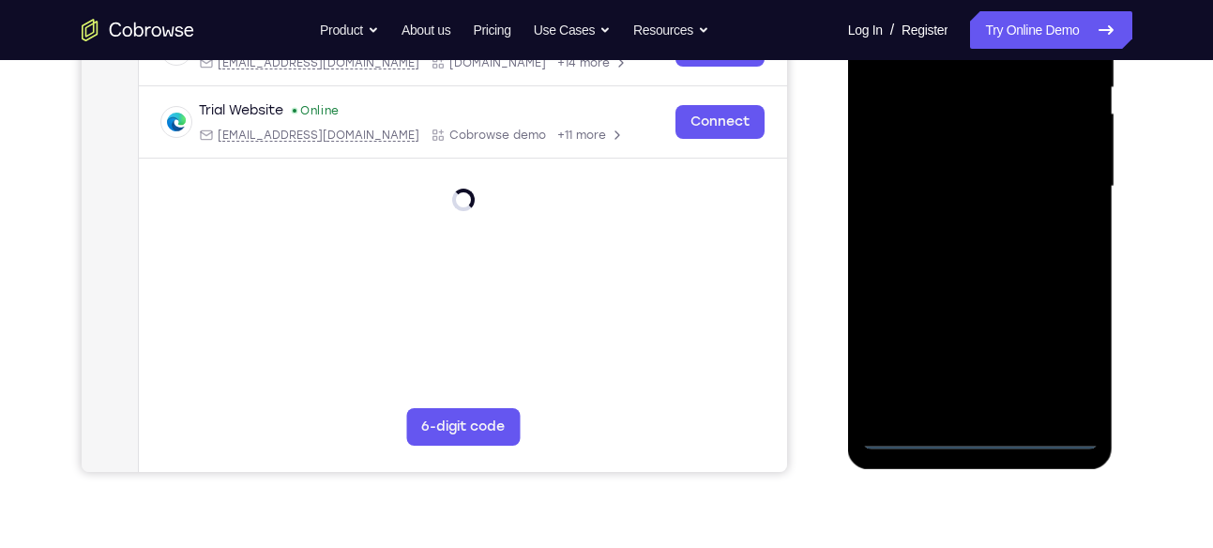
scroll to position [407, 0]
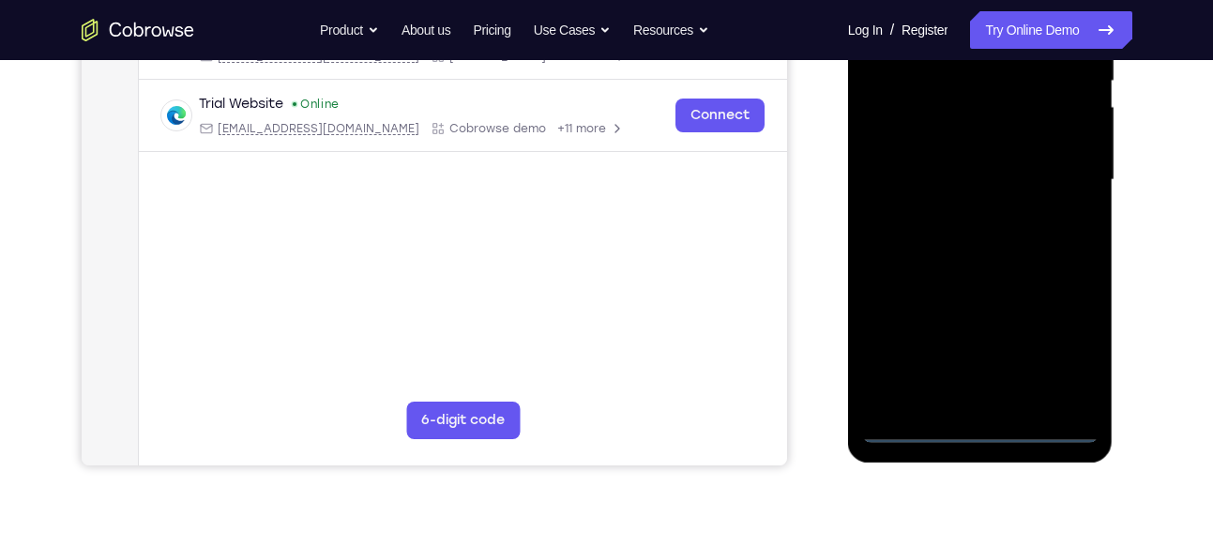
click at [976, 419] on div at bounding box center [980, 180] width 236 height 526
click at [980, 432] on div at bounding box center [980, 180] width 236 height 526
click at [1074, 356] on div at bounding box center [980, 180] width 236 height 526
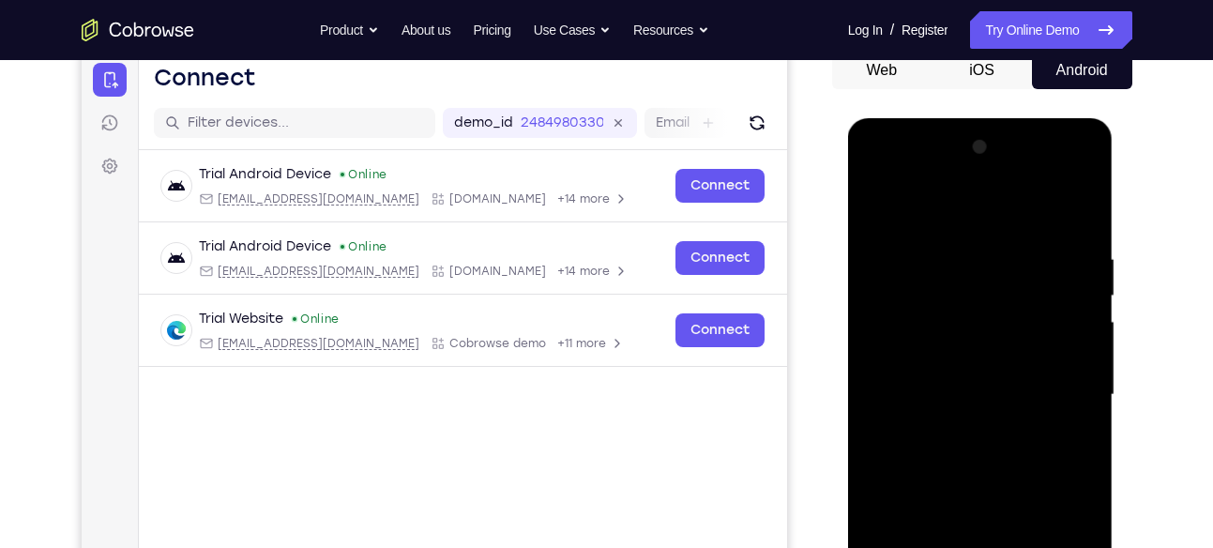
scroll to position [191, 0]
click at [875, 182] on div at bounding box center [980, 396] width 236 height 526
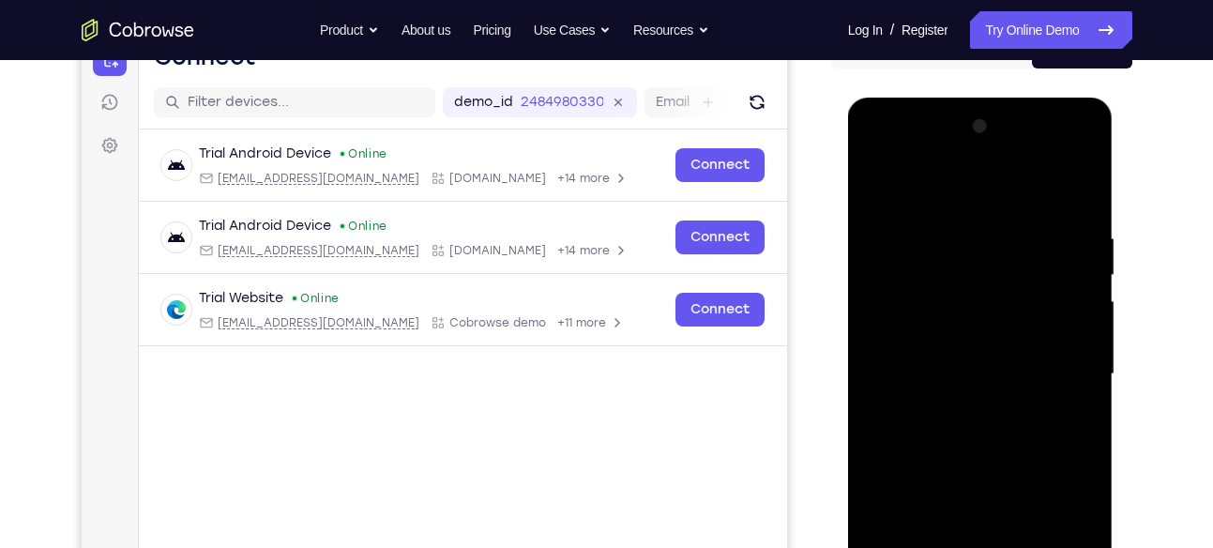
scroll to position [214, 0]
click at [1048, 364] on div at bounding box center [980, 374] width 236 height 526
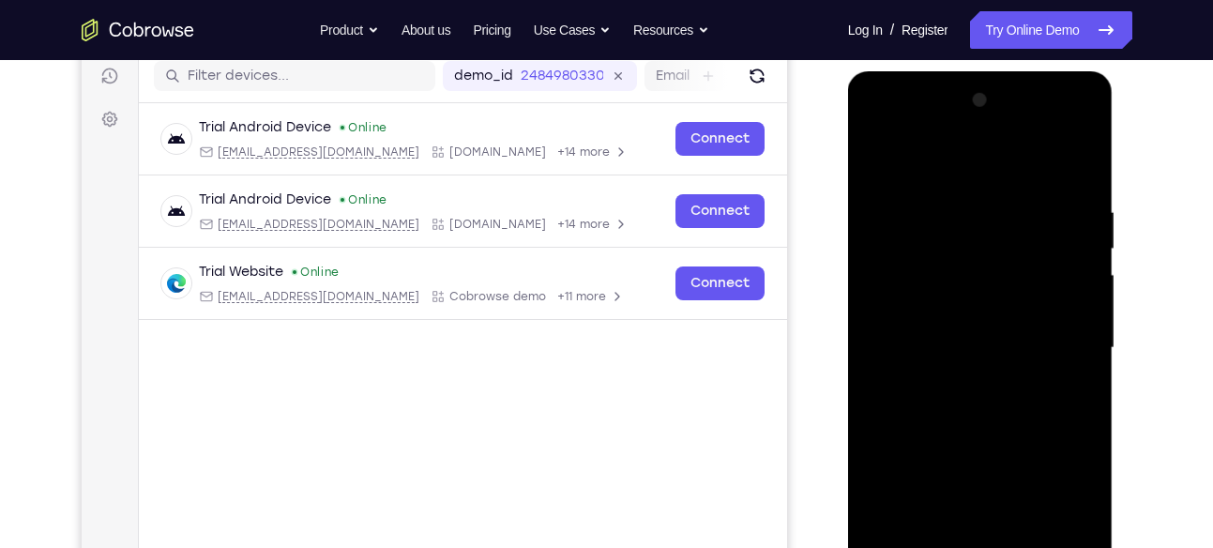
scroll to position [240, 0]
click at [963, 384] on div at bounding box center [980, 347] width 236 height 526
click at [947, 332] on div at bounding box center [980, 347] width 236 height 526
click at [929, 322] on div at bounding box center [980, 347] width 236 height 526
click at [923, 351] on div at bounding box center [980, 347] width 236 height 526
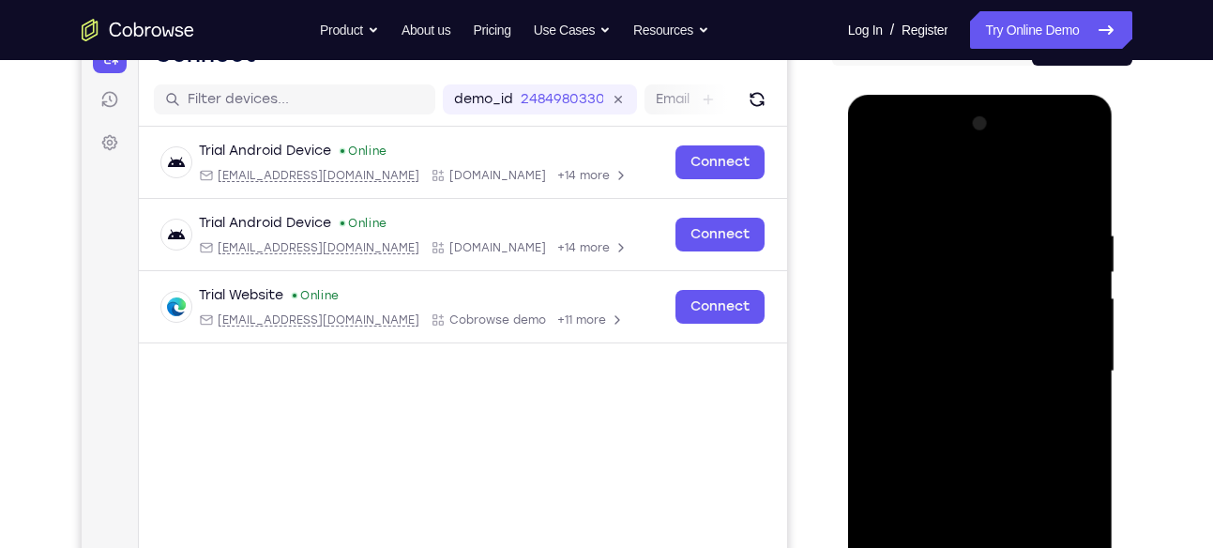
scroll to position [215, 0]
drag, startPoint x: 968, startPoint y: 196, endPoint x: 940, endPoint y: 99, distance: 101.6
click at [940, 99] on div at bounding box center [981, 375] width 266 height 559
drag, startPoint x: 984, startPoint y: 195, endPoint x: 975, endPoint y: 99, distance: 97.1
click at [975, 99] on div at bounding box center [981, 375] width 266 height 559
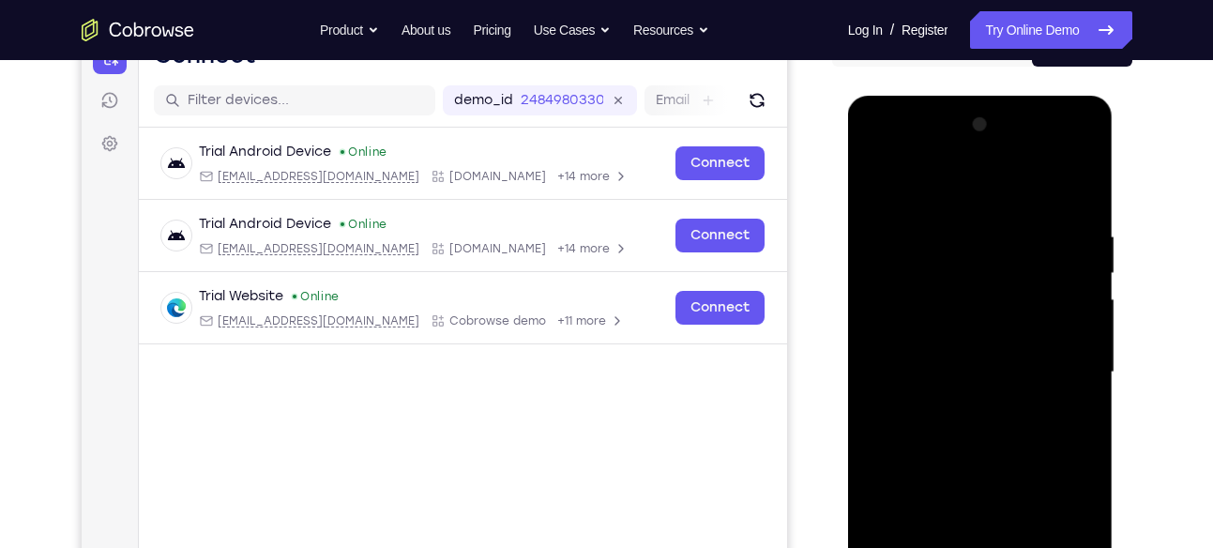
click at [1076, 206] on div at bounding box center [980, 373] width 236 height 526
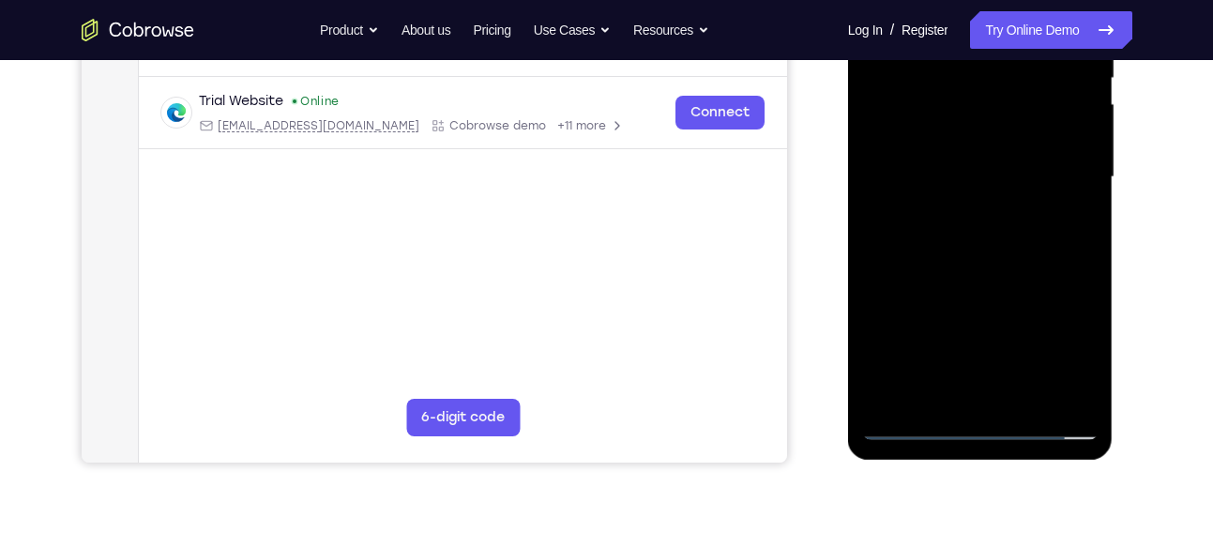
scroll to position [424, 0]
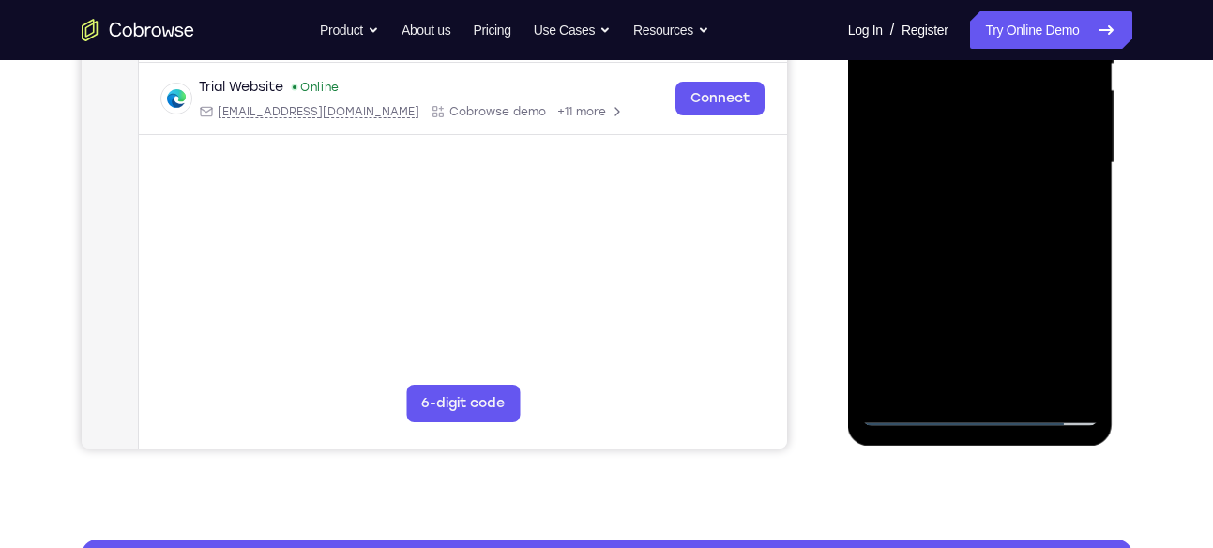
click at [1087, 366] on div at bounding box center [980, 164] width 236 height 526
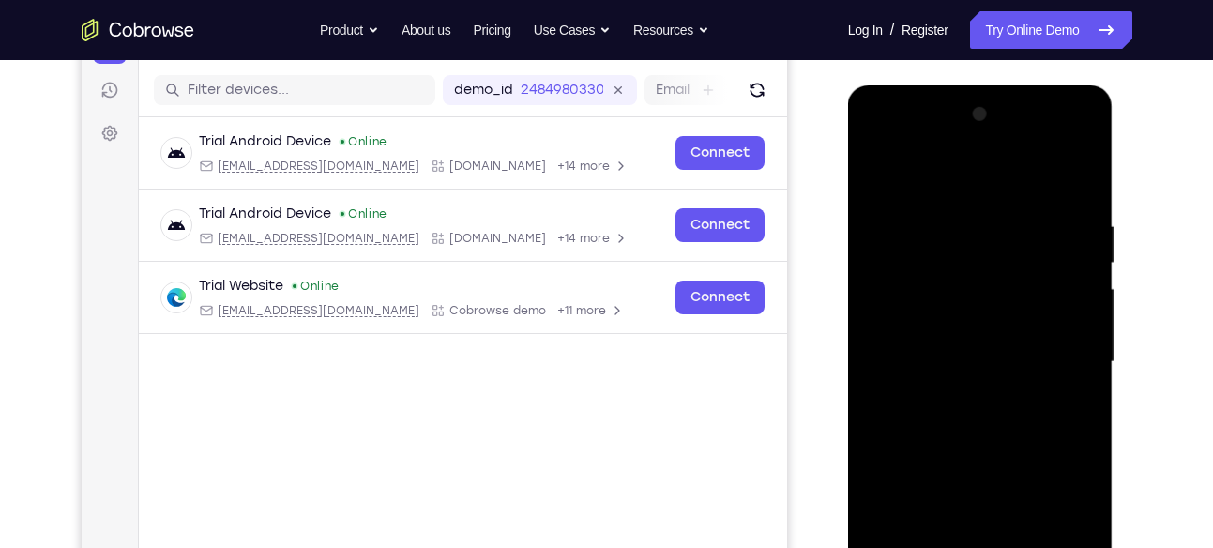
click at [970, 217] on div at bounding box center [980, 362] width 236 height 526
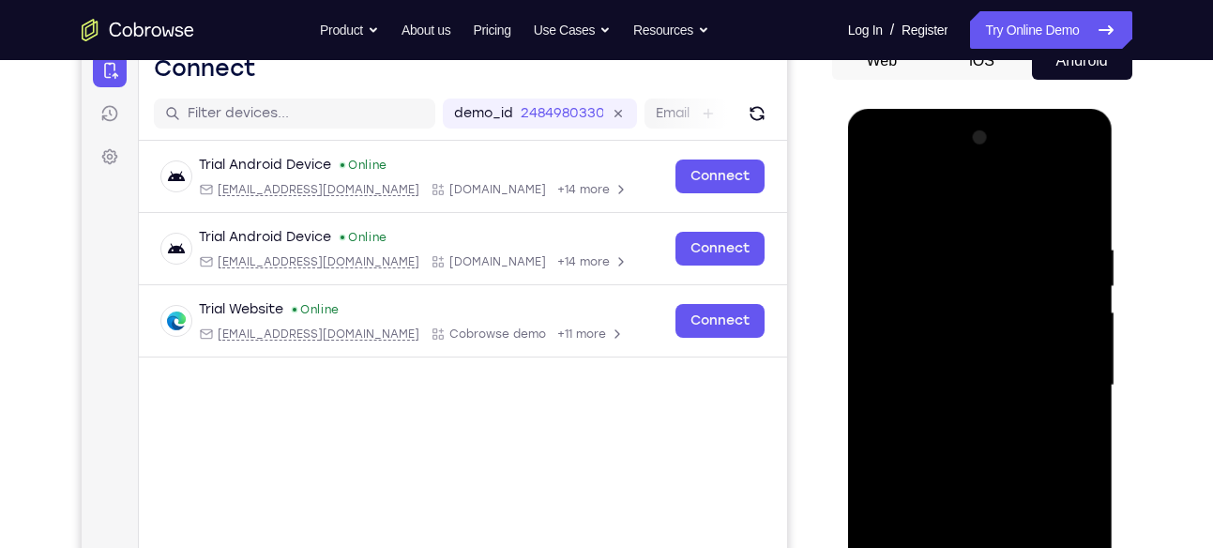
scroll to position [197, 0]
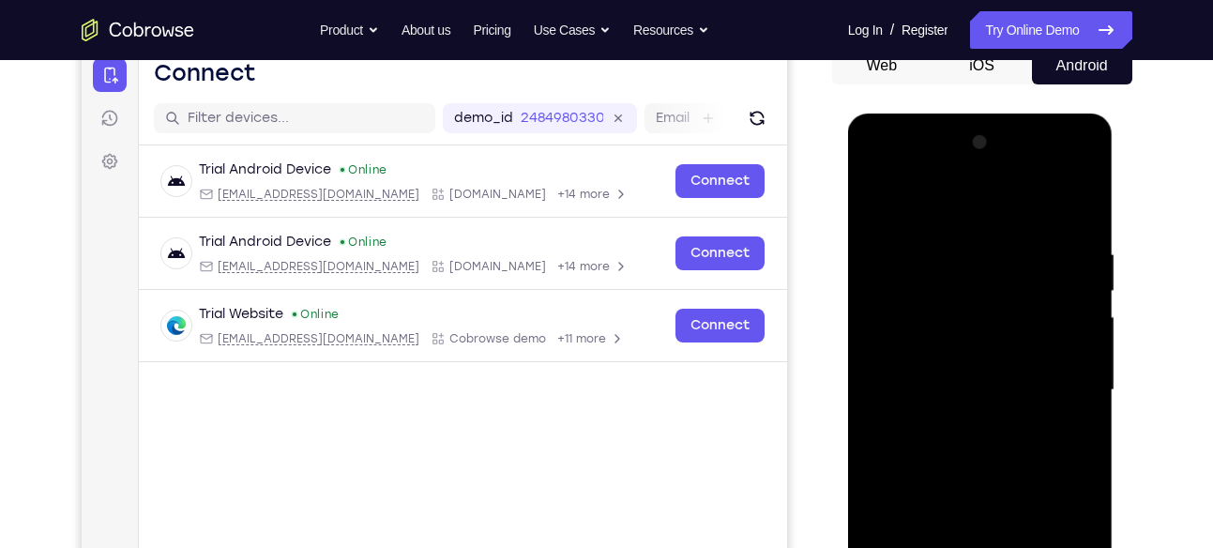
click at [1076, 263] on div at bounding box center [980, 391] width 236 height 526
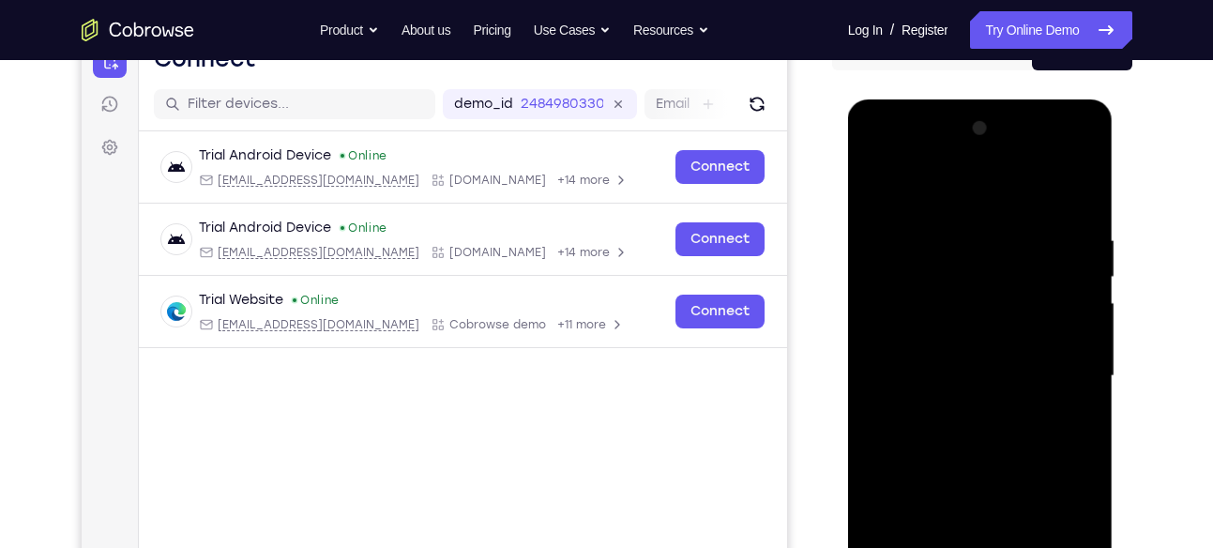
scroll to position [201, 0]
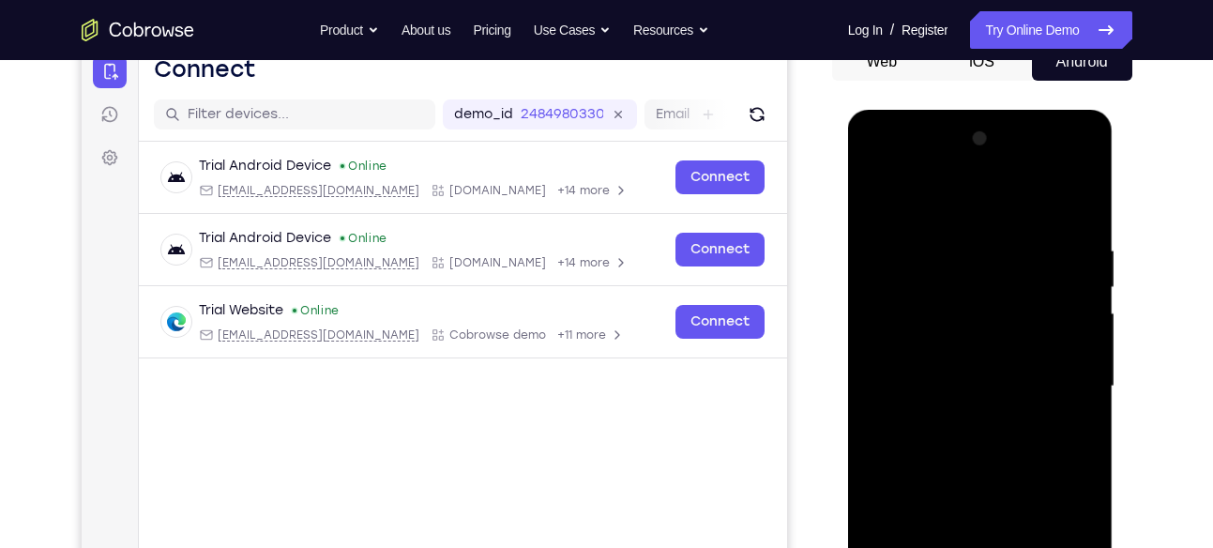
click at [1069, 211] on div at bounding box center [980, 387] width 236 height 526
drag, startPoint x: 1052, startPoint y: 232, endPoint x: 968, endPoint y: 224, distance: 83.9
click at [968, 224] on div at bounding box center [980, 387] width 236 height 526
click at [943, 231] on div at bounding box center [980, 387] width 236 height 526
click at [1075, 209] on div at bounding box center [980, 387] width 236 height 526
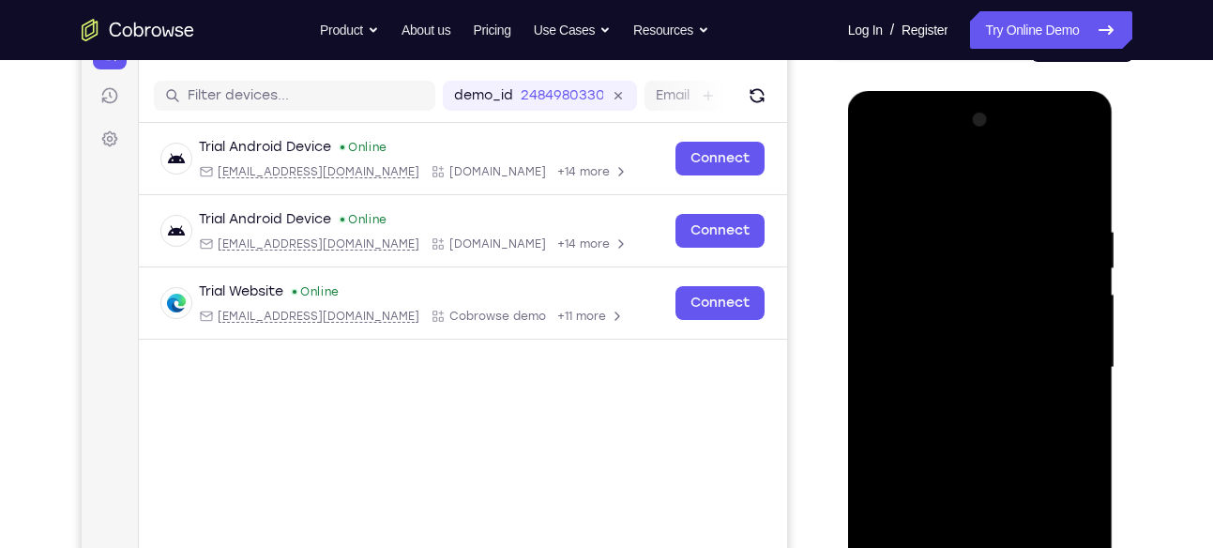
scroll to position [219, 0]
drag, startPoint x: 1063, startPoint y: 222, endPoint x: 955, endPoint y: 223, distance: 107.9
click at [955, 223] on div at bounding box center [980, 369] width 236 height 526
drag, startPoint x: 1045, startPoint y: 225, endPoint x: 897, endPoint y: 225, distance: 148.3
click at [897, 225] on div at bounding box center [980, 369] width 236 height 526
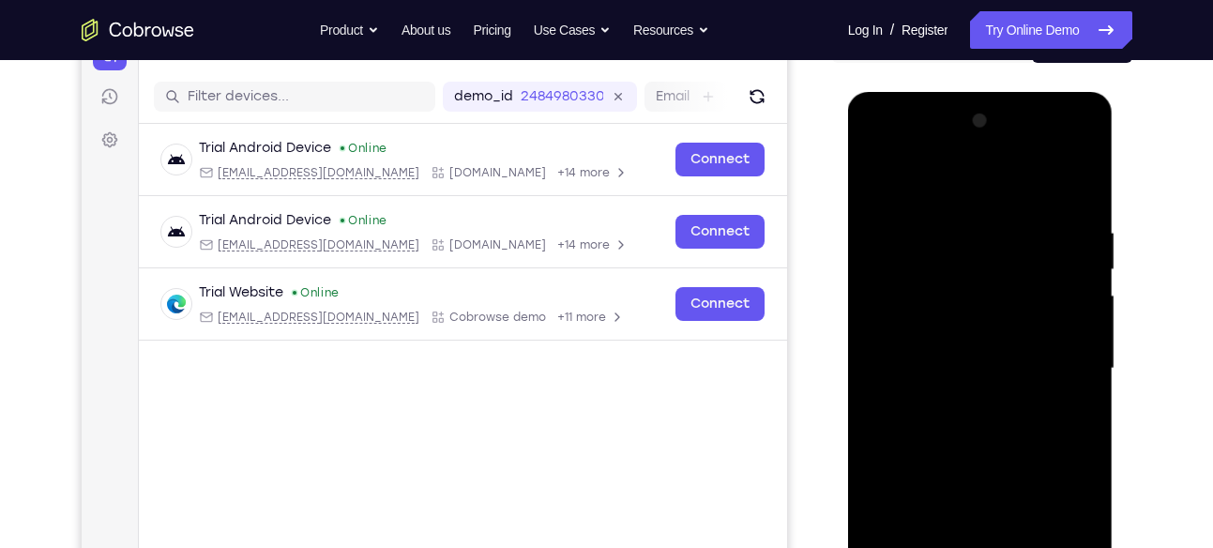
drag, startPoint x: 1047, startPoint y: 209, endPoint x: 833, endPoint y: 203, distance: 214.1
click at [848, 203] on html "Online web based iOS Simulators and Android Emulators. Run iPhone, iPad, Mobile…" at bounding box center [981, 373] width 267 height 563
drag, startPoint x: 1045, startPoint y: 212, endPoint x: 1008, endPoint y: 220, distance: 38.3
click at [1008, 220] on div at bounding box center [980, 369] width 236 height 526
drag, startPoint x: 1023, startPoint y: 217, endPoint x: 1035, endPoint y: 217, distance: 12.2
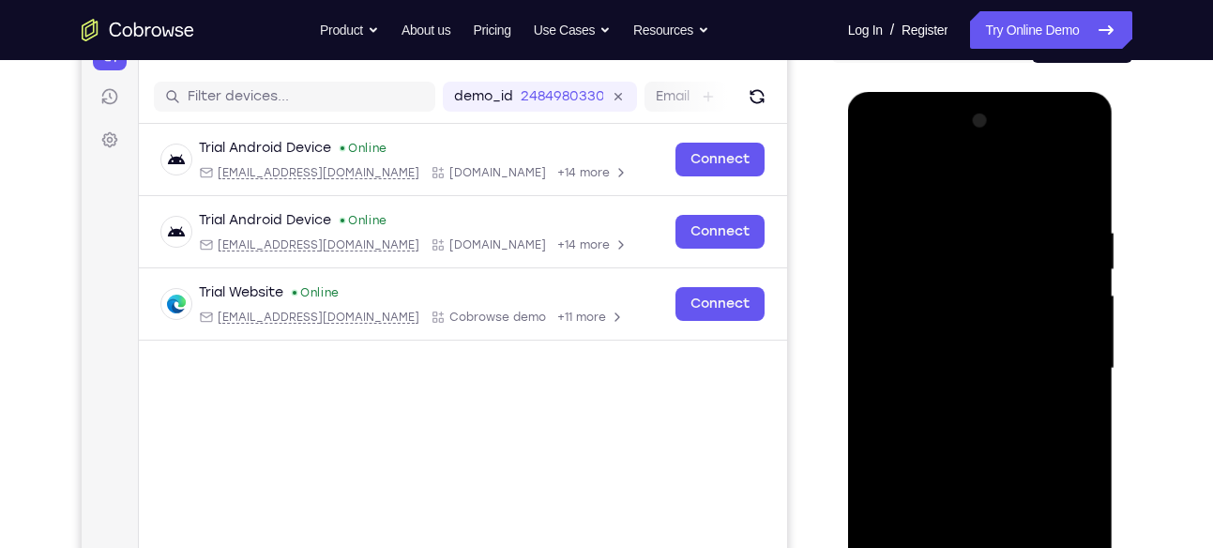
click at [1035, 217] on div at bounding box center [980, 369] width 236 height 526
click at [990, 221] on div at bounding box center [980, 369] width 236 height 526
click at [1073, 185] on div at bounding box center [980, 369] width 236 height 526
drag, startPoint x: 1066, startPoint y: 211, endPoint x: 946, endPoint y: 237, distance: 123.0
click at [946, 237] on div at bounding box center [980, 369] width 236 height 526
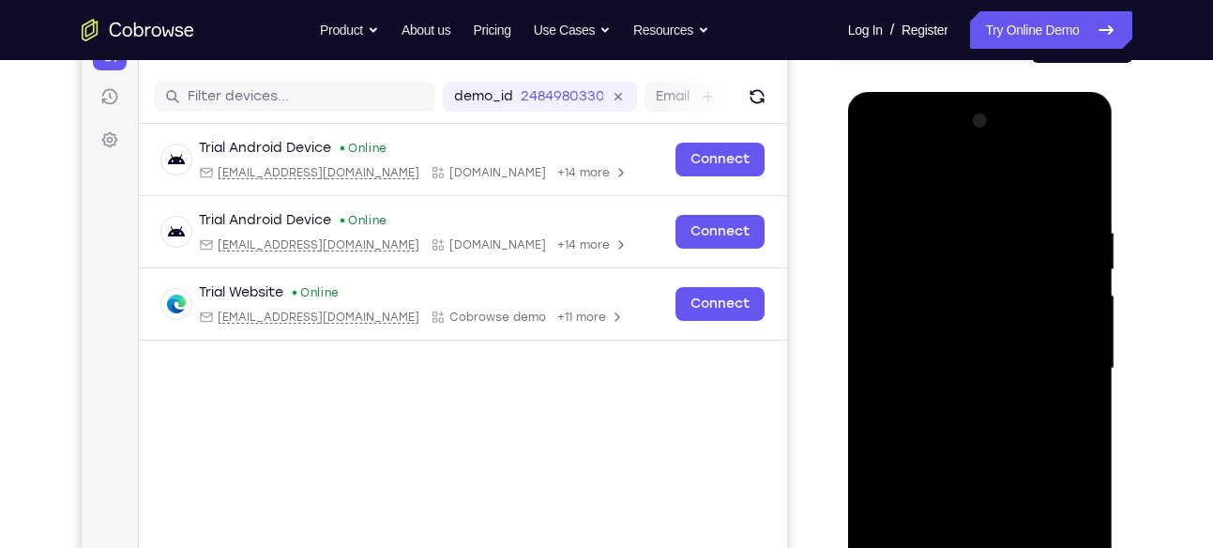
drag, startPoint x: 1019, startPoint y: 224, endPoint x: 929, endPoint y: 224, distance: 90.1
click at [929, 224] on div at bounding box center [980, 369] width 236 height 526
drag, startPoint x: 1038, startPoint y: 223, endPoint x: 896, endPoint y: 228, distance: 141.8
click at [896, 228] on div at bounding box center [980, 369] width 236 height 526
drag, startPoint x: 1029, startPoint y: 222, endPoint x: 949, endPoint y: 220, distance: 79.8
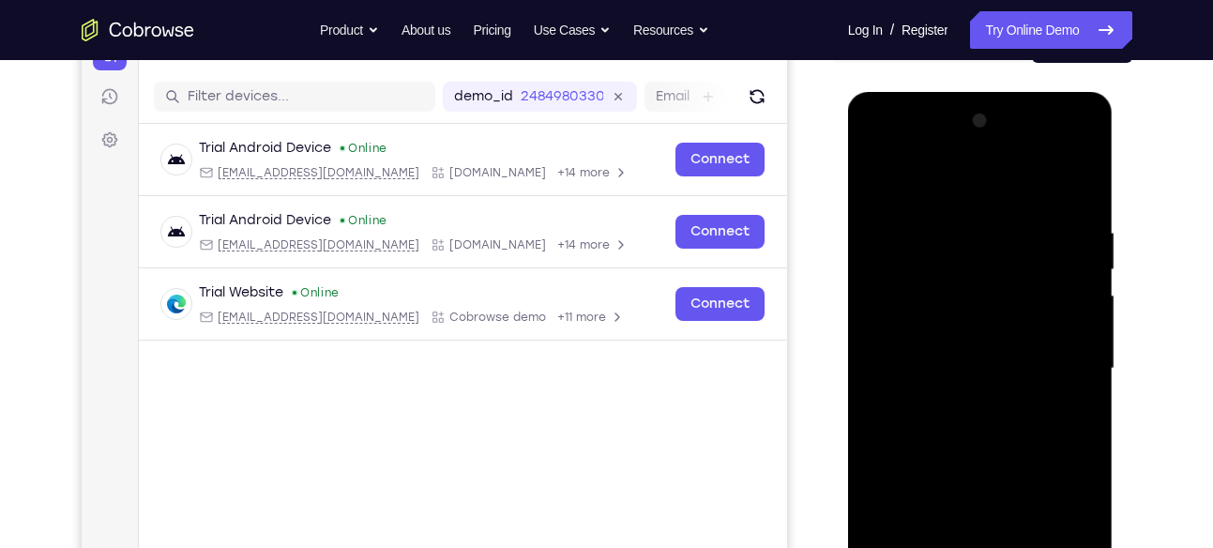
click at [949, 220] on div at bounding box center [980, 369] width 236 height 526
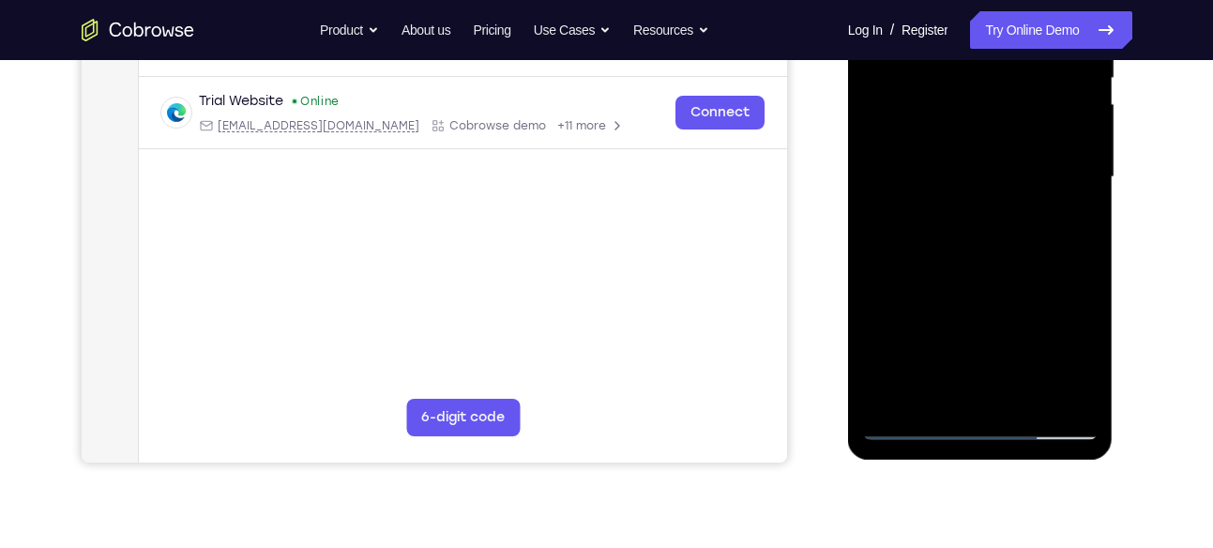
scroll to position [411, 0]
click at [935, 394] on div at bounding box center [980, 177] width 236 height 526
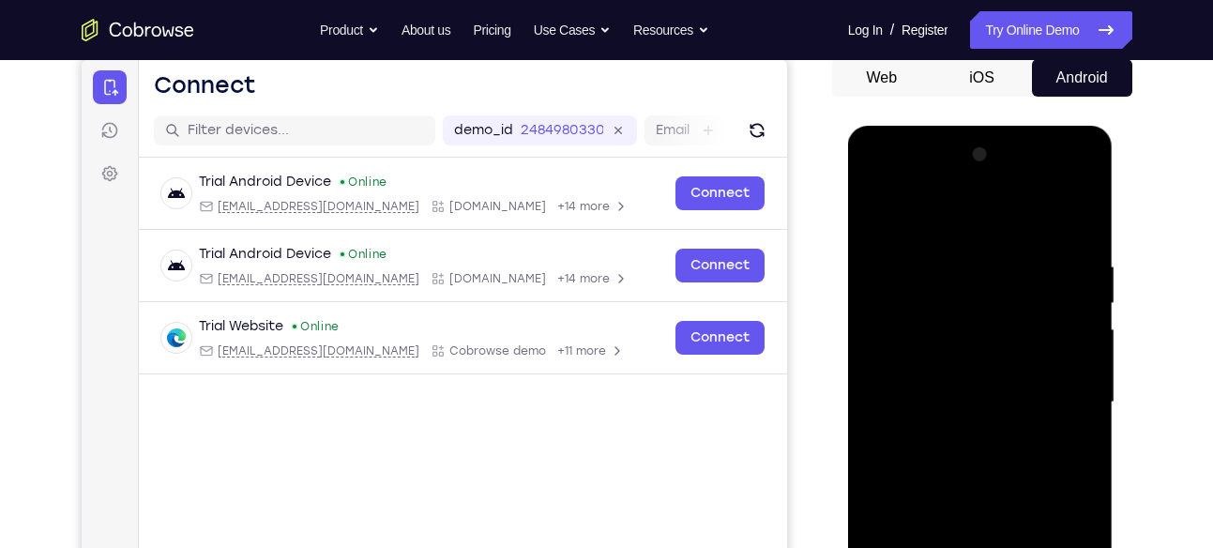
scroll to position [181, 0]
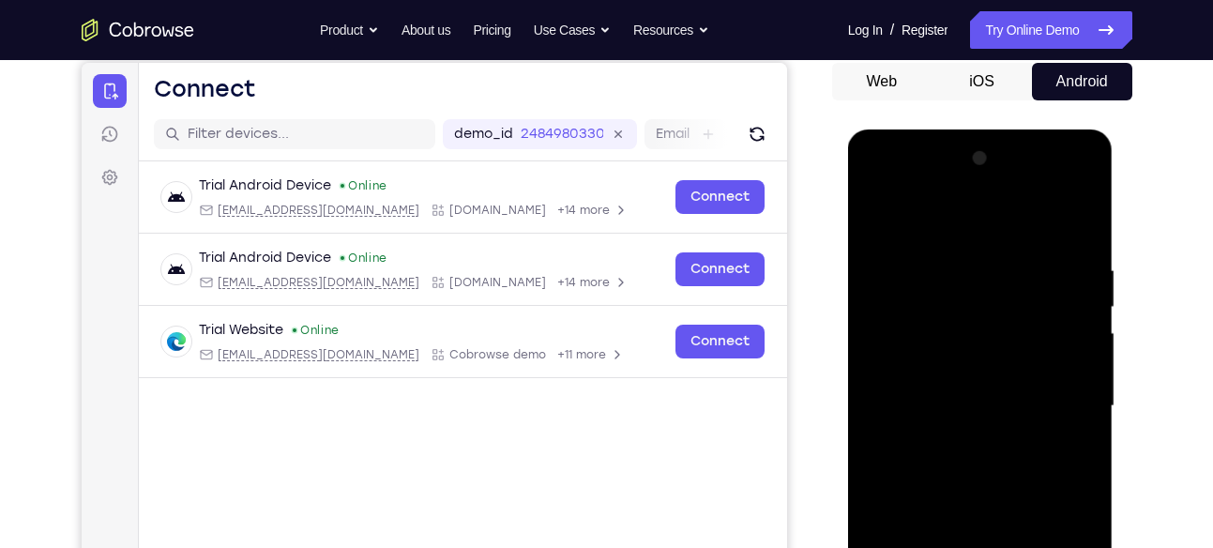
click at [938, 221] on div at bounding box center [980, 407] width 236 height 526
click at [1049, 219] on div at bounding box center [980, 407] width 236 height 526
click at [1082, 275] on div at bounding box center [980, 407] width 236 height 526
click at [936, 209] on div at bounding box center [980, 407] width 236 height 526
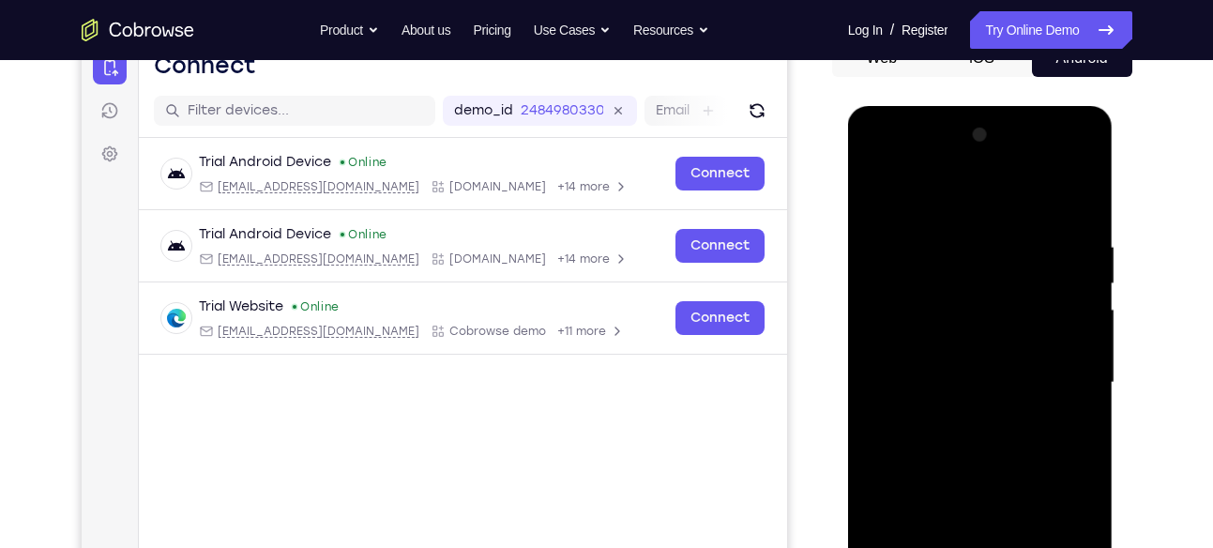
scroll to position [230, 0]
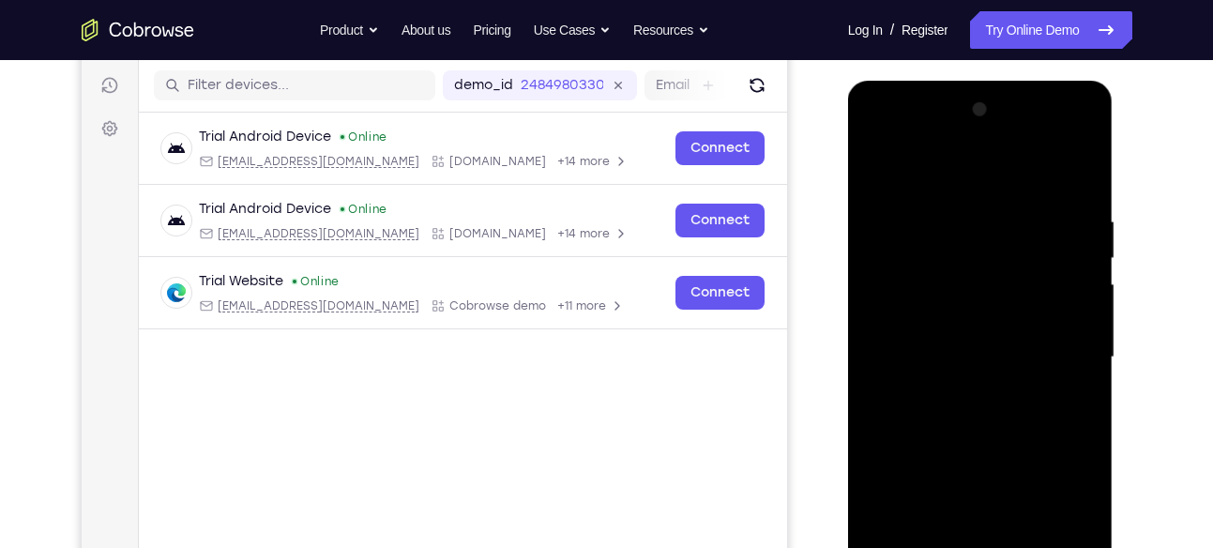
click at [971, 241] on div at bounding box center [980, 358] width 236 height 526
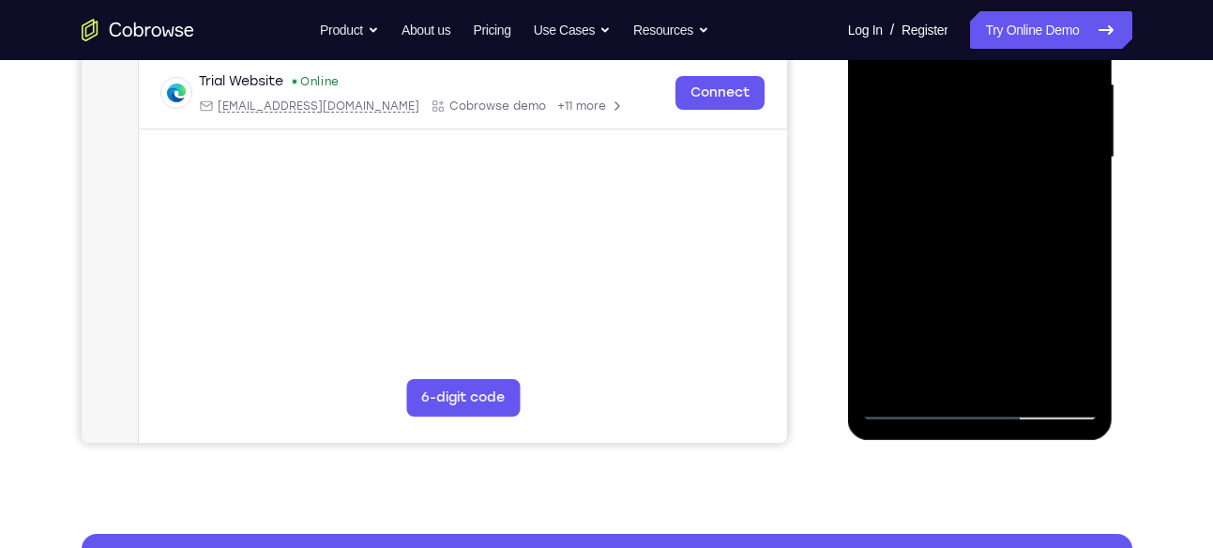
scroll to position [433, 0]
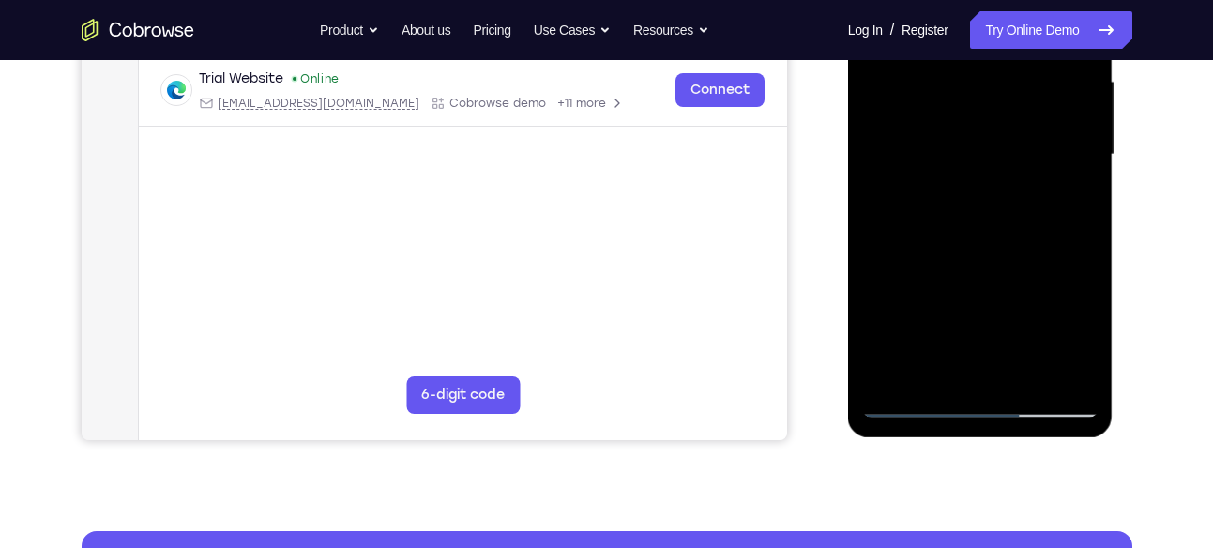
click at [1090, 303] on div at bounding box center [980, 155] width 236 height 526
click at [1086, 298] on div at bounding box center [980, 155] width 236 height 526
click at [872, 297] on div at bounding box center [980, 155] width 236 height 526
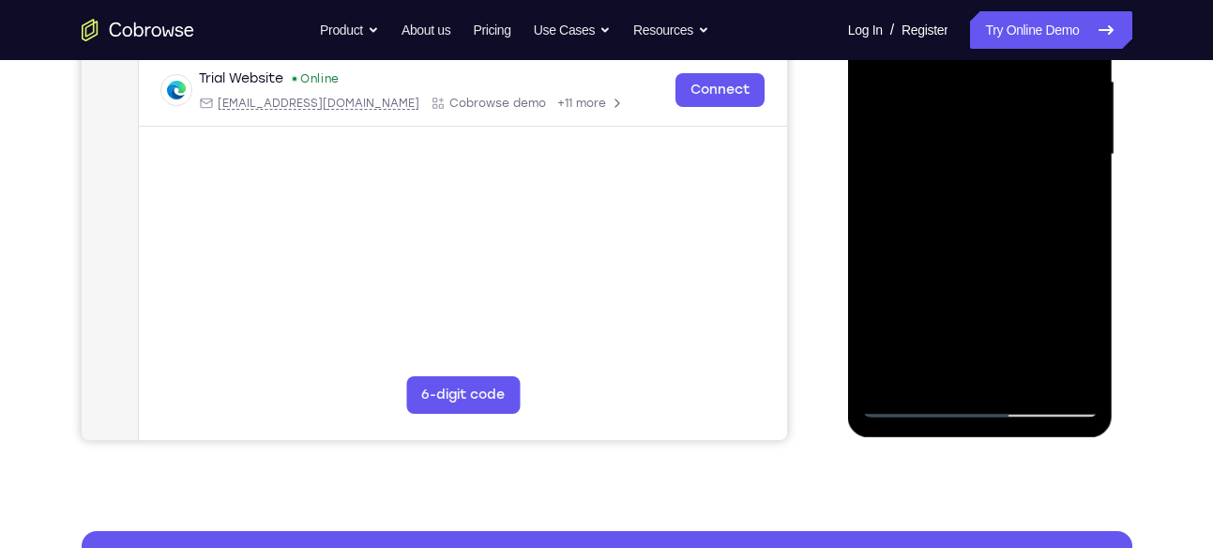
click at [1085, 297] on div at bounding box center [980, 155] width 236 height 526
click at [1086, 298] on div at bounding box center [980, 155] width 236 height 526
click at [1086, 300] on div at bounding box center [980, 155] width 236 height 526
click at [1085, 299] on div at bounding box center [980, 155] width 236 height 526
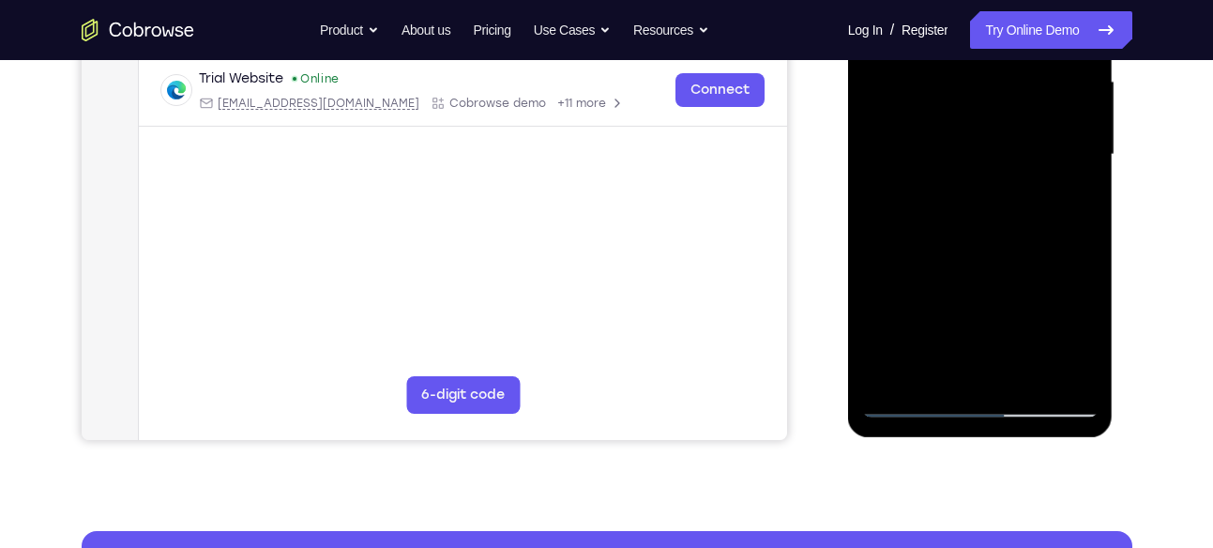
click at [1082, 298] on div at bounding box center [980, 155] width 236 height 526
click at [1084, 299] on div at bounding box center [980, 155] width 236 height 526
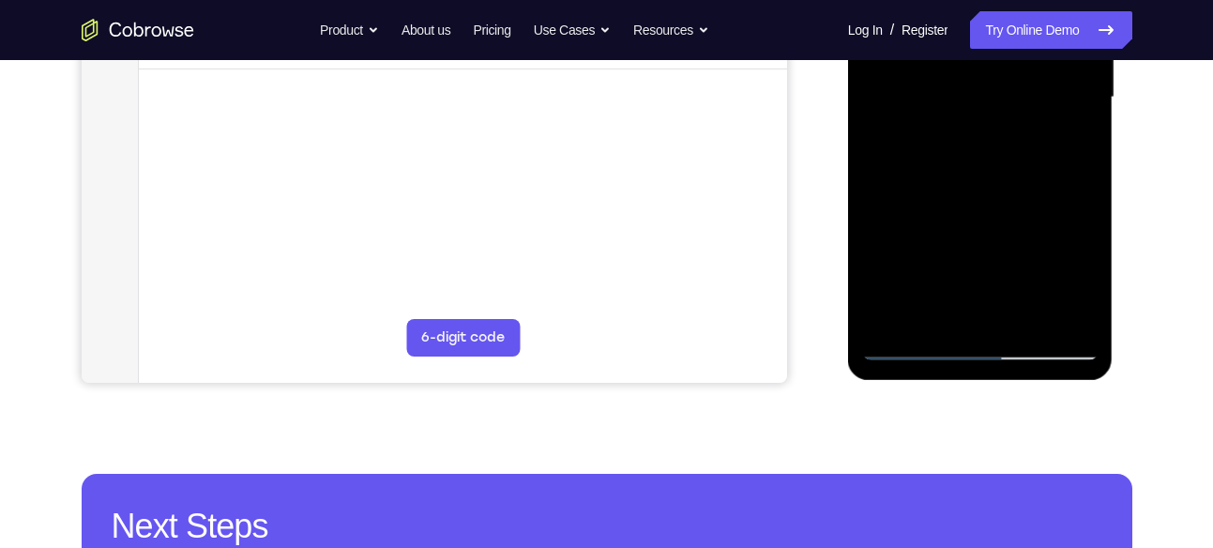
scroll to position [494, 0]
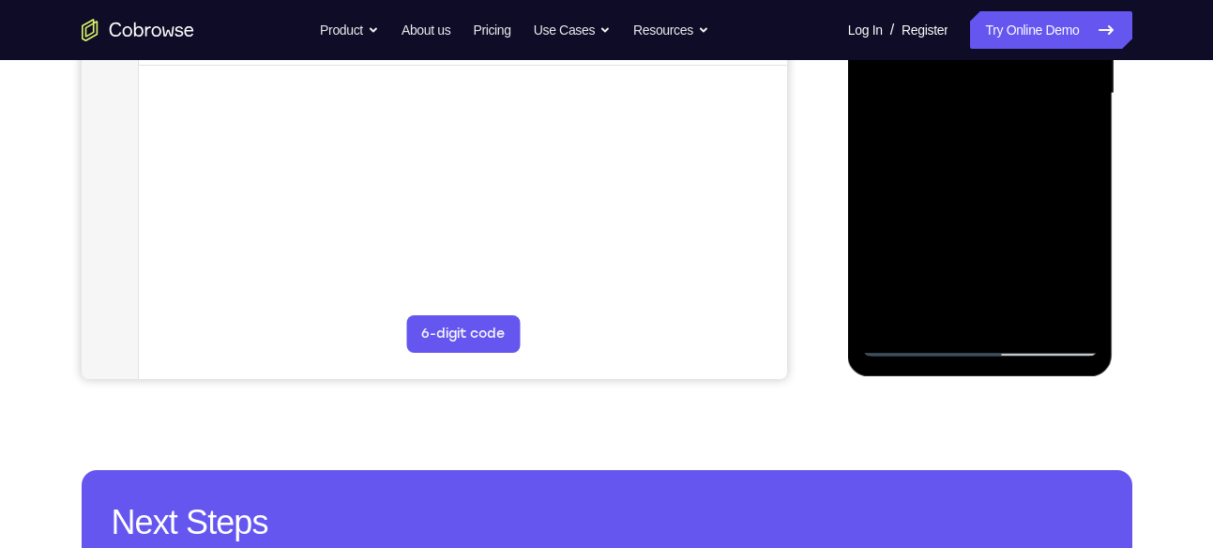
click at [920, 343] on div at bounding box center [980, 94] width 236 height 526
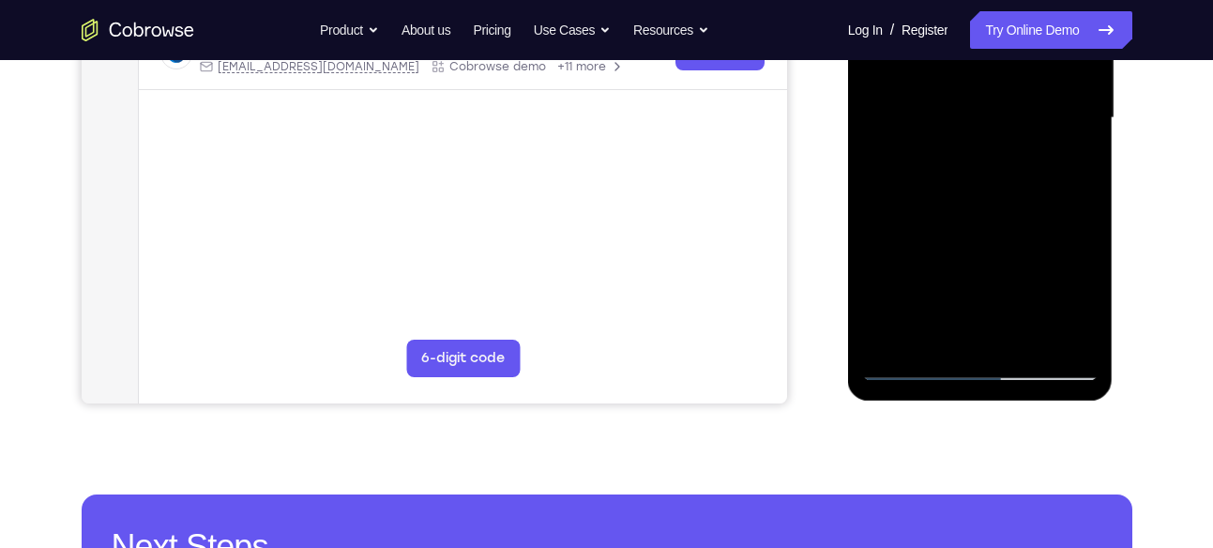
scroll to position [458, 0]
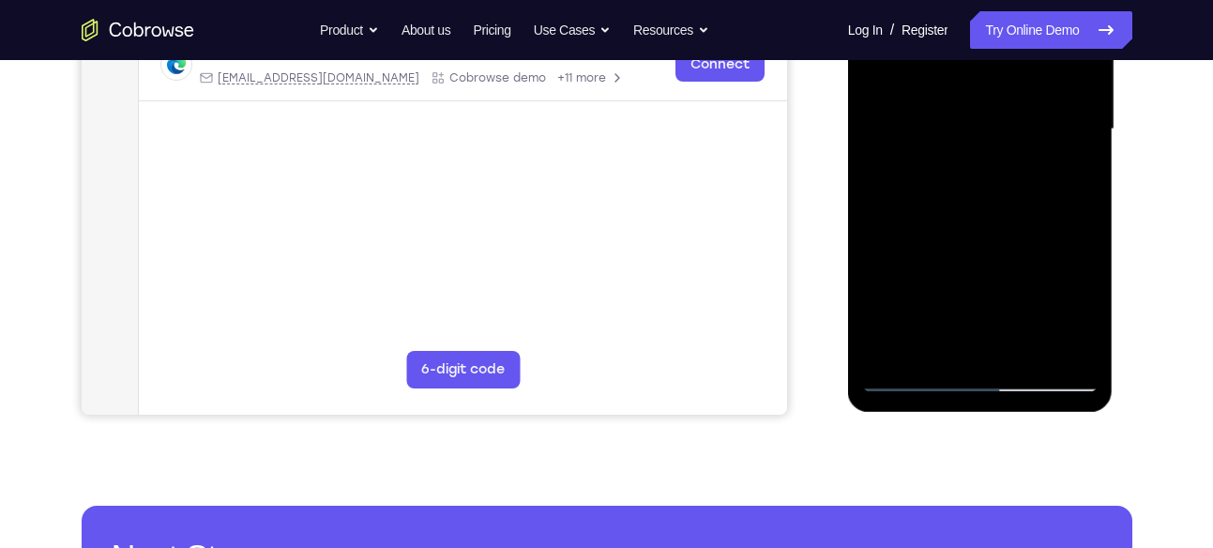
click at [917, 272] on div at bounding box center [980, 130] width 236 height 526
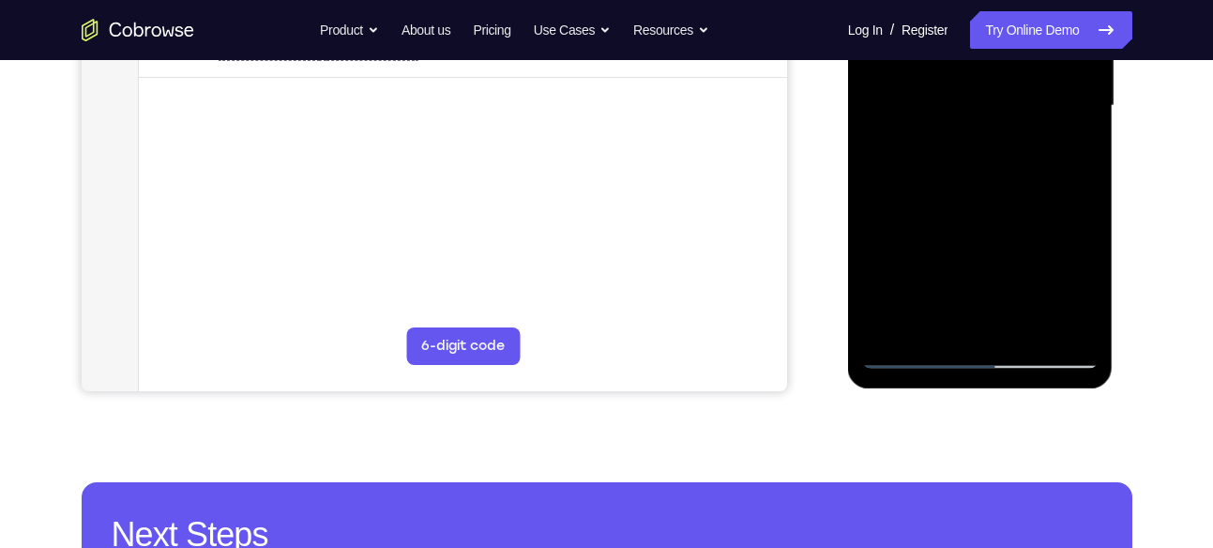
scroll to position [484, 0]
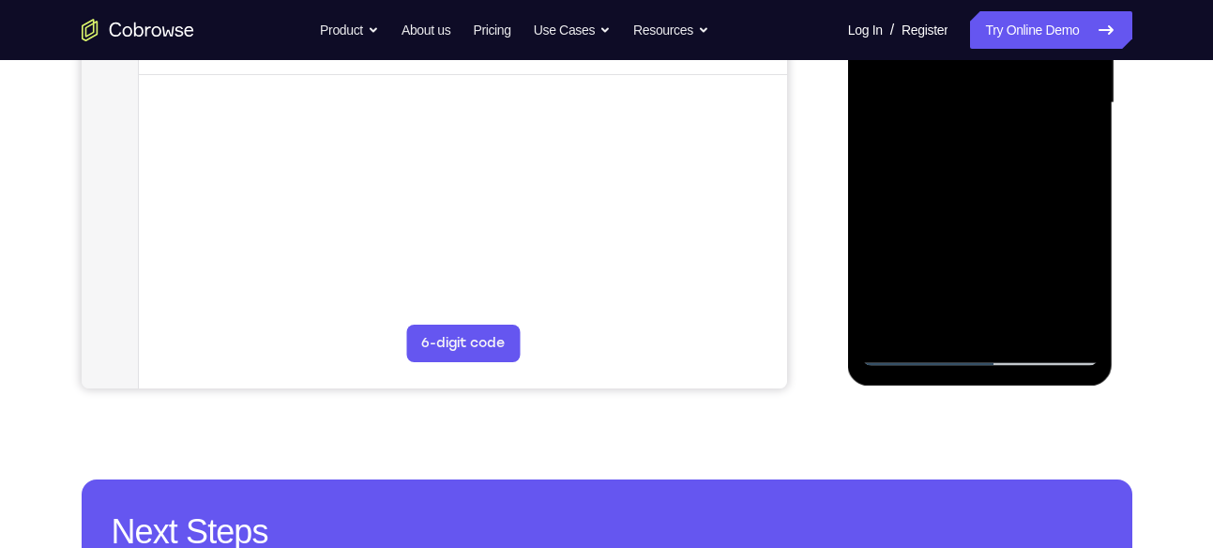
click at [1084, 286] on div at bounding box center [980, 103] width 236 height 526
click at [1085, 280] on div at bounding box center [980, 103] width 236 height 526
click at [1084, 279] on div at bounding box center [980, 103] width 236 height 526
click at [1025, 272] on div at bounding box center [980, 103] width 236 height 526
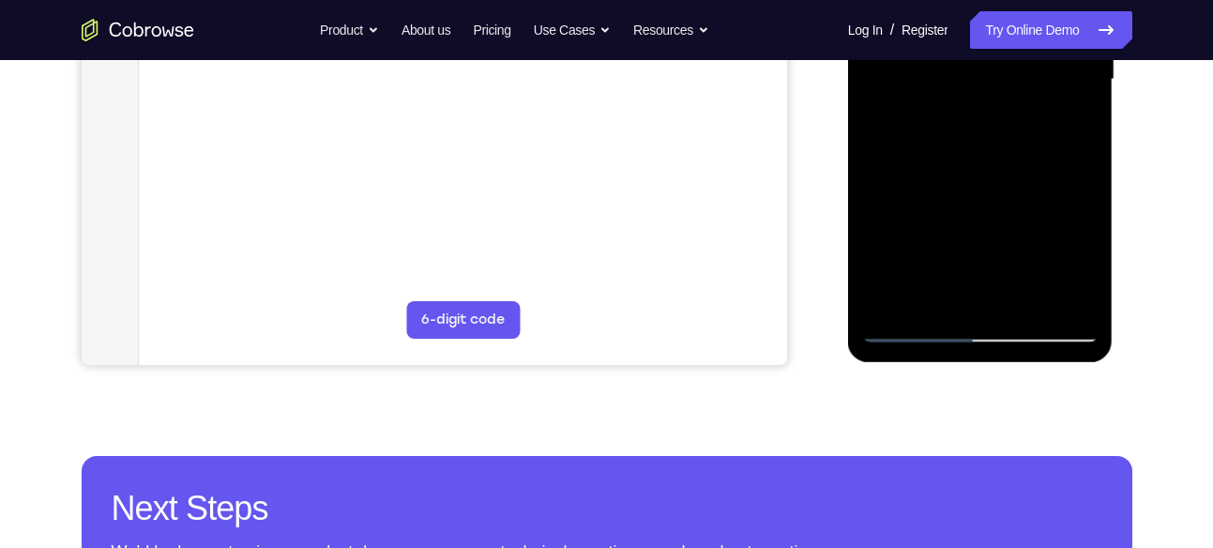
scroll to position [511, 0]
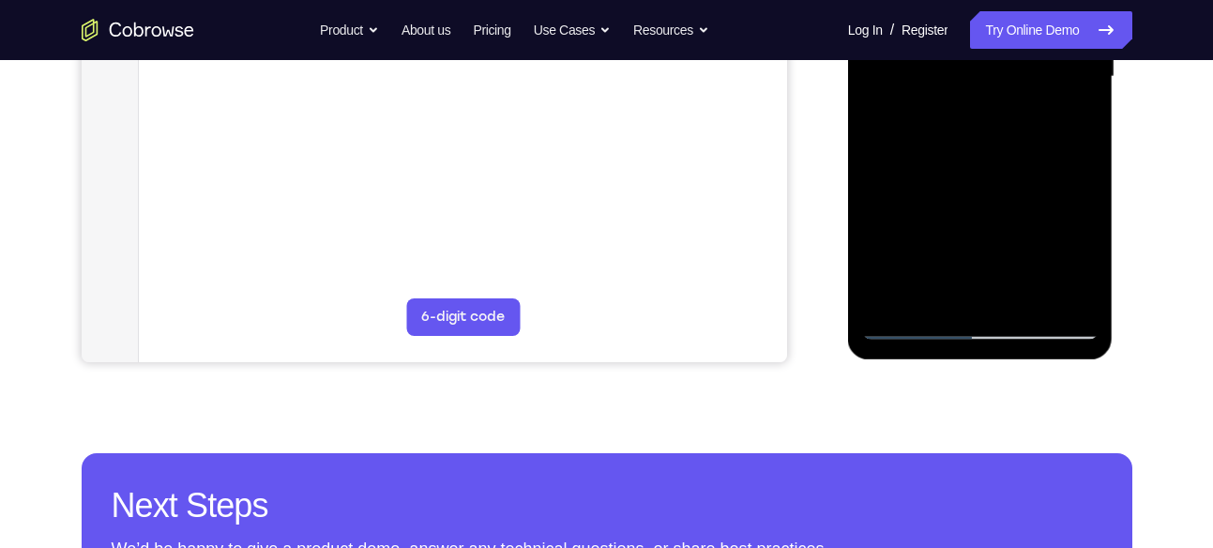
click at [1080, 259] on div at bounding box center [980, 77] width 236 height 526
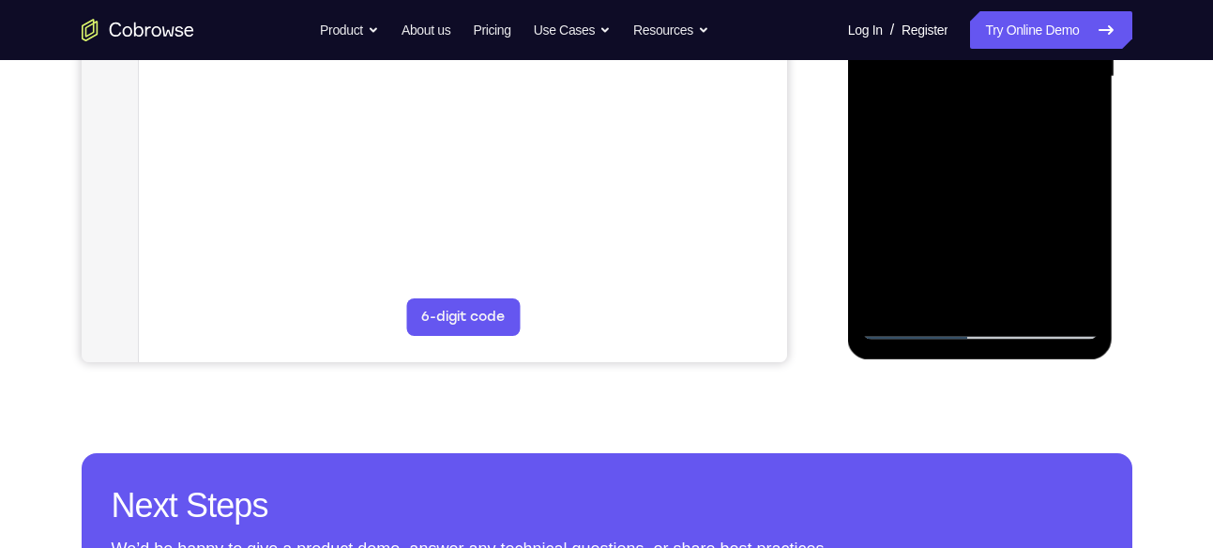
click at [1080, 259] on div at bounding box center [980, 77] width 236 height 526
click at [1081, 269] on div at bounding box center [980, 77] width 236 height 526
click at [1022, 255] on div at bounding box center [980, 77] width 236 height 526
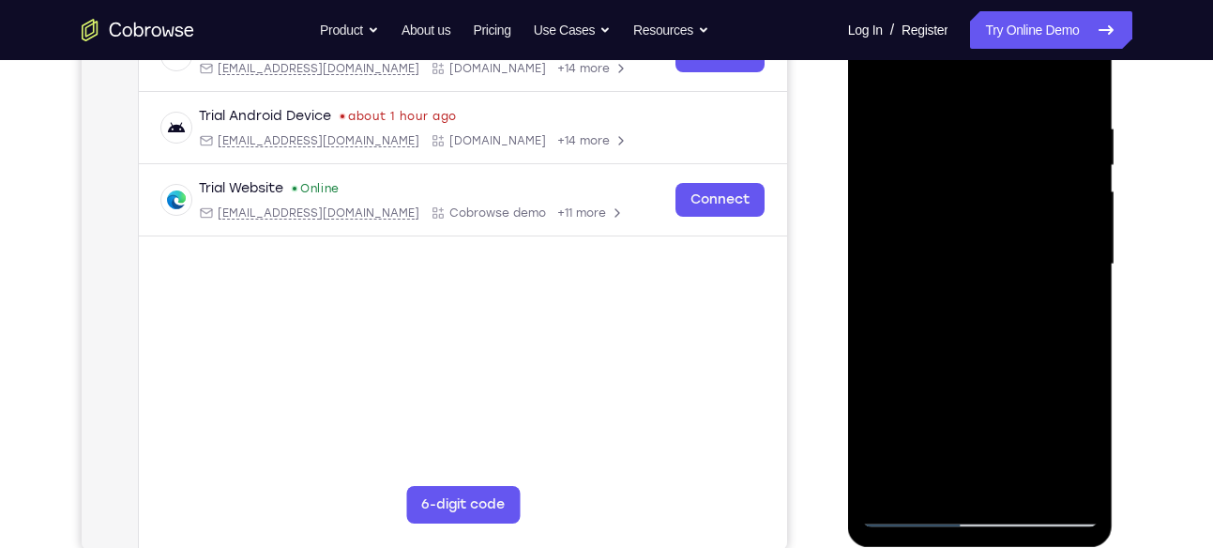
scroll to position [322, 0]
click at [916, 264] on div at bounding box center [980, 266] width 236 height 526
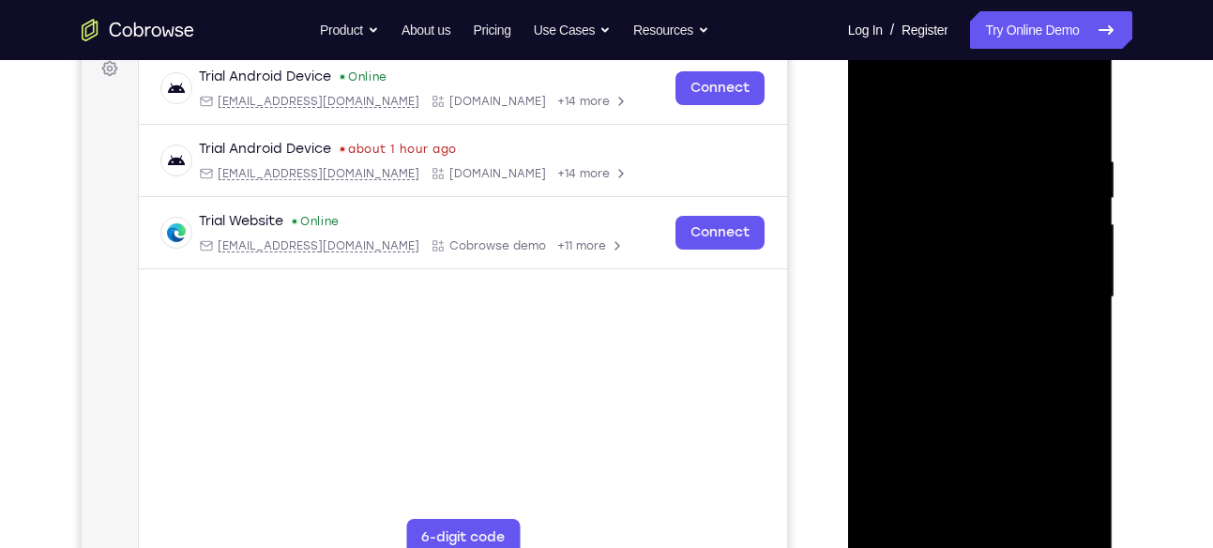
scroll to position [309, 0]
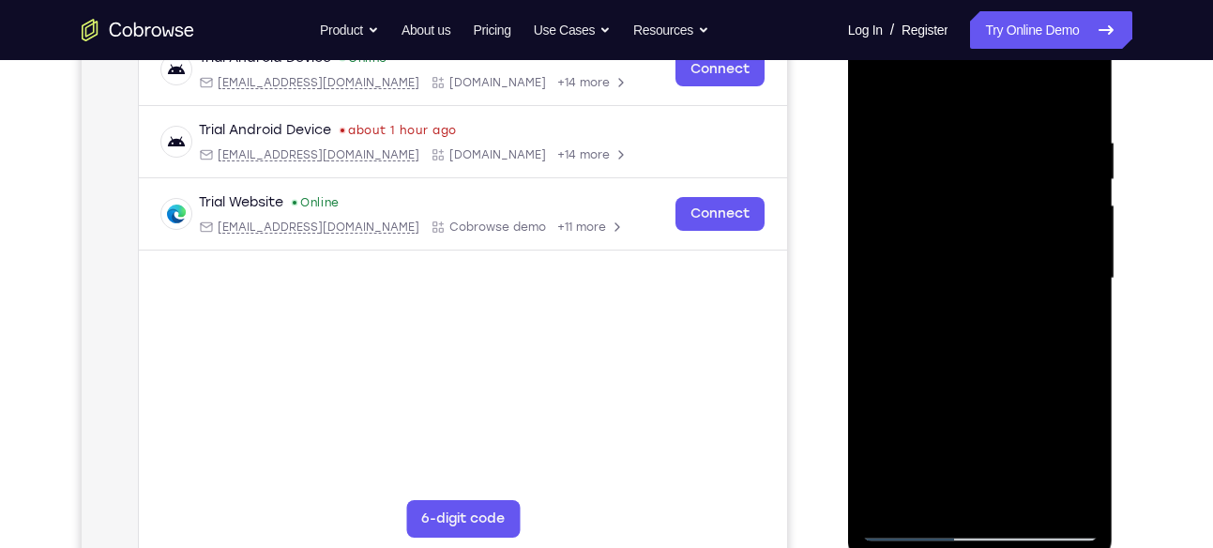
click at [908, 275] on div at bounding box center [980, 279] width 236 height 526
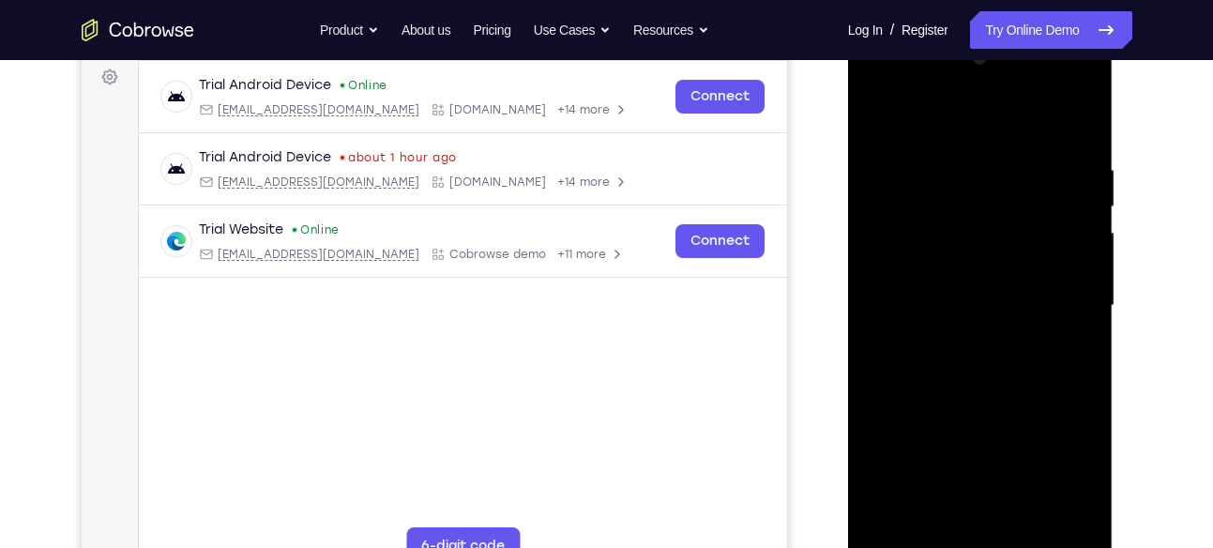
scroll to position [282, 0]
click at [917, 262] on div at bounding box center [980, 305] width 236 height 526
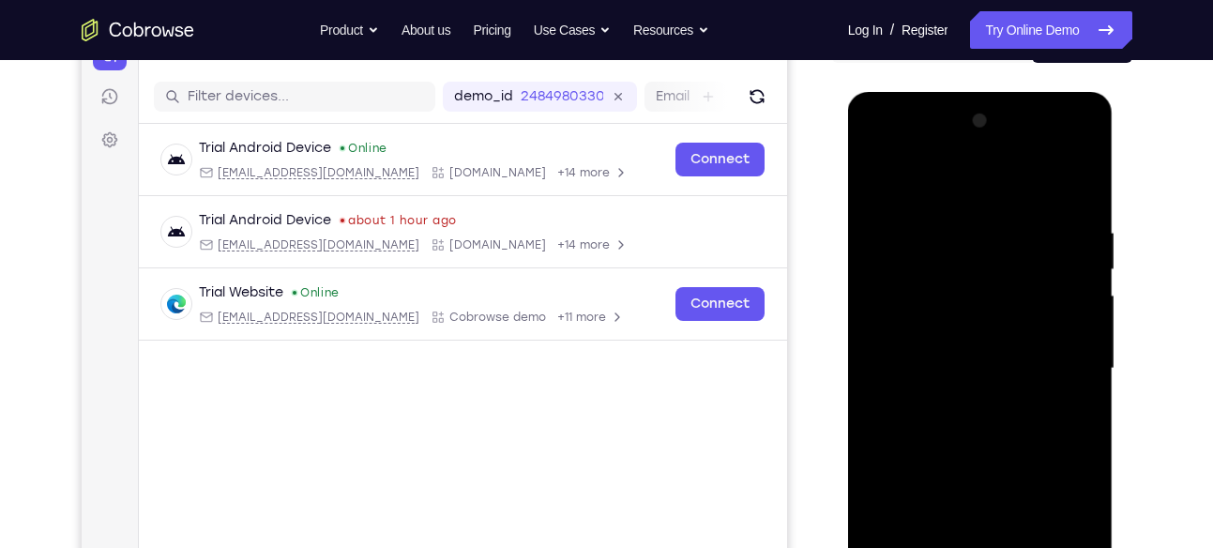
scroll to position [213, 0]
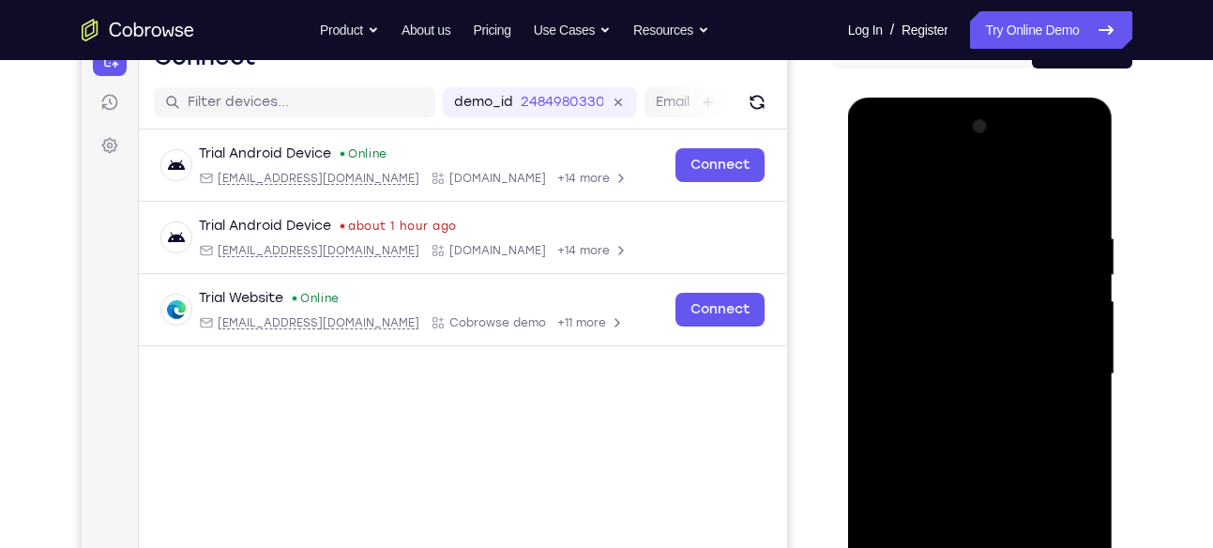
click at [874, 184] on div at bounding box center [980, 375] width 236 height 526
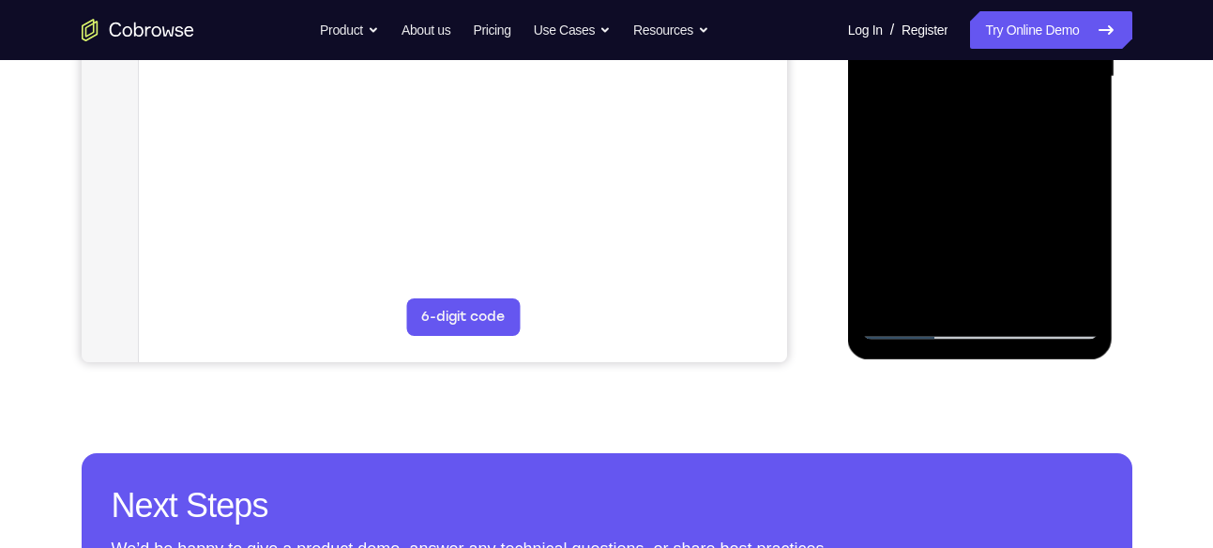
scroll to position [516, 0]
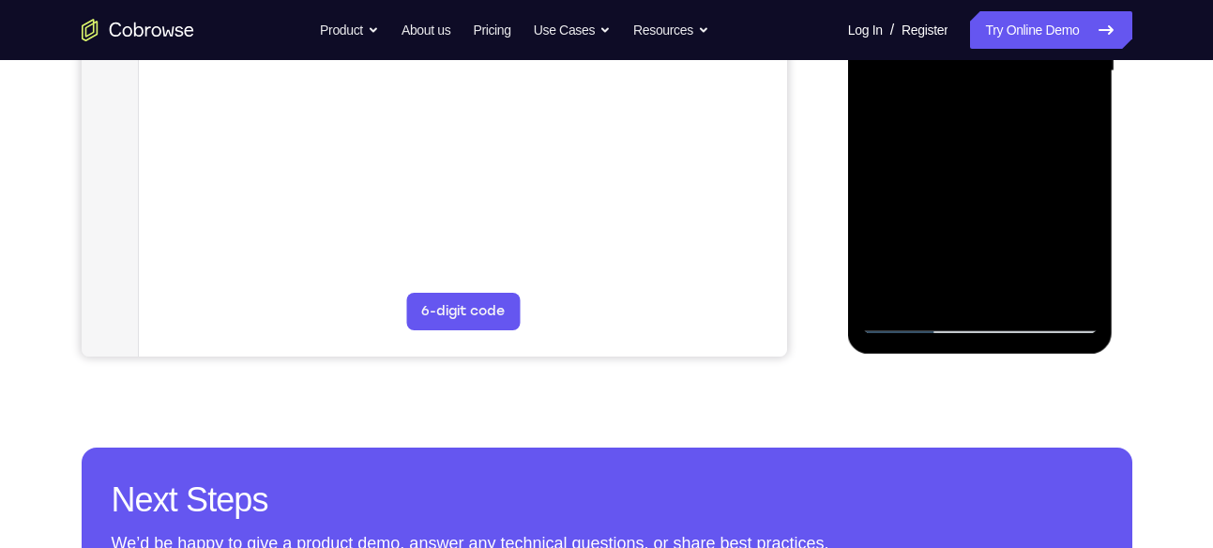
click at [1078, 255] on div at bounding box center [980, 72] width 236 height 526
click at [876, 255] on div at bounding box center [980, 72] width 236 height 526
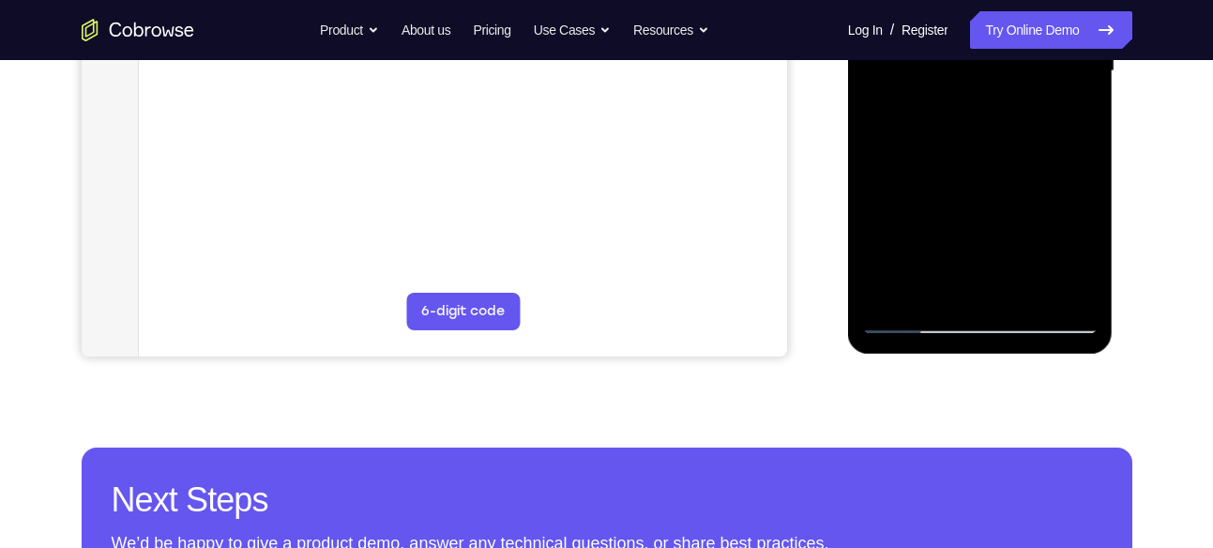
click at [916, 252] on div at bounding box center [980, 72] width 236 height 526
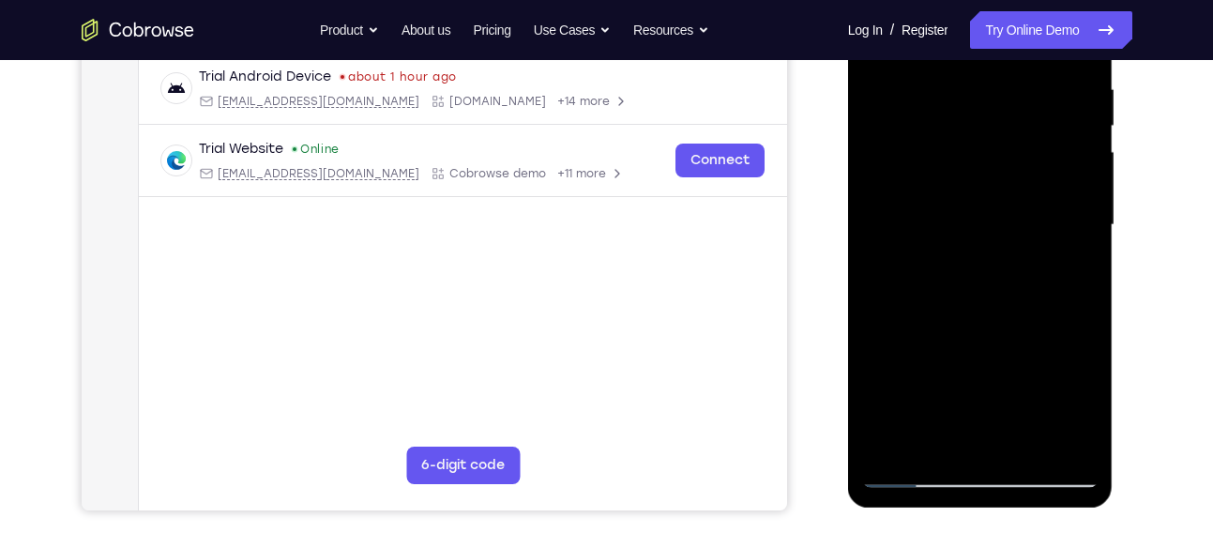
scroll to position [356, 0]
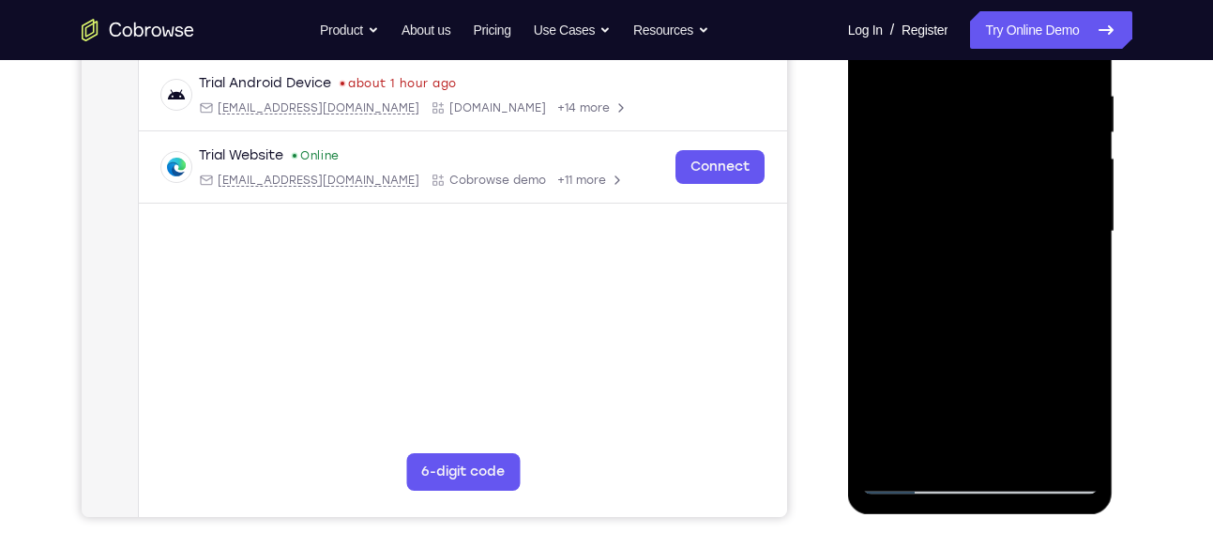
click at [1056, 277] on div at bounding box center [980, 232] width 236 height 526
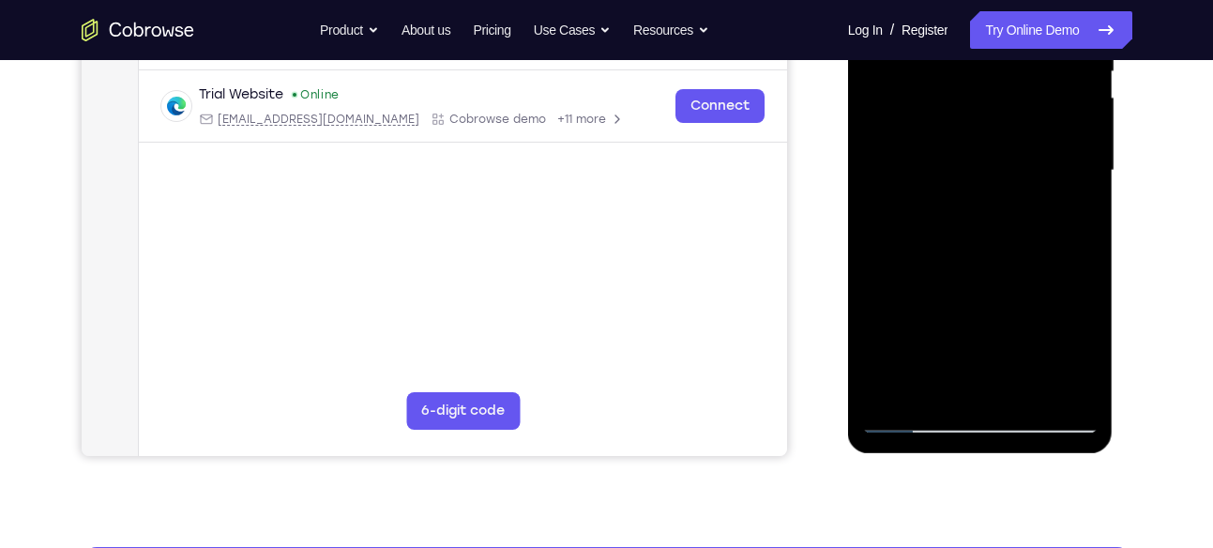
scroll to position [427, 0]
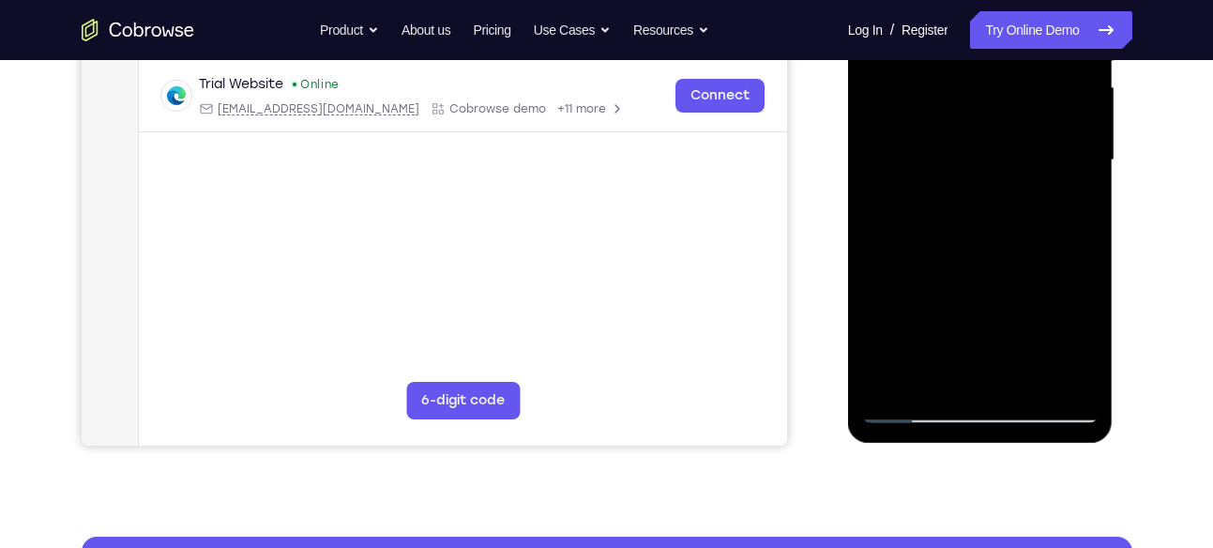
drag, startPoint x: 954, startPoint y: 284, endPoint x: 962, endPoint y: 194, distance: 90.4
click at [962, 194] on div at bounding box center [980, 161] width 236 height 526
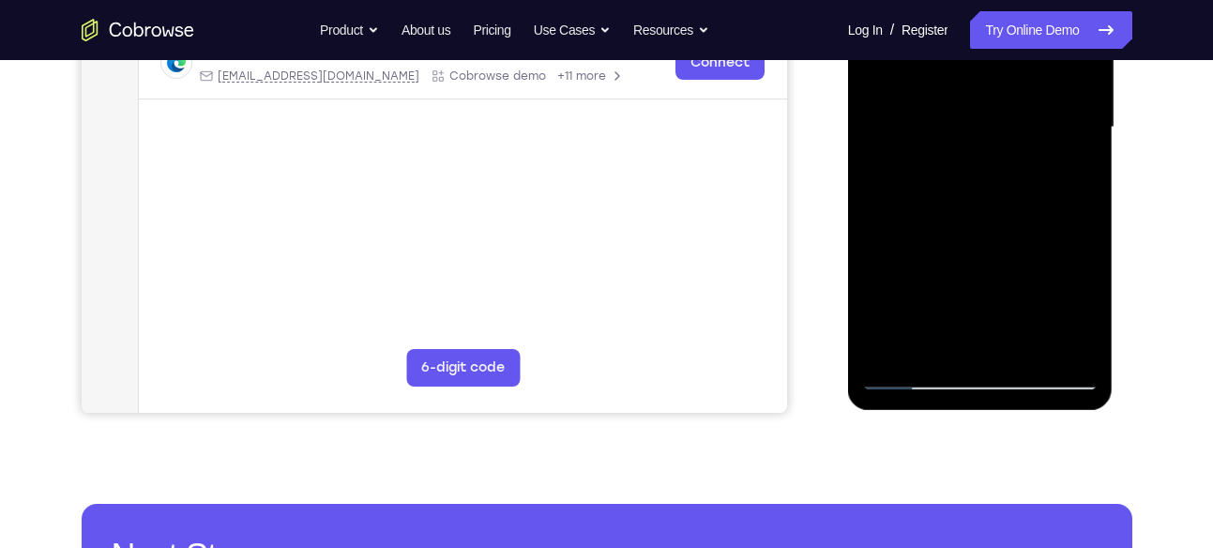
scroll to position [473, 0]
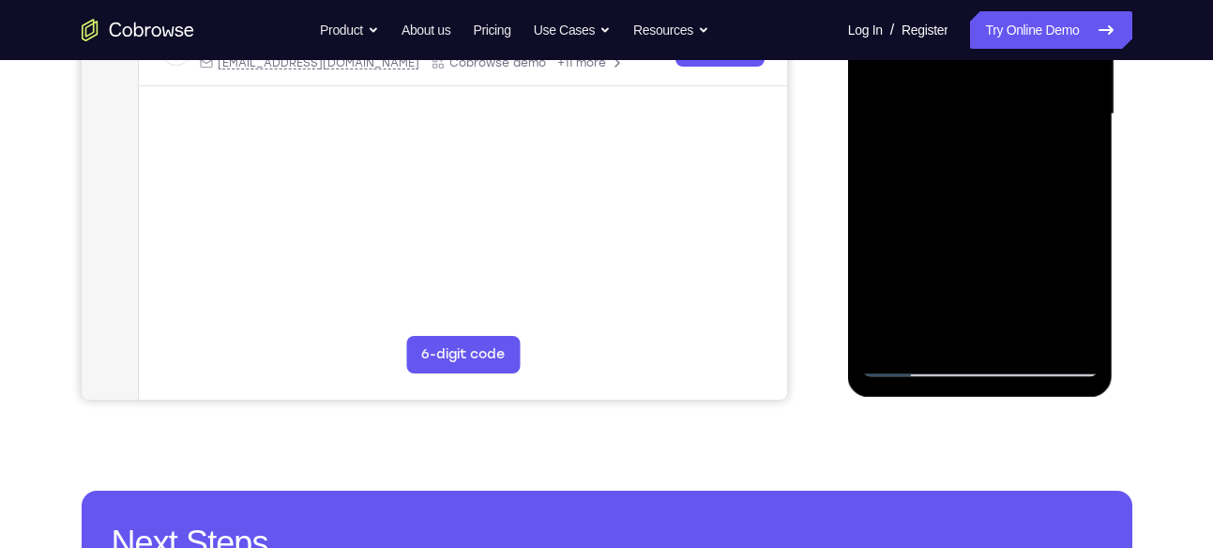
drag, startPoint x: 950, startPoint y: 268, endPoint x: 959, endPoint y: 181, distance: 87.8
click at [959, 181] on div at bounding box center [980, 115] width 236 height 526
drag, startPoint x: 953, startPoint y: 276, endPoint x: 962, endPoint y: 205, distance: 71.8
click at [962, 205] on div at bounding box center [980, 115] width 236 height 526
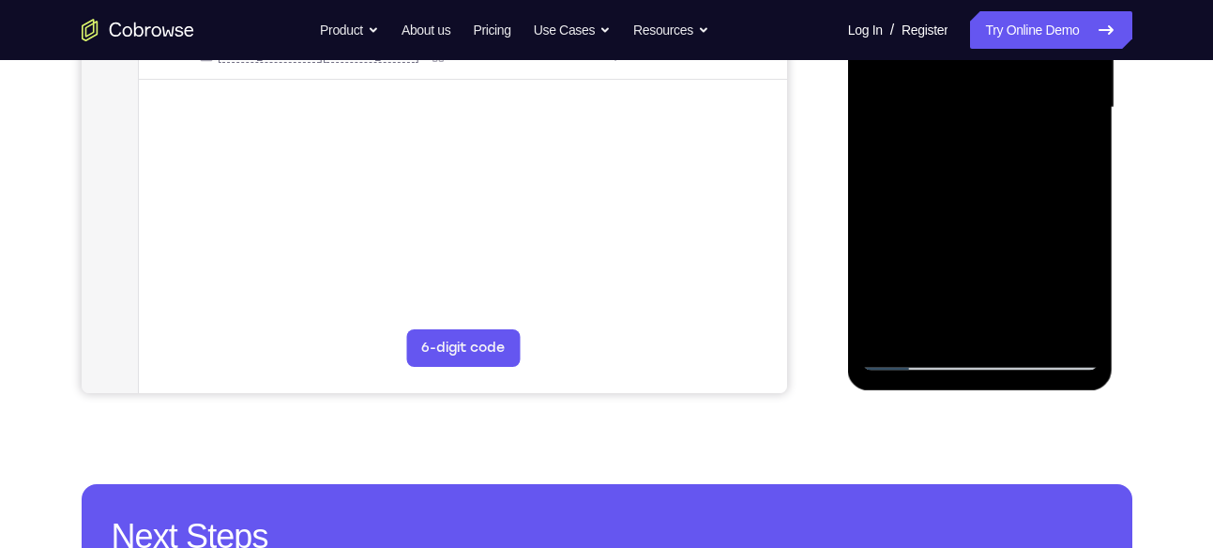
scroll to position [481, 0]
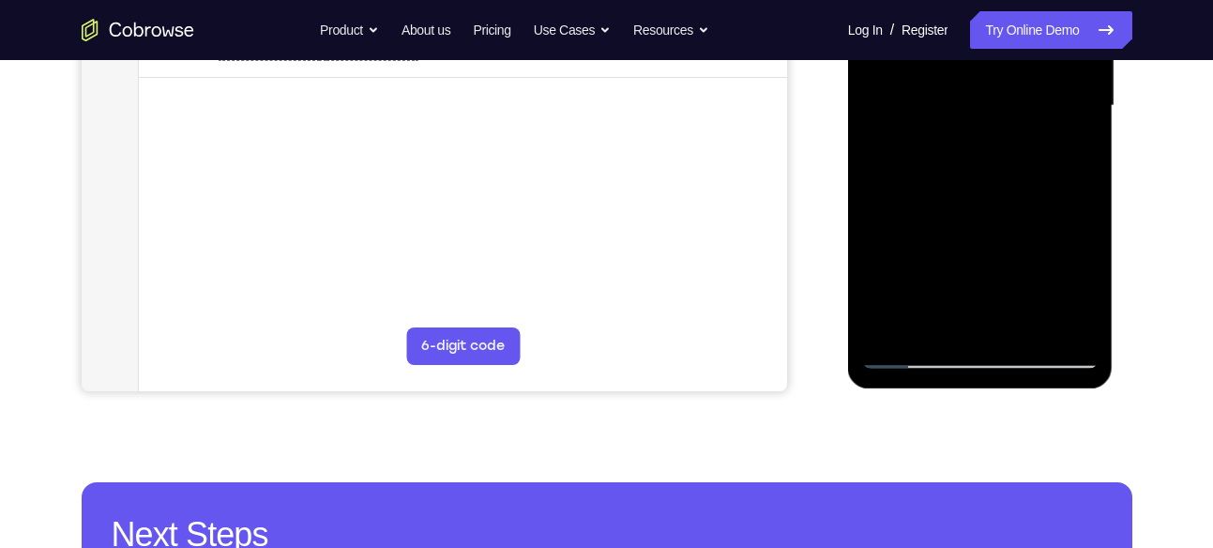
drag, startPoint x: 938, startPoint y: 256, endPoint x: 947, endPoint y: 194, distance: 62.5
click at [947, 194] on div at bounding box center [980, 106] width 236 height 526
drag, startPoint x: 950, startPoint y: 237, endPoint x: 956, endPoint y: 165, distance: 72.6
click at [956, 165] on div at bounding box center [980, 106] width 236 height 526
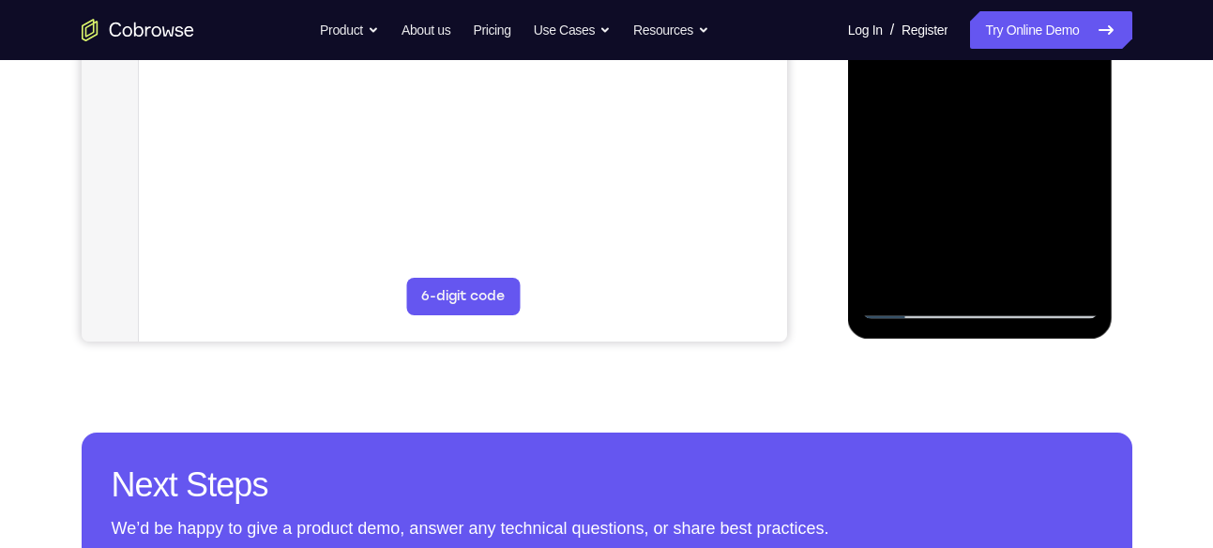
scroll to position [534, 0]
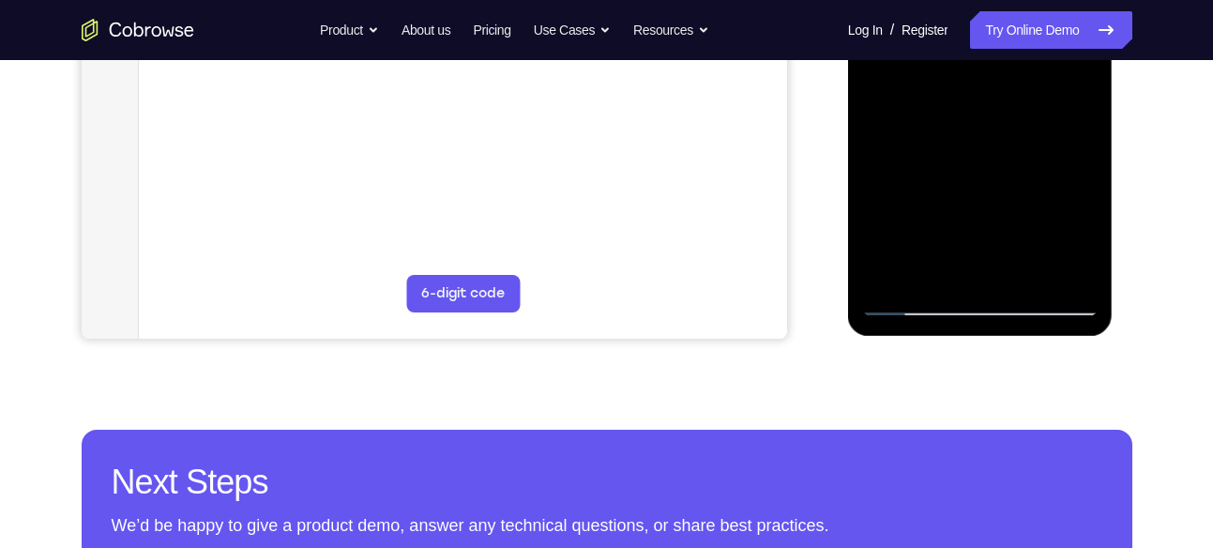
drag, startPoint x: 947, startPoint y: 235, endPoint x: 956, endPoint y: 188, distance: 47.9
click at [956, 188] on div at bounding box center [980, 54] width 236 height 526
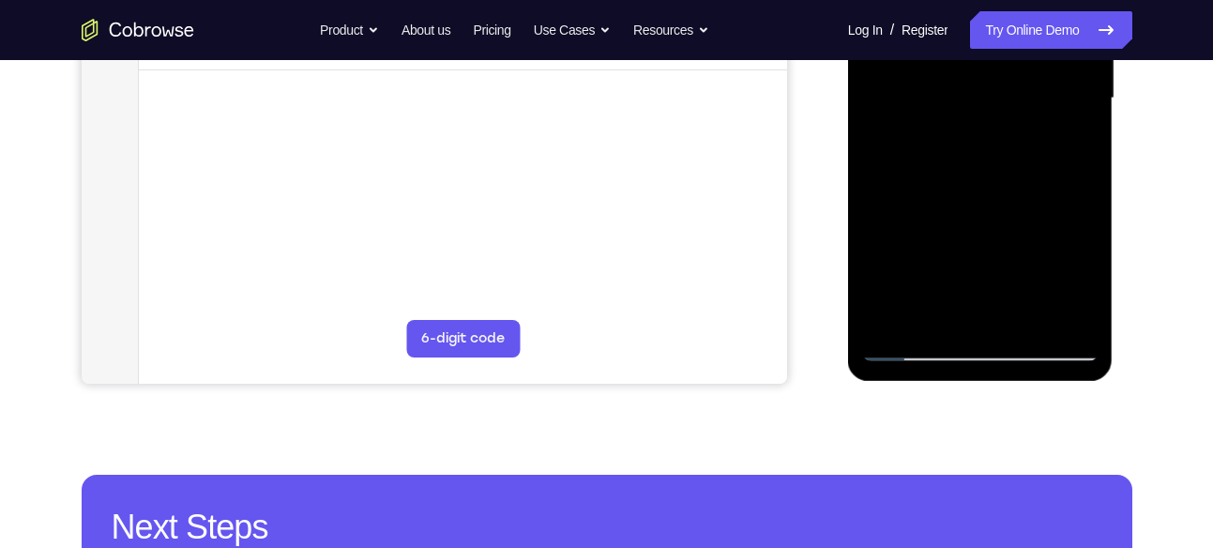
scroll to position [490, 0]
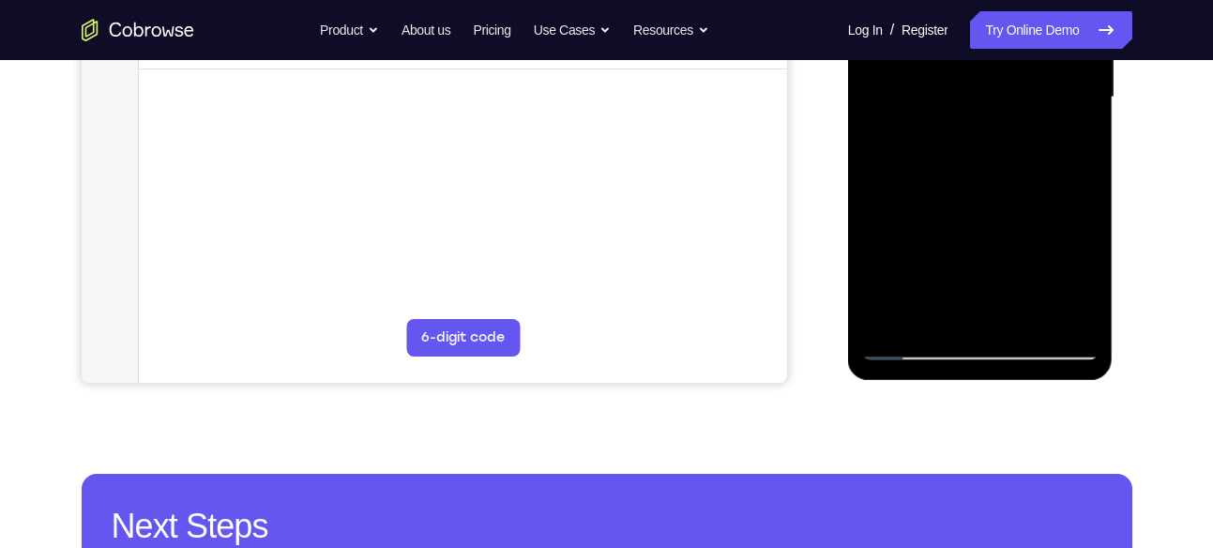
drag, startPoint x: 940, startPoint y: 256, endPoint x: 948, endPoint y: 210, distance: 46.6
click at [948, 210] on div at bounding box center [980, 98] width 236 height 526
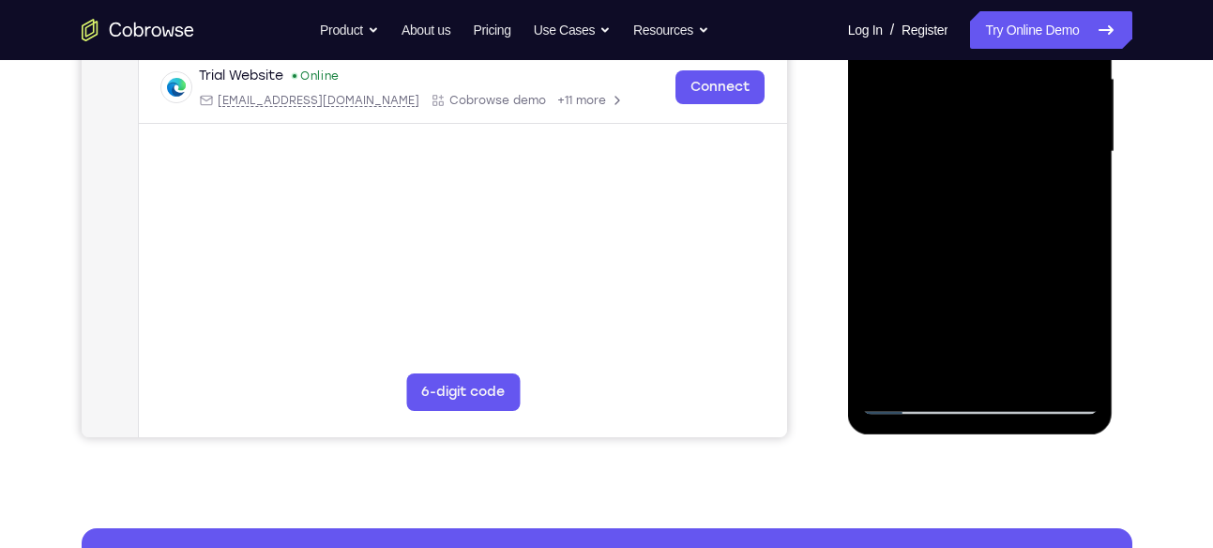
scroll to position [434, 0]
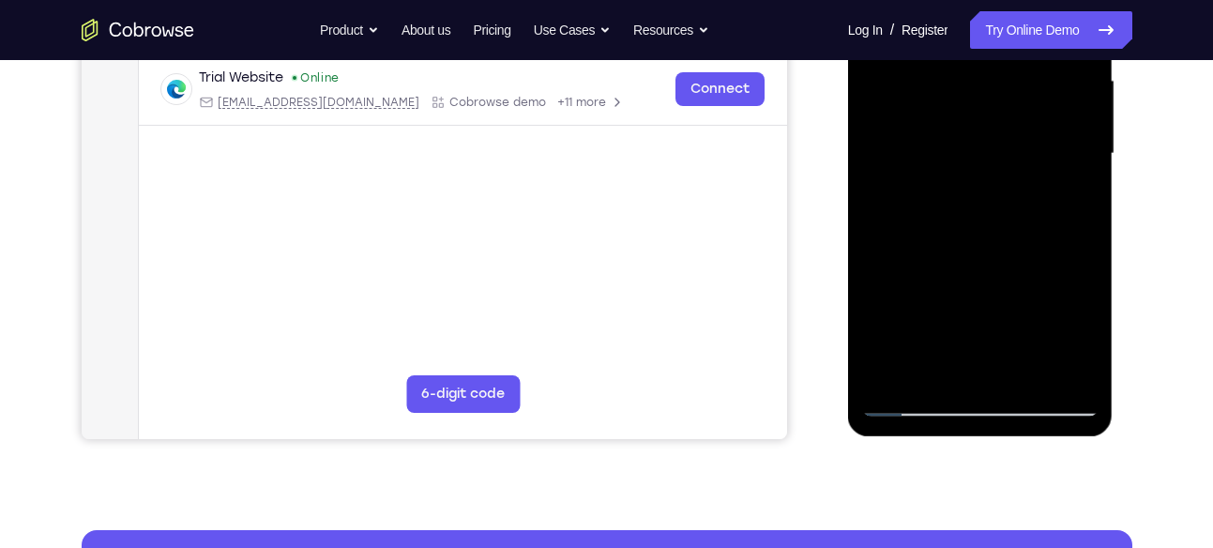
click at [917, 176] on div at bounding box center [980, 154] width 236 height 526
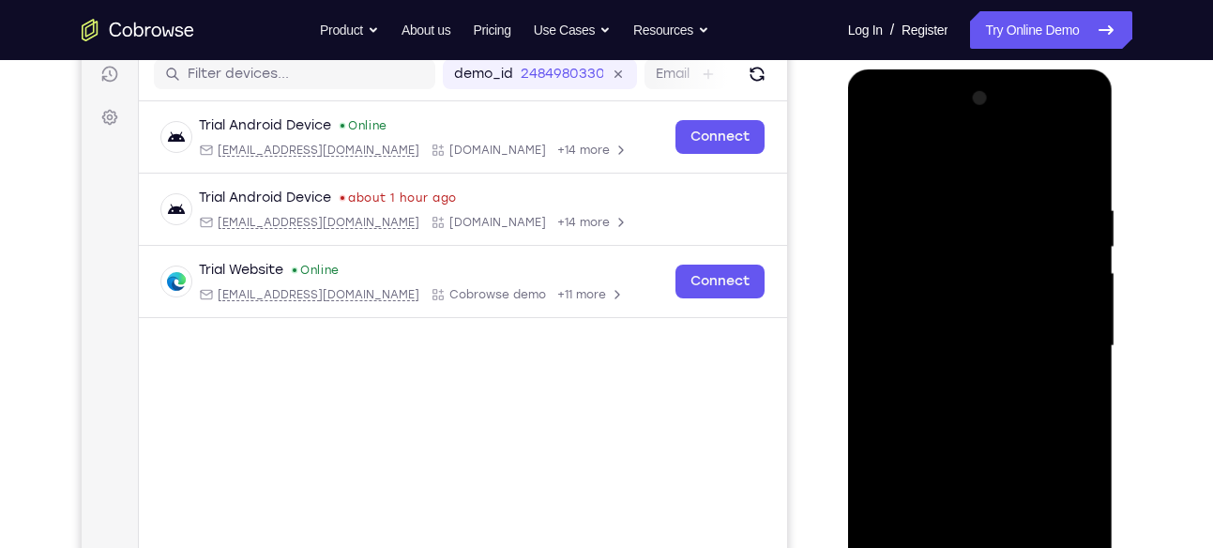
scroll to position [240, 0]
drag, startPoint x: 948, startPoint y: 414, endPoint x: 943, endPoint y: 265, distance: 149.3
click at [943, 265] on div at bounding box center [980, 347] width 236 height 526
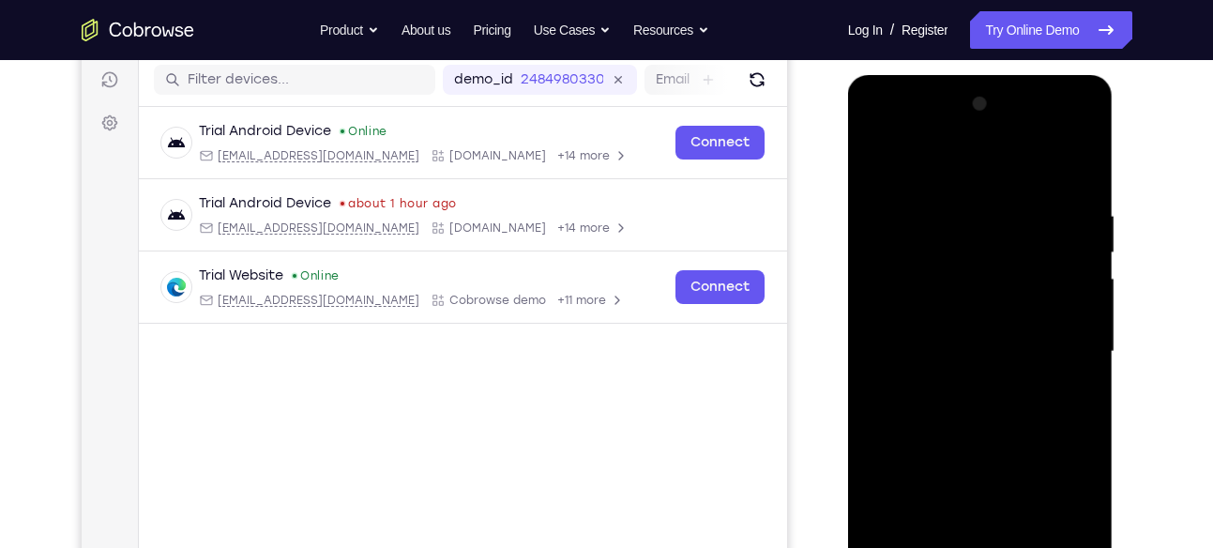
click at [878, 161] on div at bounding box center [980, 352] width 236 height 526
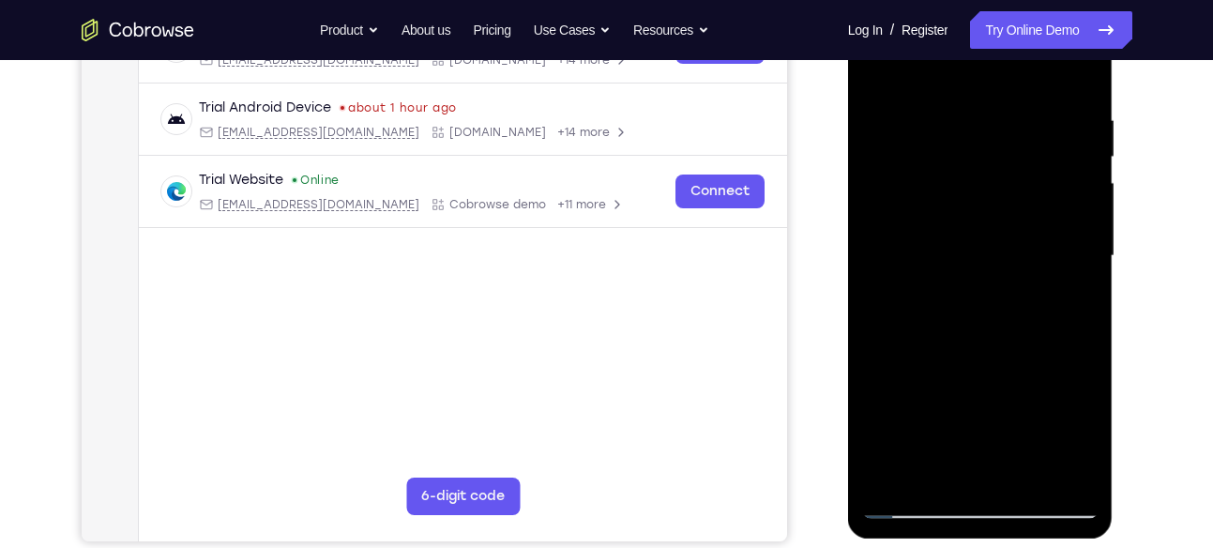
scroll to position [370, 0]
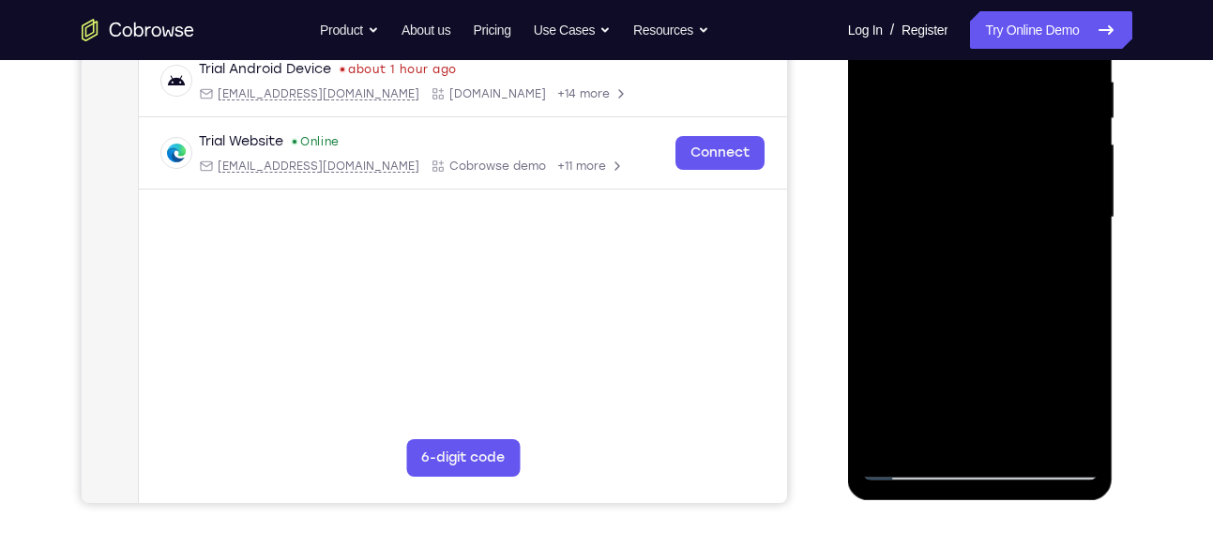
drag, startPoint x: 939, startPoint y: 291, endPoint x: 945, endPoint y: 214, distance: 77.2
click at [945, 214] on div at bounding box center [980, 218] width 236 height 526
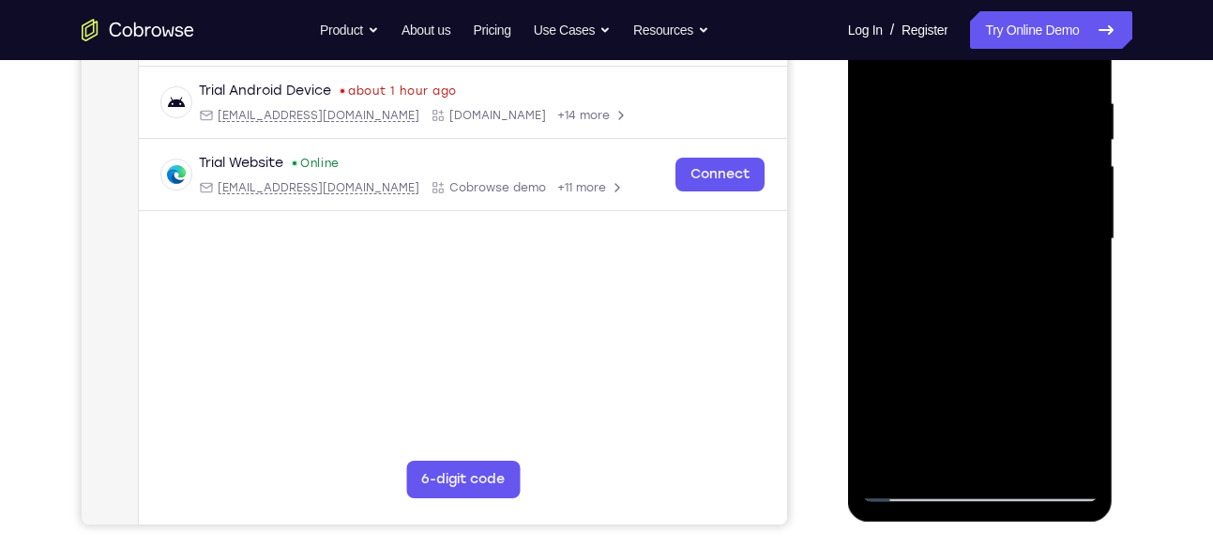
drag, startPoint x: 942, startPoint y: 307, endPoint x: 932, endPoint y: 247, distance: 60.9
click at [932, 247] on div at bounding box center [980, 240] width 236 height 526
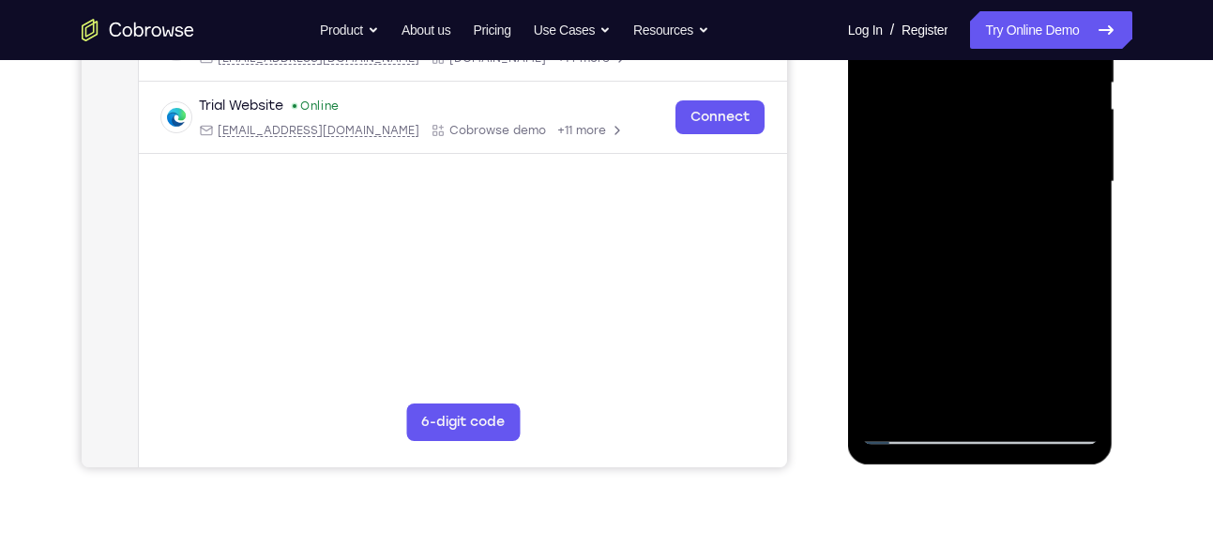
scroll to position [414, 0]
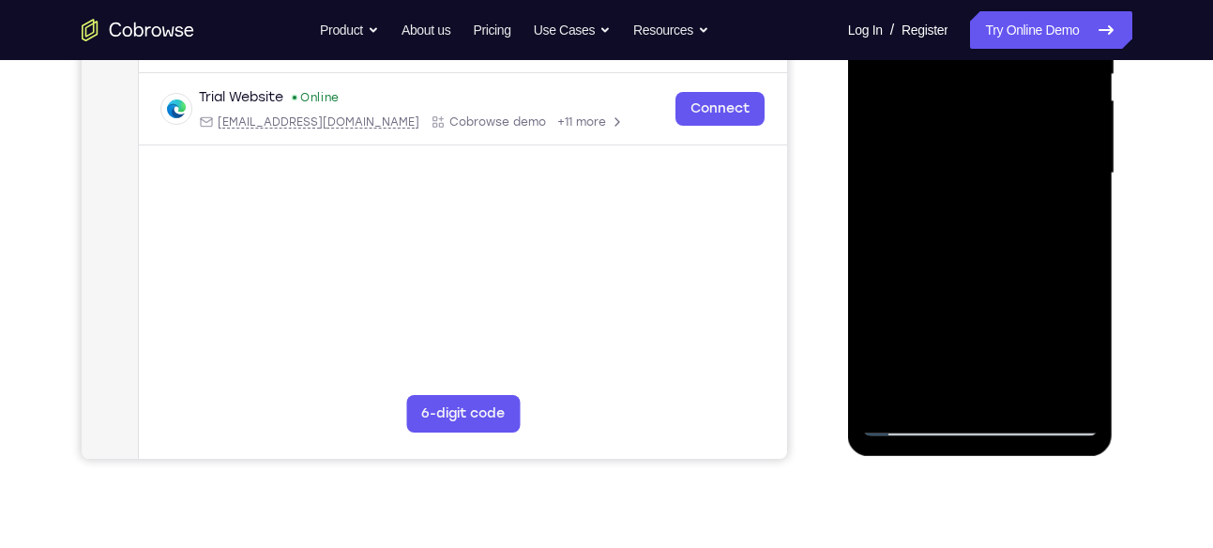
drag, startPoint x: 953, startPoint y: 313, endPoint x: 941, endPoint y: 221, distance: 92.8
click at [941, 221] on div at bounding box center [980, 174] width 236 height 526
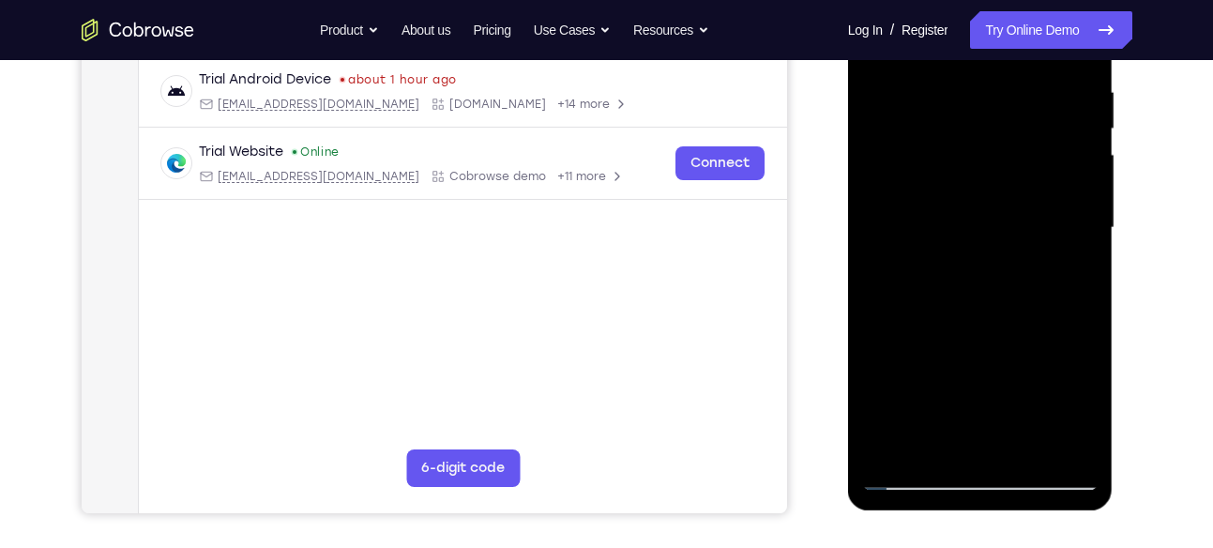
scroll to position [376, 0]
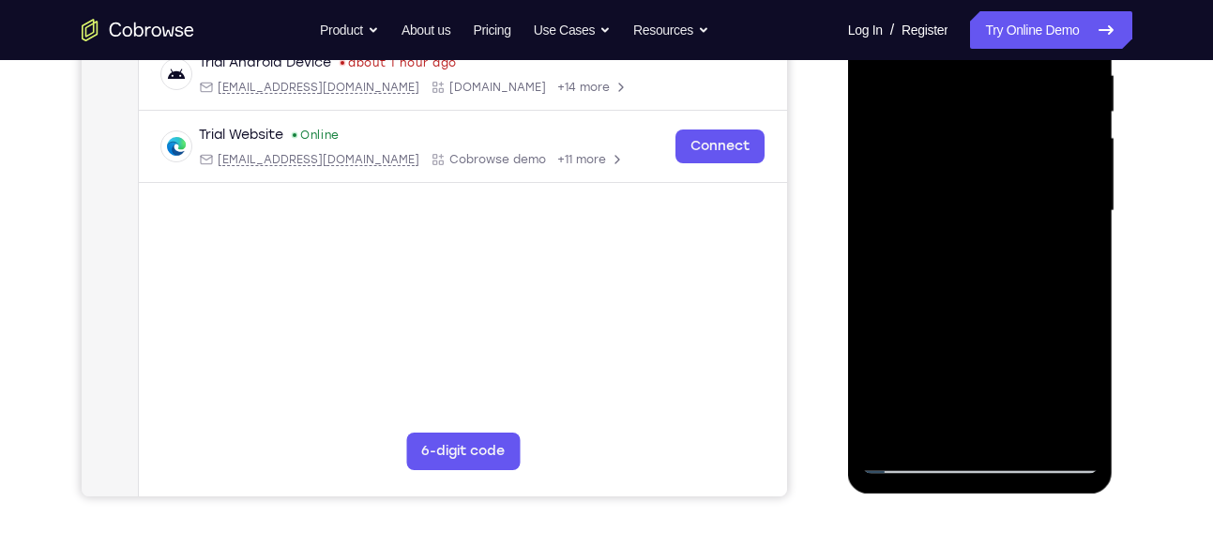
drag, startPoint x: 970, startPoint y: 202, endPoint x: 945, endPoint y: 309, distance: 109.9
click at [945, 309] on div at bounding box center [980, 211] width 236 height 526
drag, startPoint x: 935, startPoint y: 208, endPoint x: 909, endPoint y: 321, distance: 115.4
click at [909, 321] on div at bounding box center [980, 211] width 236 height 526
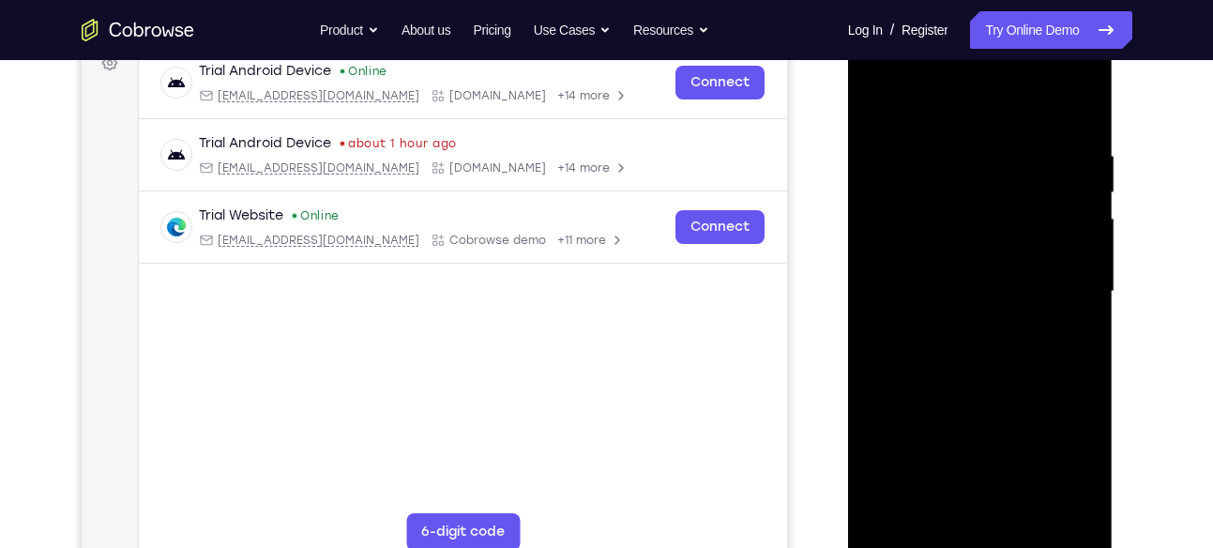
scroll to position [293, 0]
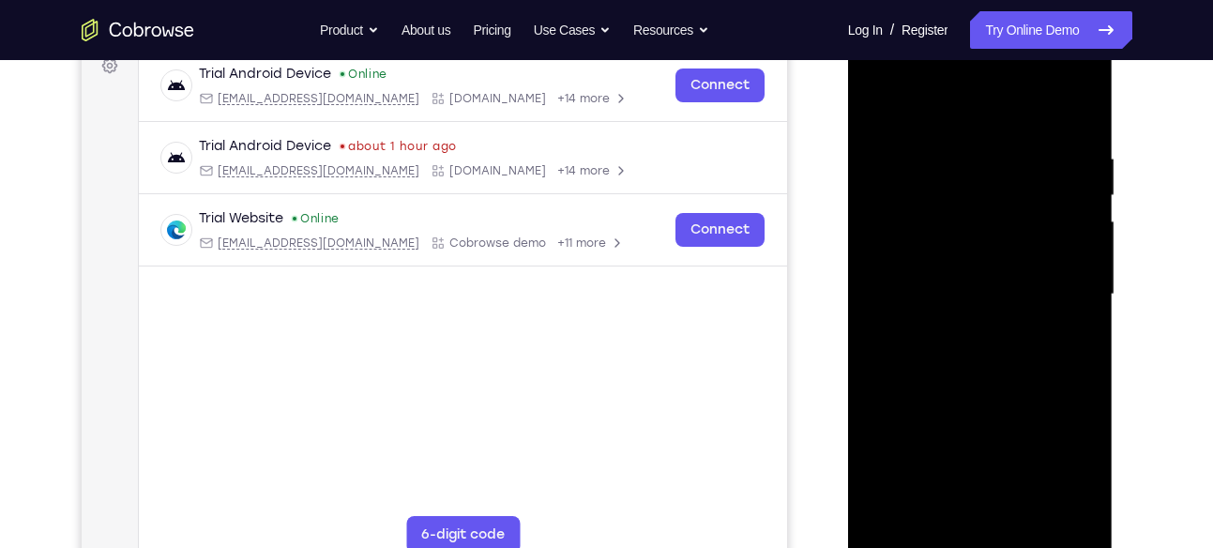
drag, startPoint x: 953, startPoint y: 217, endPoint x: 935, endPoint y: 346, distance: 130.9
click at [935, 346] on div at bounding box center [980, 295] width 236 height 526
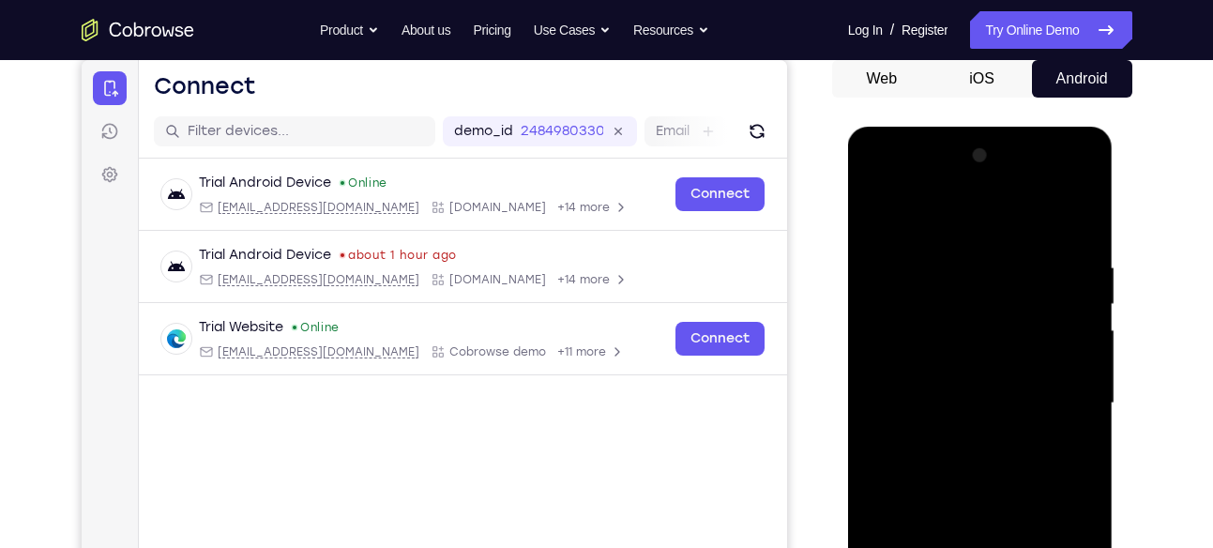
scroll to position [212, 0]
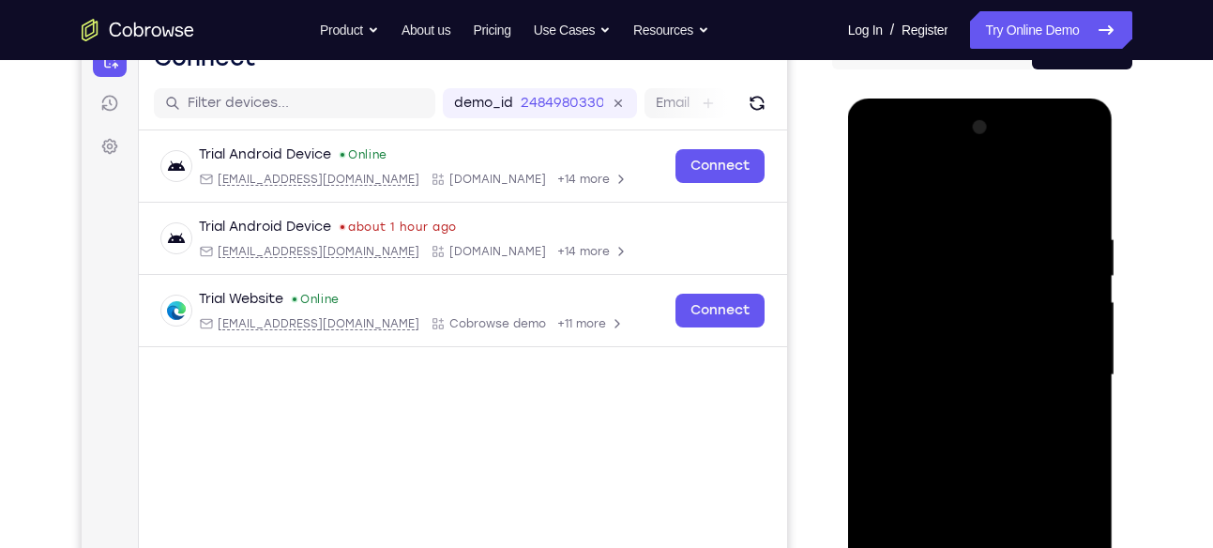
click at [880, 186] on div at bounding box center [980, 376] width 236 height 526
click at [876, 188] on div at bounding box center [980, 376] width 236 height 526
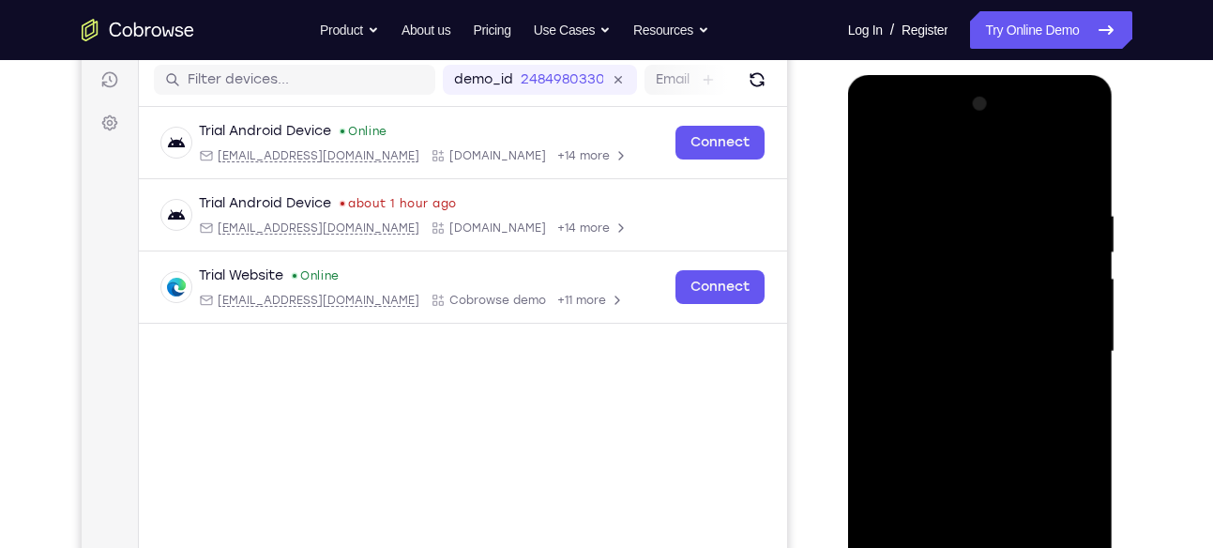
scroll to position [231, 0]
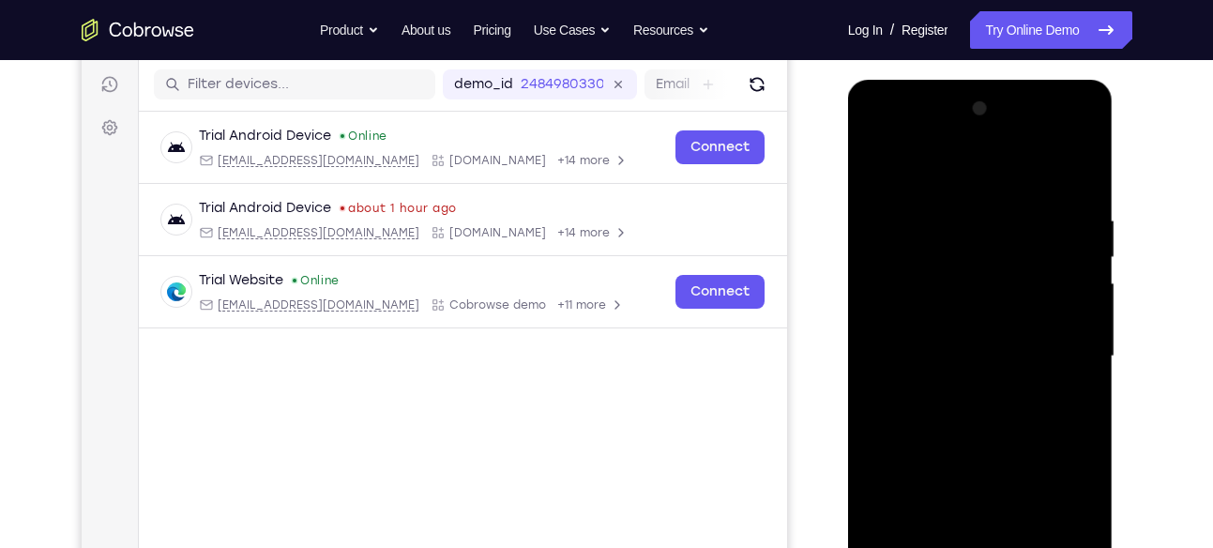
click at [880, 167] on div at bounding box center [980, 357] width 236 height 526
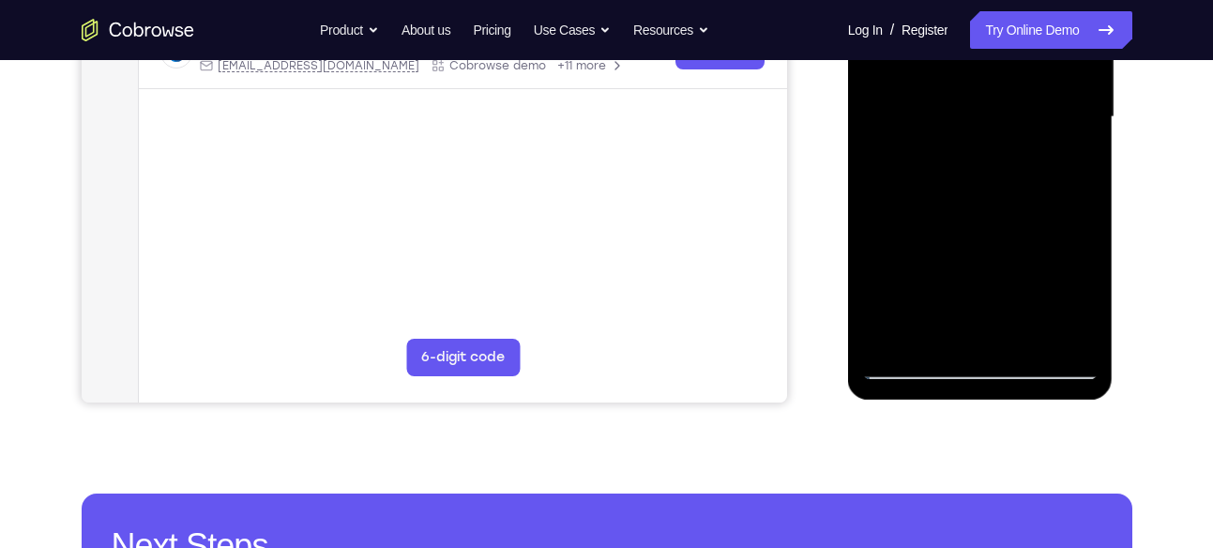
click at [939, 340] on div at bounding box center [980, 118] width 236 height 526
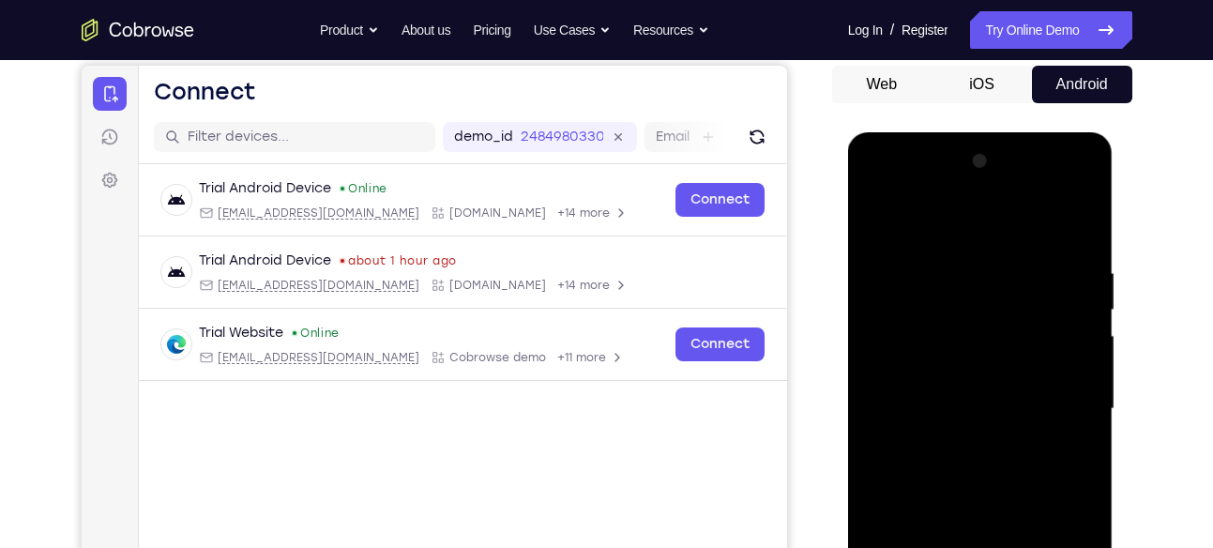
scroll to position [166, 0]
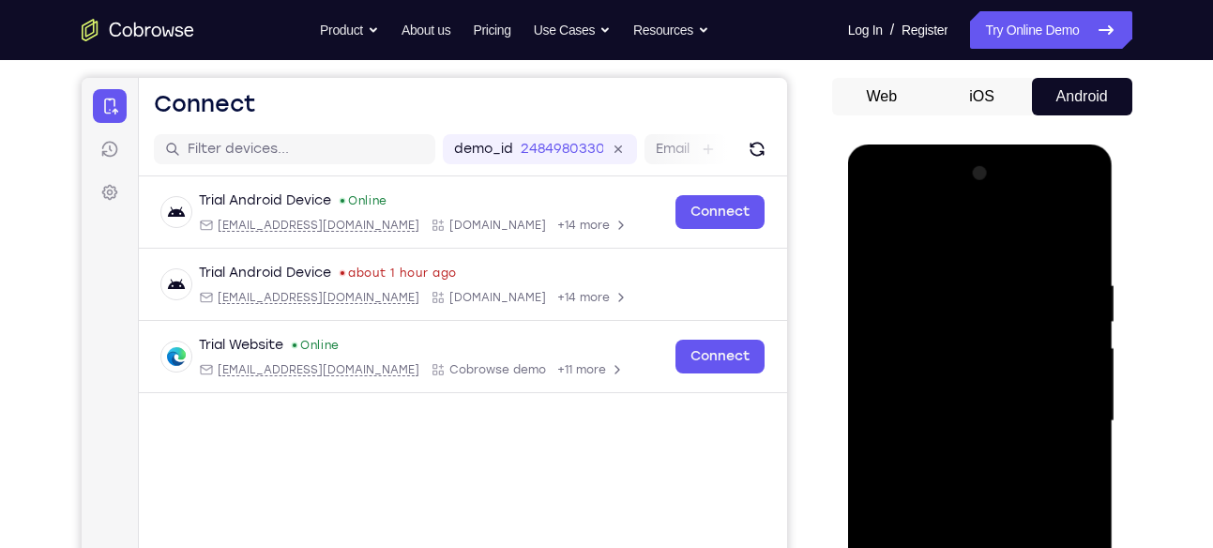
click at [923, 225] on div at bounding box center [980, 422] width 236 height 526
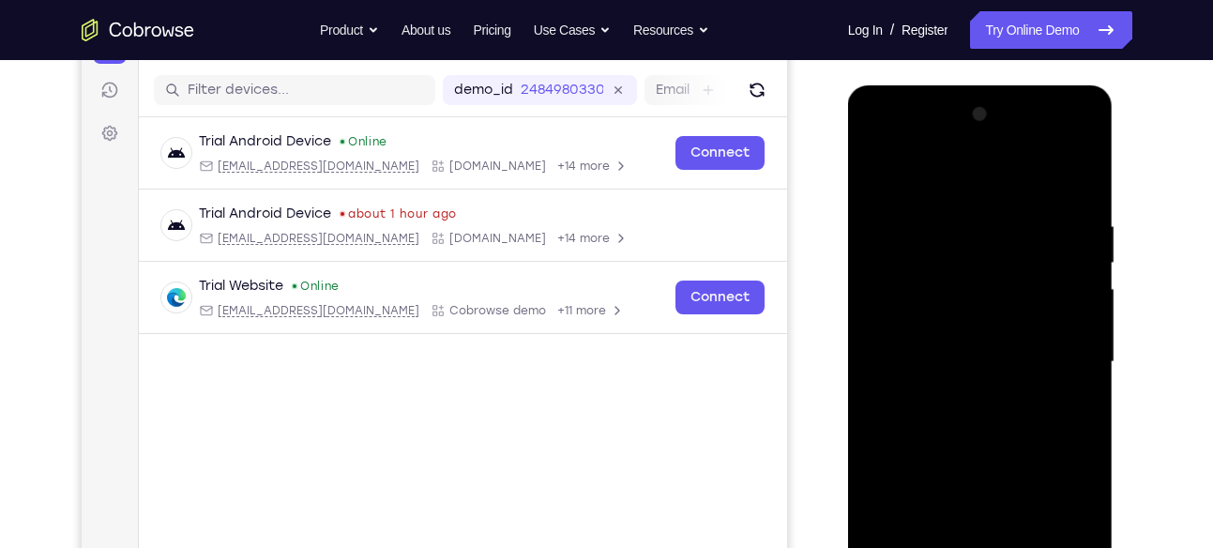
scroll to position [229, 0]
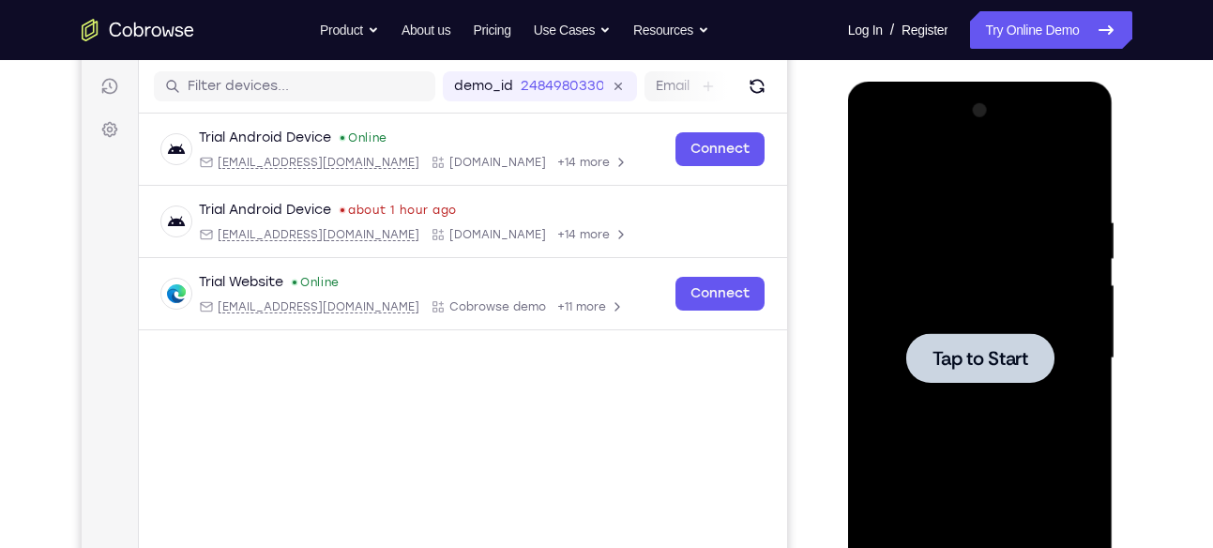
click at [925, 252] on div at bounding box center [980, 359] width 236 height 526
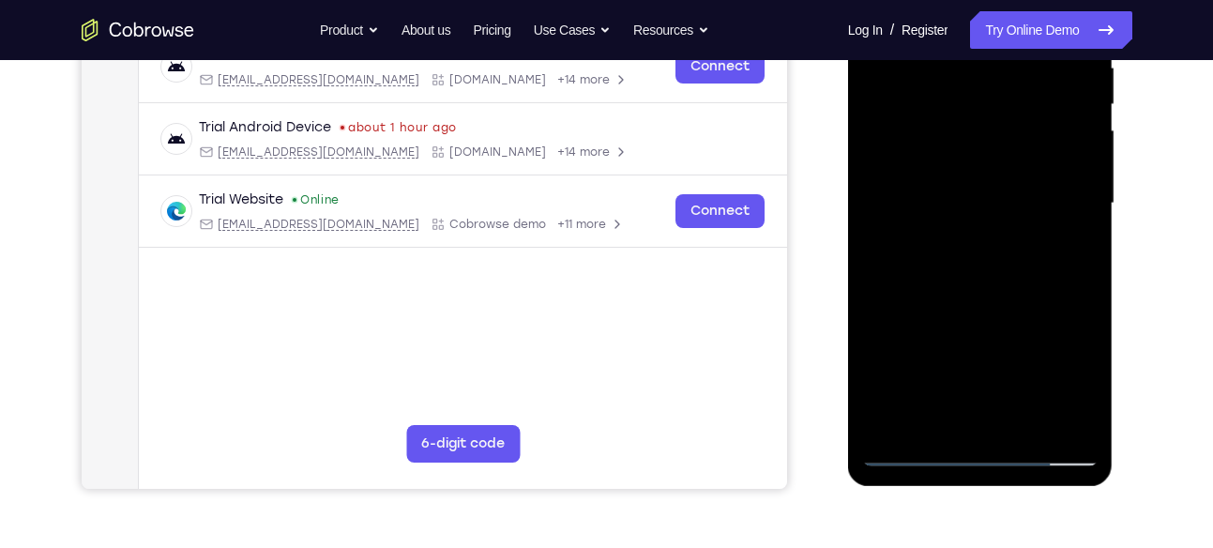
scroll to position [388, 0]
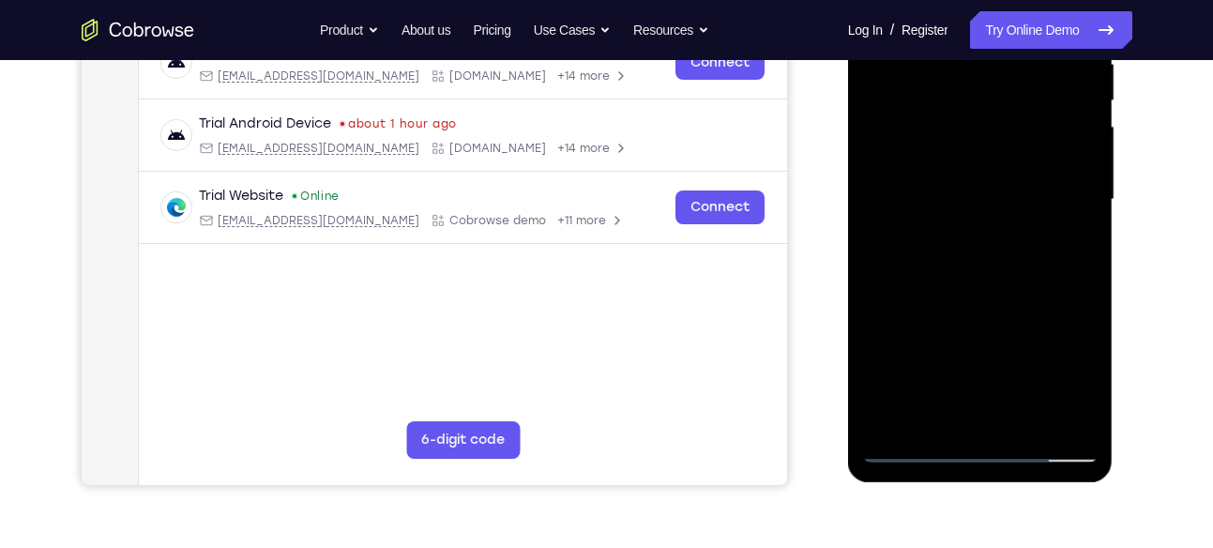
click at [987, 448] on div at bounding box center [980, 200] width 236 height 526
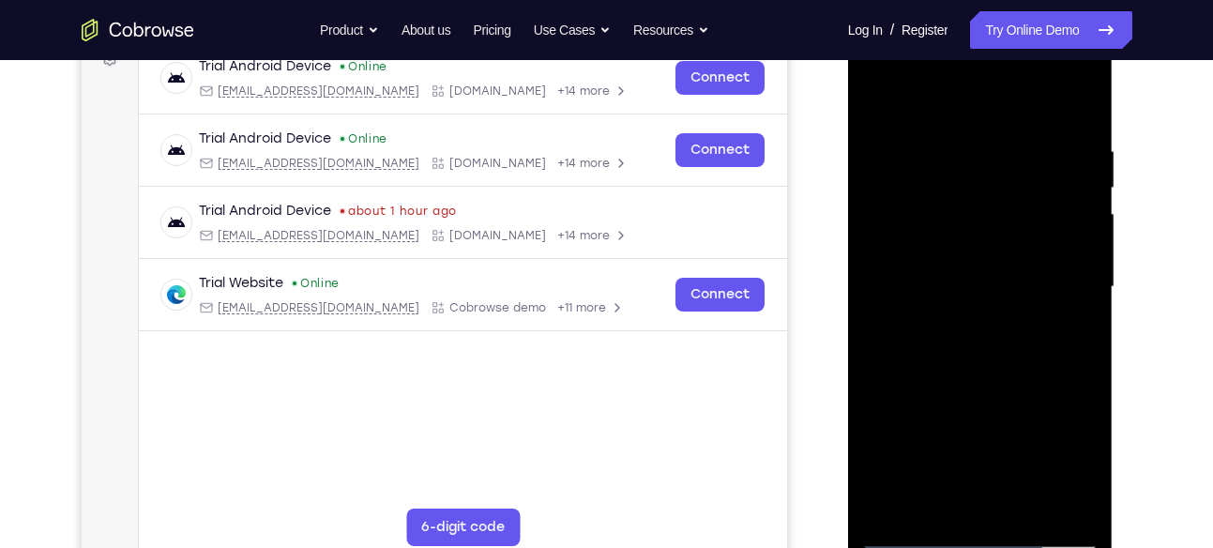
scroll to position [299, 0]
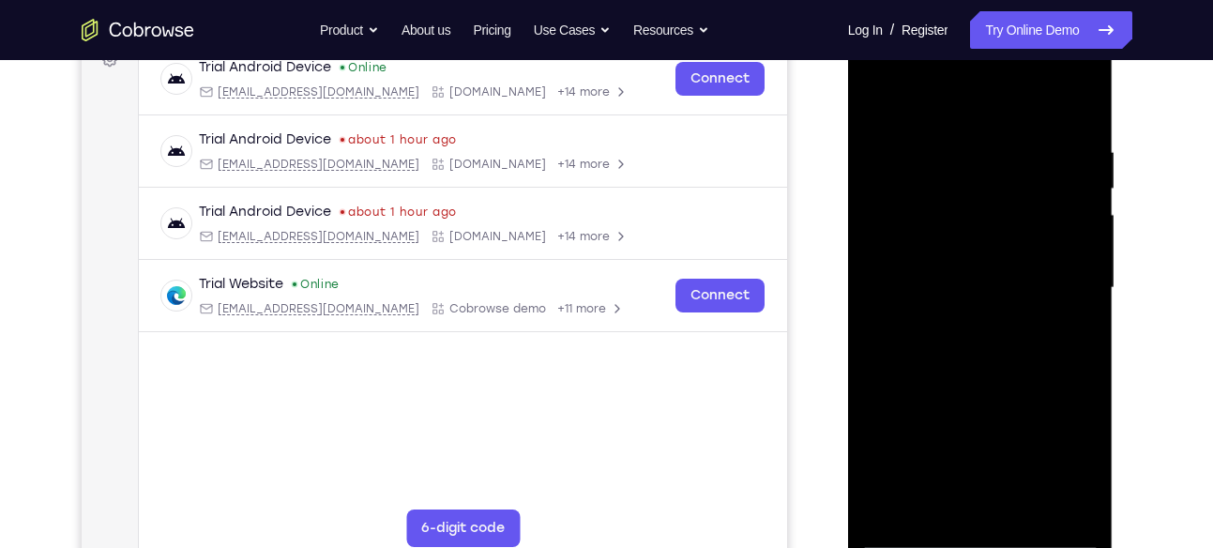
click at [952, 454] on div at bounding box center [980, 288] width 236 height 526
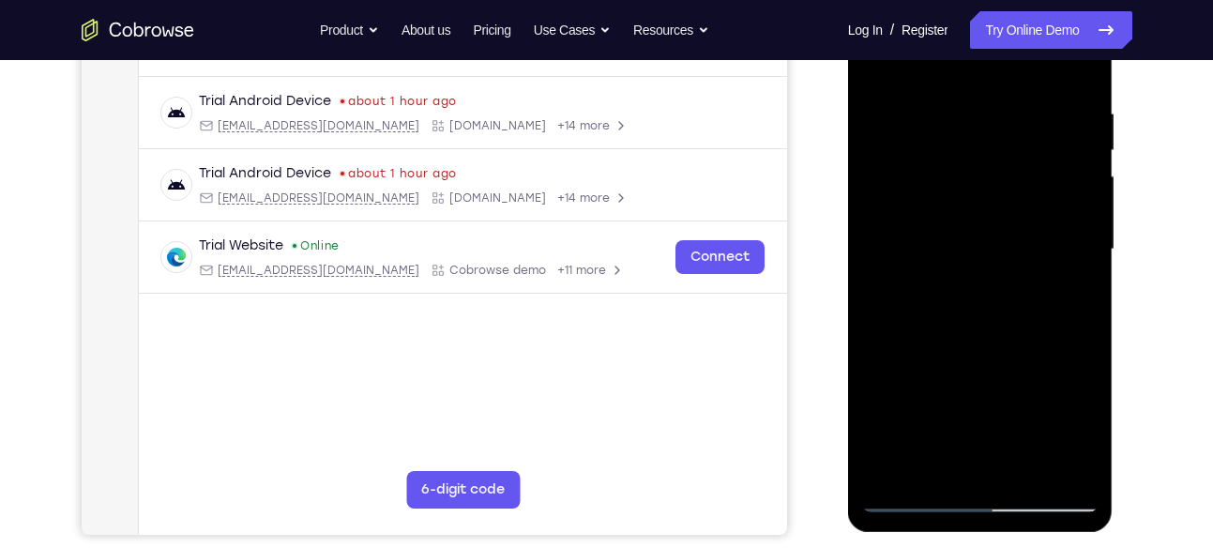
scroll to position [207, 0]
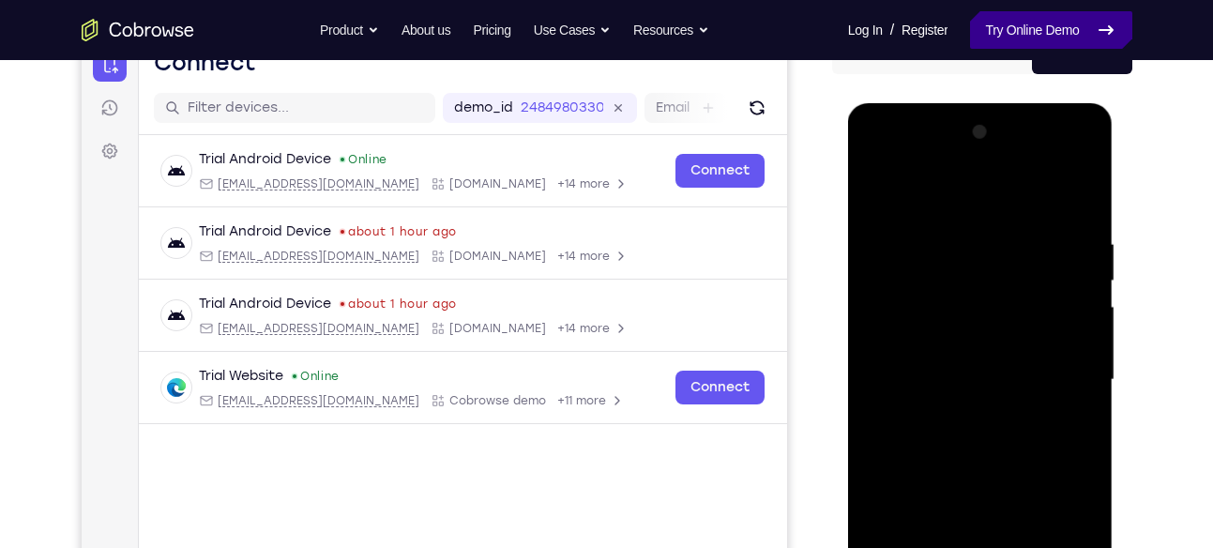
click at [990, 23] on link "Try Online Demo" at bounding box center [1050, 30] width 161 height 38
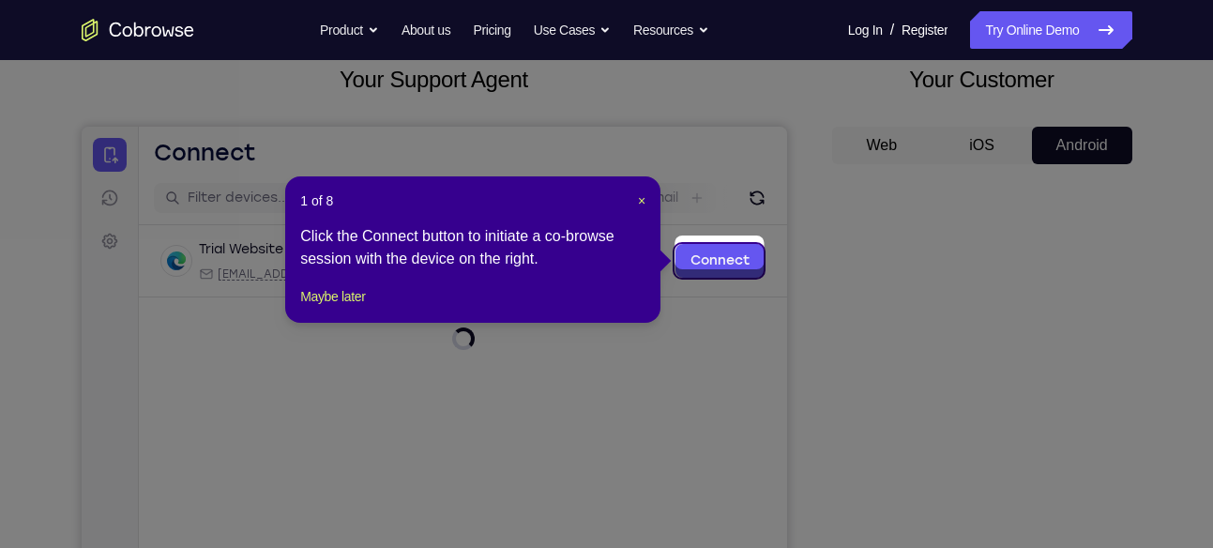
scroll to position [116, 0]
click at [640, 197] on span "×" at bounding box center [642, 201] width 8 height 15
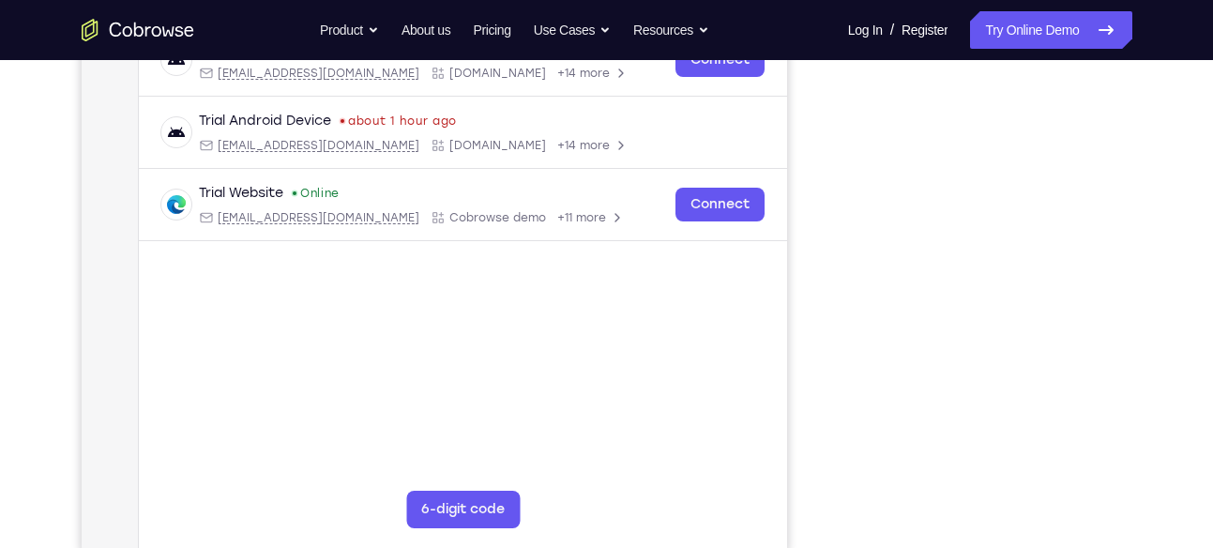
scroll to position [312, 0]
